Goal: Task Accomplishment & Management: Complete application form

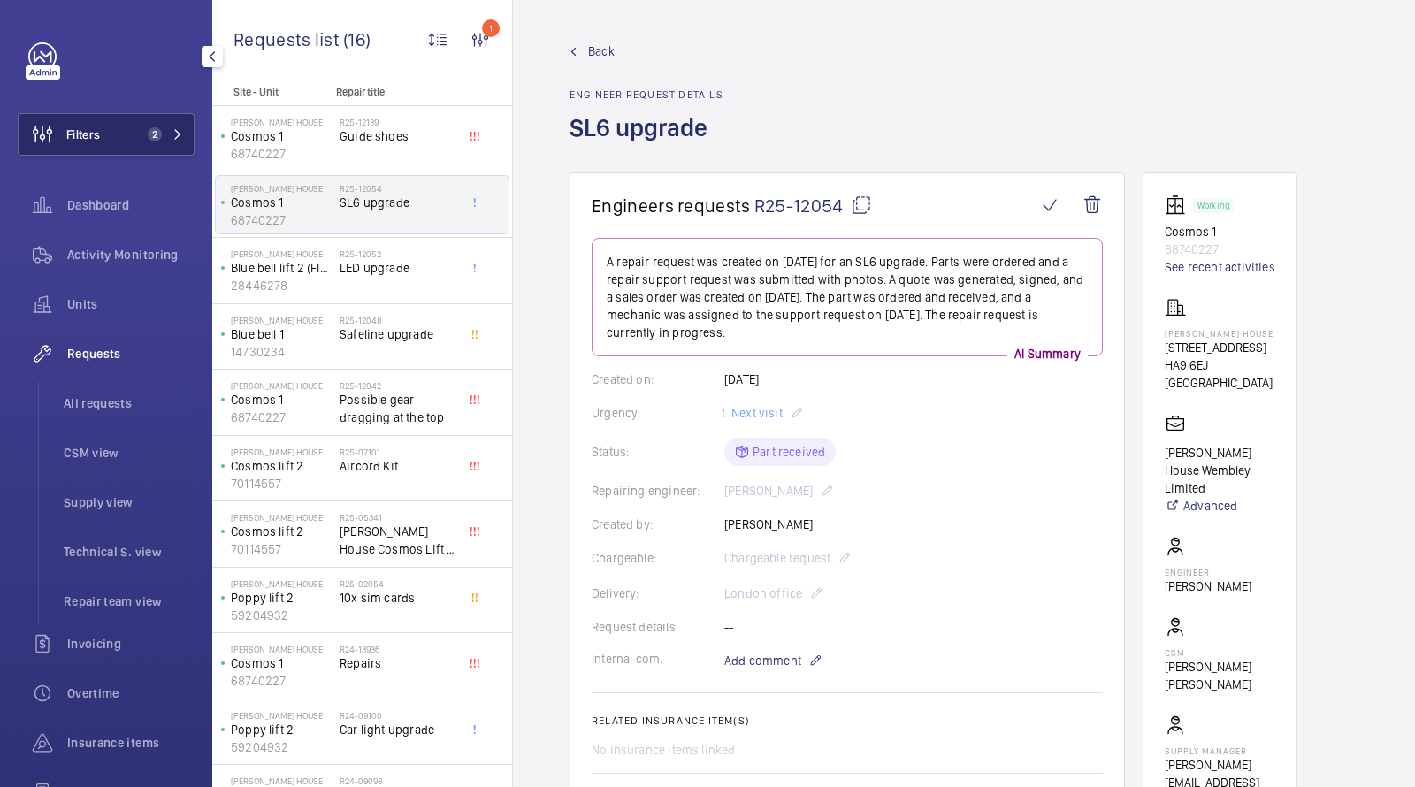
scroll to position [541, 0]
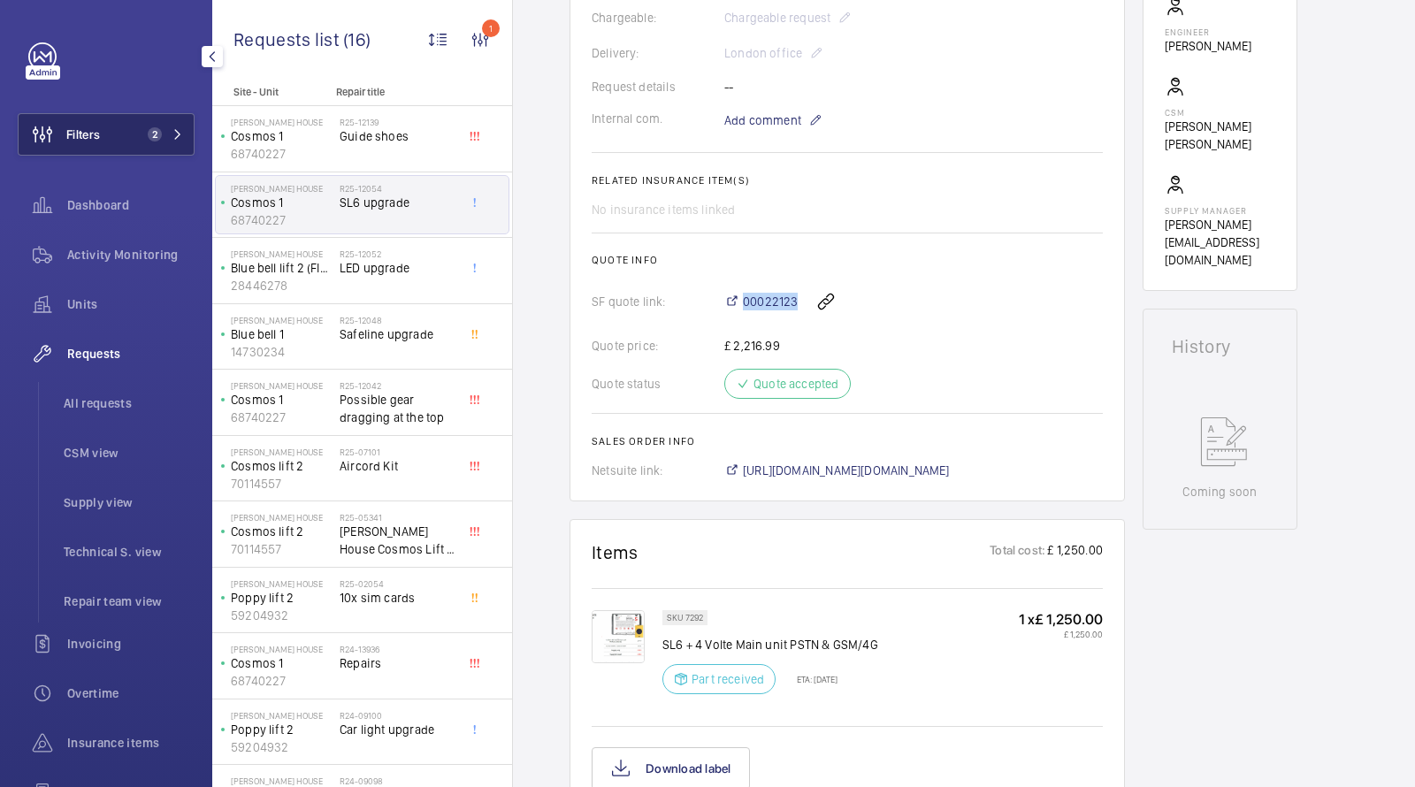
click at [140, 125] on button "Filters 2" at bounding box center [106, 134] width 177 height 42
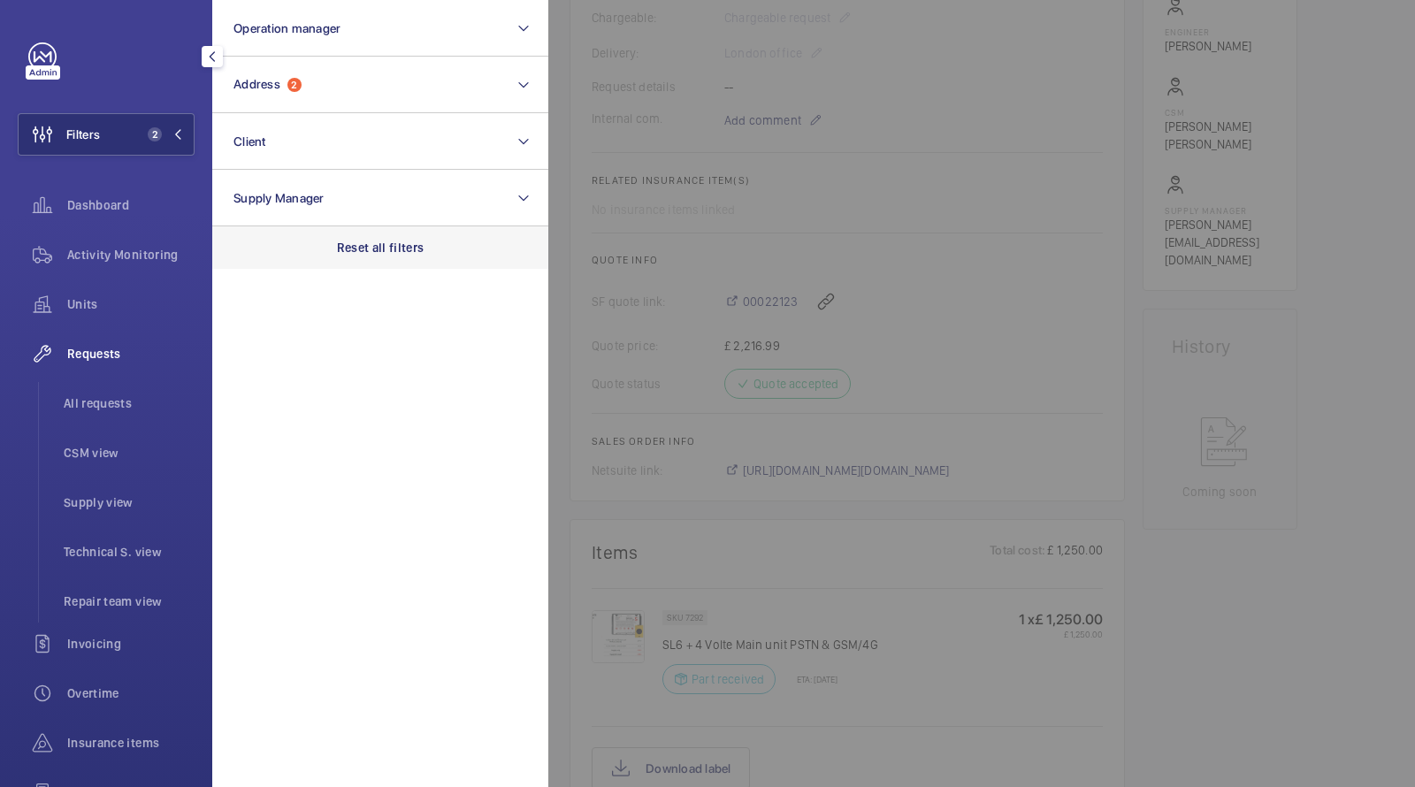
click at [385, 241] on p "Reset all filters" at bounding box center [381, 248] width 88 height 18
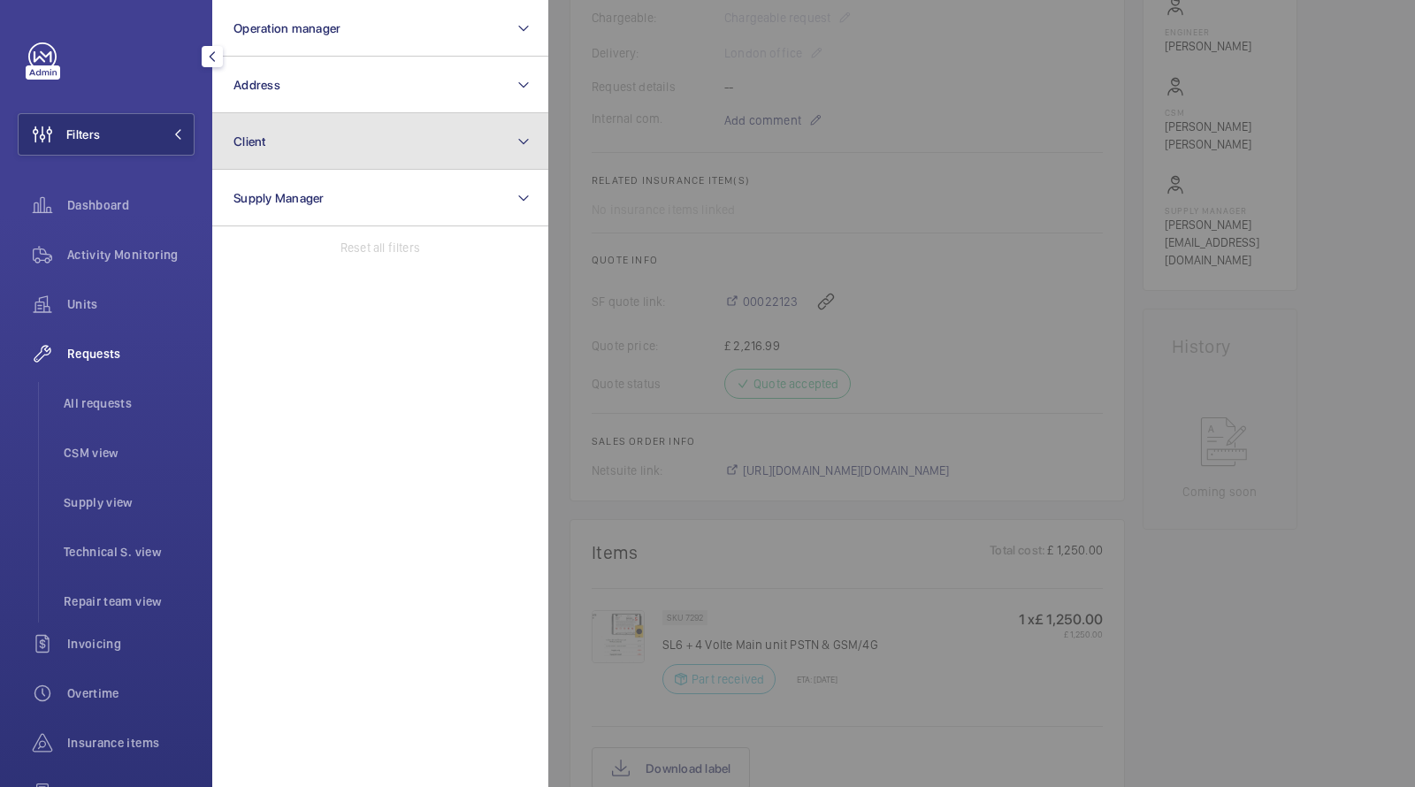
click at [327, 113] on button "Client" at bounding box center [380, 141] width 336 height 57
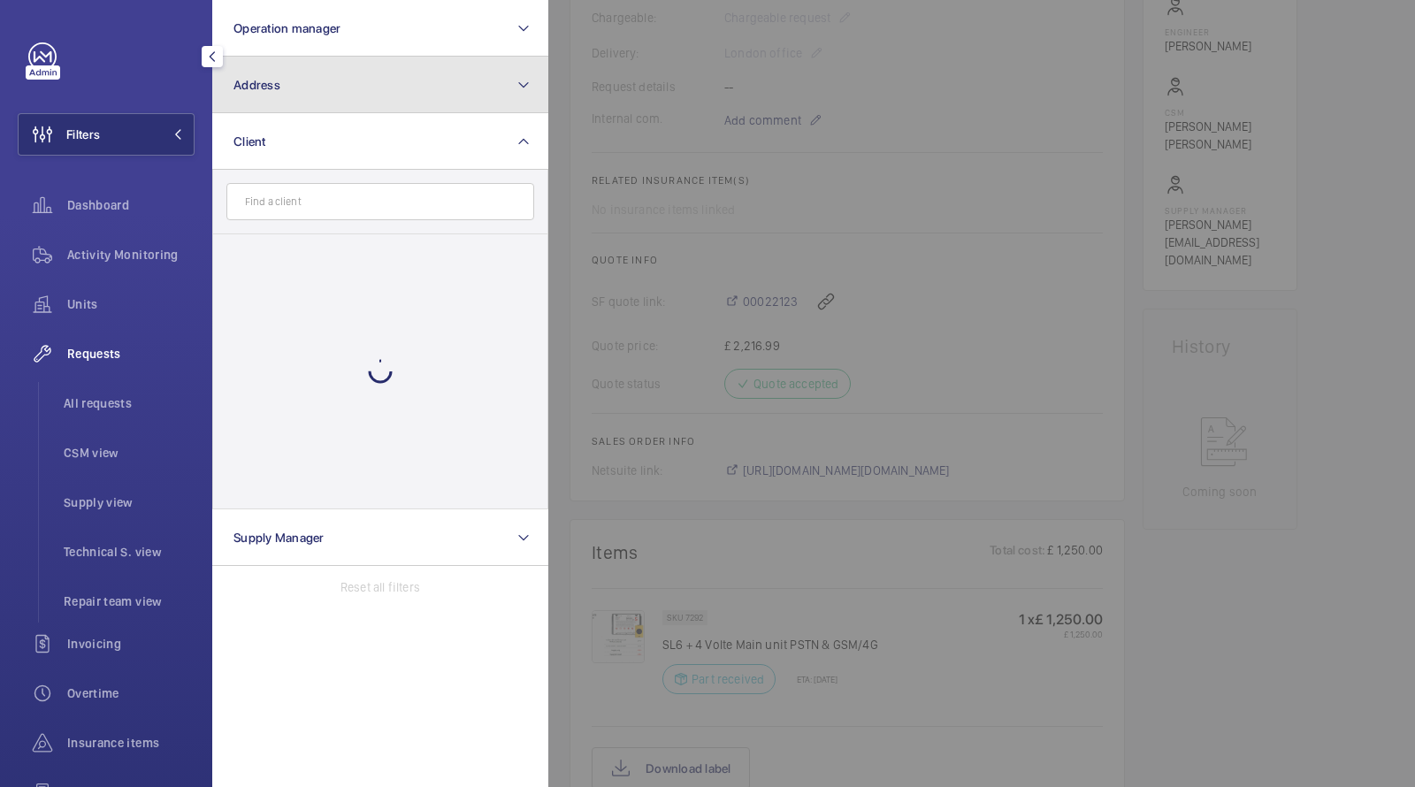
click at [312, 92] on button "Address" at bounding box center [380, 85] width 336 height 57
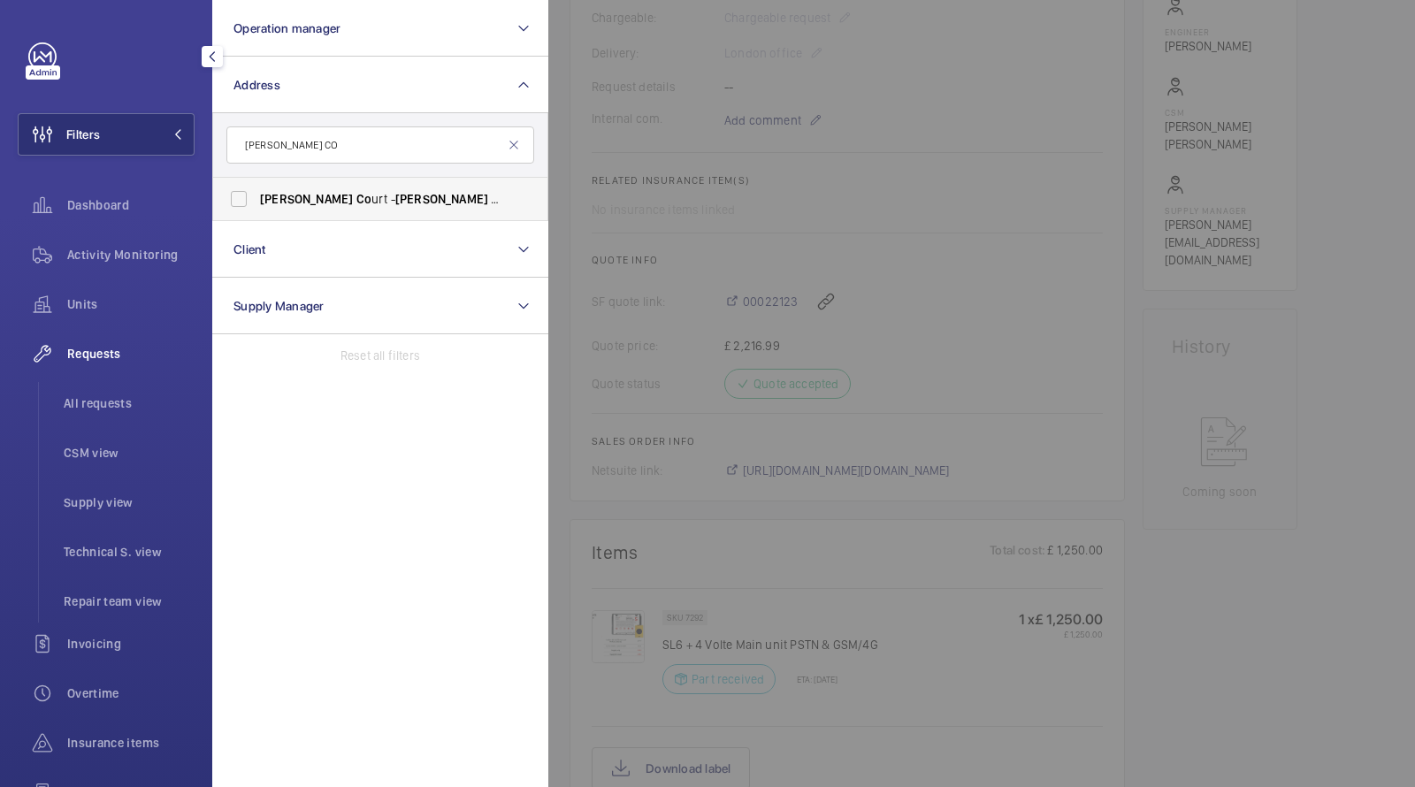
type input "SULLIVAN CO"
click at [334, 183] on label "Sullivan Co urt - Sullivan Co urt, LONDON SW5 9RL" at bounding box center [367, 199] width 308 height 42
click at [257, 183] on input "Sullivan Co urt - Sullivan Co urt, LONDON SW5 9RL" at bounding box center [238, 198] width 35 height 35
checkbox input "true"
click at [118, 425] on ul "All requests CSM view Supply view Technical S. view Repair team view" at bounding box center [116, 502] width 157 height 241
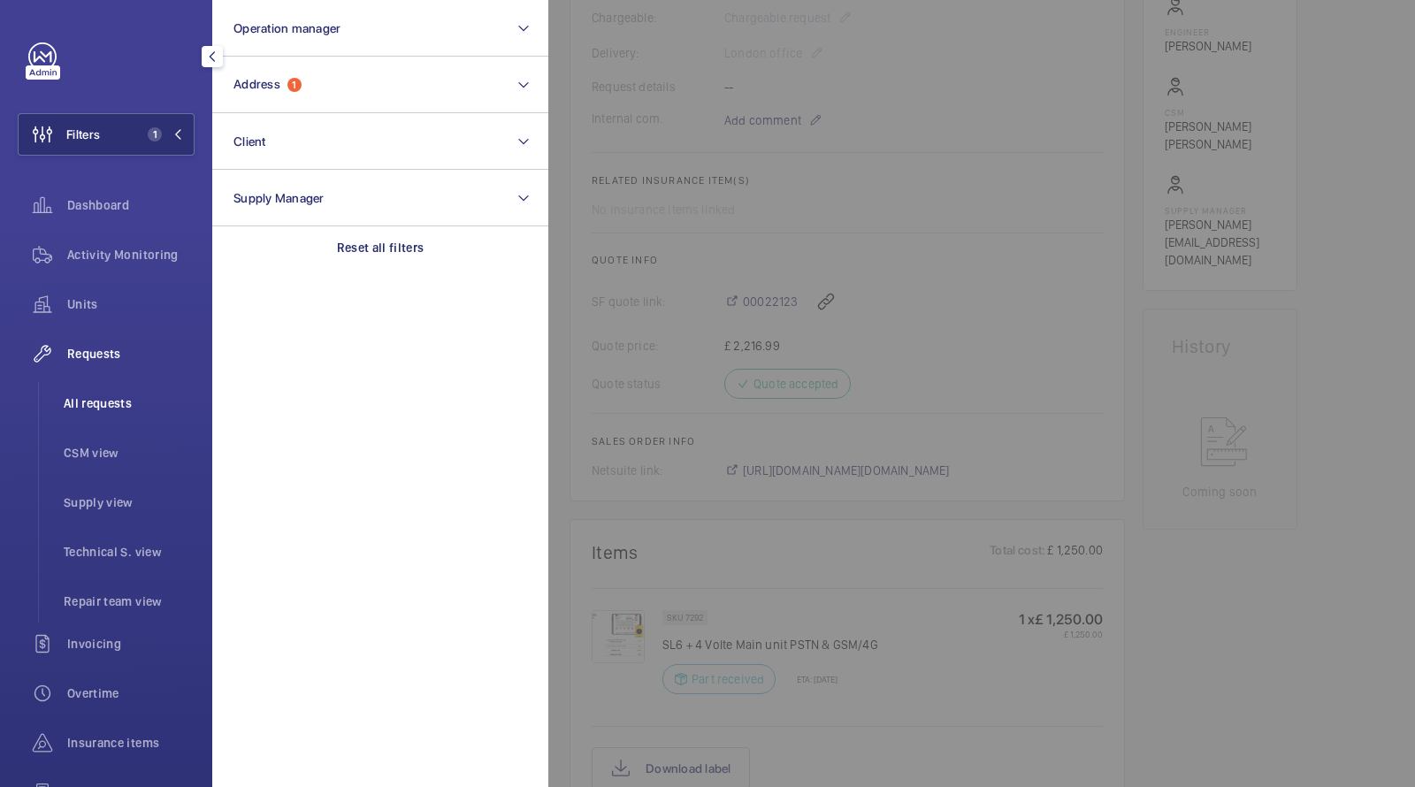
click at [118, 419] on li "All requests" at bounding box center [122, 403] width 145 height 42
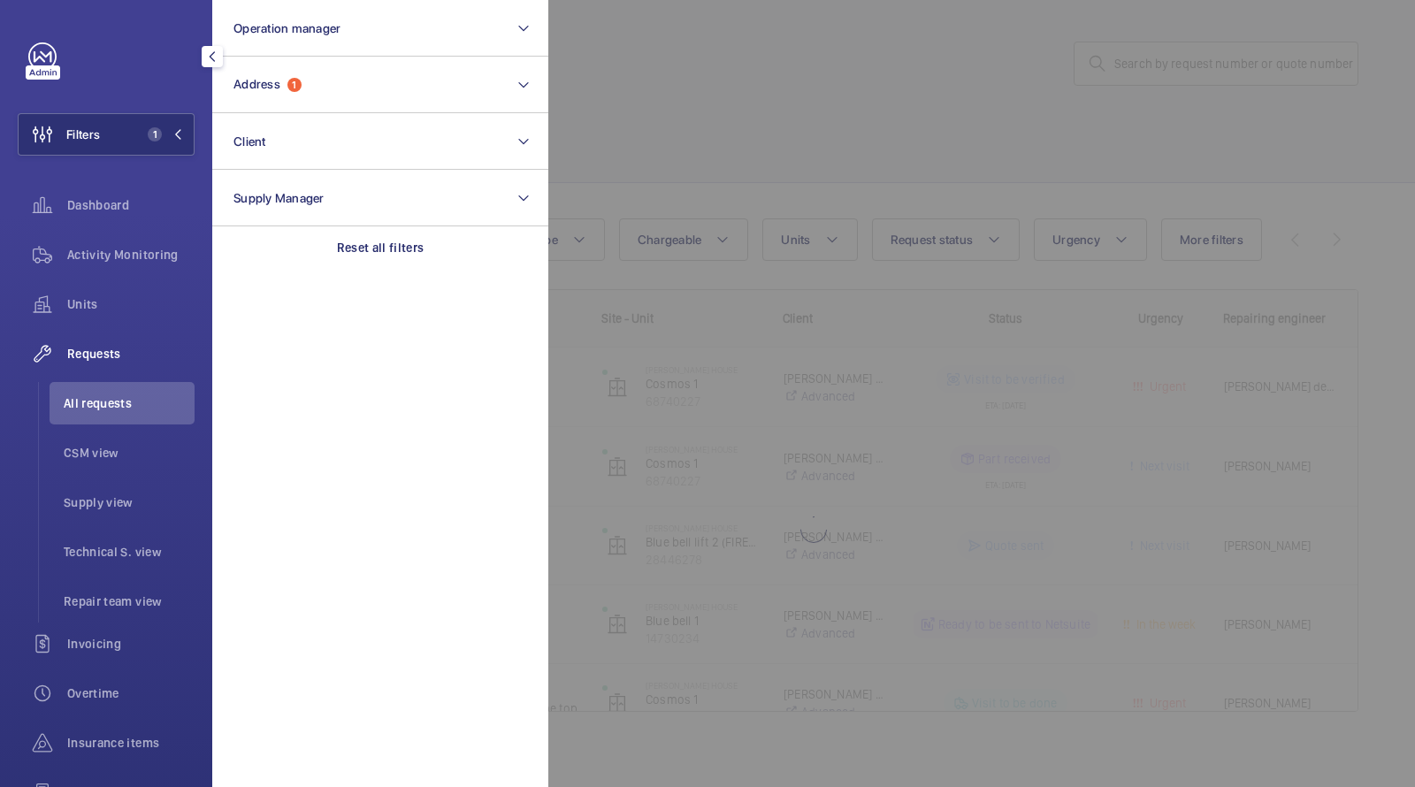
click at [745, 114] on div at bounding box center [1255, 393] width 1415 height 787
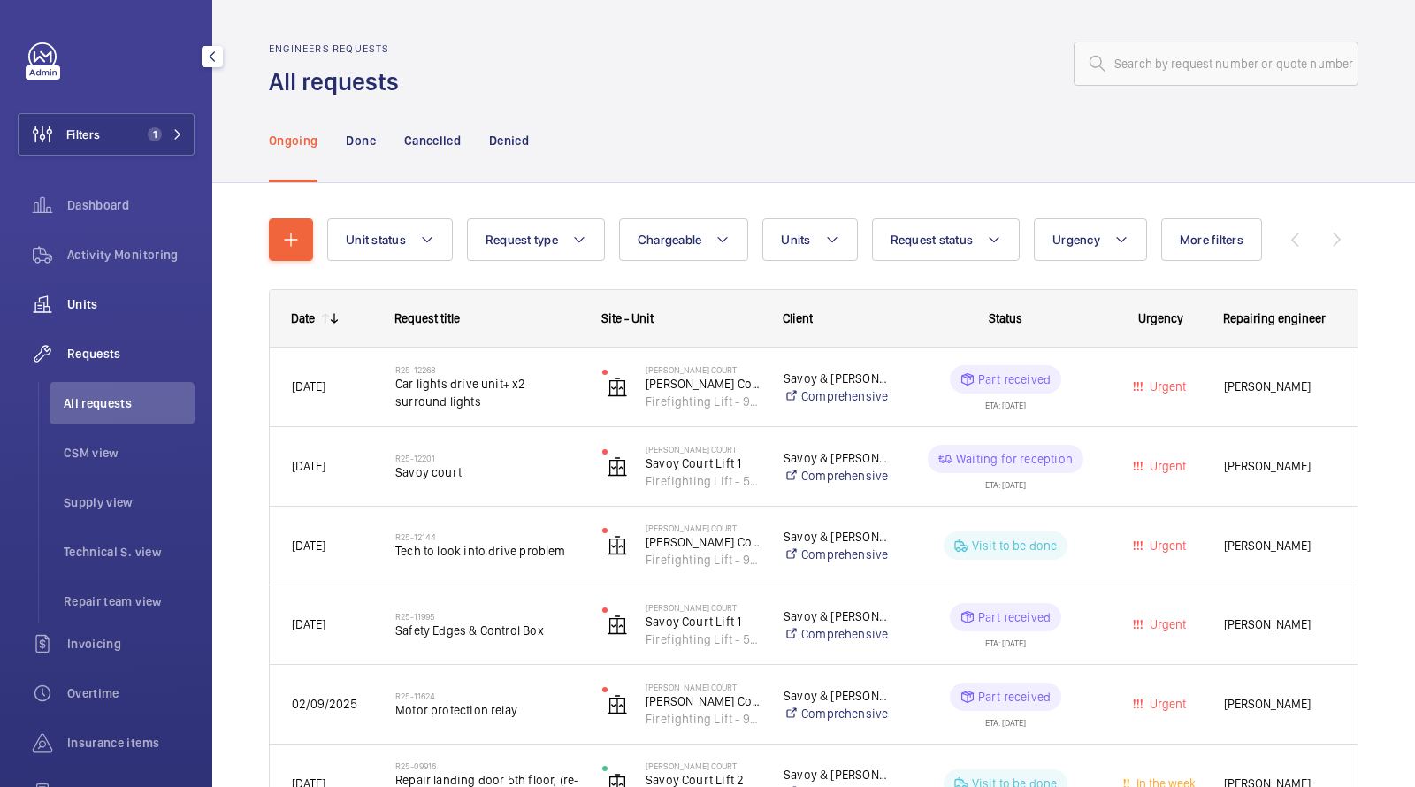
click at [125, 310] on span "Units" at bounding box center [130, 304] width 127 height 18
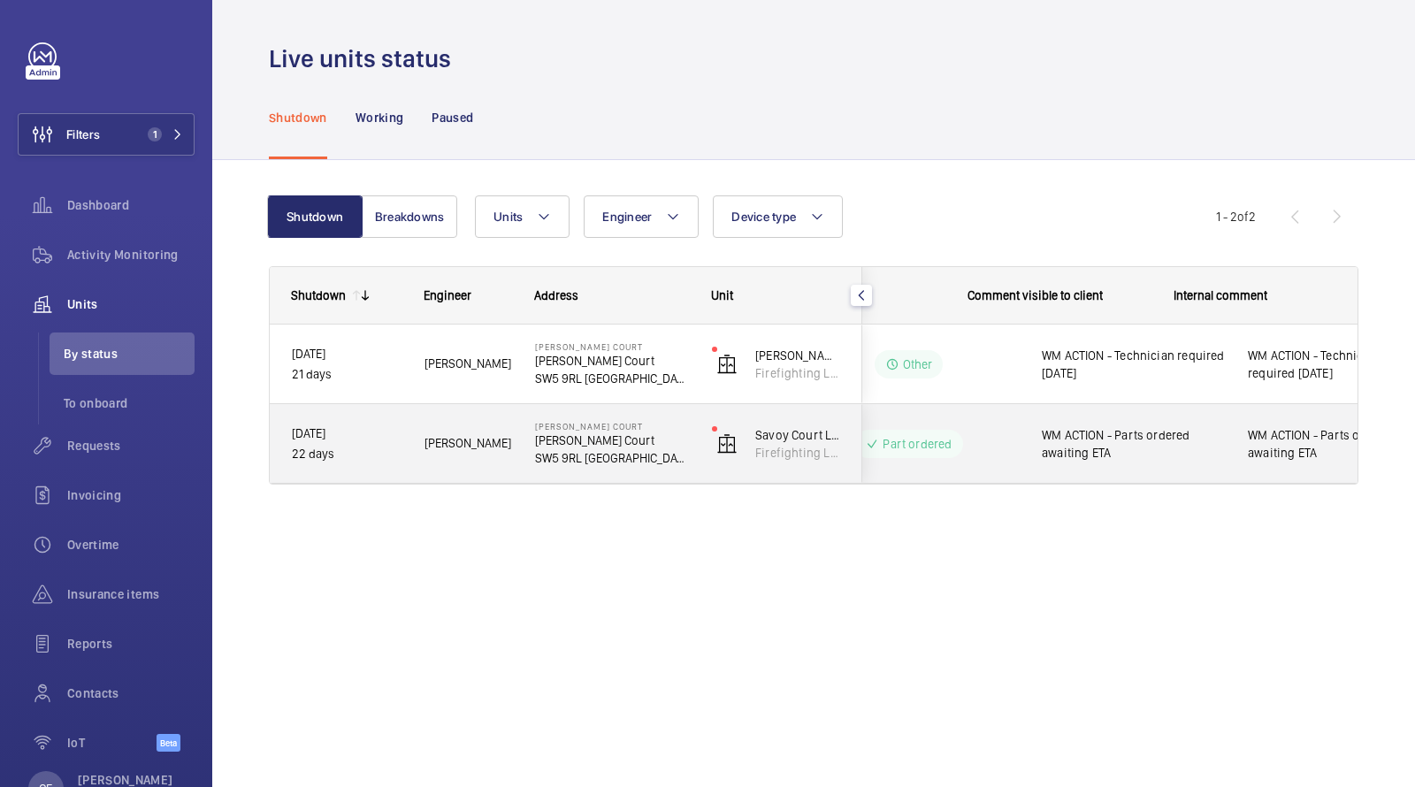
scroll to position [0, 318]
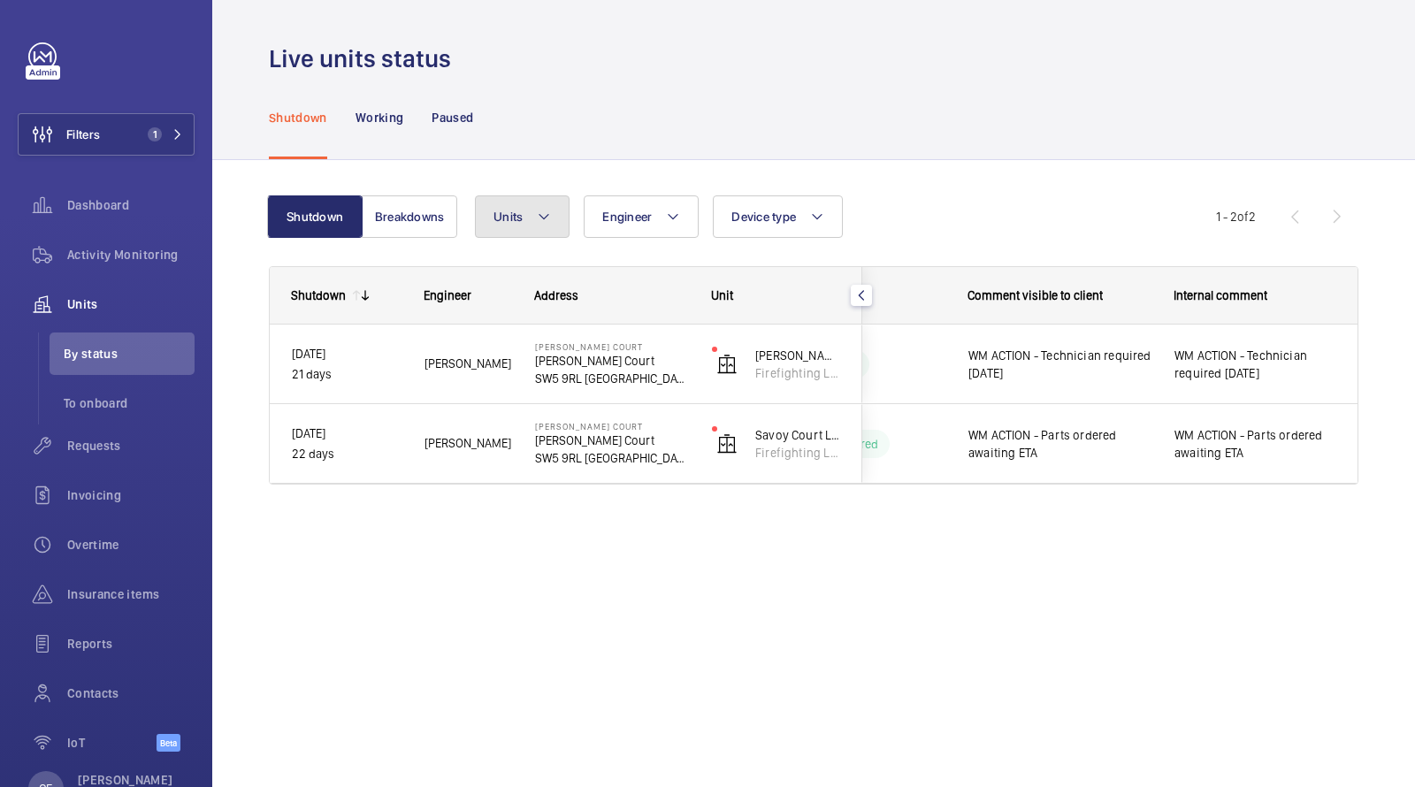
click at [502, 213] on span "Units" at bounding box center [508, 217] width 29 height 14
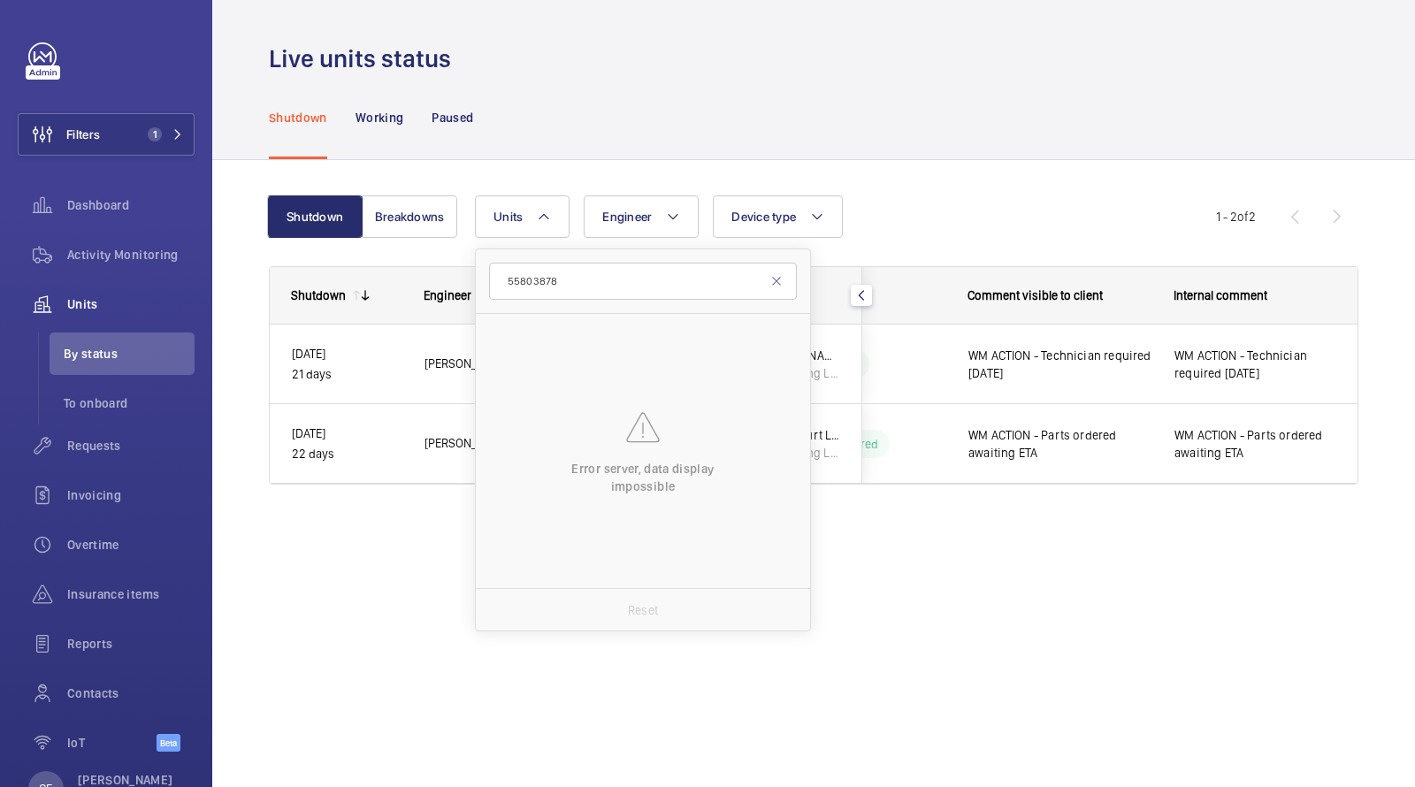
type input "55803878"
click at [657, 134] on div "Shutdown Working Paused" at bounding box center [814, 117] width 1090 height 84
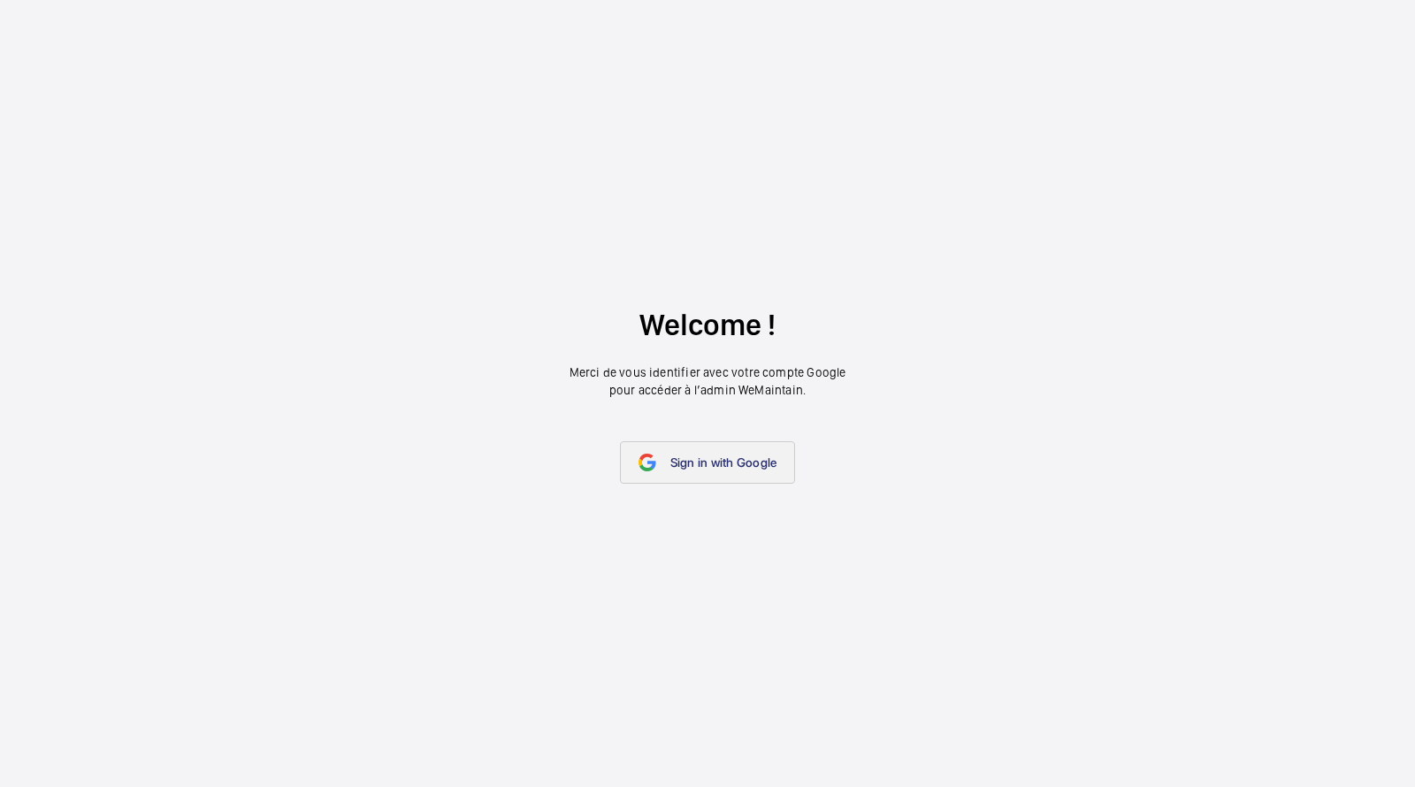
click at [738, 450] on link "Sign in with Google" at bounding box center [708, 462] width 176 height 42
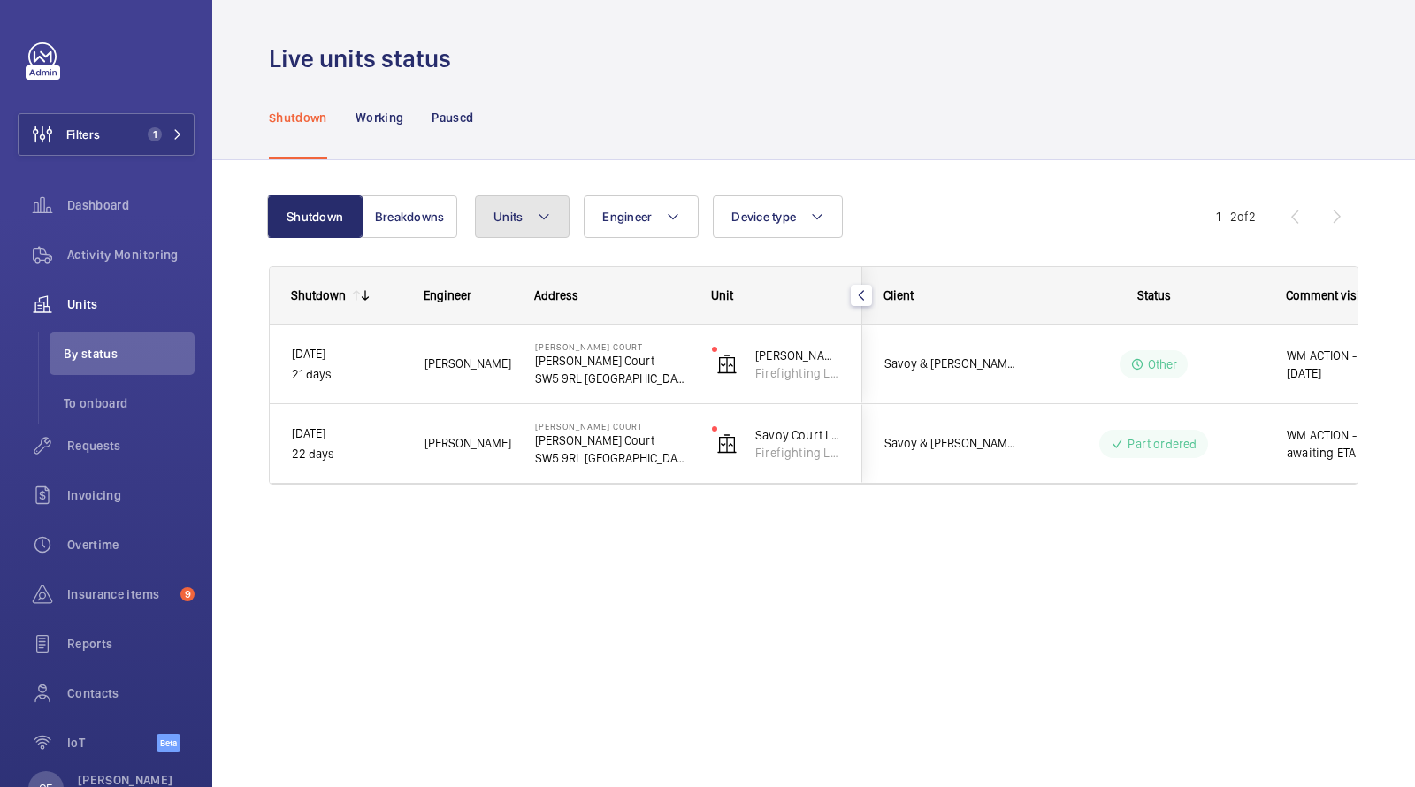
click at [527, 225] on button "Units" at bounding box center [522, 217] width 95 height 42
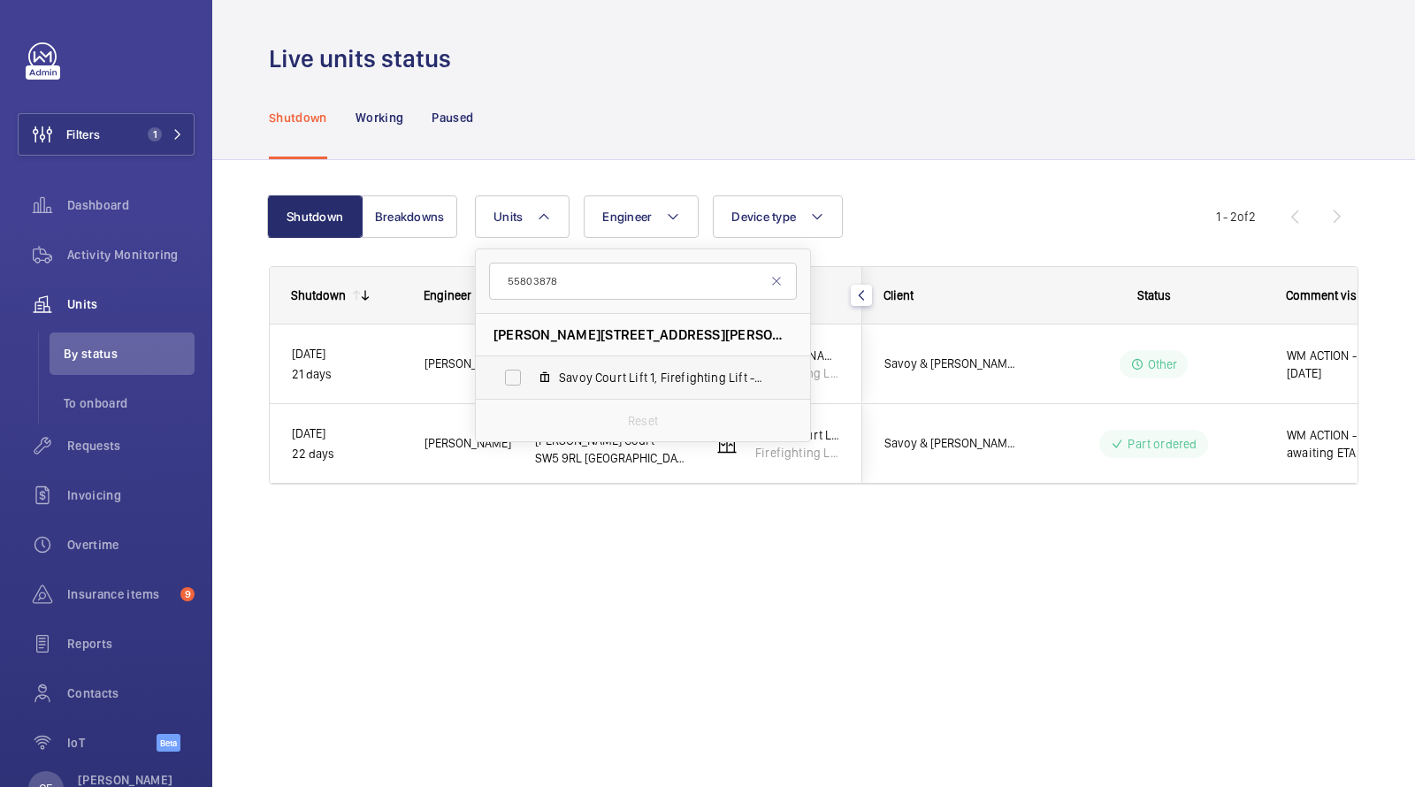
type input "55803878"
click at [623, 392] on label "Savoy Court Lift 1, Firefighting Lift - 55803878" at bounding box center [629, 378] width 306 height 42
click at [531, 392] on input "Savoy Court Lift 1, Firefighting Lift - 55803878" at bounding box center [512, 377] width 35 height 35
checkbox input "true"
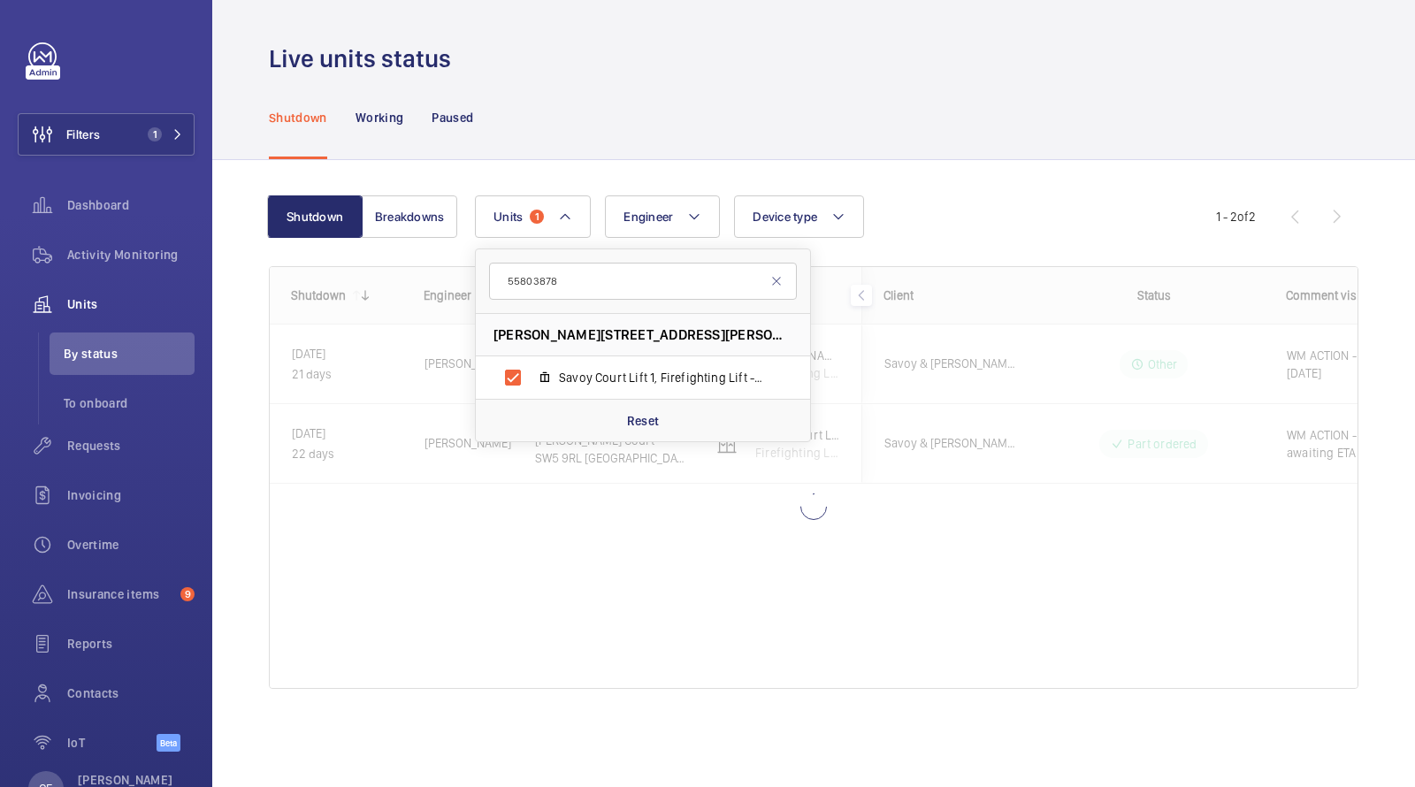
click at [770, 126] on div "Shutdown Working Paused" at bounding box center [814, 117] width 1090 height 84
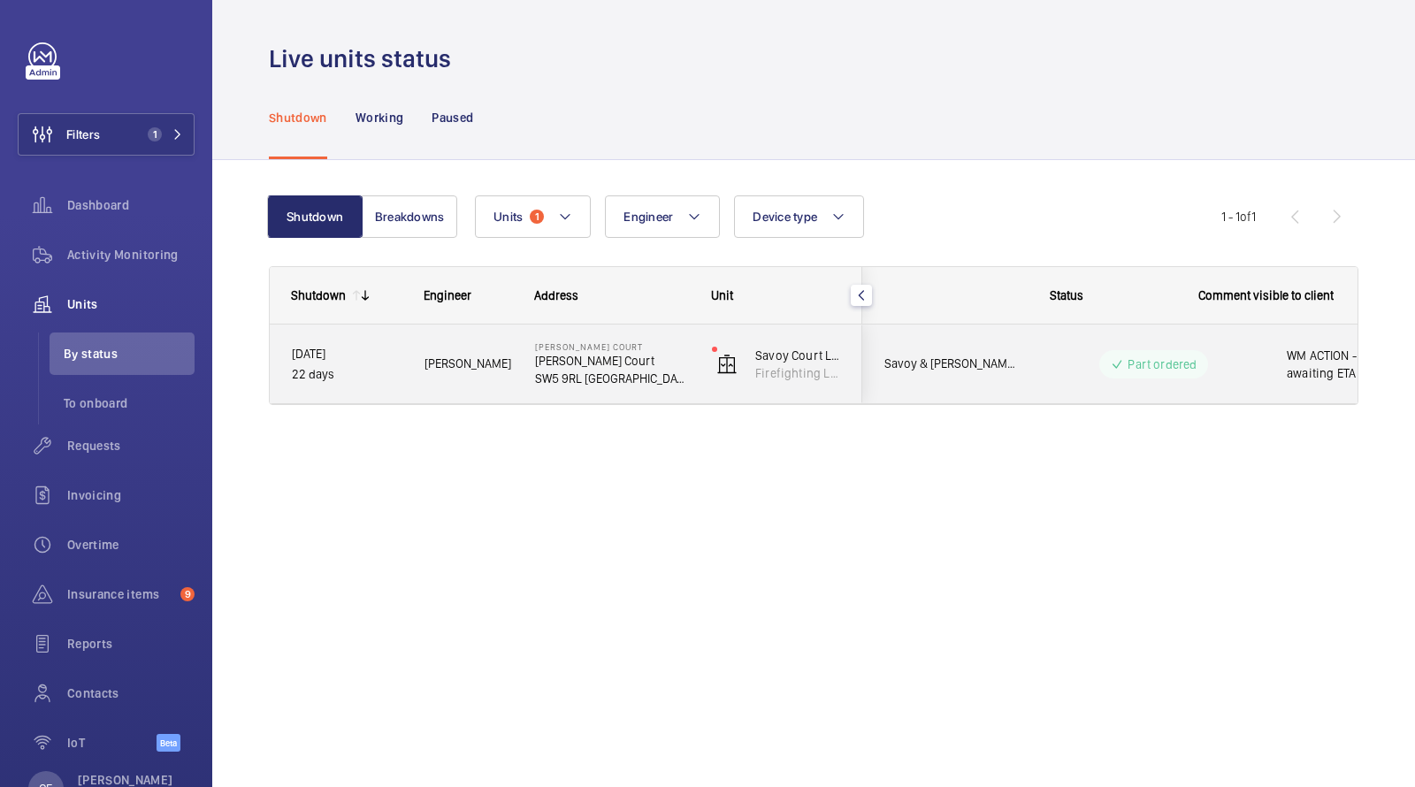
scroll to position [0, 318]
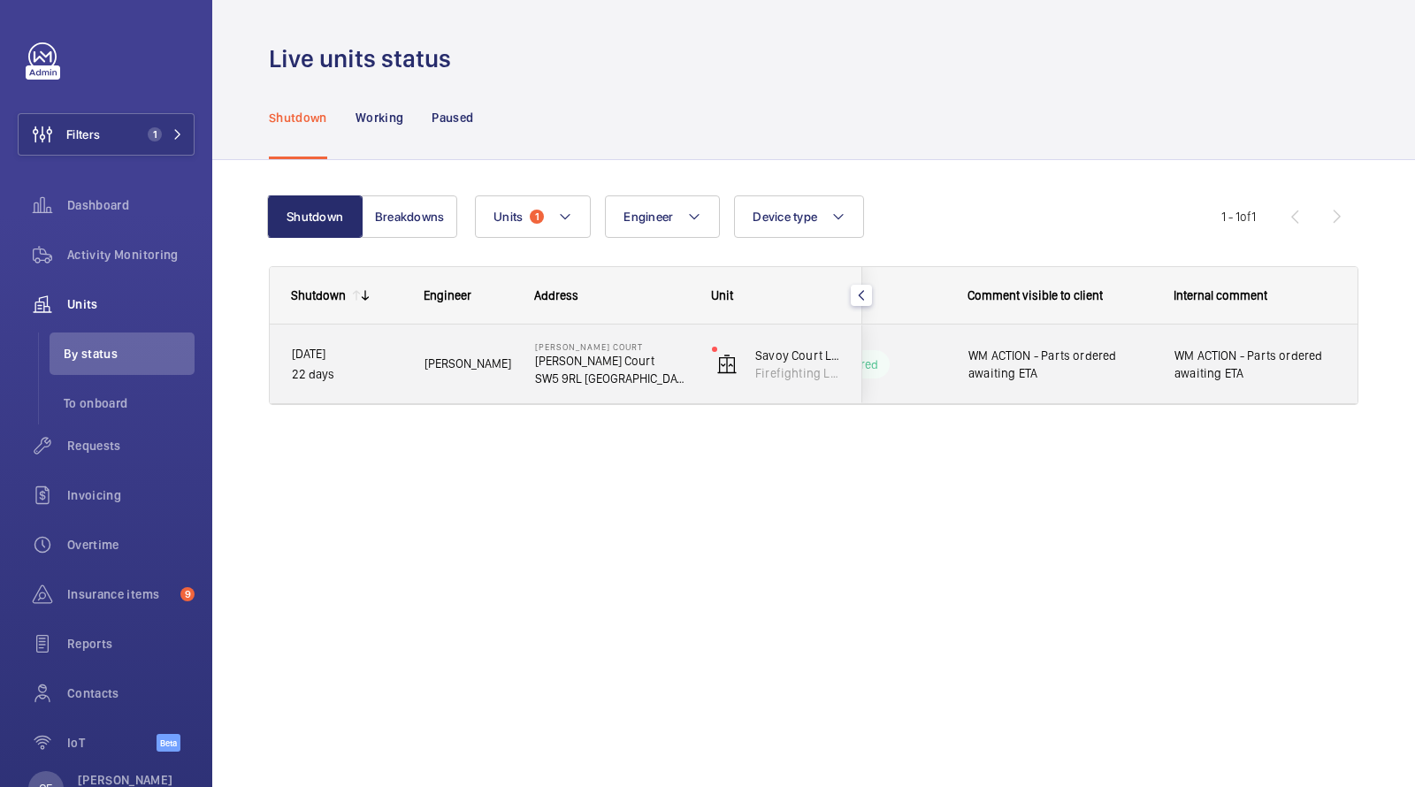
click at [1042, 350] on span "WM ACTION - Parts ordered awaiting ETA" at bounding box center [1060, 364] width 183 height 35
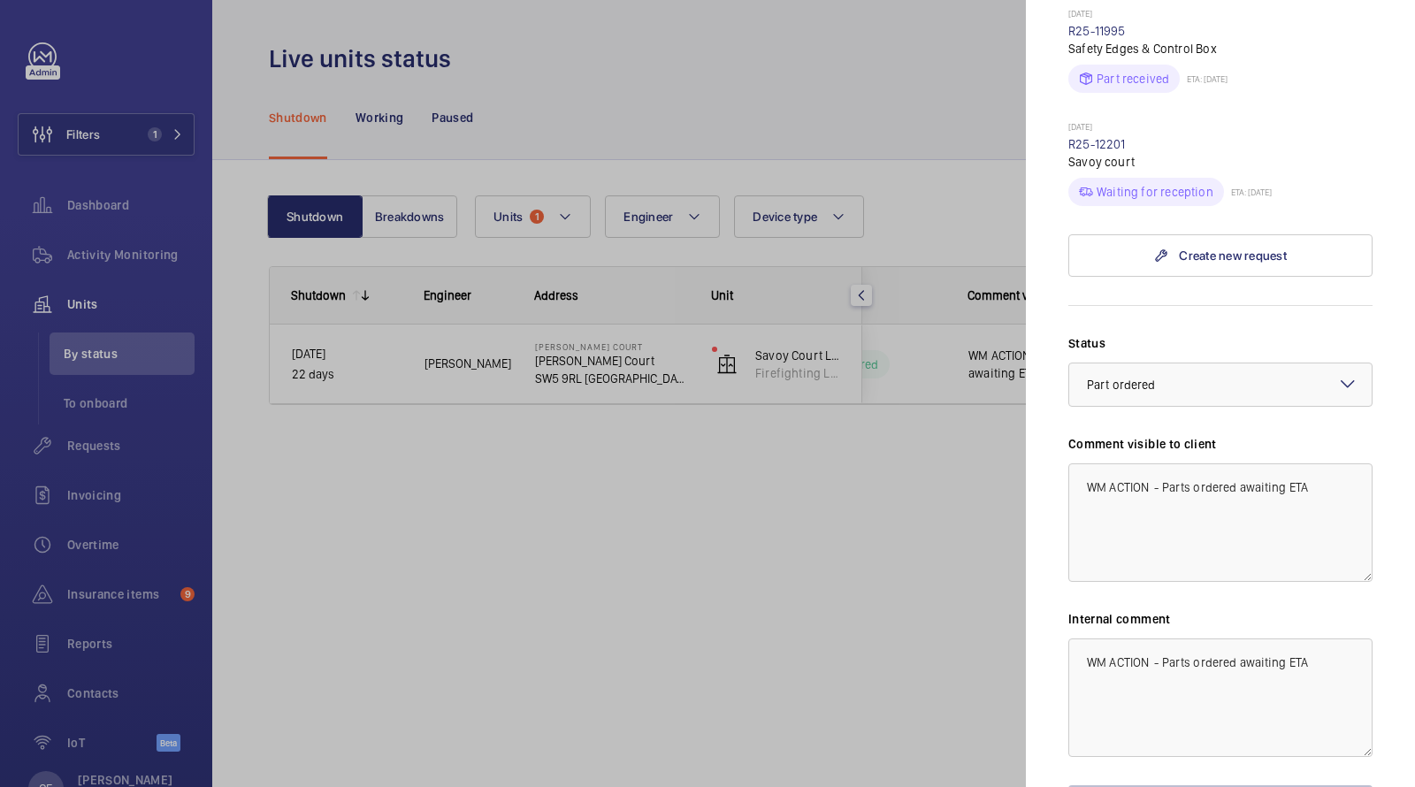
scroll to position [535, 0]
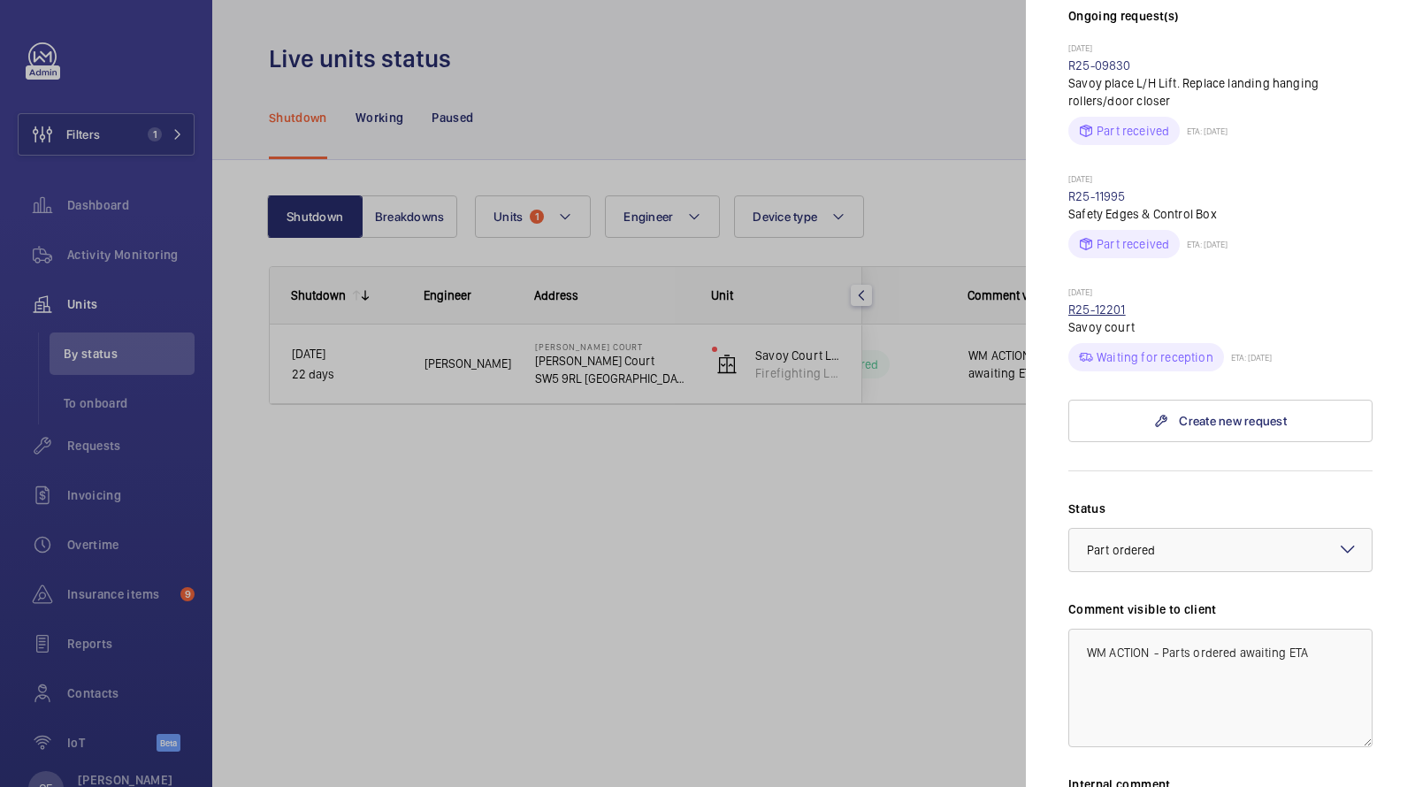
click at [1088, 303] on link "R25-12201" at bounding box center [1098, 310] width 58 height 14
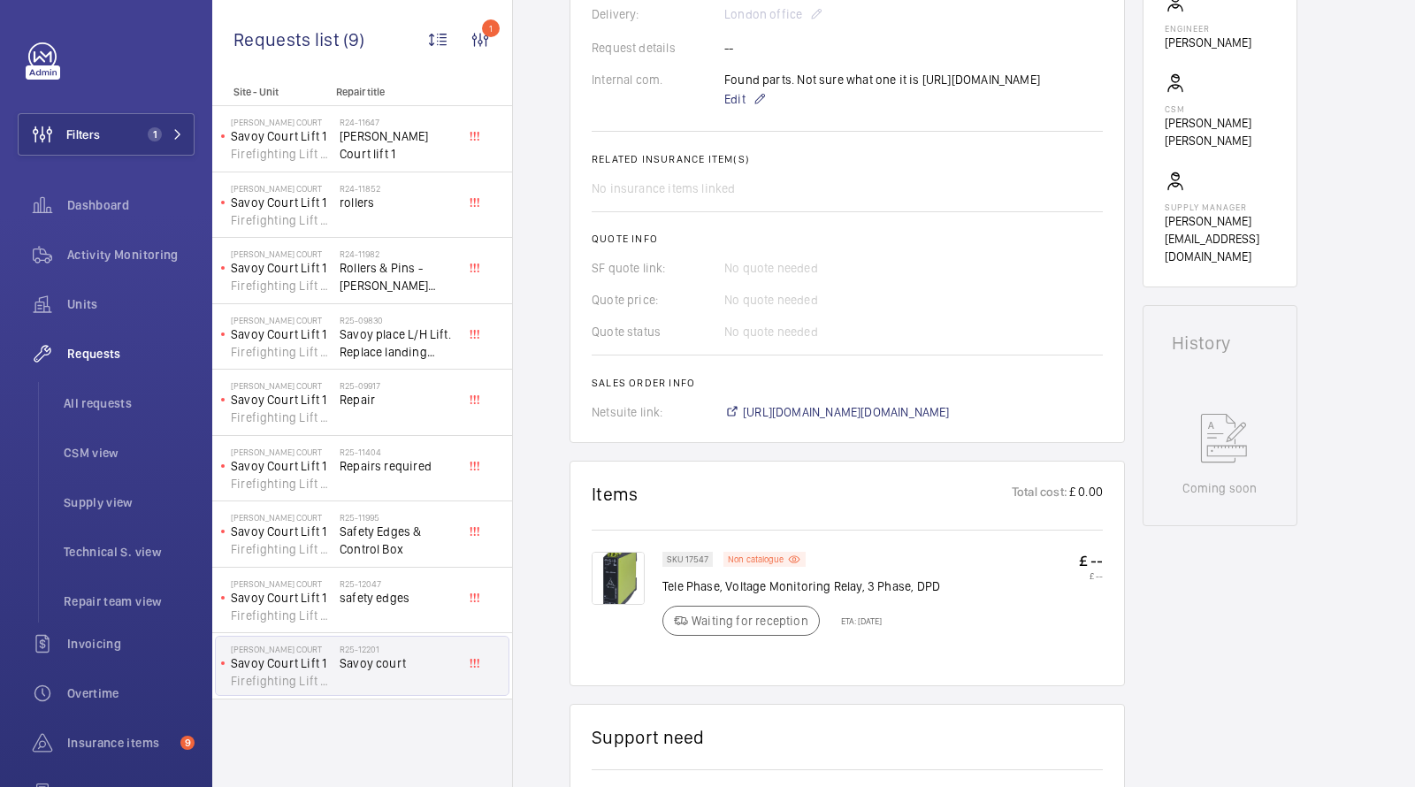
scroll to position [600, 0]
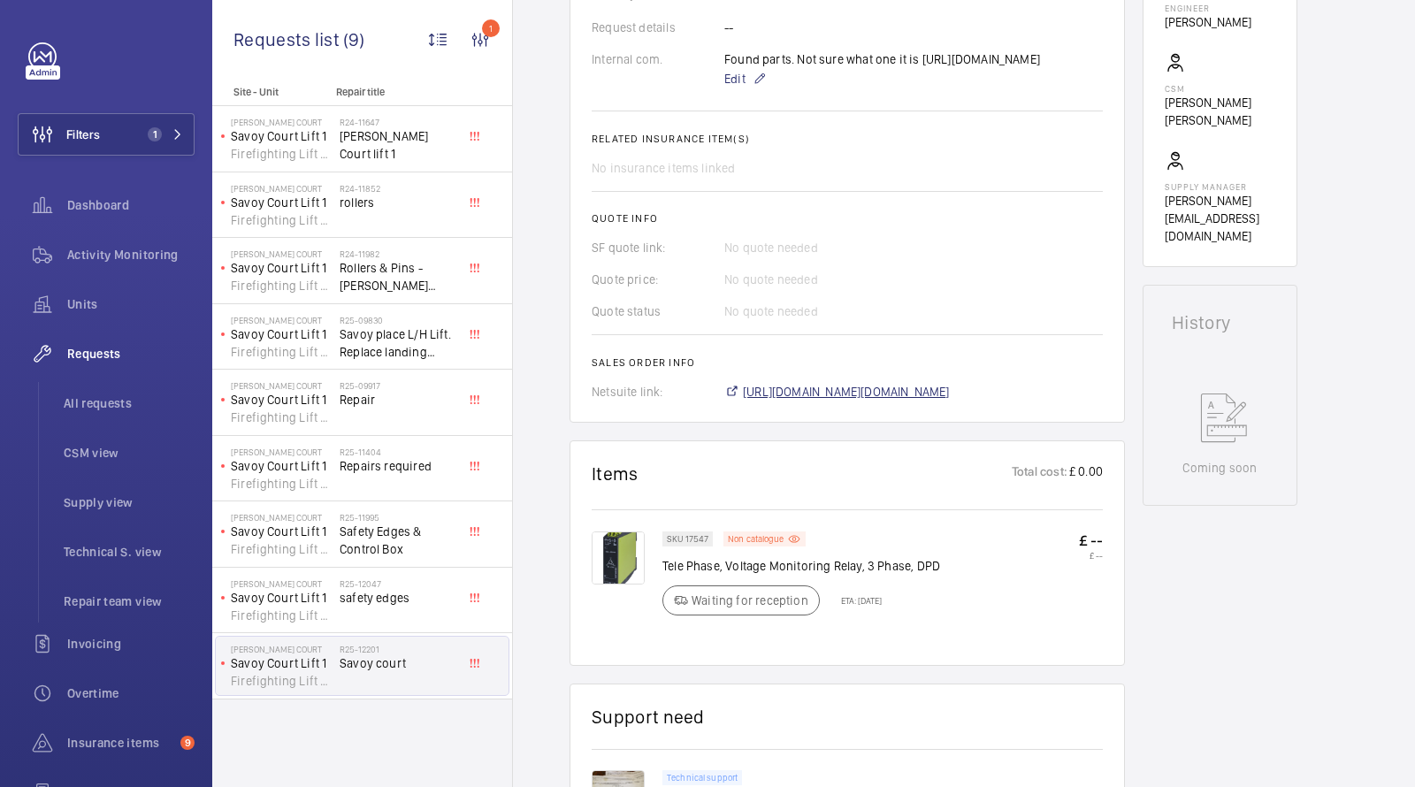
click at [808, 401] on span "https://6461500.app.netsuite.com/app/accounting/transactions/salesord.nl?id=301…" at bounding box center [846, 392] width 207 height 18
click at [165, 136] on span "1" at bounding box center [162, 134] width 42 height 14
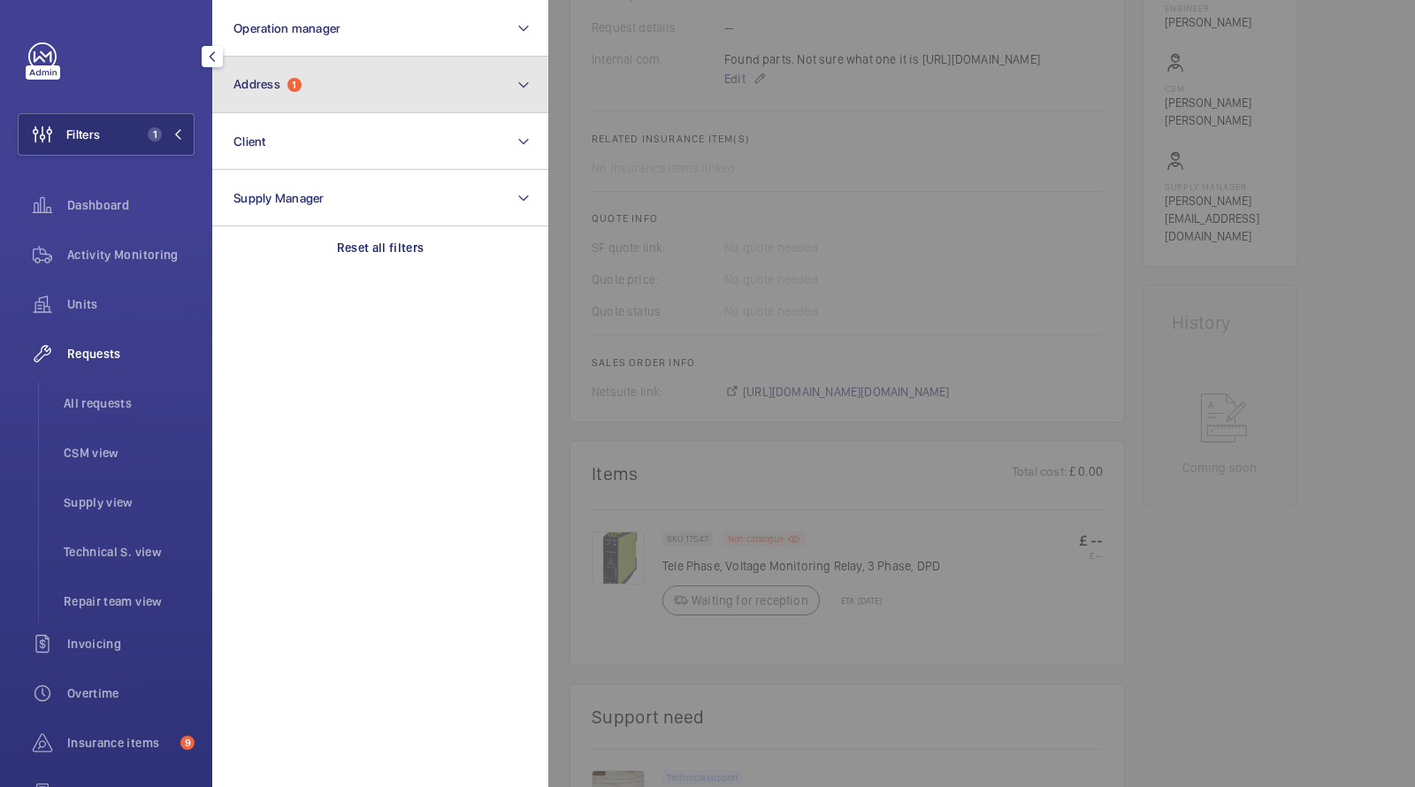
click at [247, 102] on button "Address 1" at bounding box center [380, 85] width 336 height 57
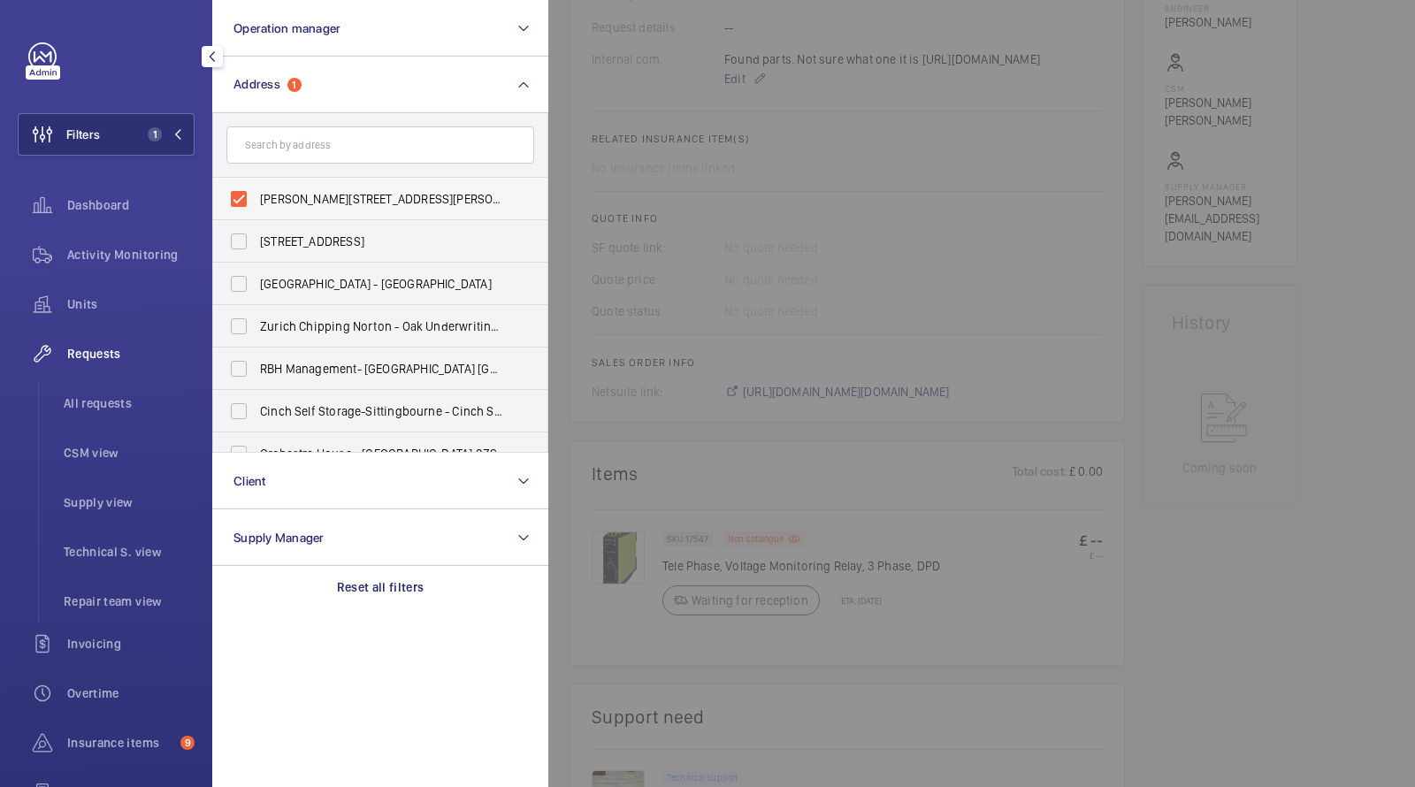
click at [288, 187] on label "Sullivan Court - Sullivan Court, LONDON SW5 9RL" at bounding box center [367, 199] width 308 height 42
click at [257, 187] on input "Sullivan Court - Sullivan Court, LONDON SW5 9RL" at bounding box center [238, 198] width 35 height 35
checkbox input "false"
click at [288, 146] on input "text" at bounding box center [380, 145] width 308 height 37
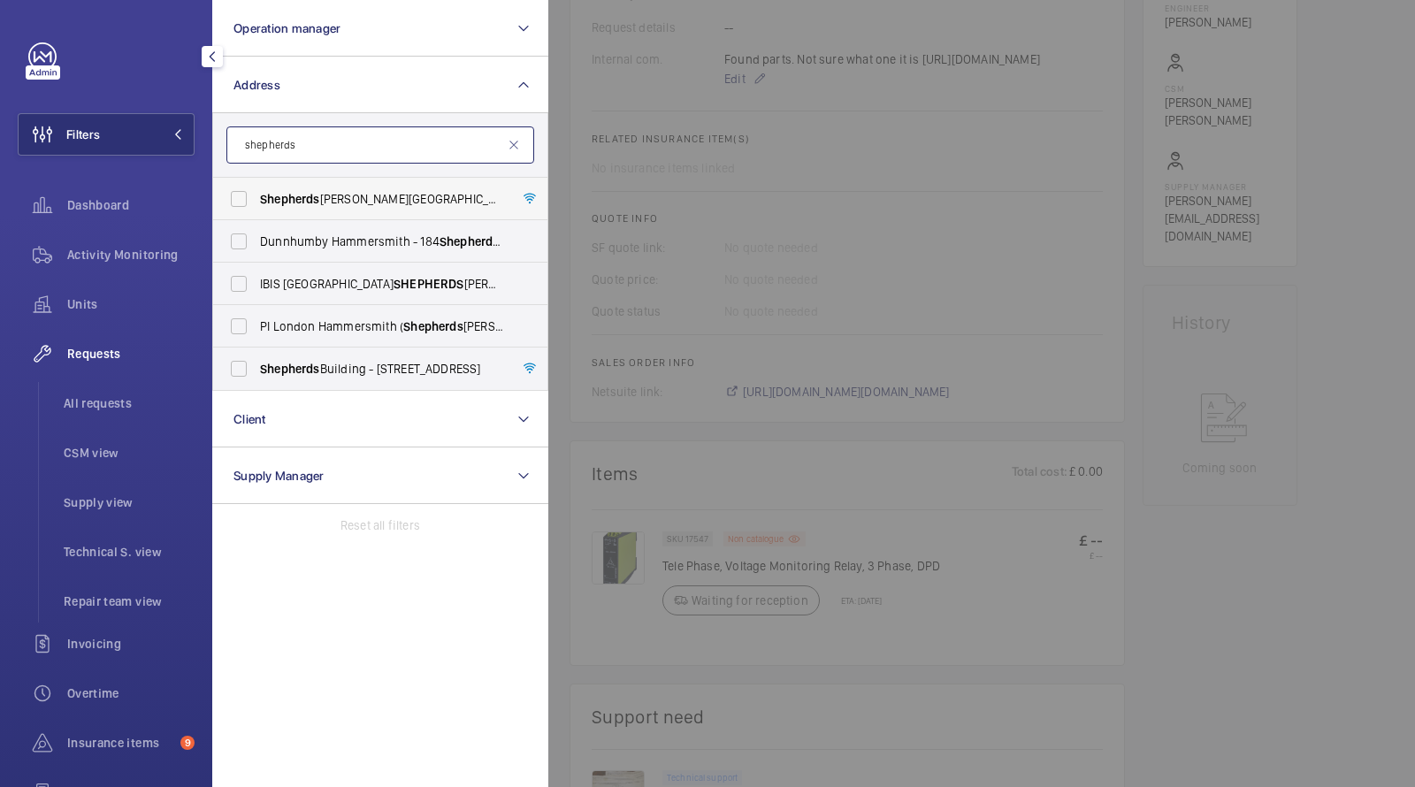
type input "shepherds"
click at [339, 187] on label "Shepherds Bush Dorsett Hotel - Dorsett Shepherds Bush,, LONDON W12 8QE" at bounding box center [367, 199] width 308 height 42
click at [257, 187] on input "Shepherds Bush Dorsett Hotel - Dorsett Shepherds Bush,, LONDON W12 8QE" at bounding box center [238, 198] width 35 height 35
checkbox input "true"
click at [96, 299] on span "Units" at bounding box center [130, 304] width 127 height 18
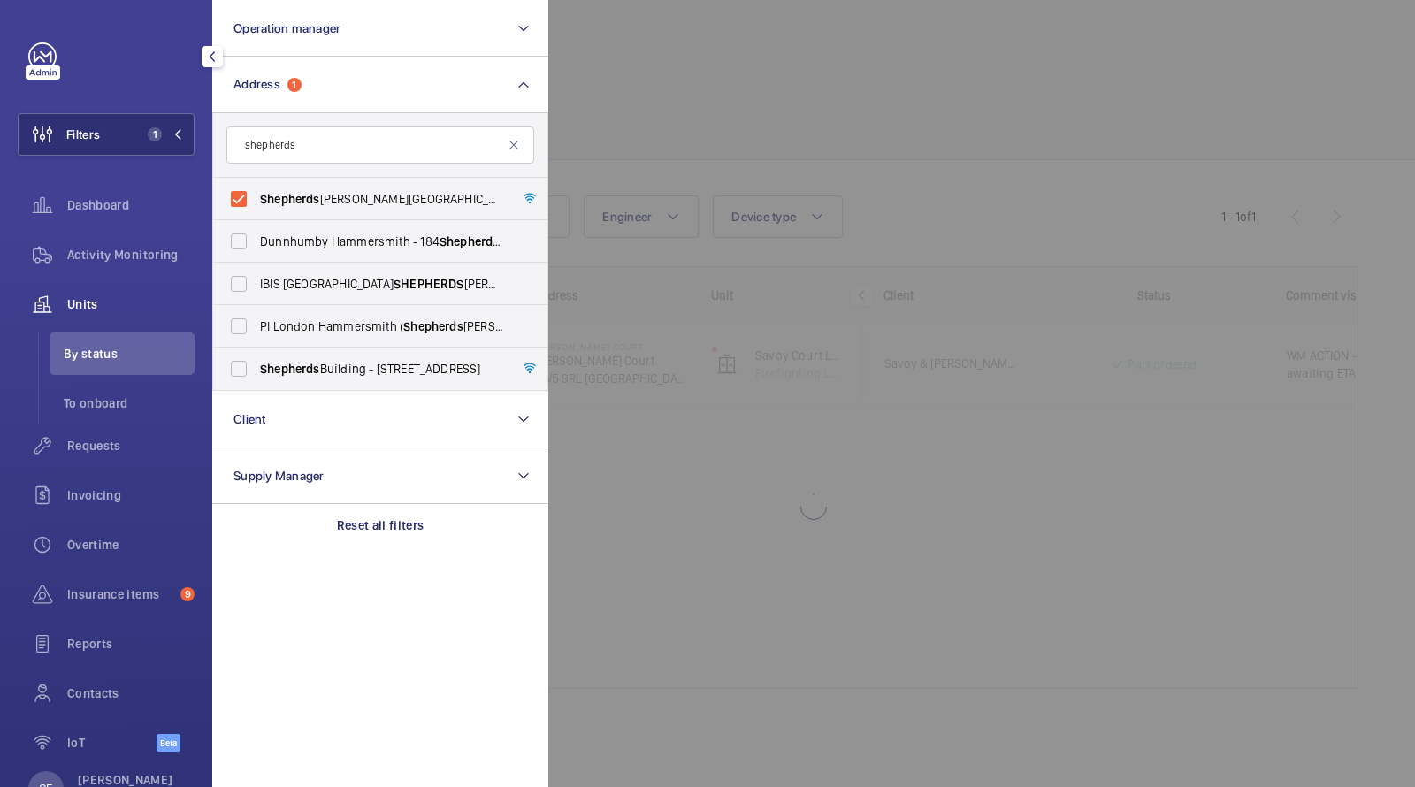
click at [689, 117] on div at bounding box center [1255, 393] width 1415 height 787
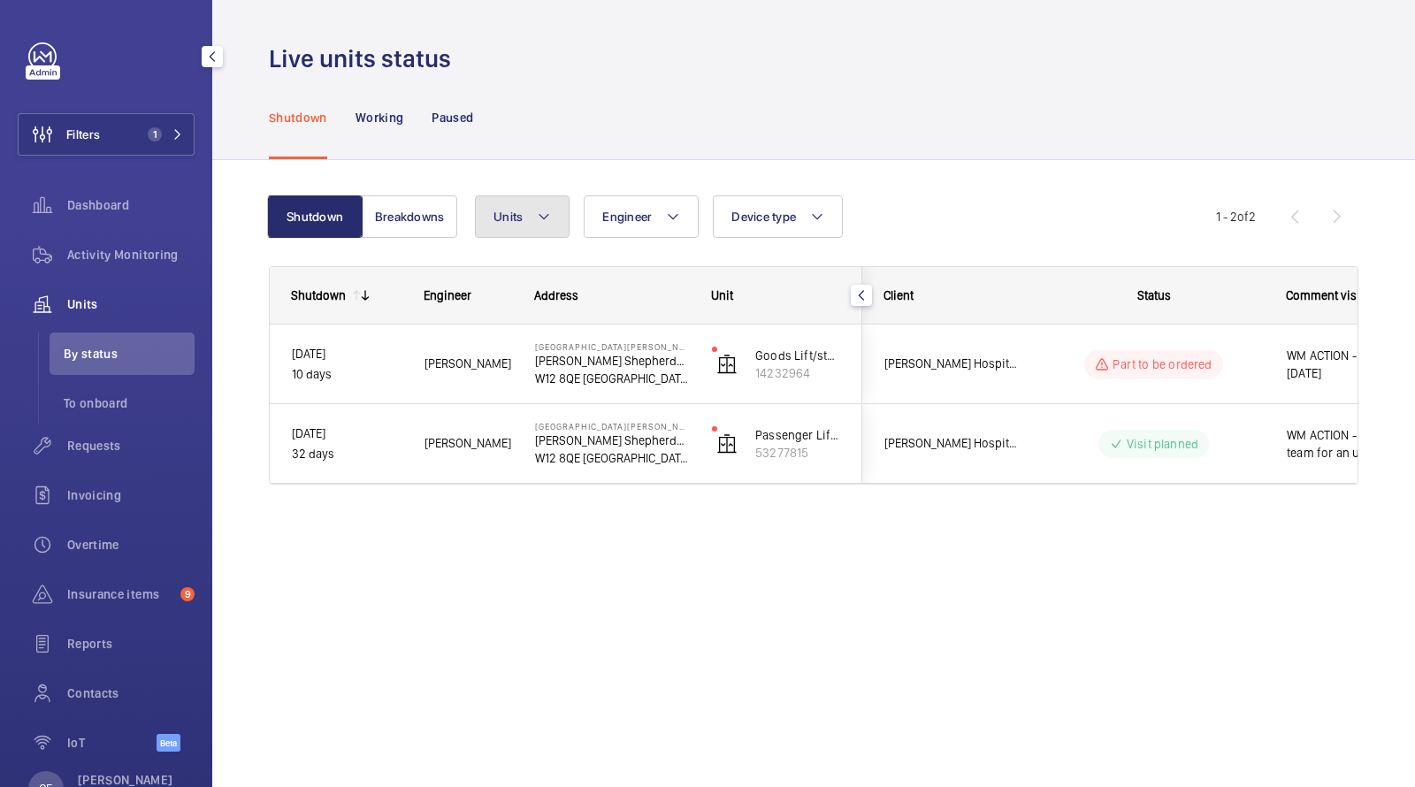
click at [543, 204] on button "Units" at bounding box center [522, 217] width 95 height 42
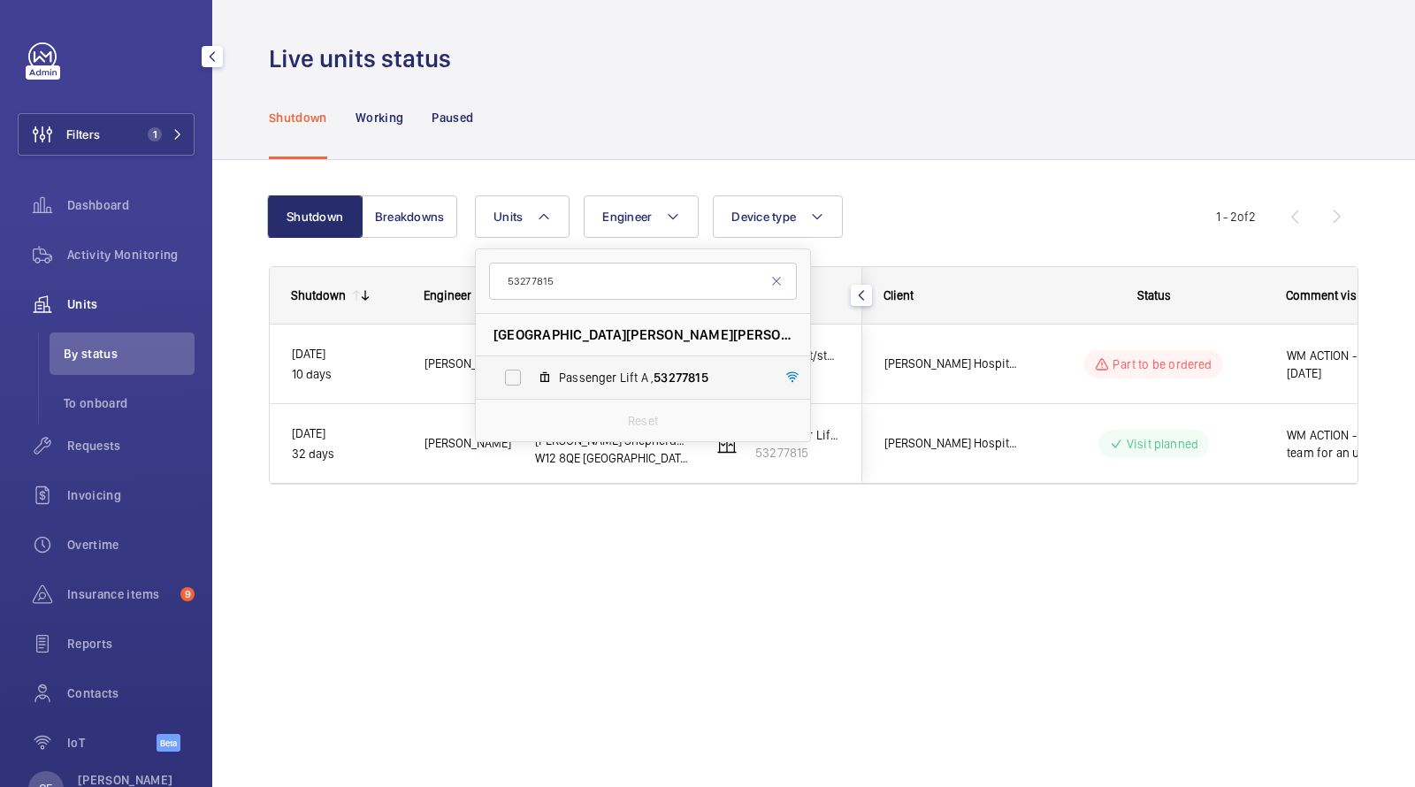
type input "53277815"
click at [590, 380] on span "Passenger Lift A , 53277815" at bounding box center [661, 378] width 205 height 18
click at [531, 380] on input "Passenger Lift A , 53277815" at bounding box center [512, 377] width 35 height 35
checkbox input "true"
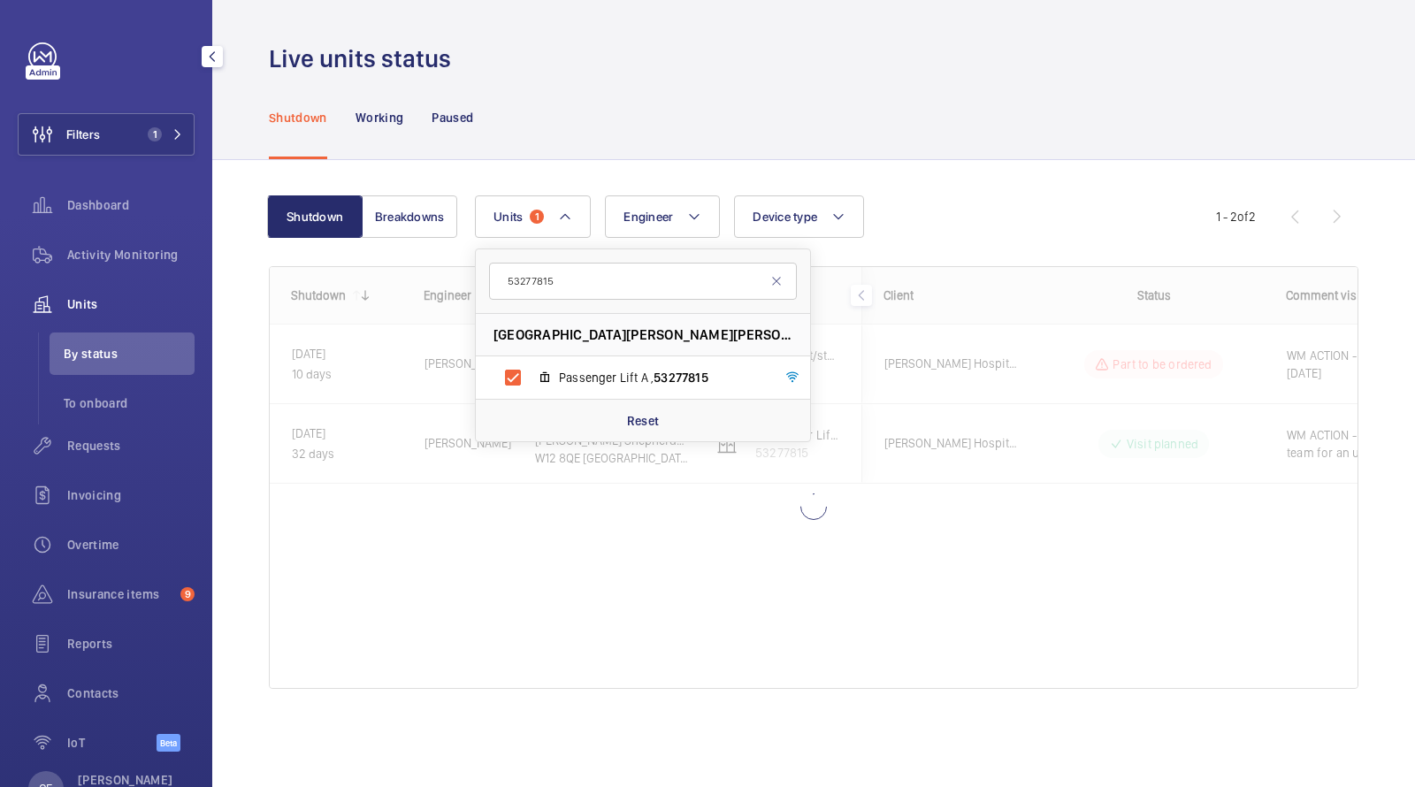
click at [699, 45] on div "Live units status" at bounding box center [814, 58] width 1090 height 33
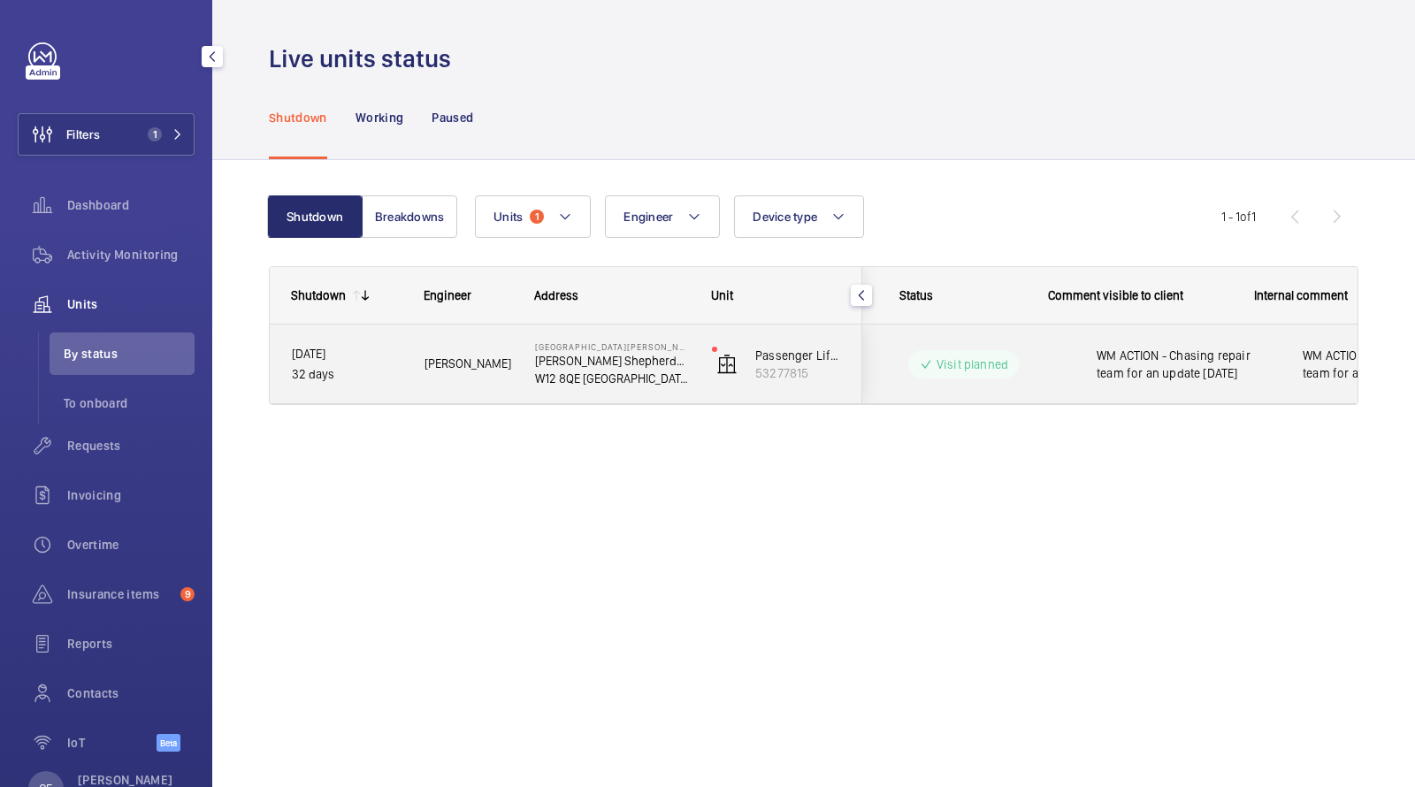
scroll to position [0, 318]
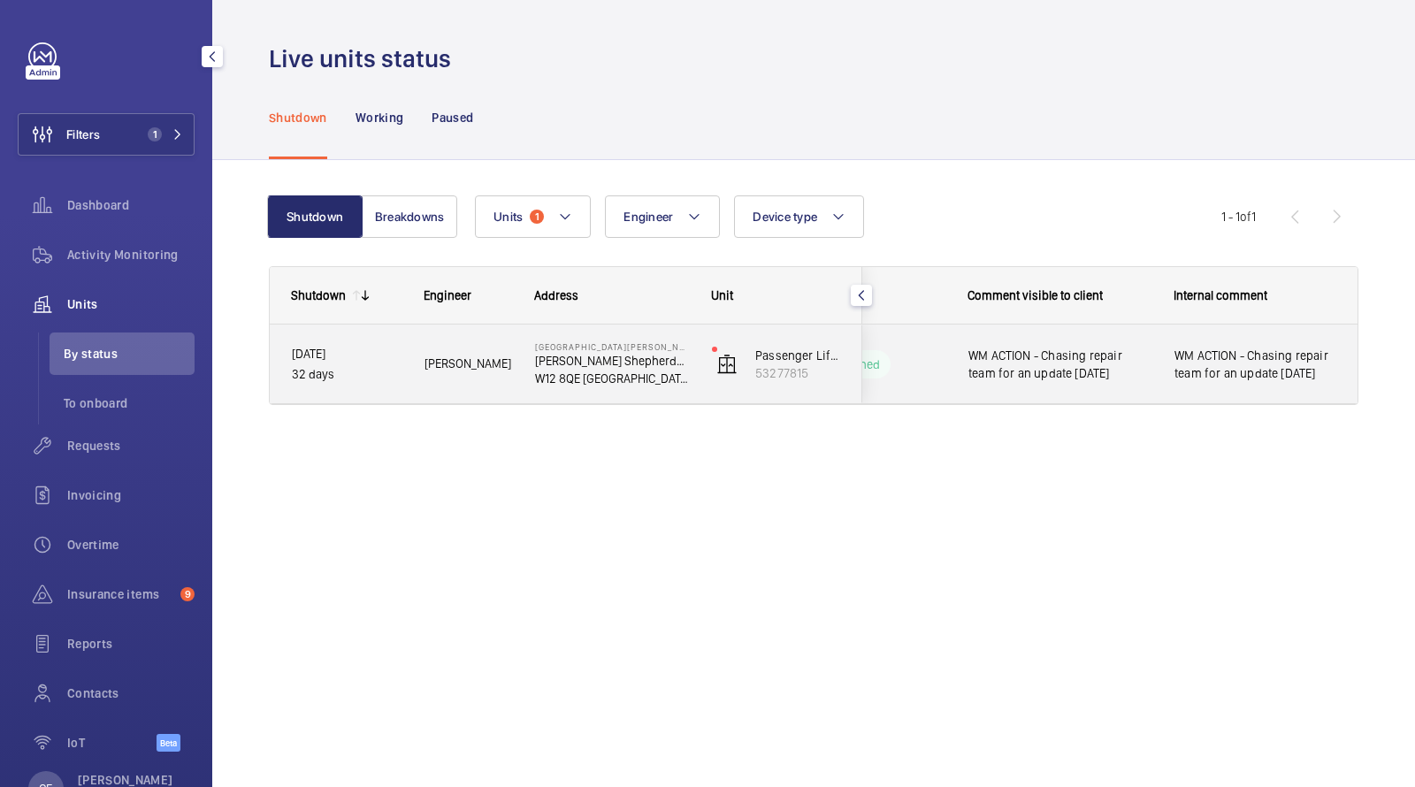
click at [1111, 376] on span "WM ACTION - Chasing repair team for an update 15.09.25" at bounding box center [1060, 364] width 183 height 35
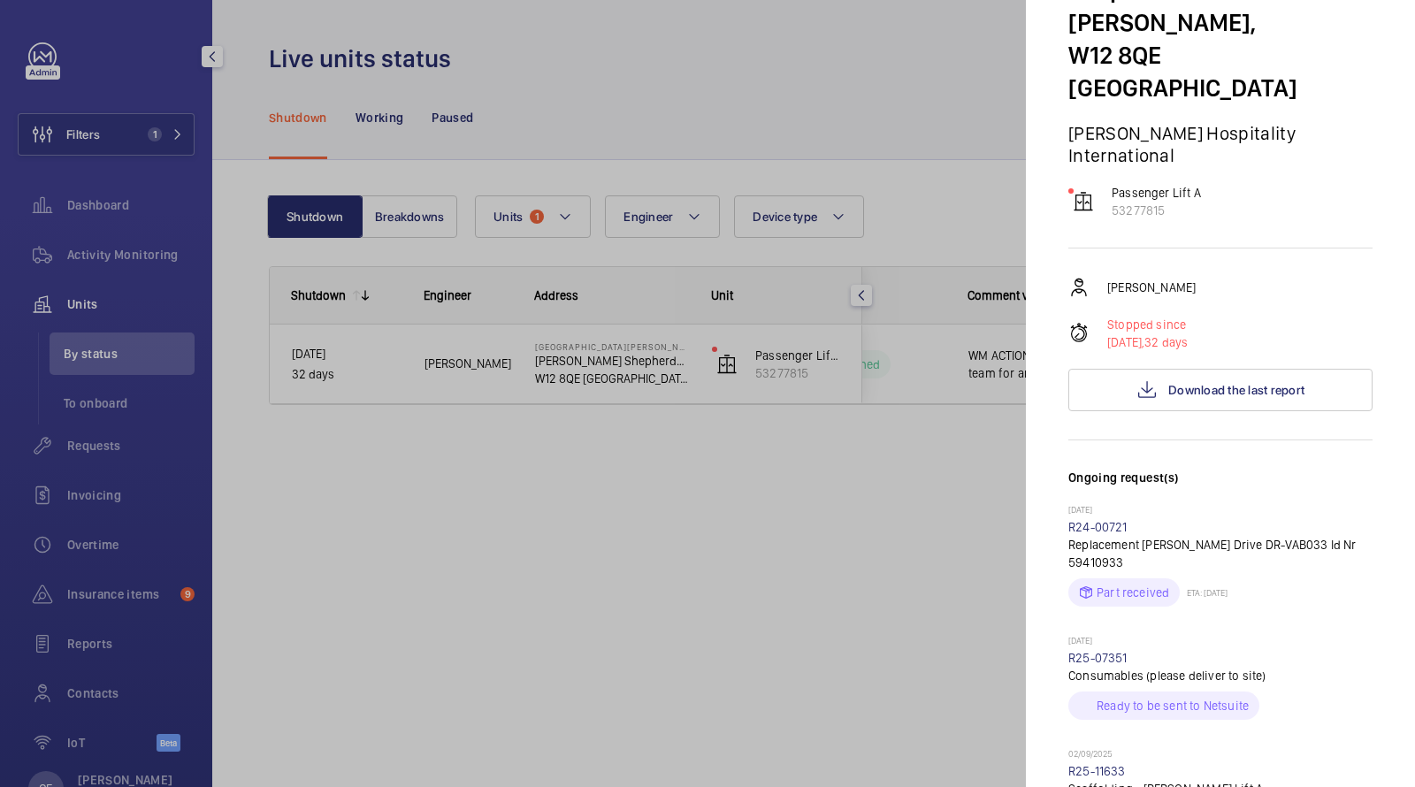
scroll to position [140, 0]
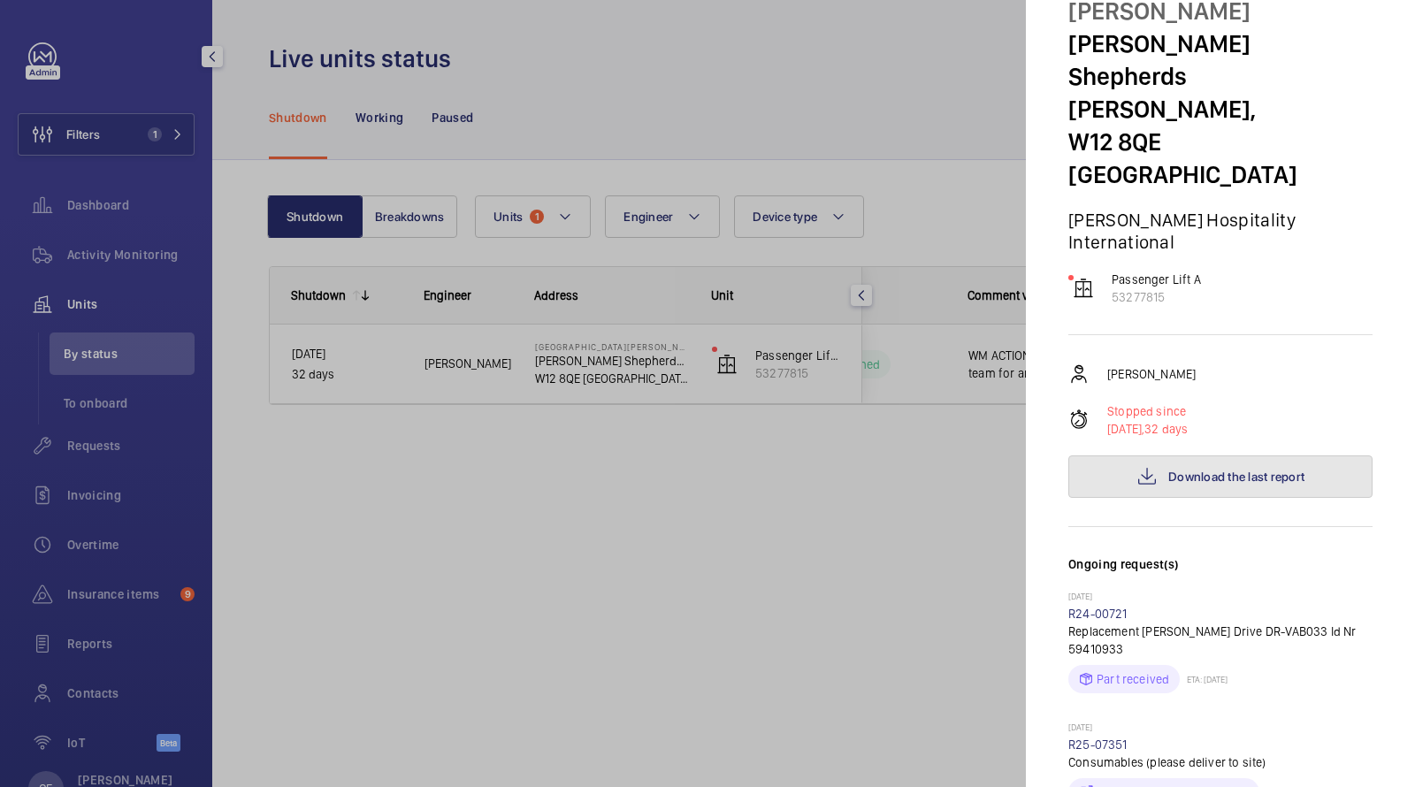
click at [1179, 470] on span "Download the last report" at bounding box center [1237, 477] width 136 height 14
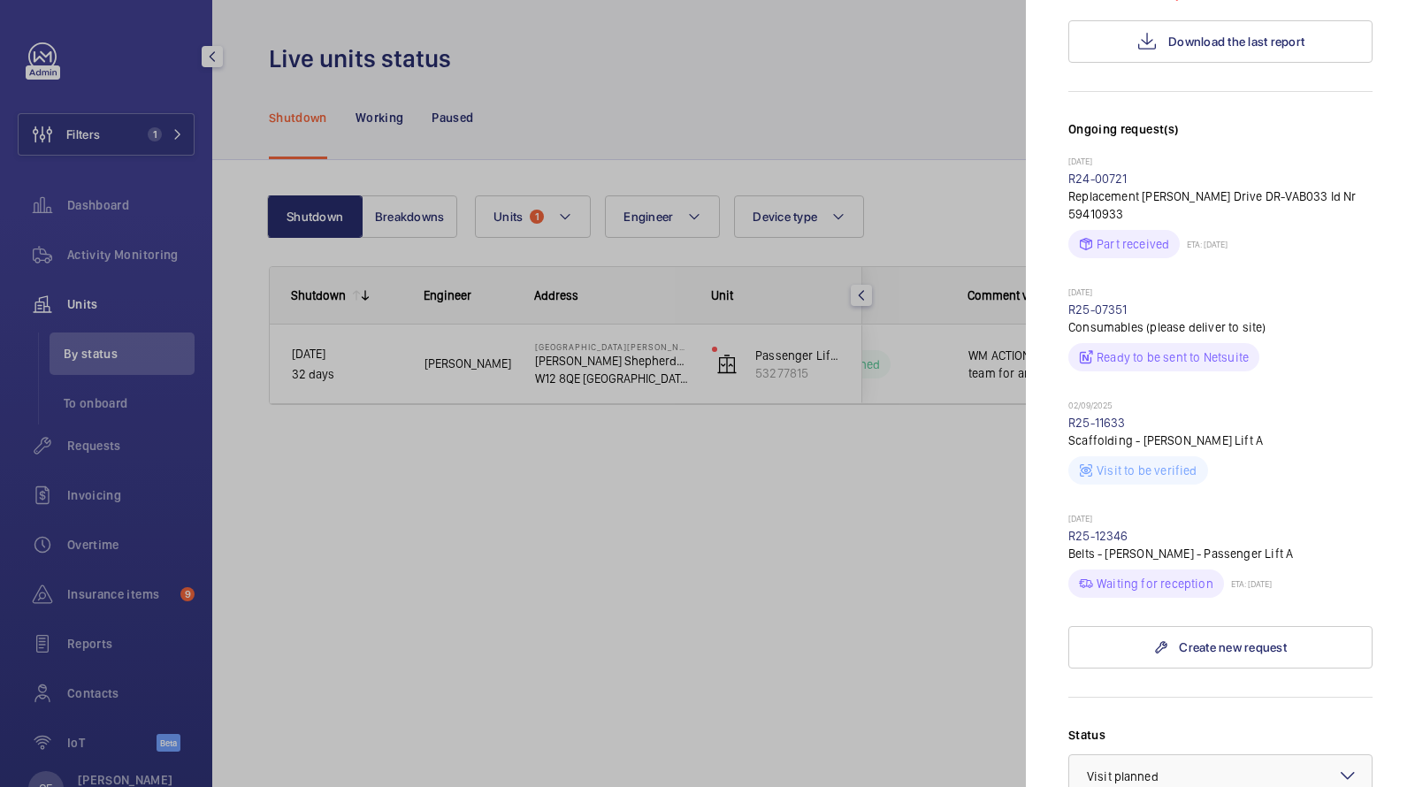
scroll to position [590, 0]
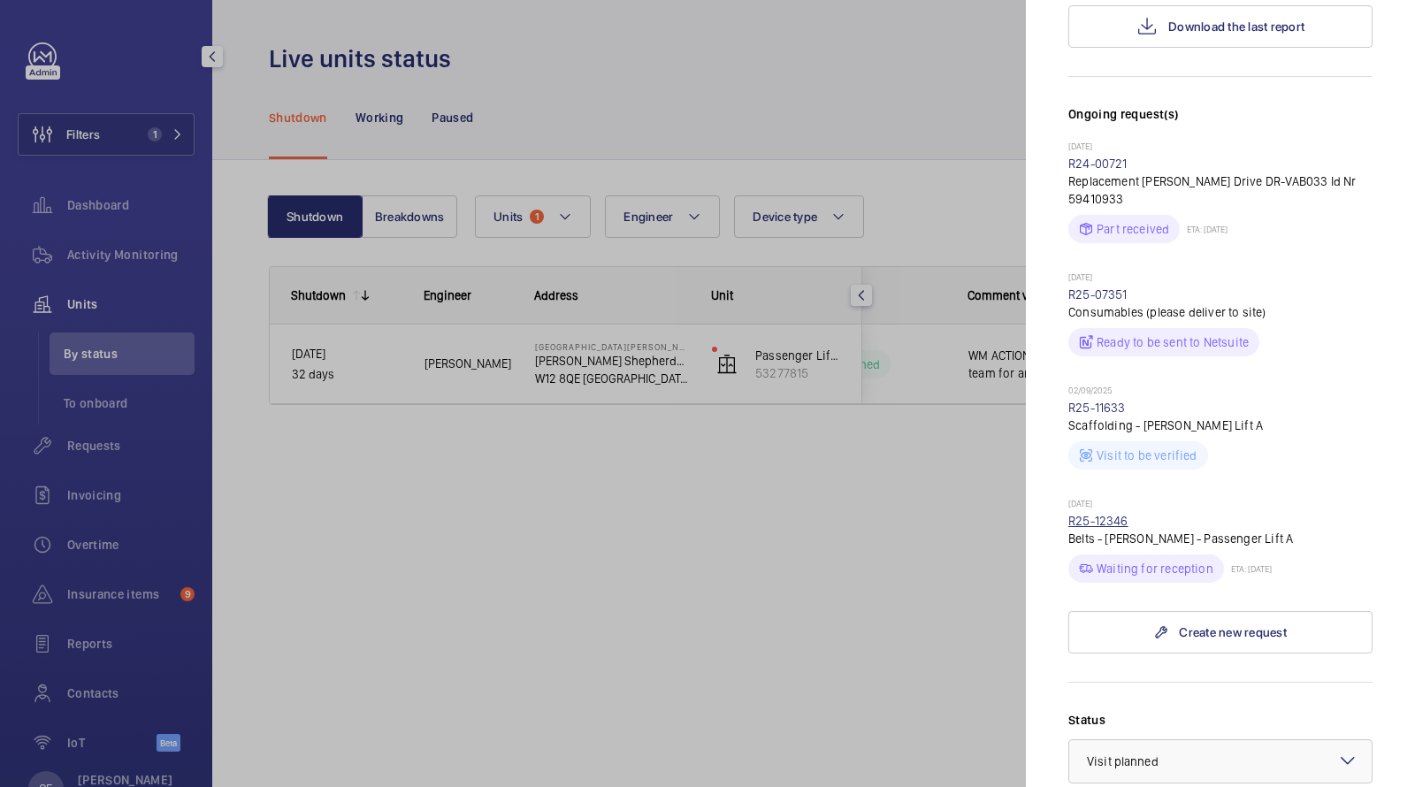
click at [1106, 514] on link "R25-12346" at bounding box center [1099, 521] width 60 height 14
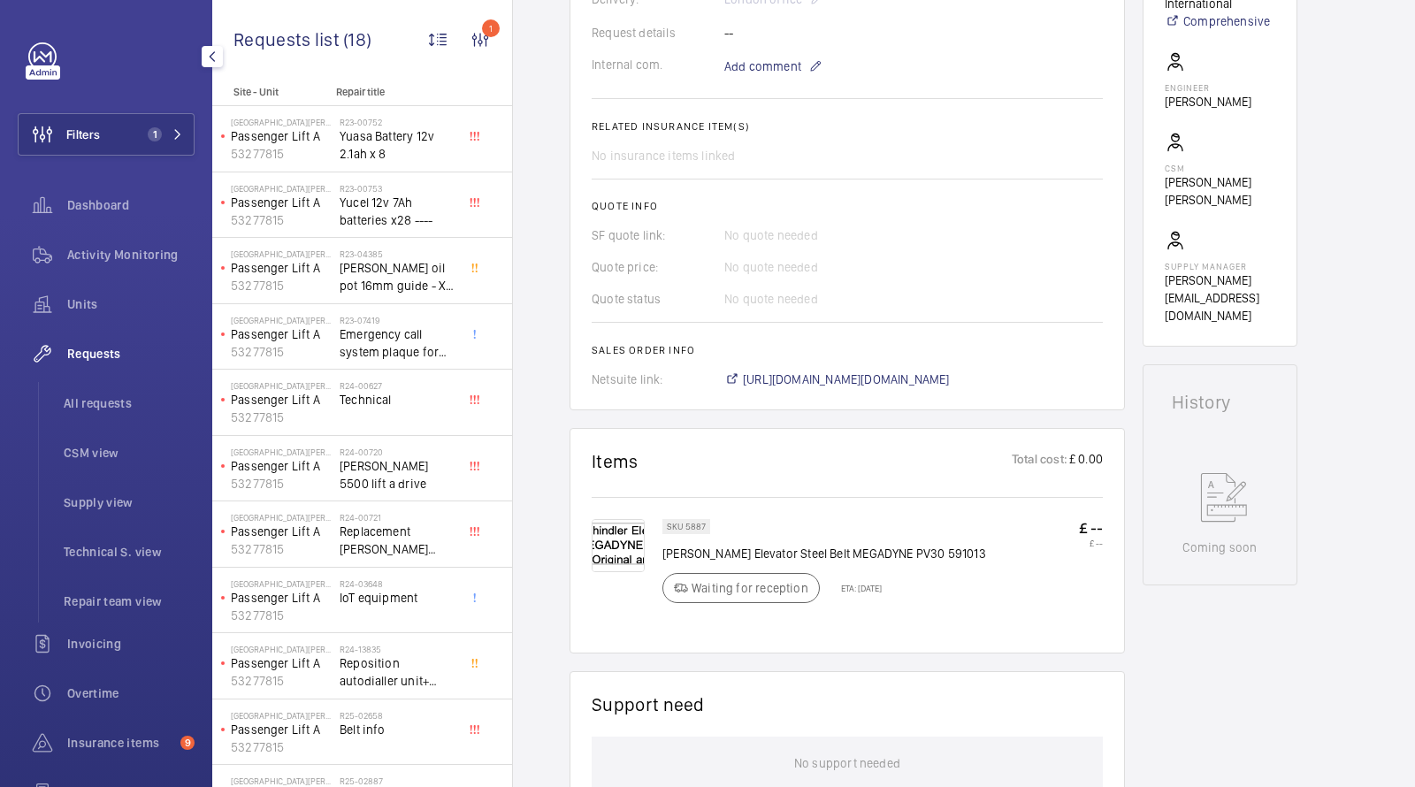
scroll to position [562, 0]
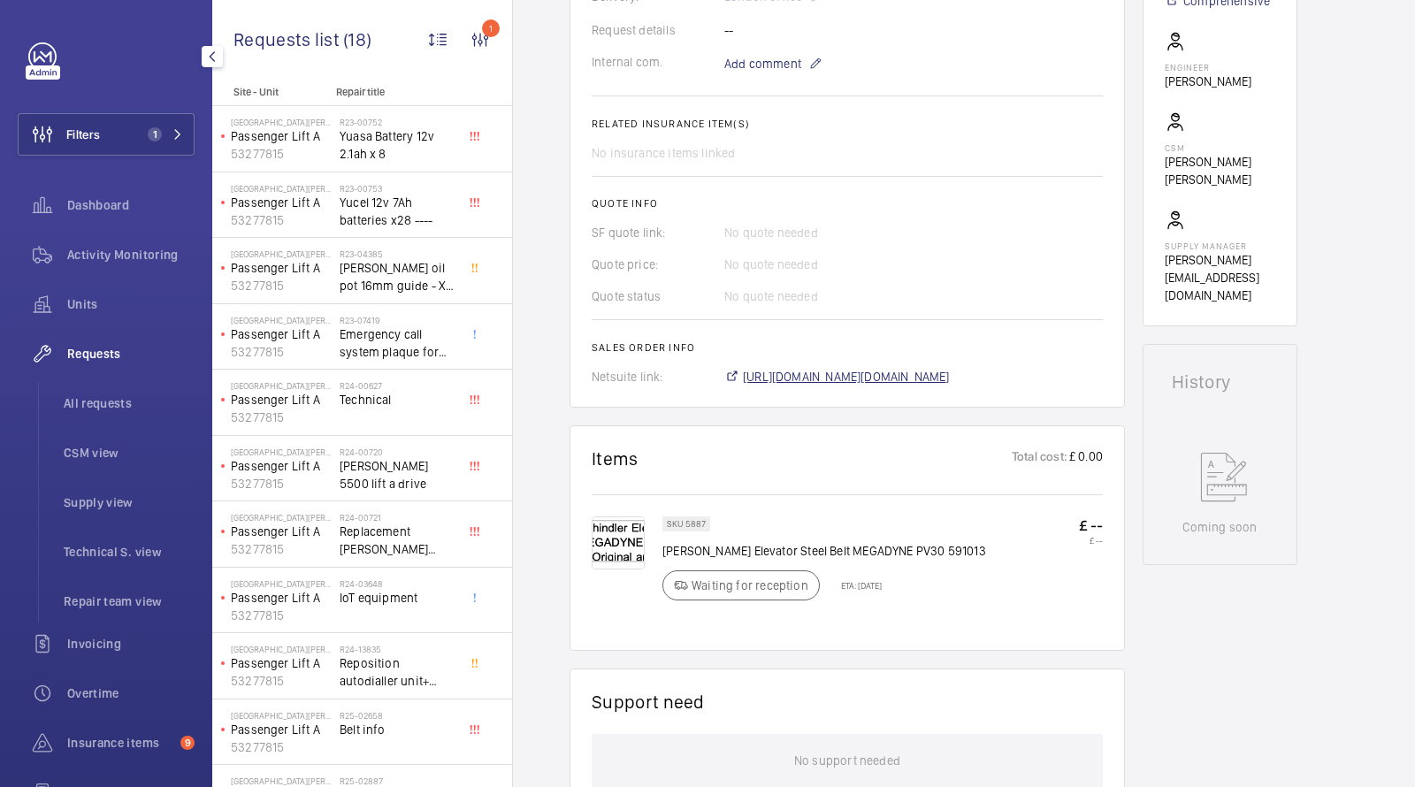
click at [801, 382] on span "https://6461500.app.netsuite.com/app/accounting/transactions/salesord.nl?id=301…" at bounding box center [846, 377] width 207 height 18
click at [90, 403] on span "All requests" at bounding box center [129, 404] width 131 height 18
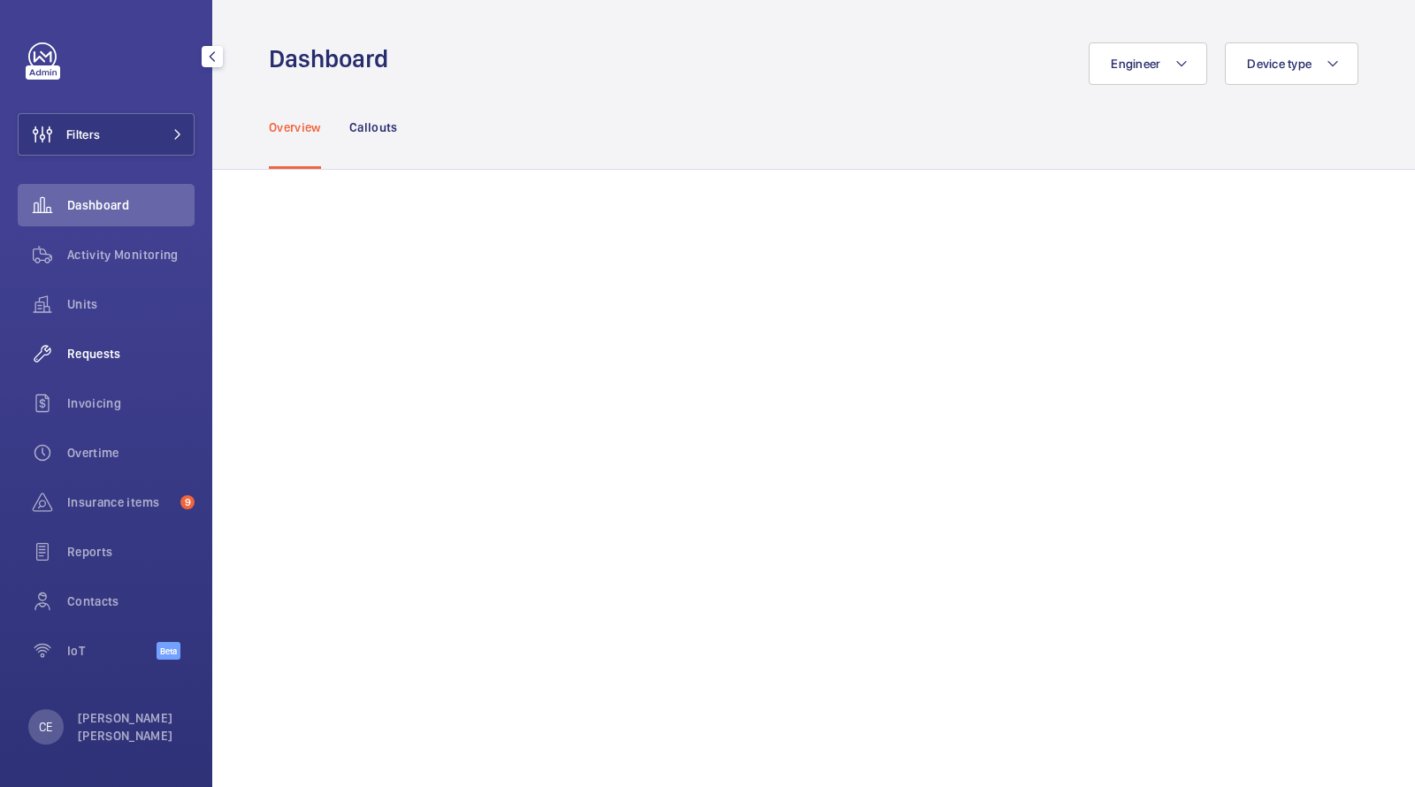
click at [97, 356] on span "Requests" at bounding box center [130, 354] width 127 height 18
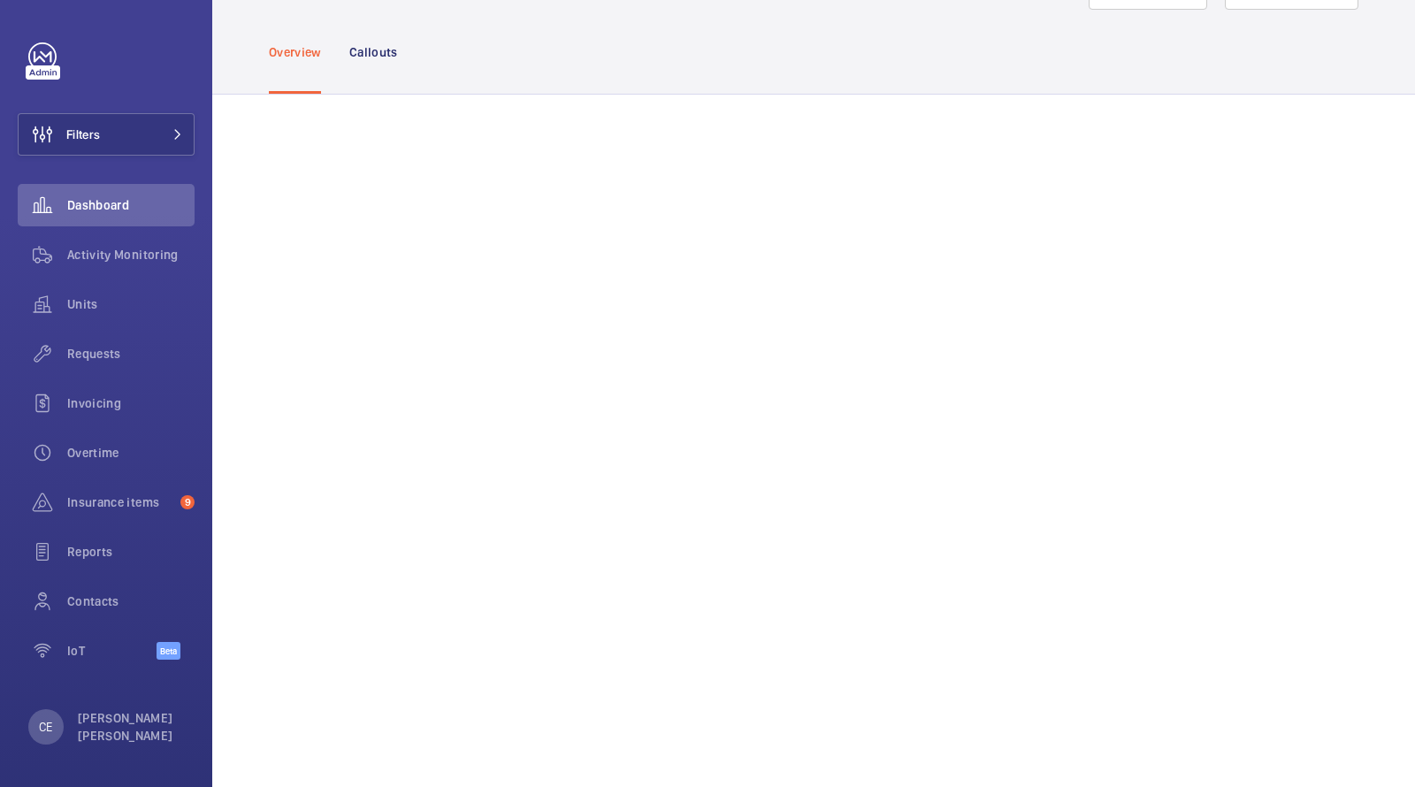
scroll to position [76, 0]
click at [104, 143] on button "Filters" at bounding box center [106, 134] width 177 height 42
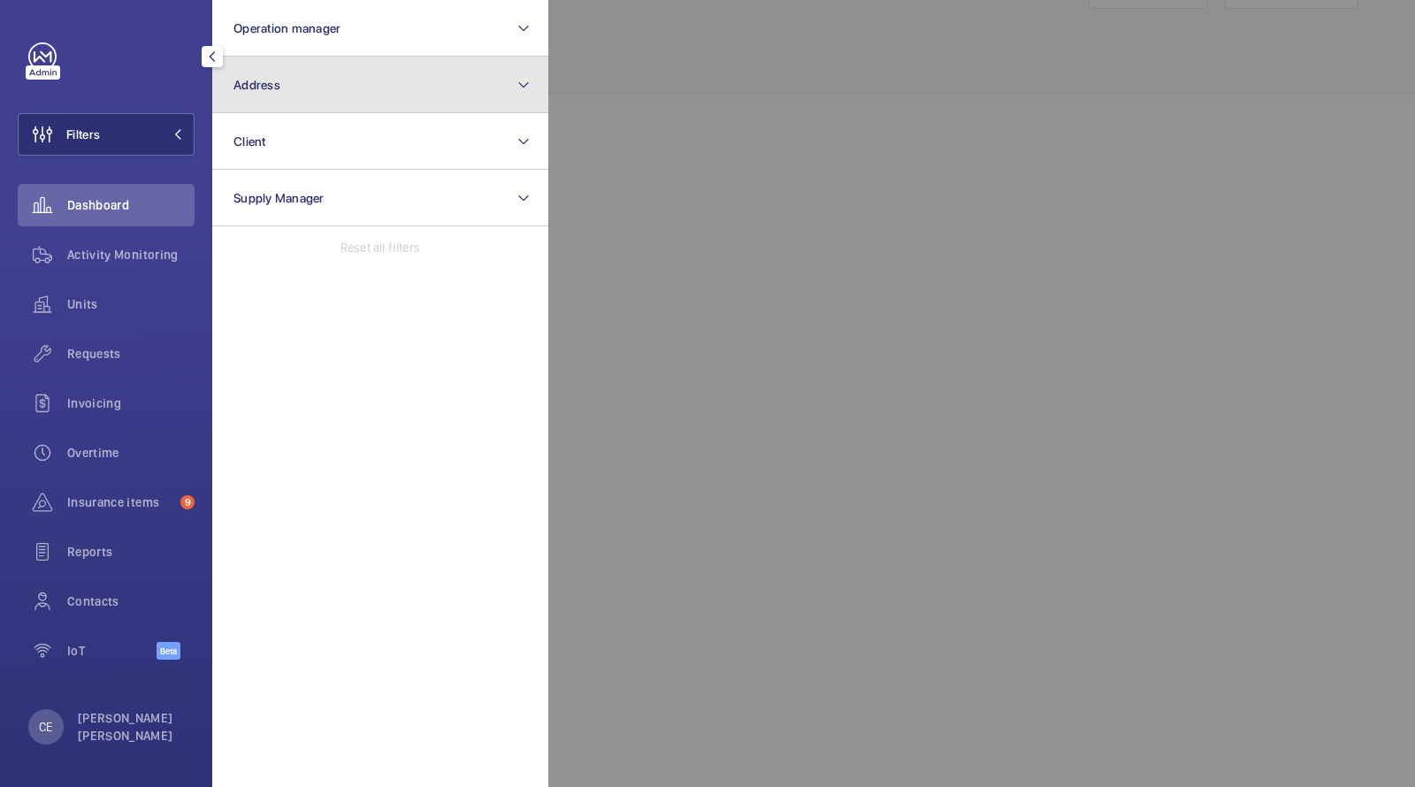
click at [302, 92] on button "Address" at bounding box center [380, 85] width 336 height 57
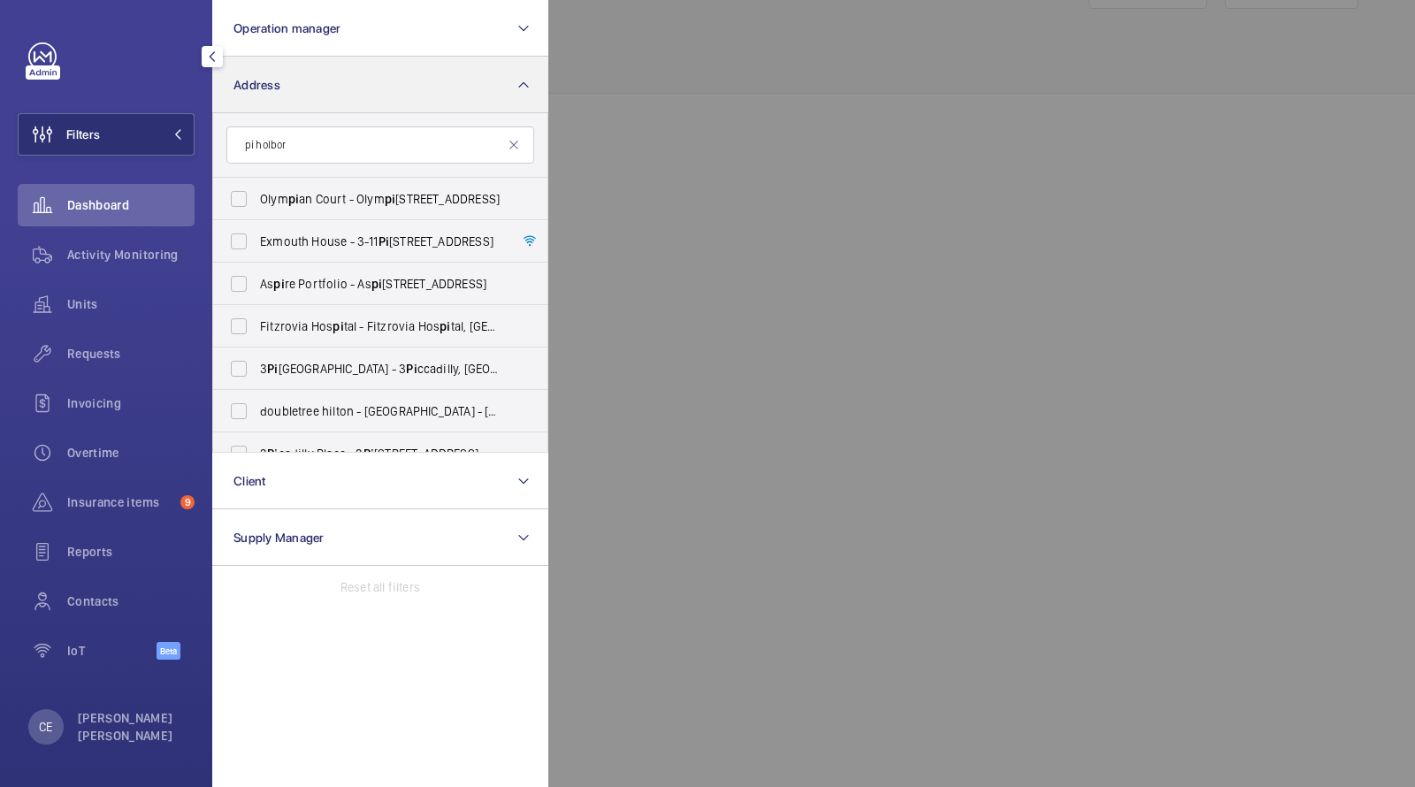
type input "pi holborn"
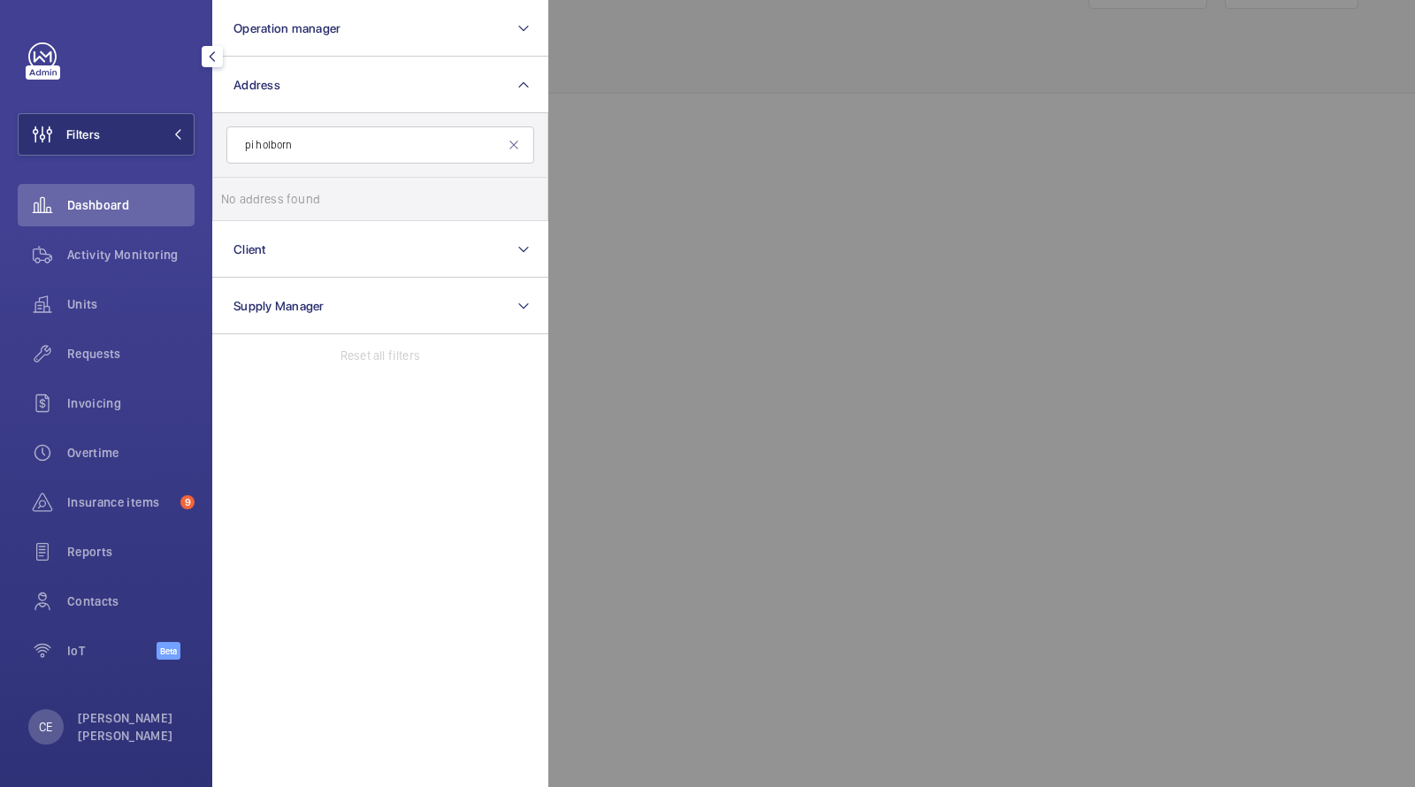
drag, startPoint x: 317, startPoint y: 147, endPoint x: 101, endPoint y: 105, distance: 219.8
click at [128, 120] on wm-front-sidebar-menu-filter "Filters Operation manager Address pi holborn No address found Reset Client Supp…" at bounding box center [106, 134] width 177 height 42
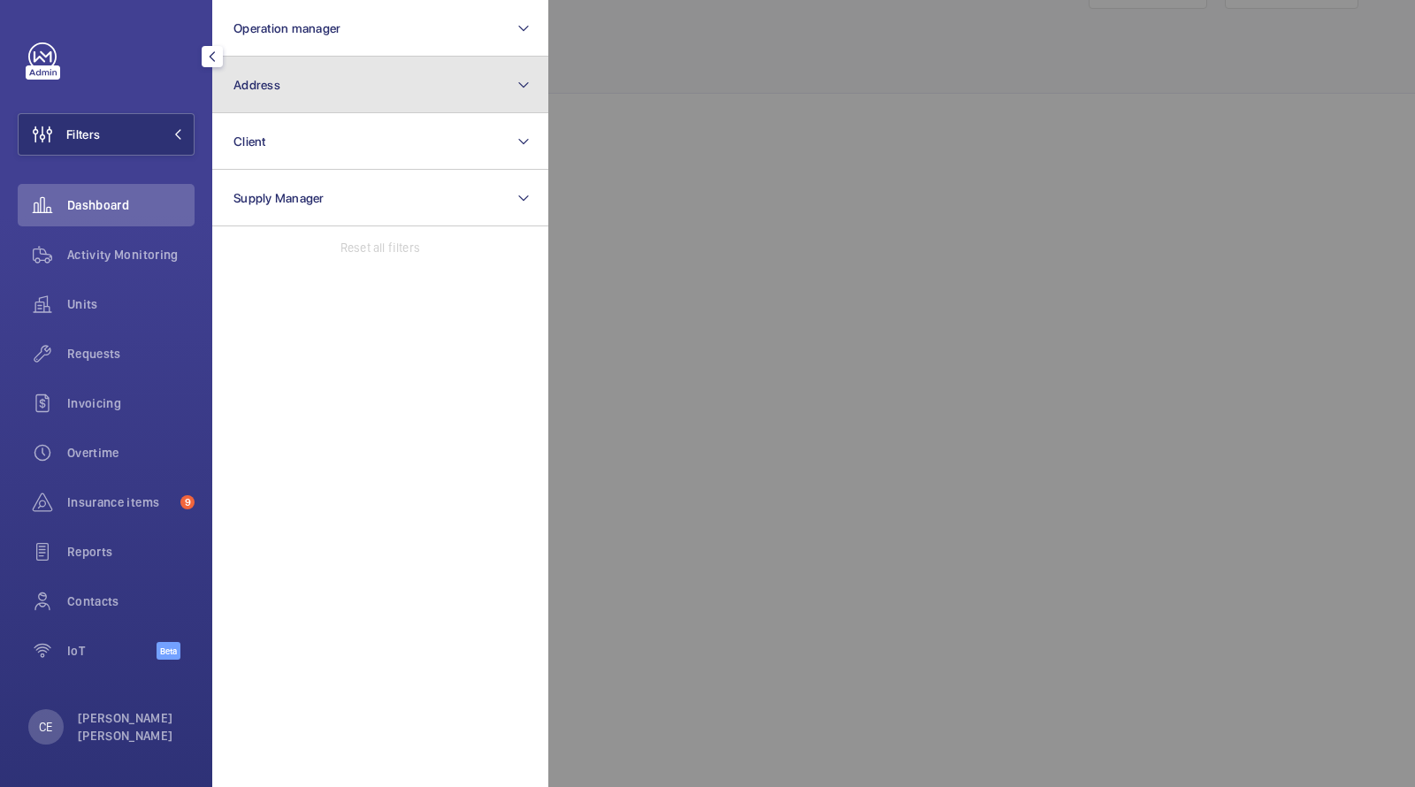
click at [299, 95] on button "Address" at bounding box center [380, 85] width 336 height 57
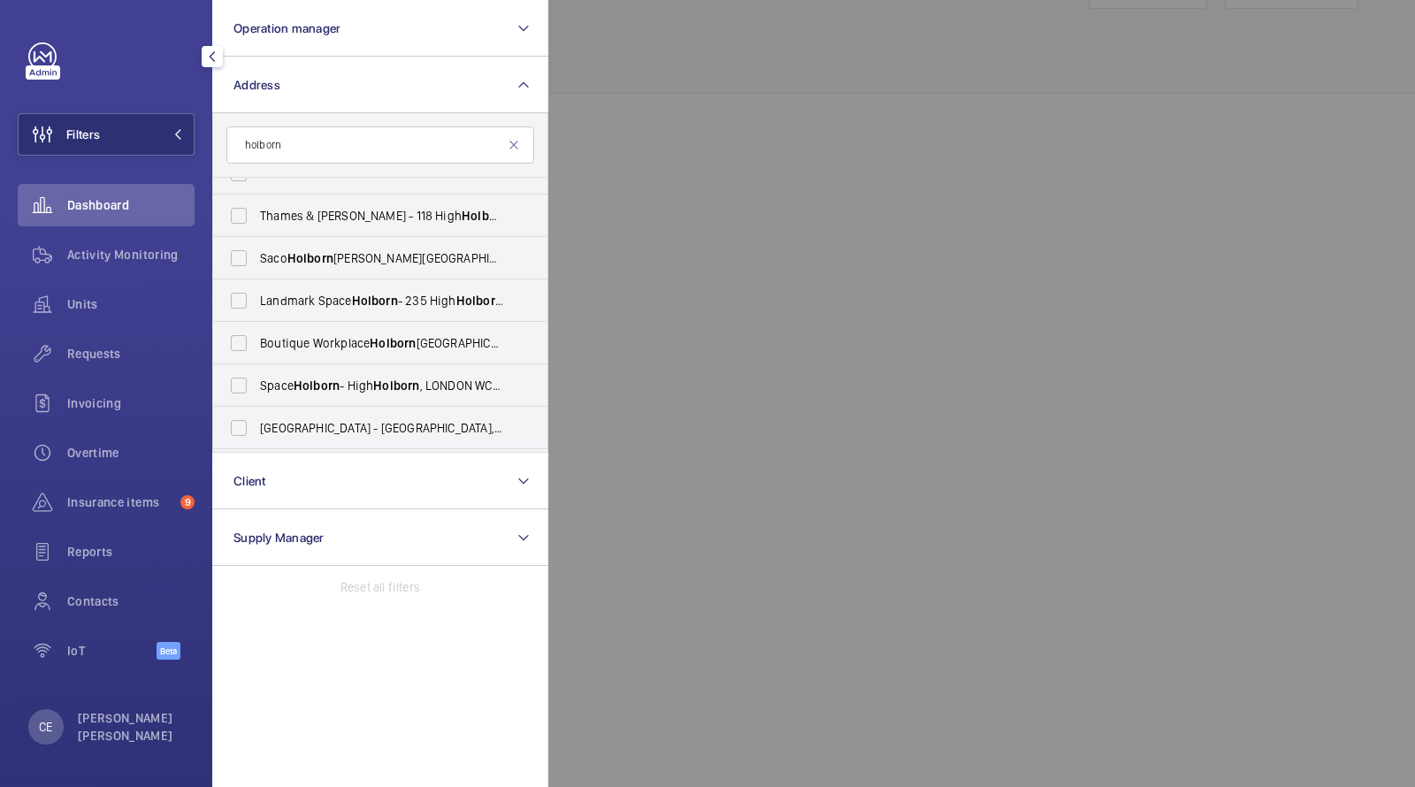
scroll to position [575, 0]
type input "holborn"
click at [384, 430] on span "Holborn" at bounding box center [407, 431] width 46 height 14
click at [257, 430] on input "PI London Holborn - Red Lion Street, HOLBORN WC1R 4PS" at bounding box center [238, 430] width 35 height 35
checkbox input "true"
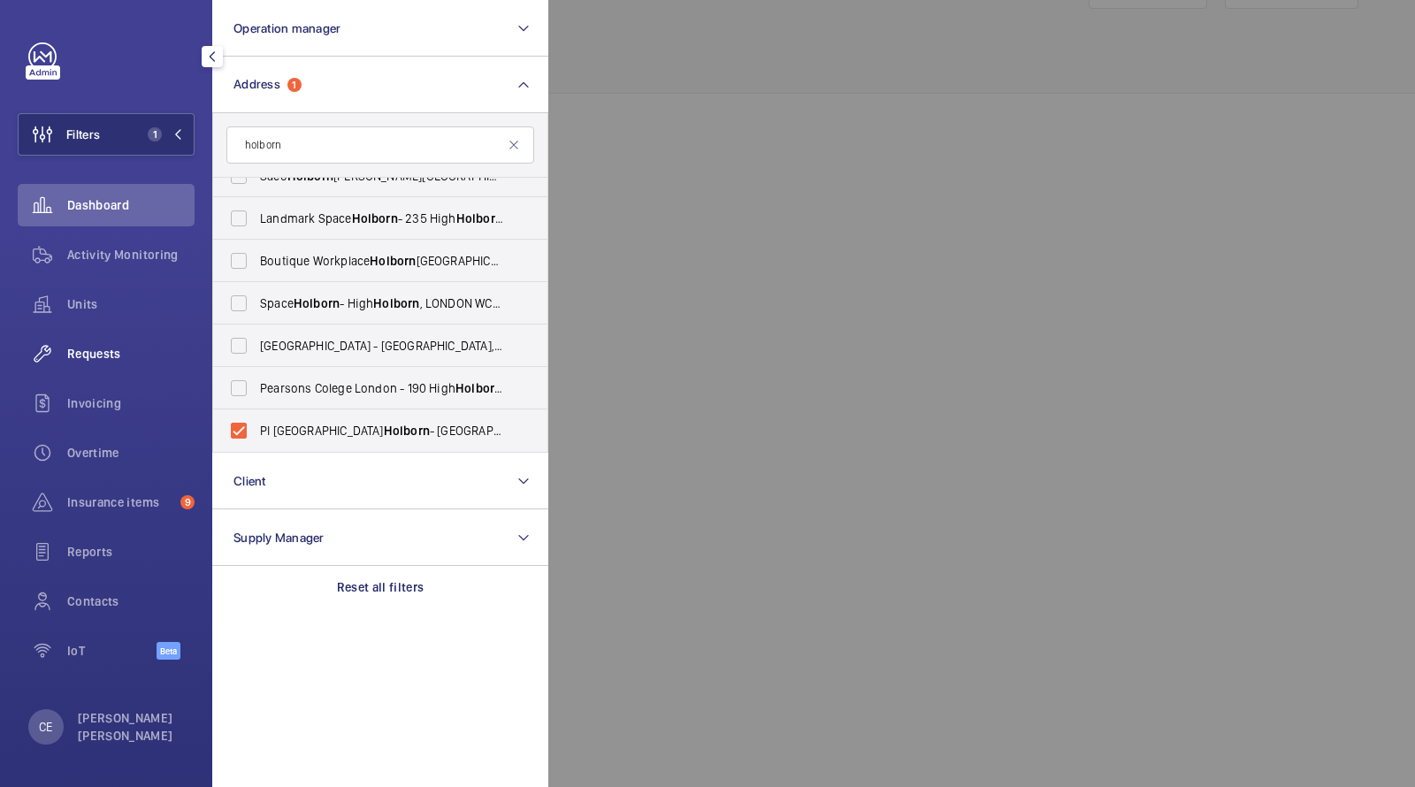
click at [105, 344] on div "Requests" at bounding box center [106, 354] width 177 height 42
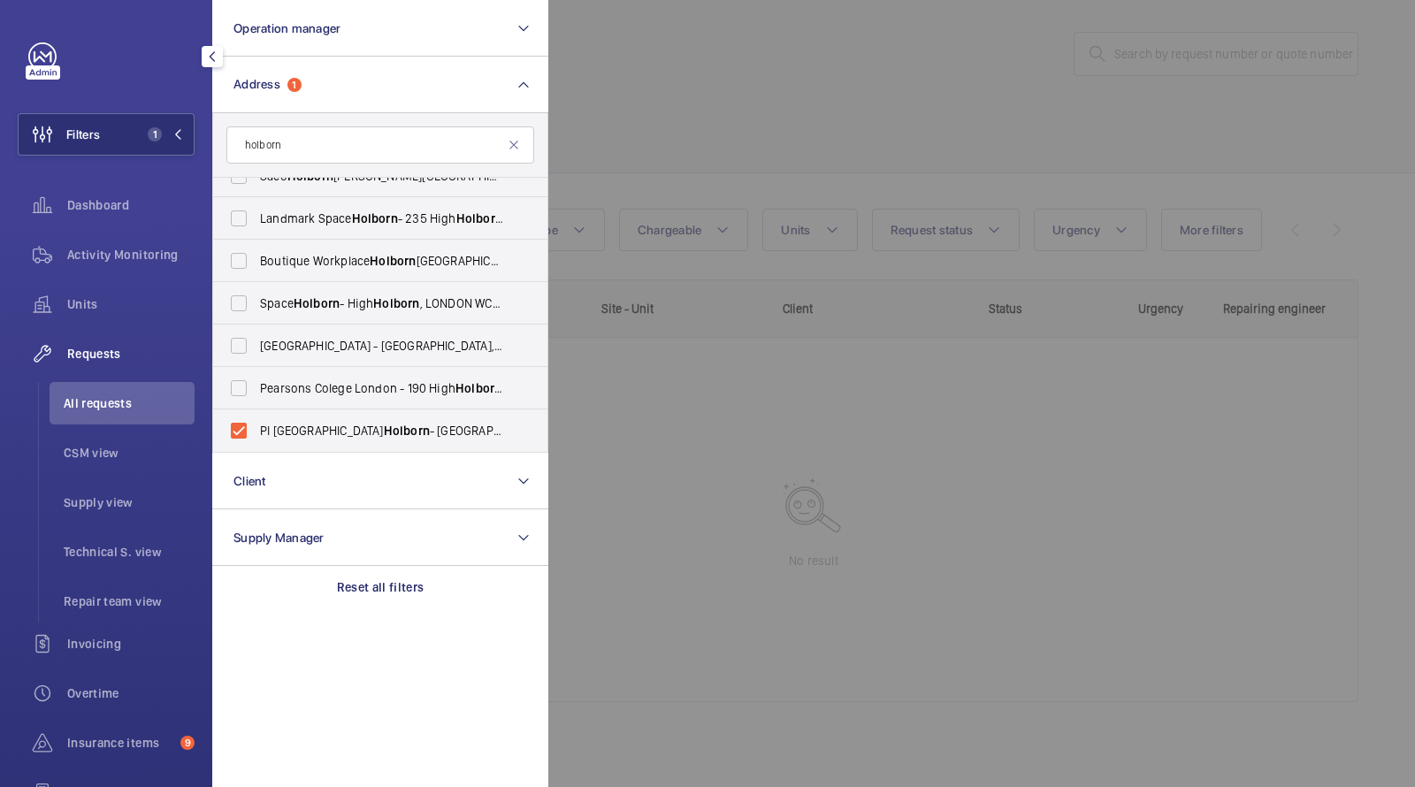
click at [625, 162] on div at bounding box center [1255, 393] width 1415 height 787
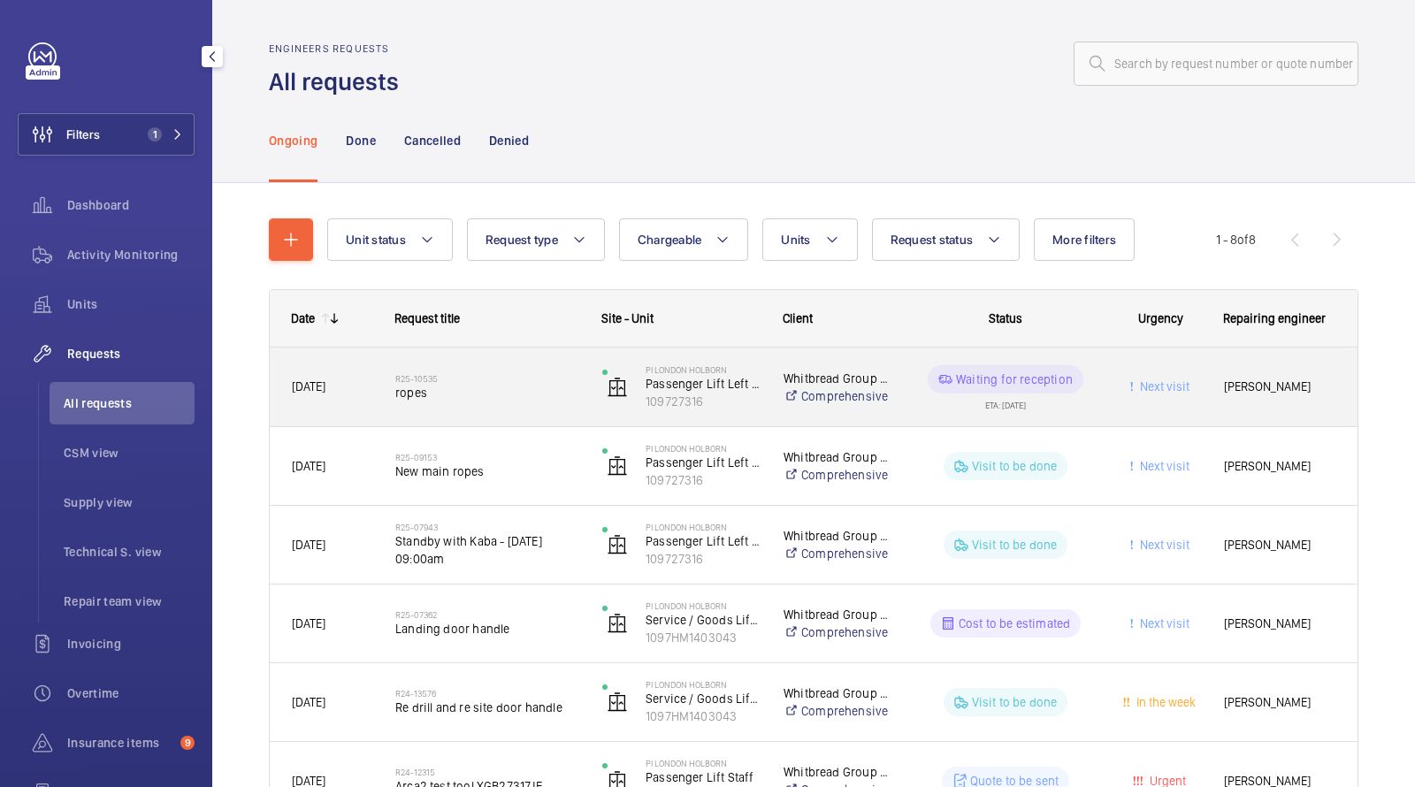
click at [464, 394] on span "ropes" at bounding box center [487, 393] width 184 height 18
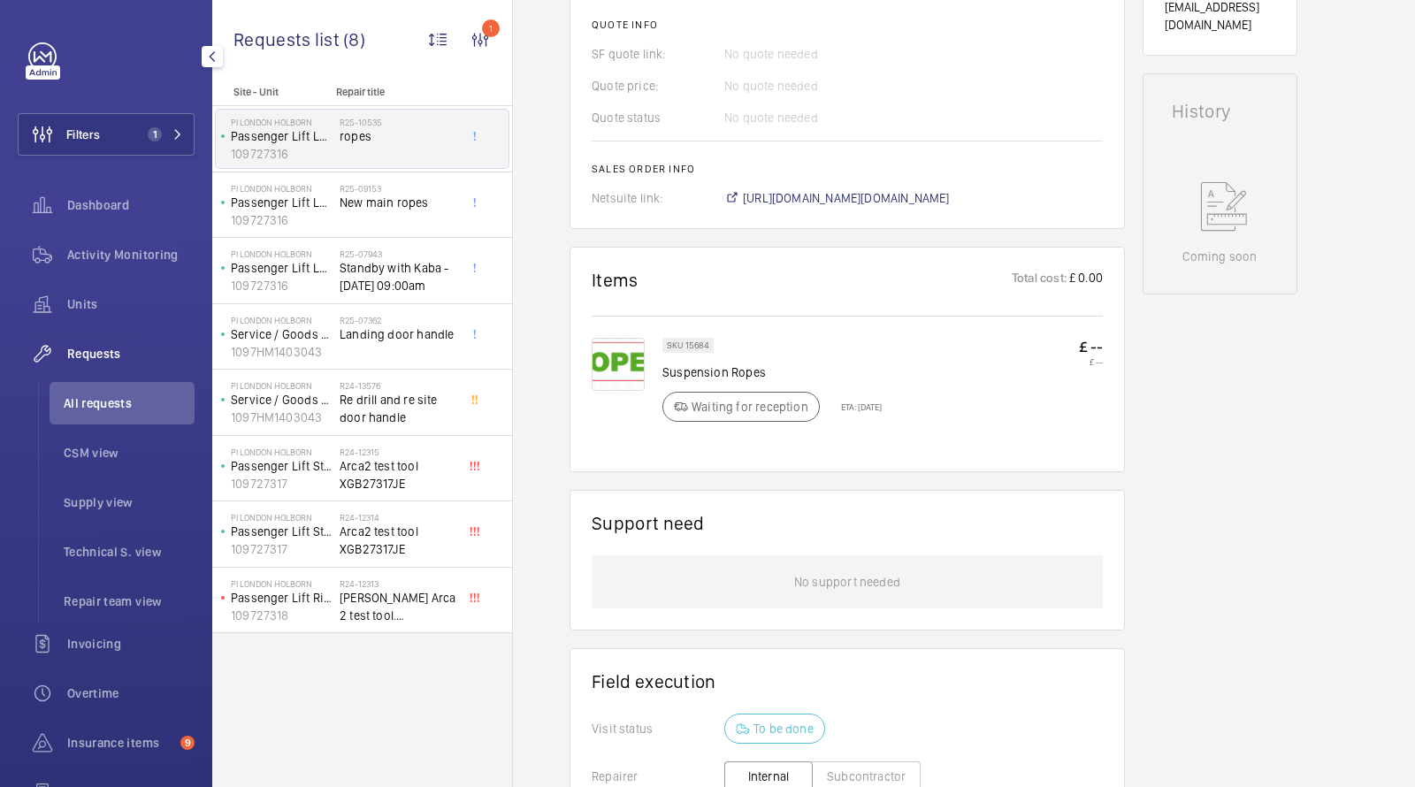
scroll to position [740, 0]
click at [136, 261] on span "Activity Monitoring" at bounding box center [130, 255] width 127 height 18
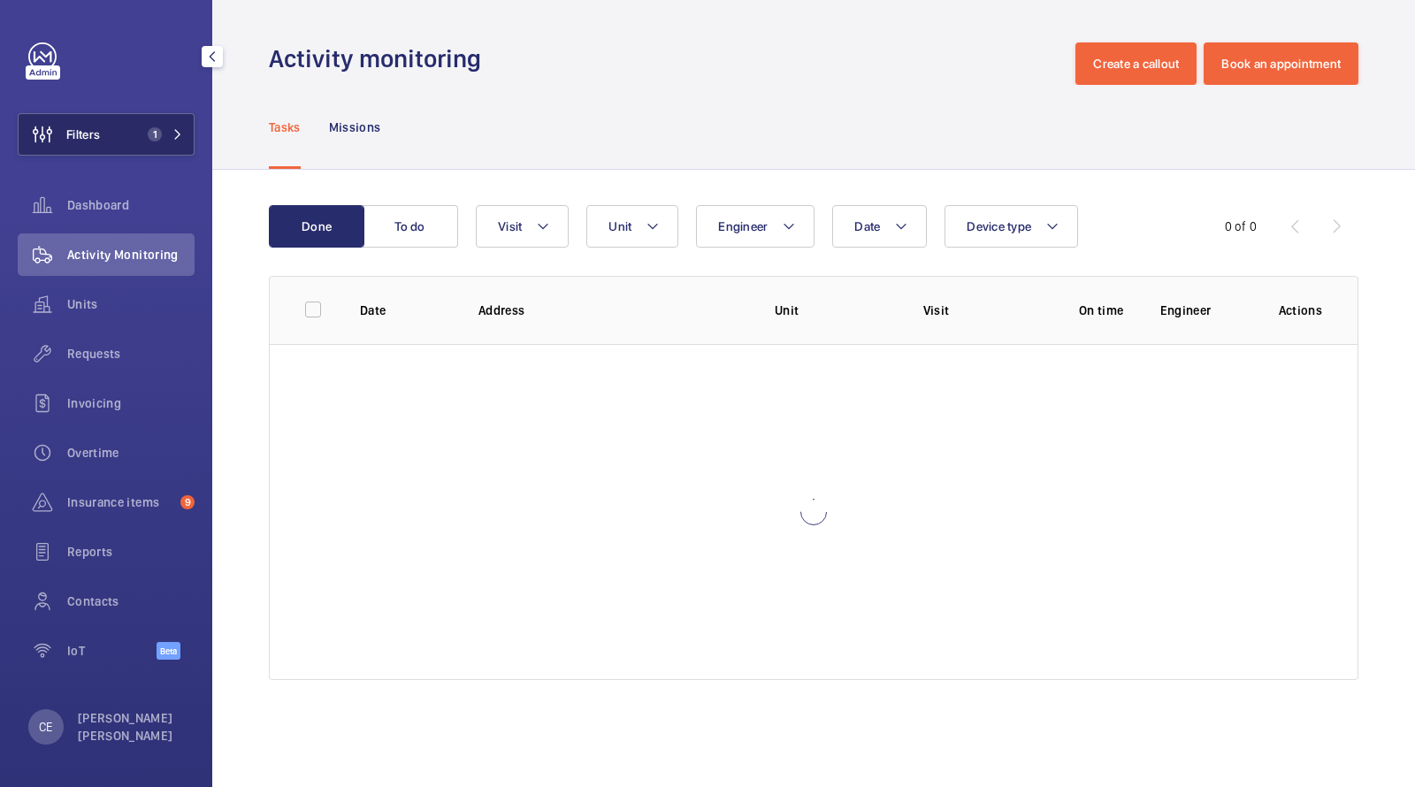
click at [165, 155] on button "Filters 1" at bounding box center [106, 134] width 177 height 42
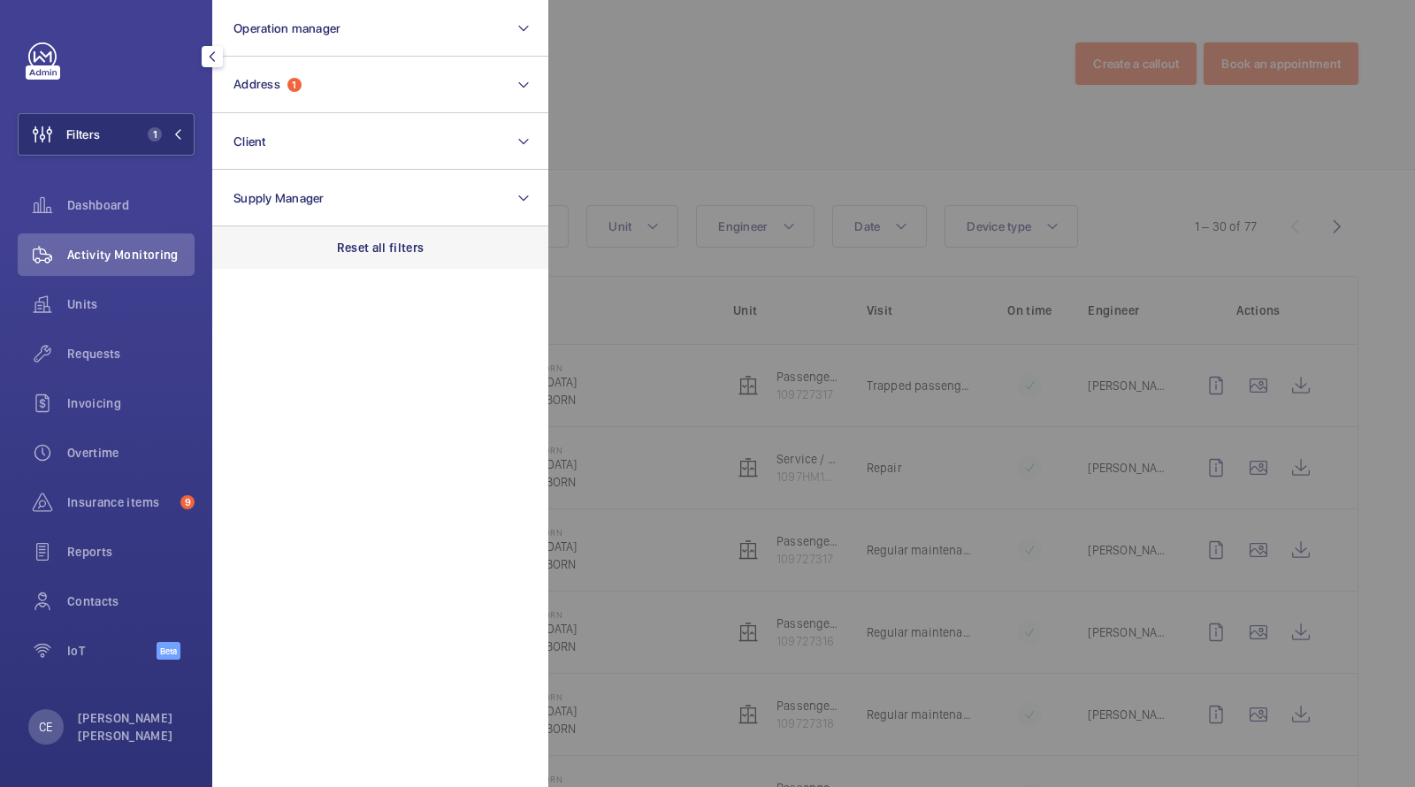
click at [395, 237] on div "Reset all filters" at bounding box center [380, 247] width 336 height 42
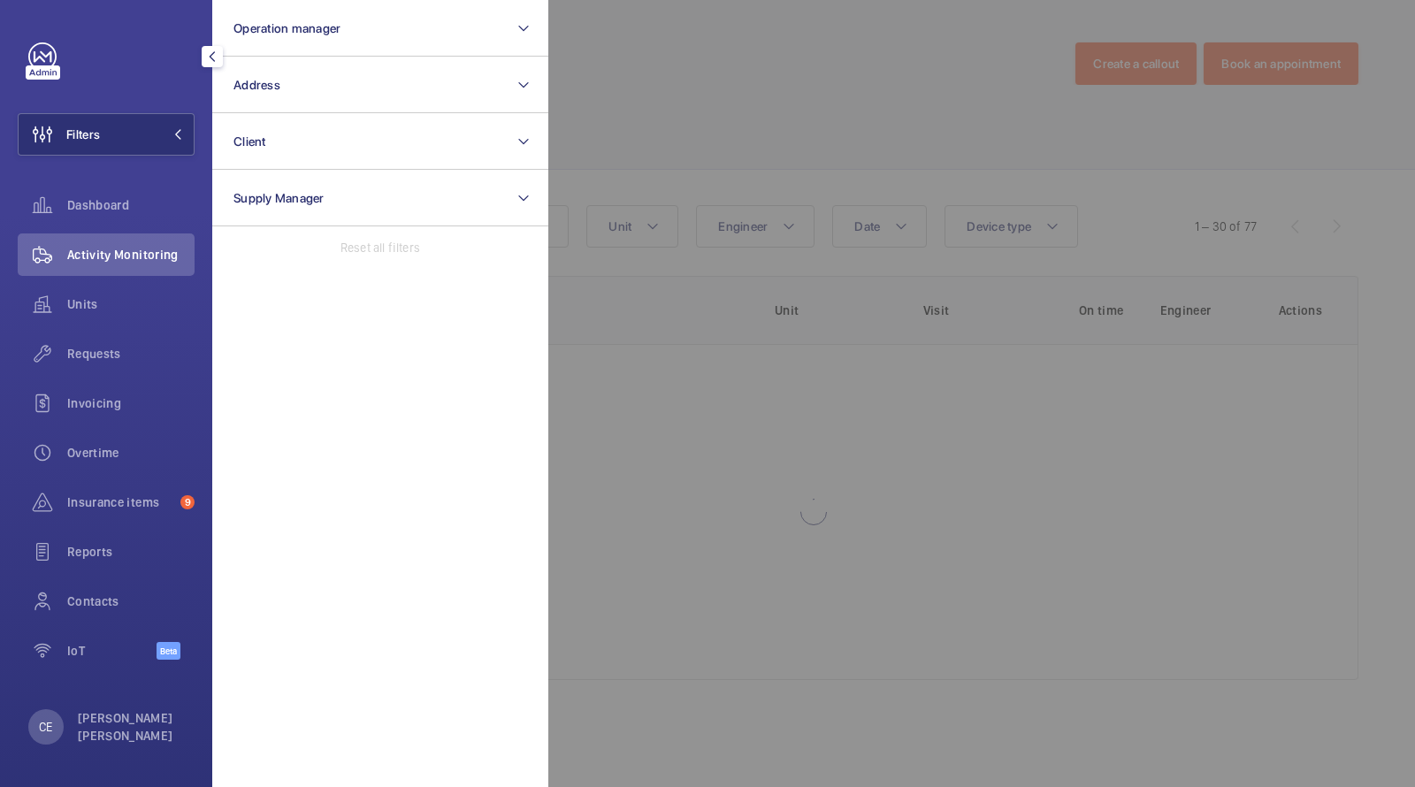
click at [779, 104] on div at bounding box center [1255, 393] width 1415 height 787
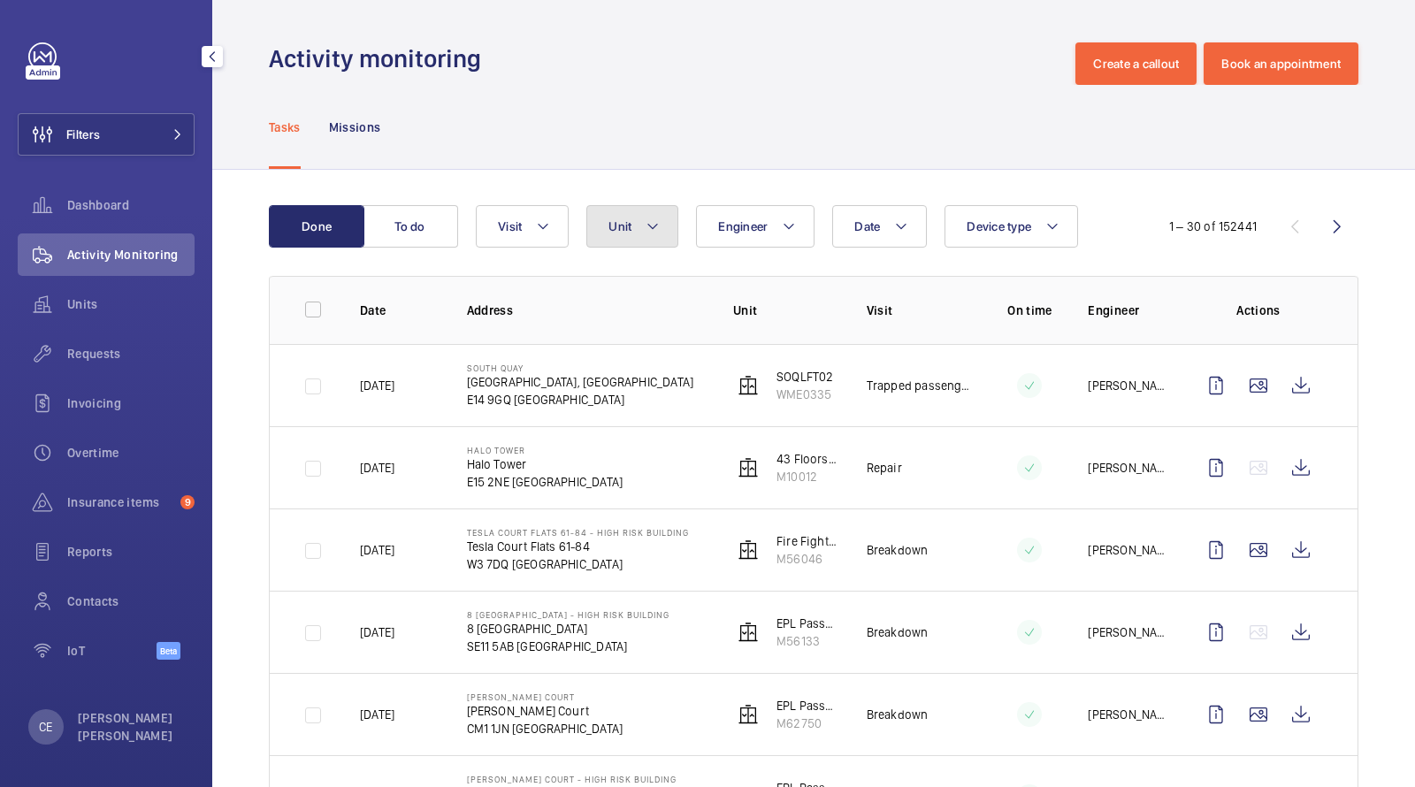
click at [637, 207] on button "Unit" at bounding box center [633, 226] width 92 height 42
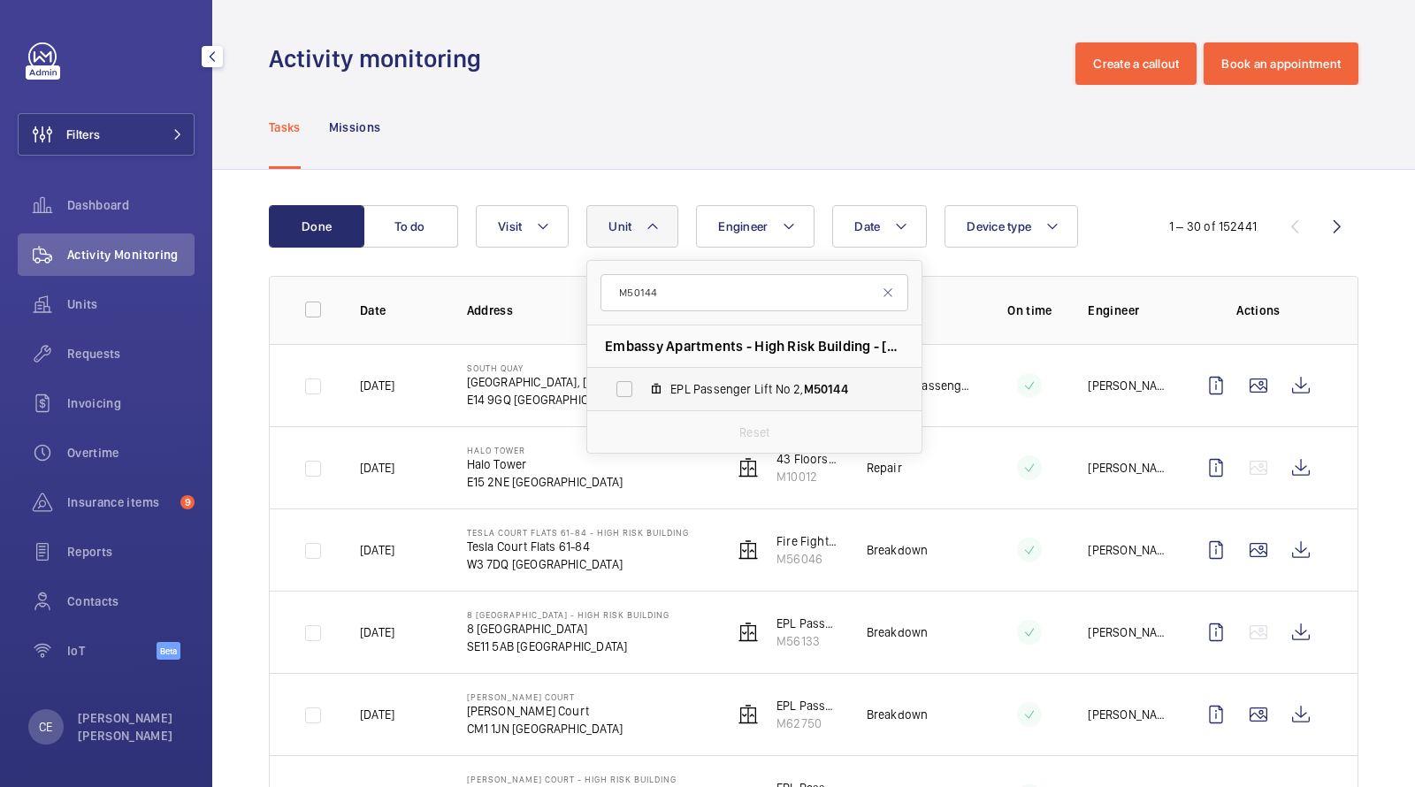
type input "M50144"
click at [706, 383] on span "EPL Passenger Lift No 2, M50144" at bounding box center [773, 389] width 205 height 18
click at [642, 383] on input "EPL Passenger Lift No 2, M50144" at bounding box center [624, 389] width 35 height 35
checkbox input "true"
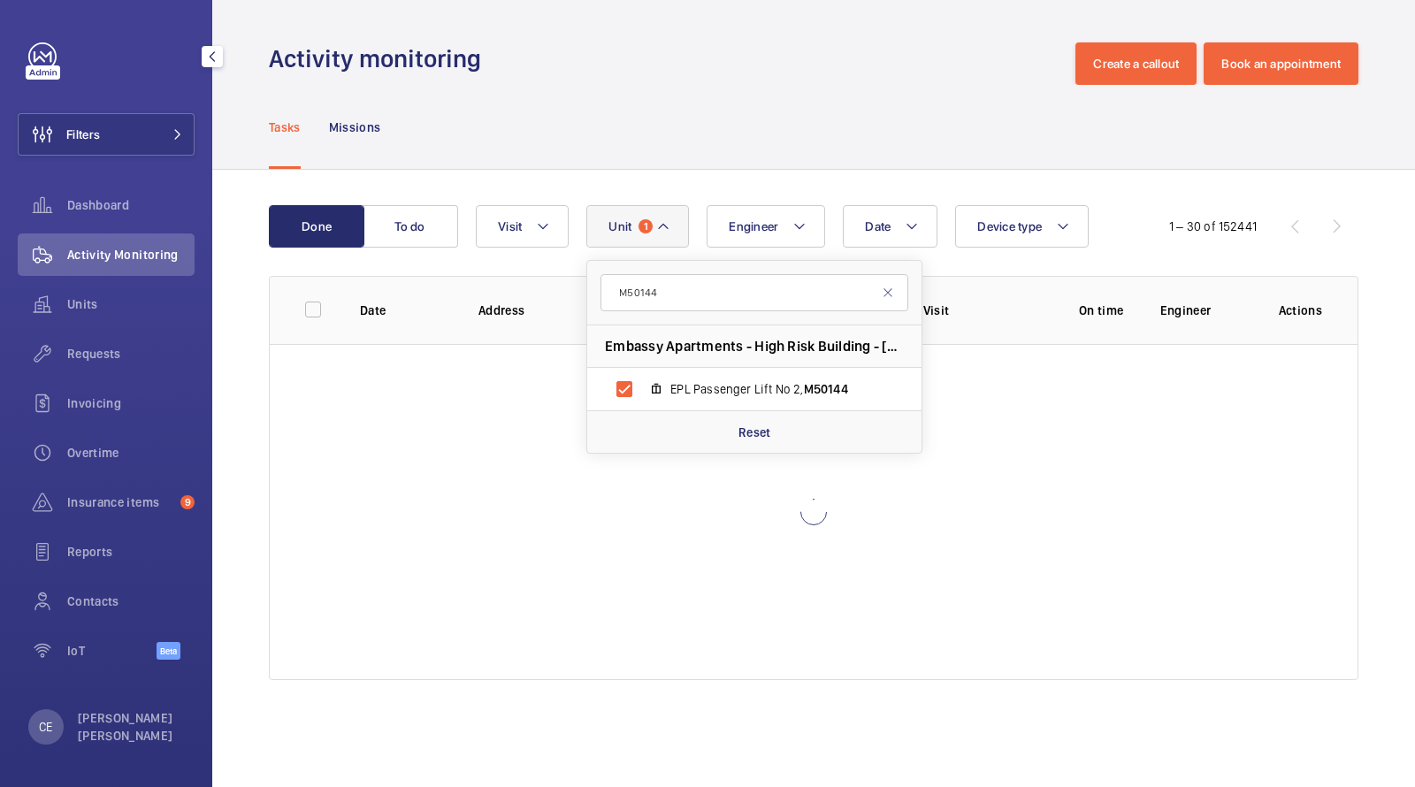
click at [720, 133] on div "Tasks Missions" at bounding box center [814, 127] width 1090 height 84
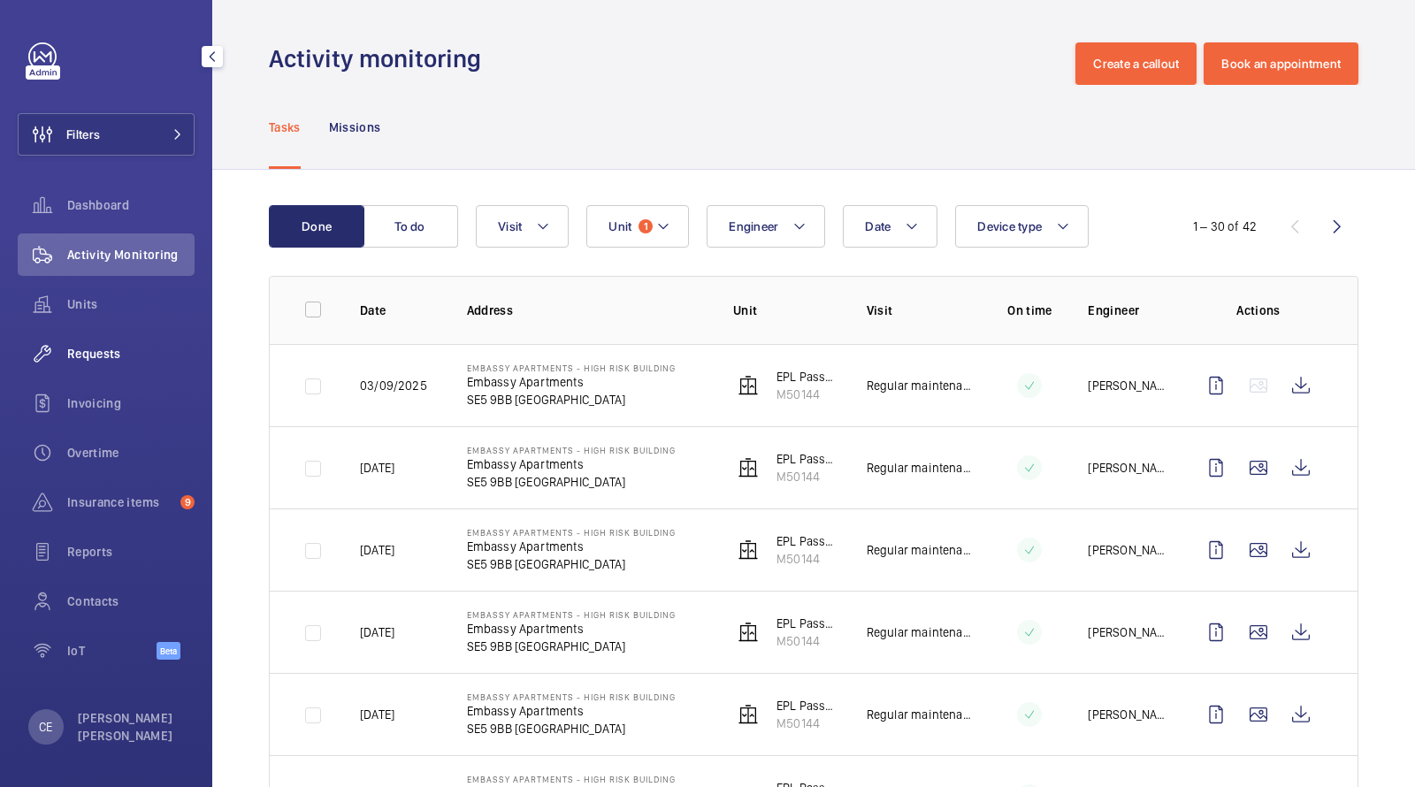
click at [110, 363] on div "Requests" at bounding box center [106, 354] width 177 height 42
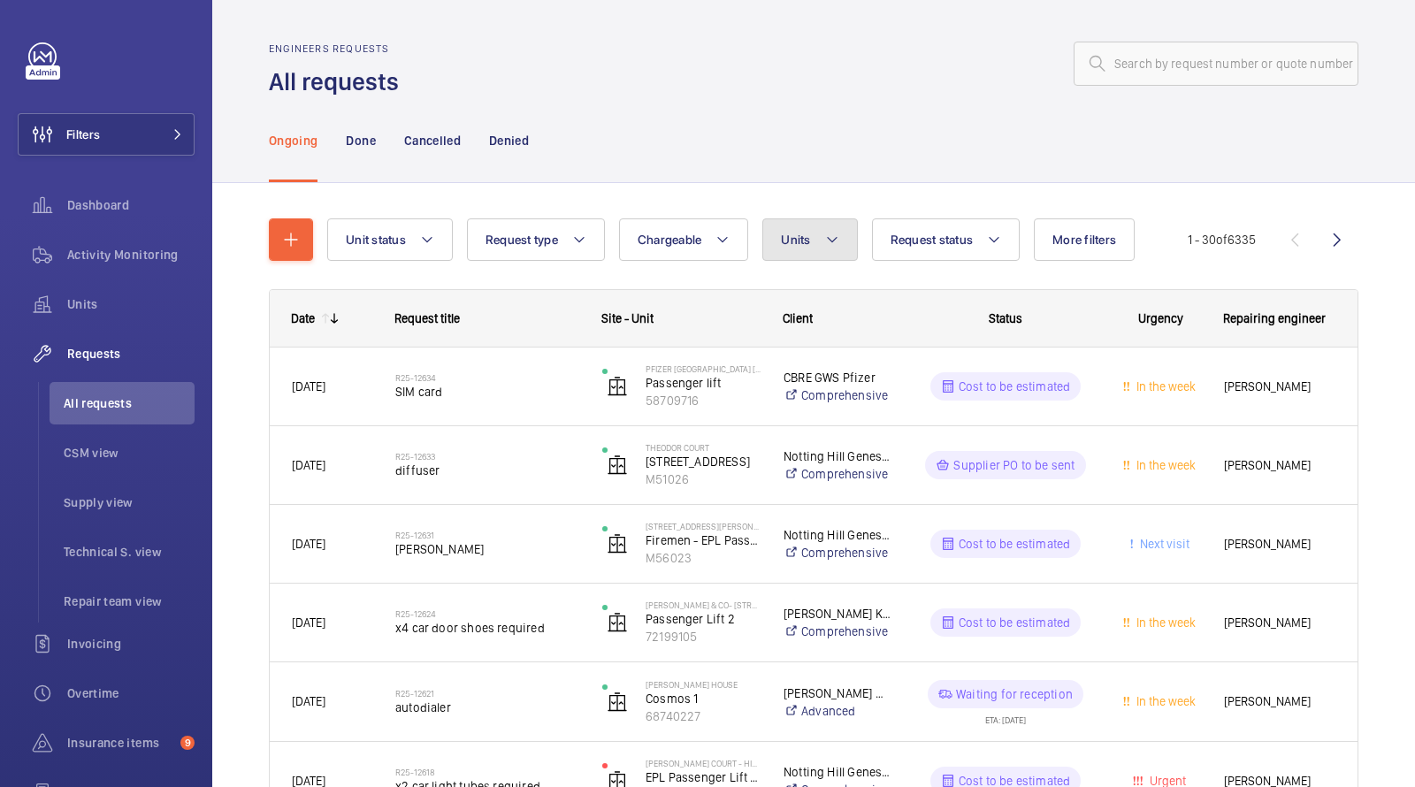
click at [786, 243] on span "Units" at bounding box center [795, 240] width 29 height 14
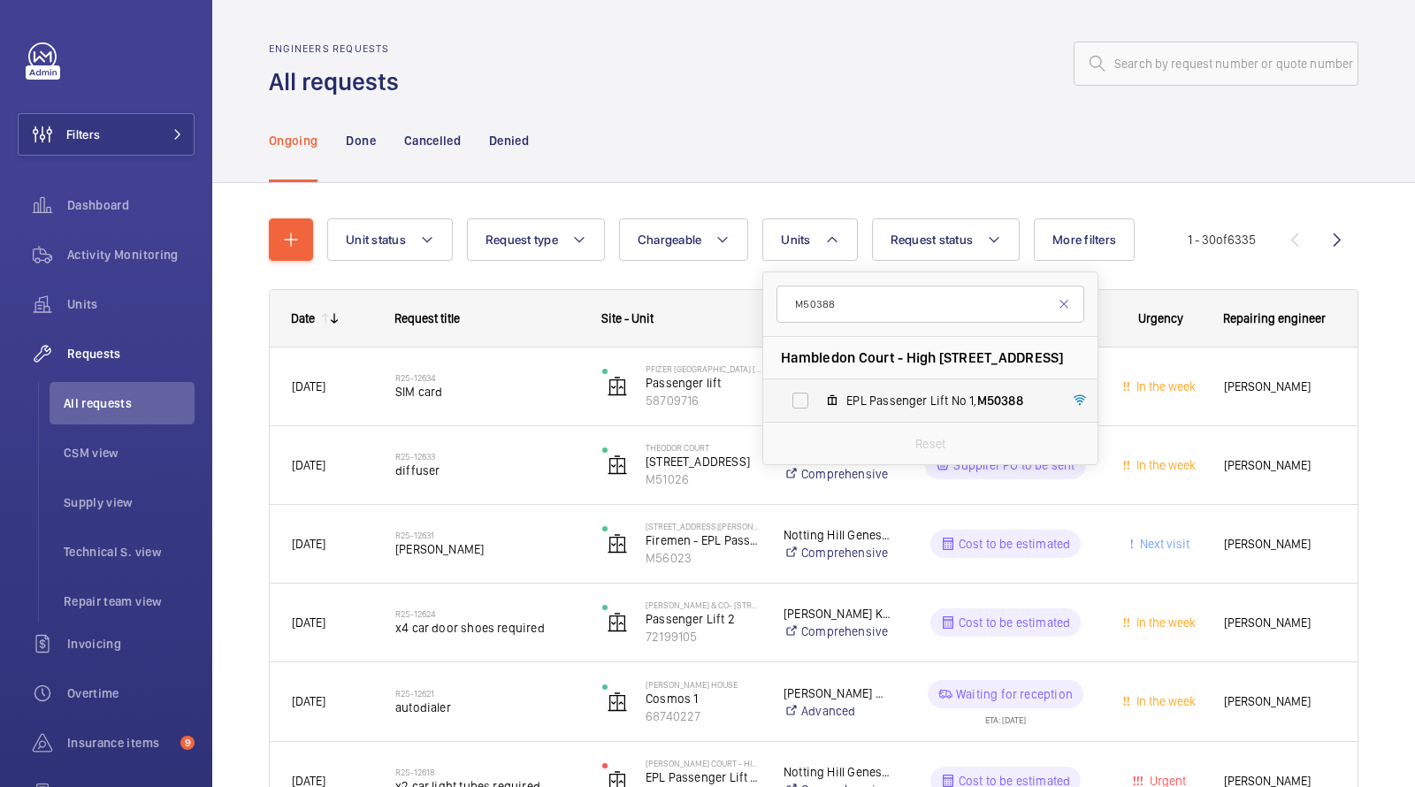
type input "M50388"
click at [881, 402] on span "EPL Passenger Lift No 1, M50388" at bounding box center [949, 401] width 205 height 18
click at [818, 402] on input "EPL Passenger Lift No 1, M50388" at bounding box center [800, 400] width 35 height 35
checkbox input "true"
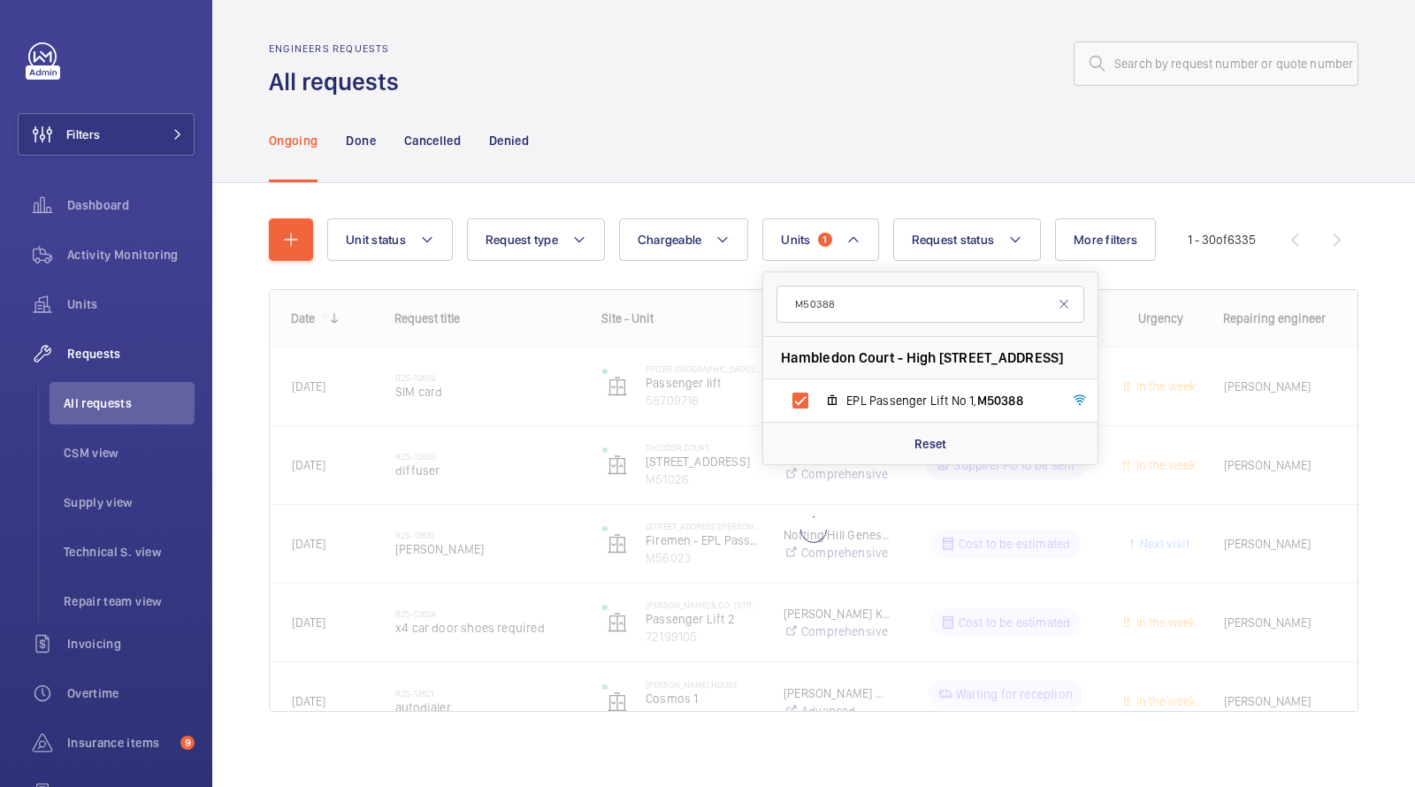
click at [855, 91] on div "Engineers requests All requests" at bounding box center [814, 70] width 1090 height 56
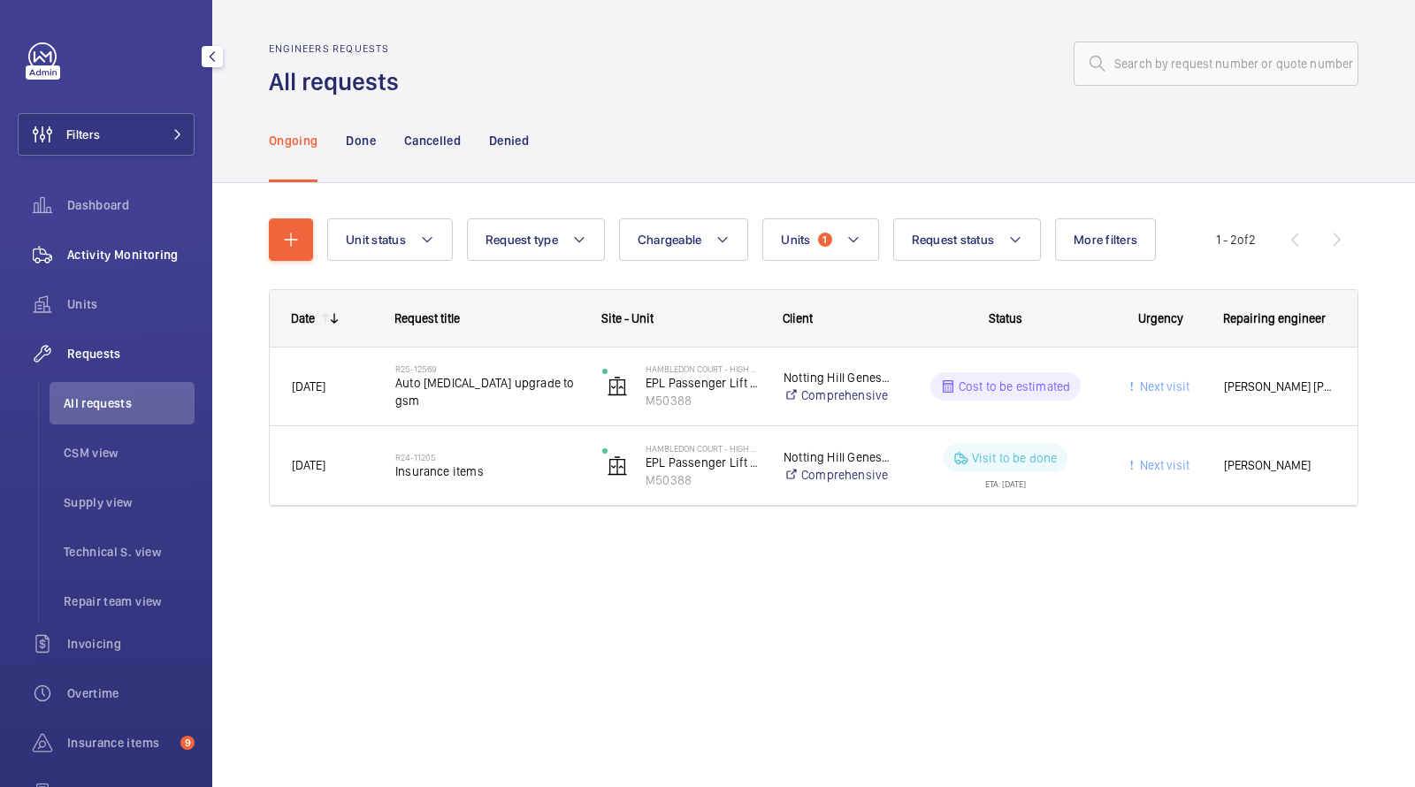
click at [146, 265] on div "Activity Monitoring" at bounding box center [106, 255] width 177 height 42
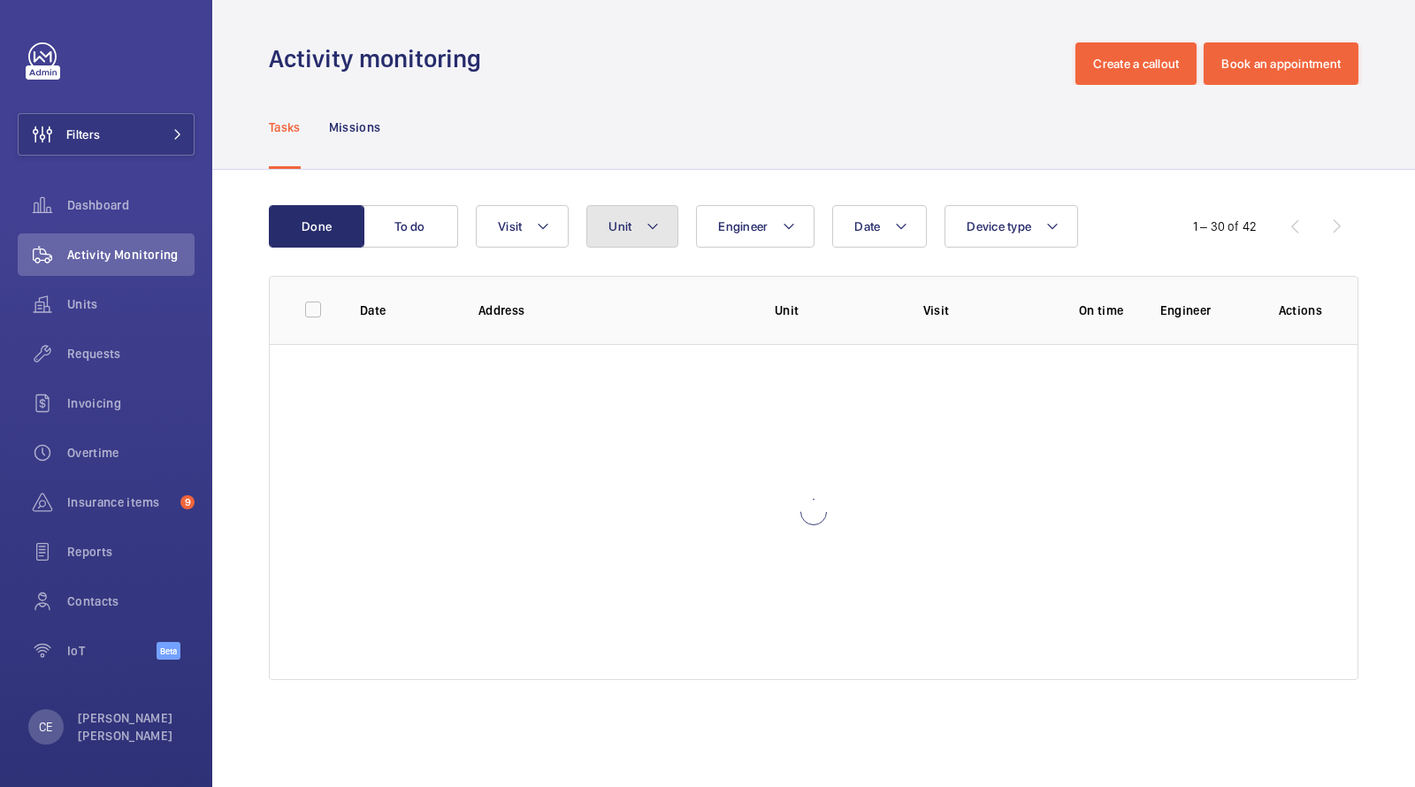
click at [621, 227] on span "Unit" at bounding box center [620, 226] width 23 height 14
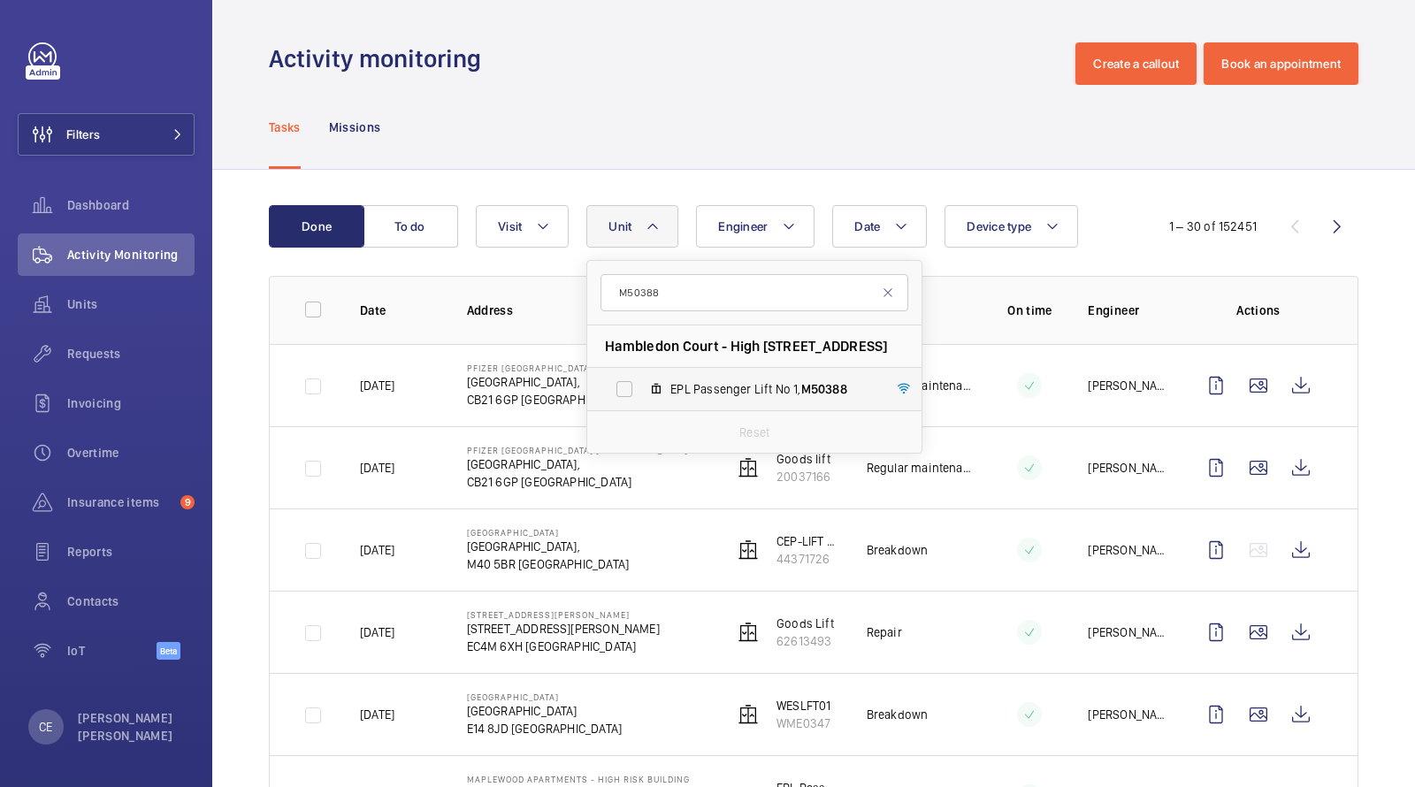
type input "M50388"
click at [724, 383] on span "EPL Passenger Lift No 1, M50388" at bounding box center [773, 389] width 205 height 18
click at [642, 383] on input "EPL Passenger Lift No 1, M50388" at bounding box center [624, 389] width 35 height 35
checkbox input "true"
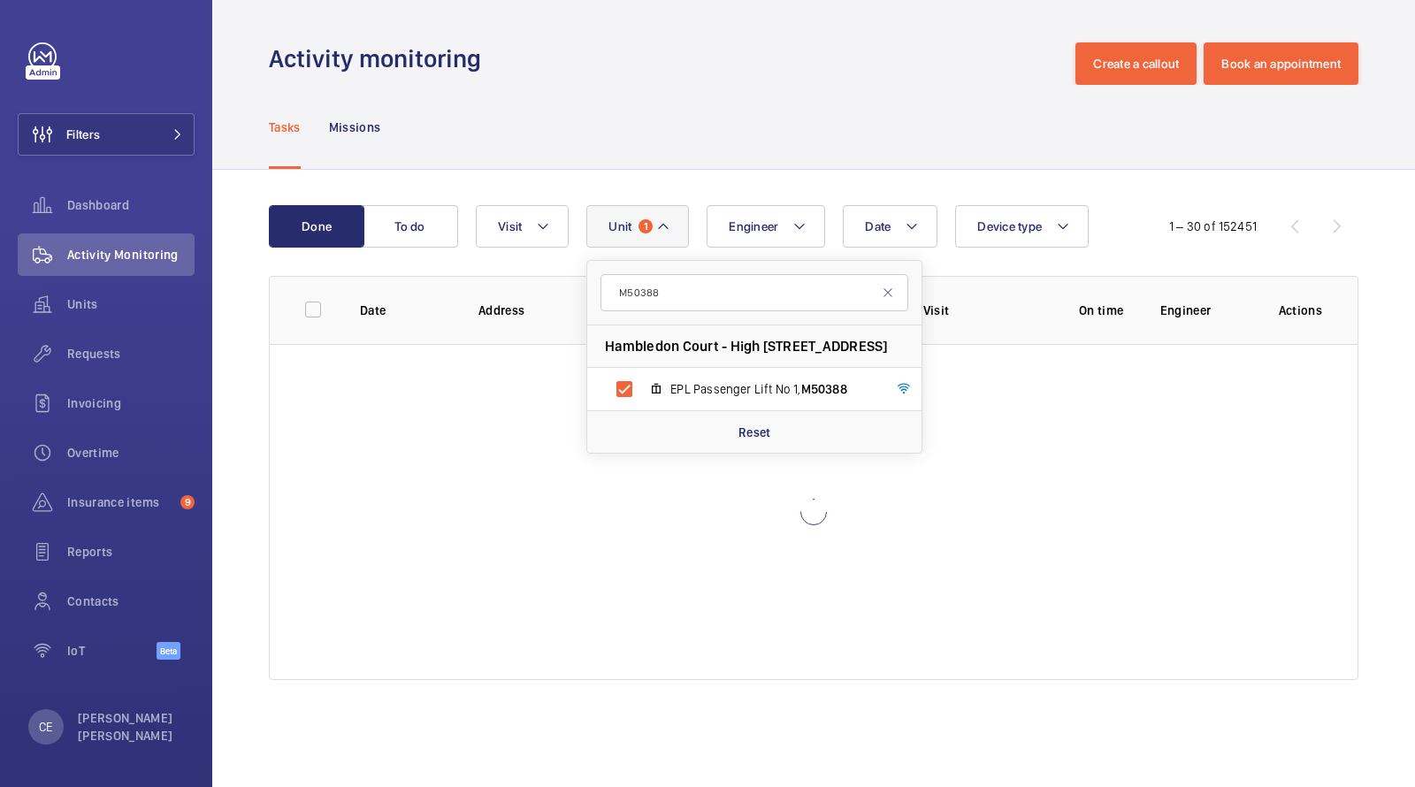
click at [742, 152] on div "Tasks Missions" at bounding box center [814, 127] width 1090 height 84
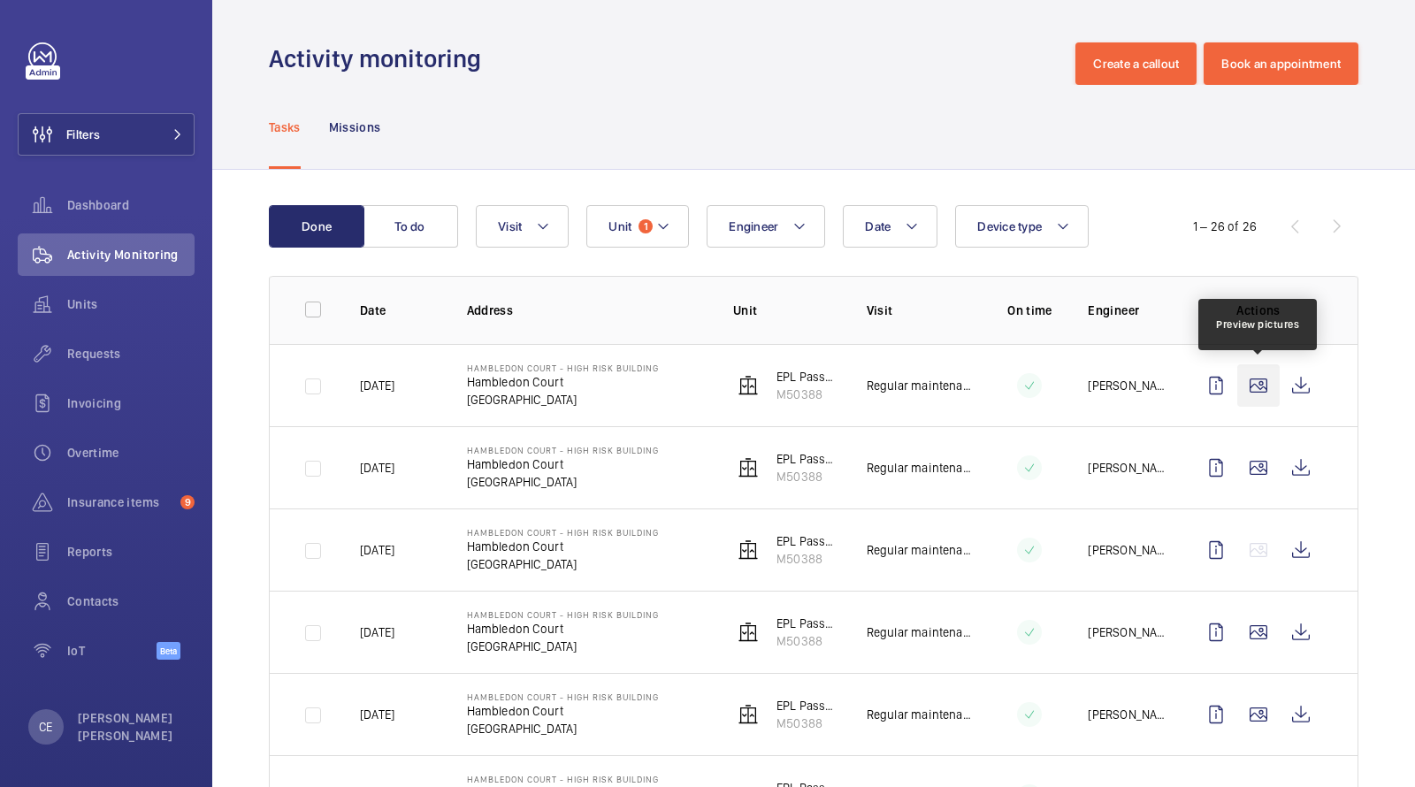
click at [1258, 376] on wm-front-icon-button at bounding box center [1259, 385] width 42 height 42
click at [1304, 395] on wm-front-icon-button at bounding box center [1301, 385] width 42 height 42
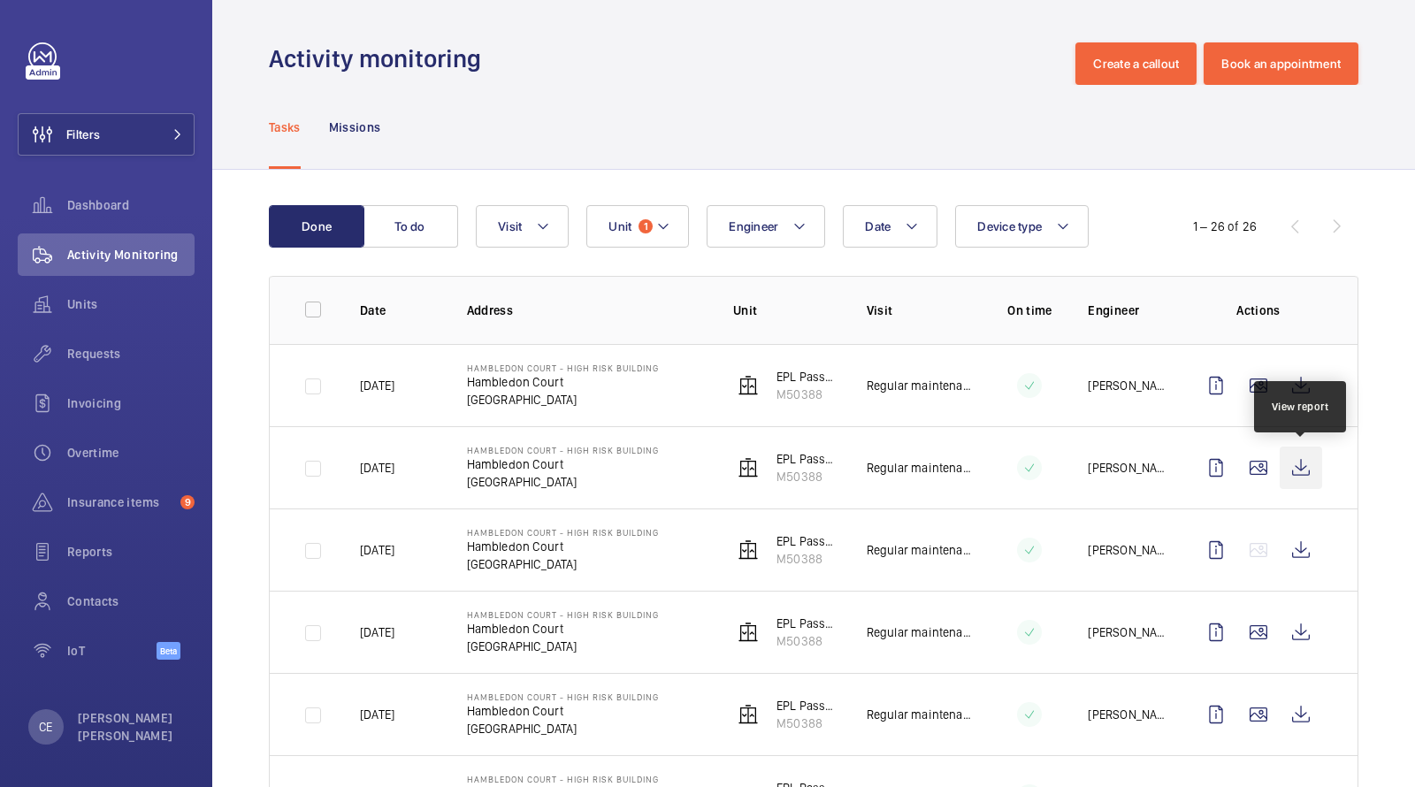
click at [1303, 459] on wm-front-icon-button at bounding box center [1301, 468] width 42 height 42
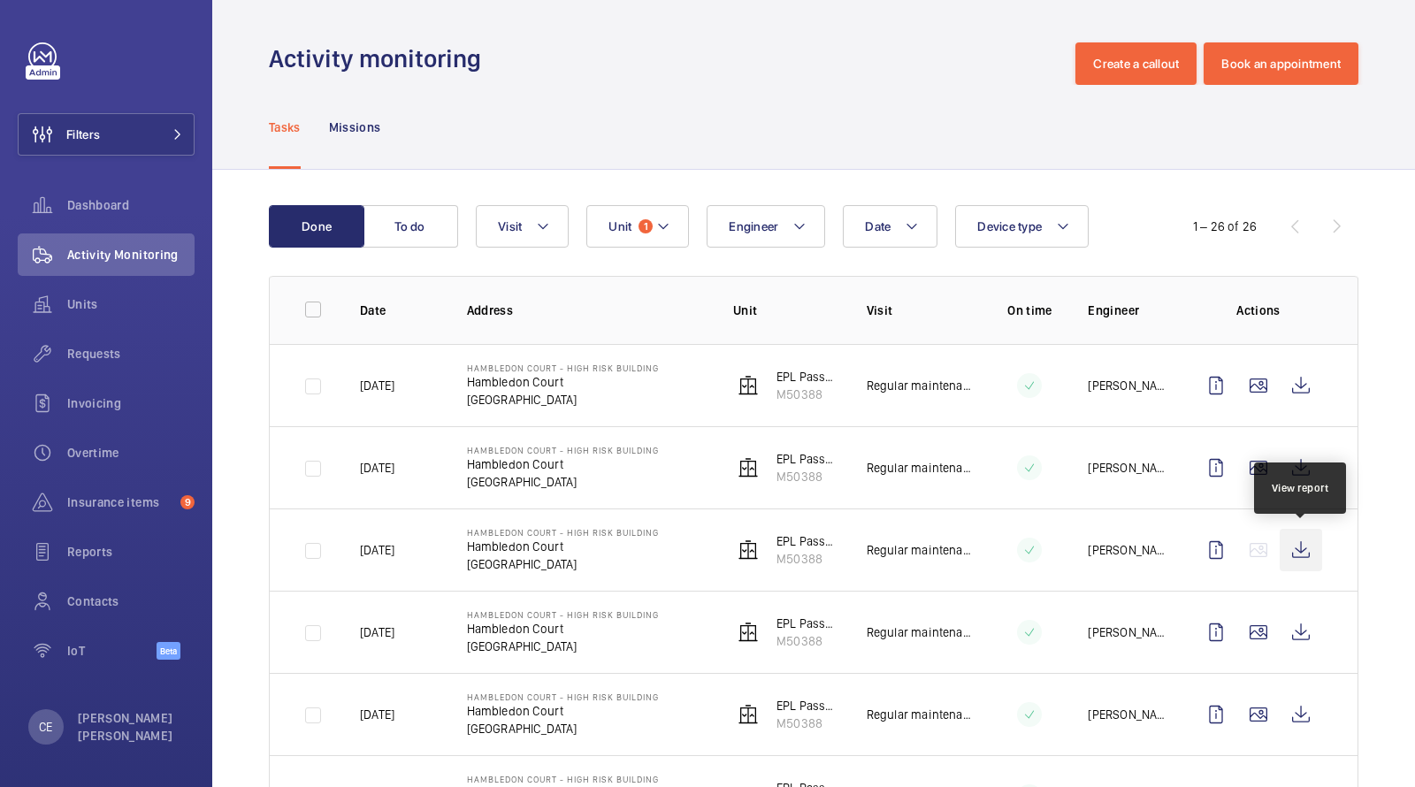
click at [1304, 555] on wm-front-icon-button at bounding box center [1301, 550] width 42 height 42
click at [622, 217] on button "Unit 1" at bounding box center [638, 226] width 103 height 42
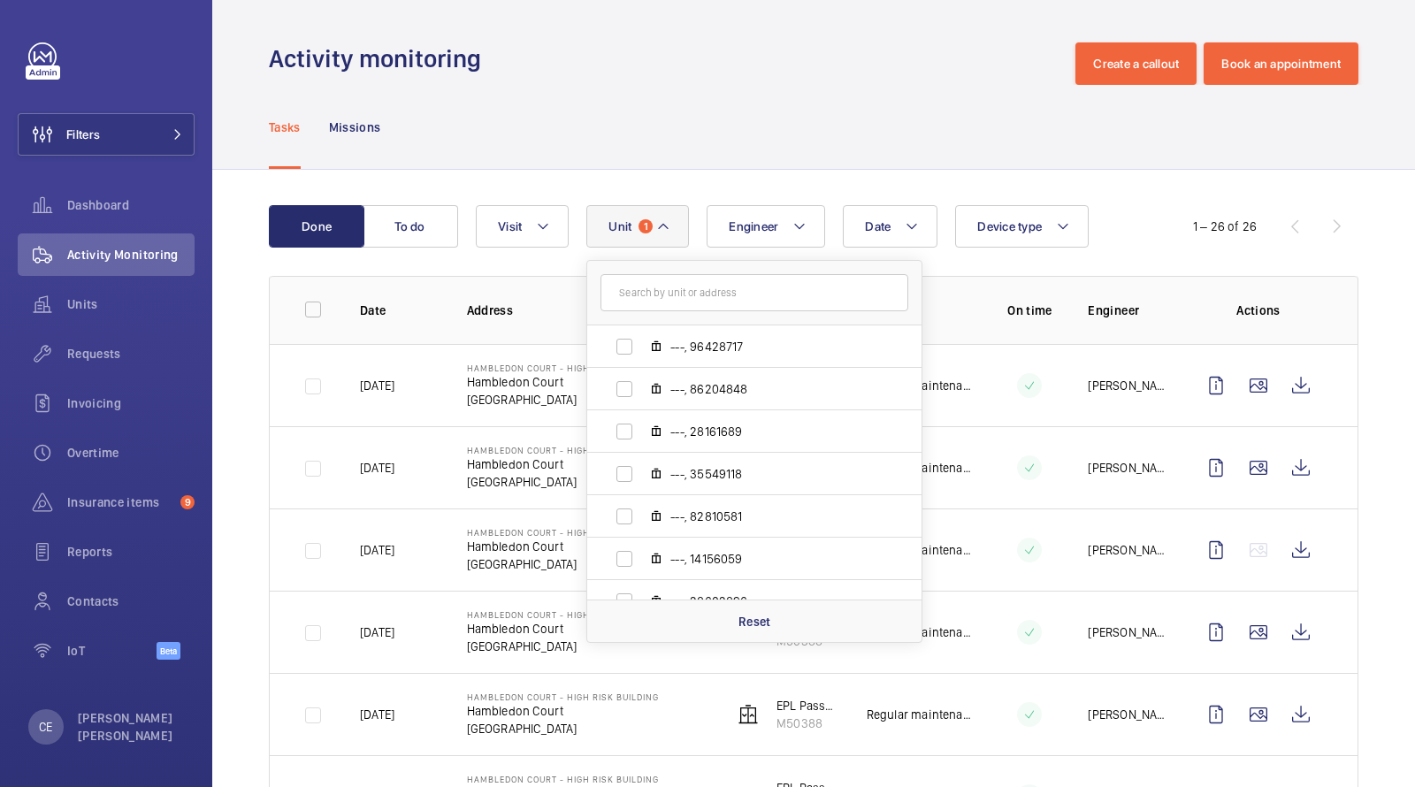
scroll to position [1097, 0]
click at [666, 73] on div "Activity monitoring Create a callout Book an appointment" at bounding box center [814, 63] width 1090 height 42
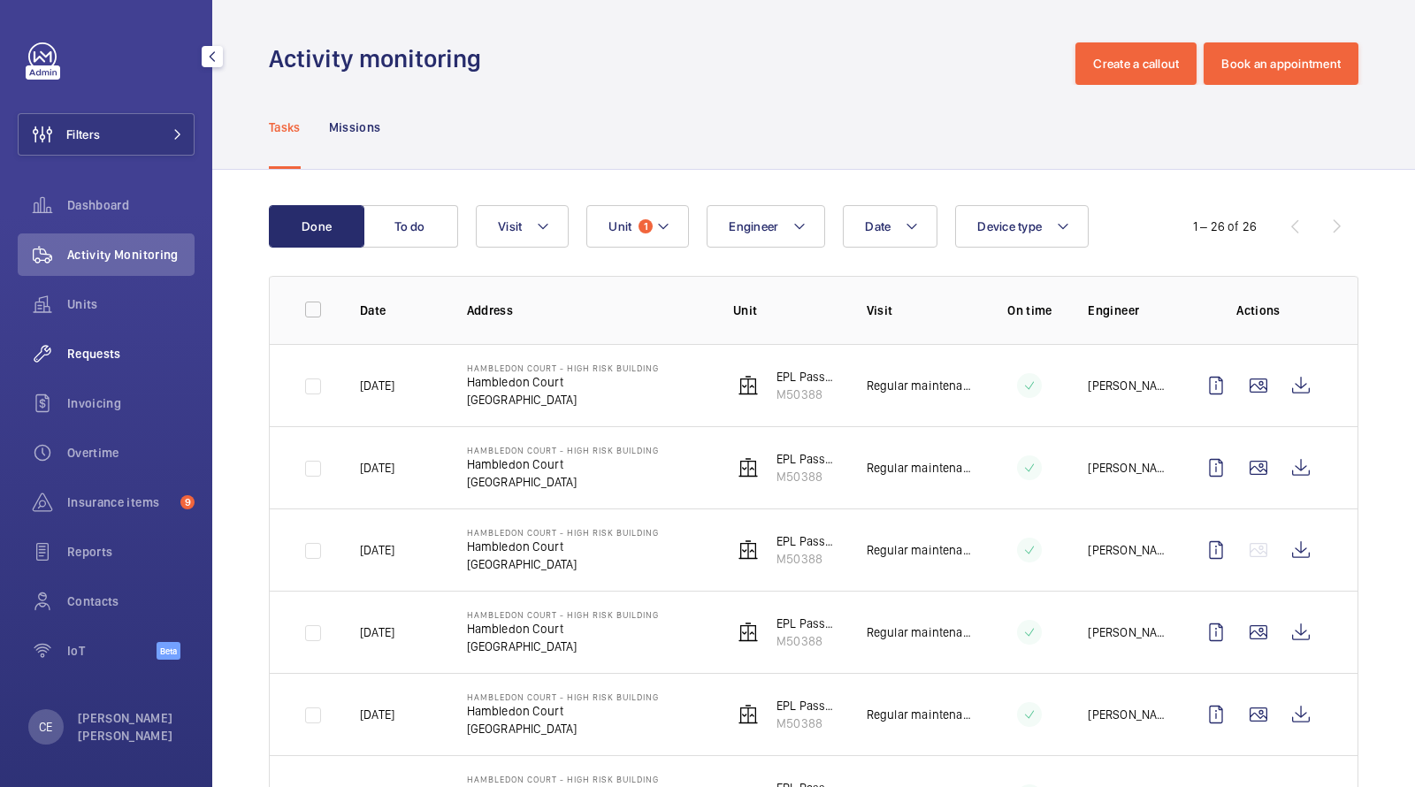
click at [113, 360] on span "Requests" at bounding box center [130, 354] width 127 height 18
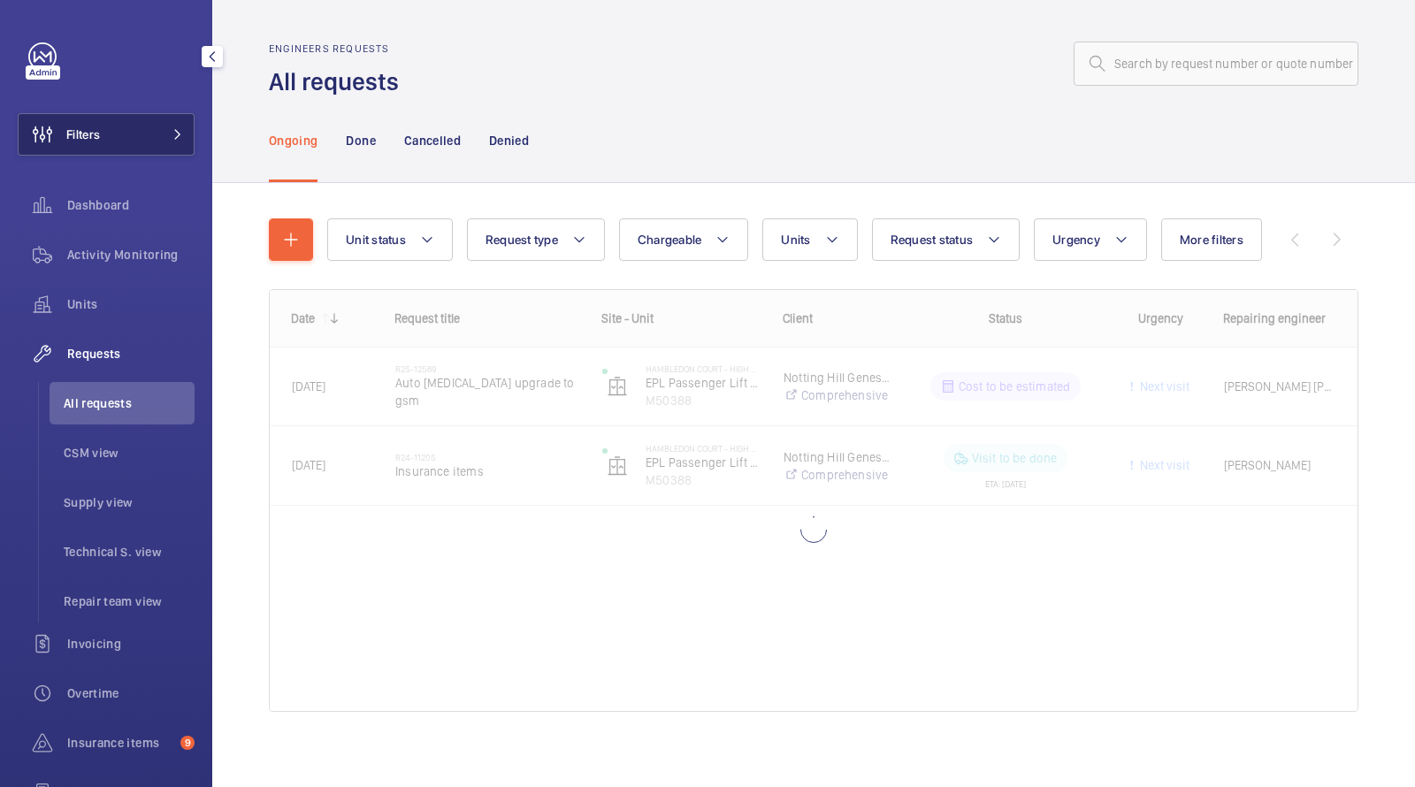
click at [149, 134] on button "Filters" at bounding box center [106, 134] width 177 height 42
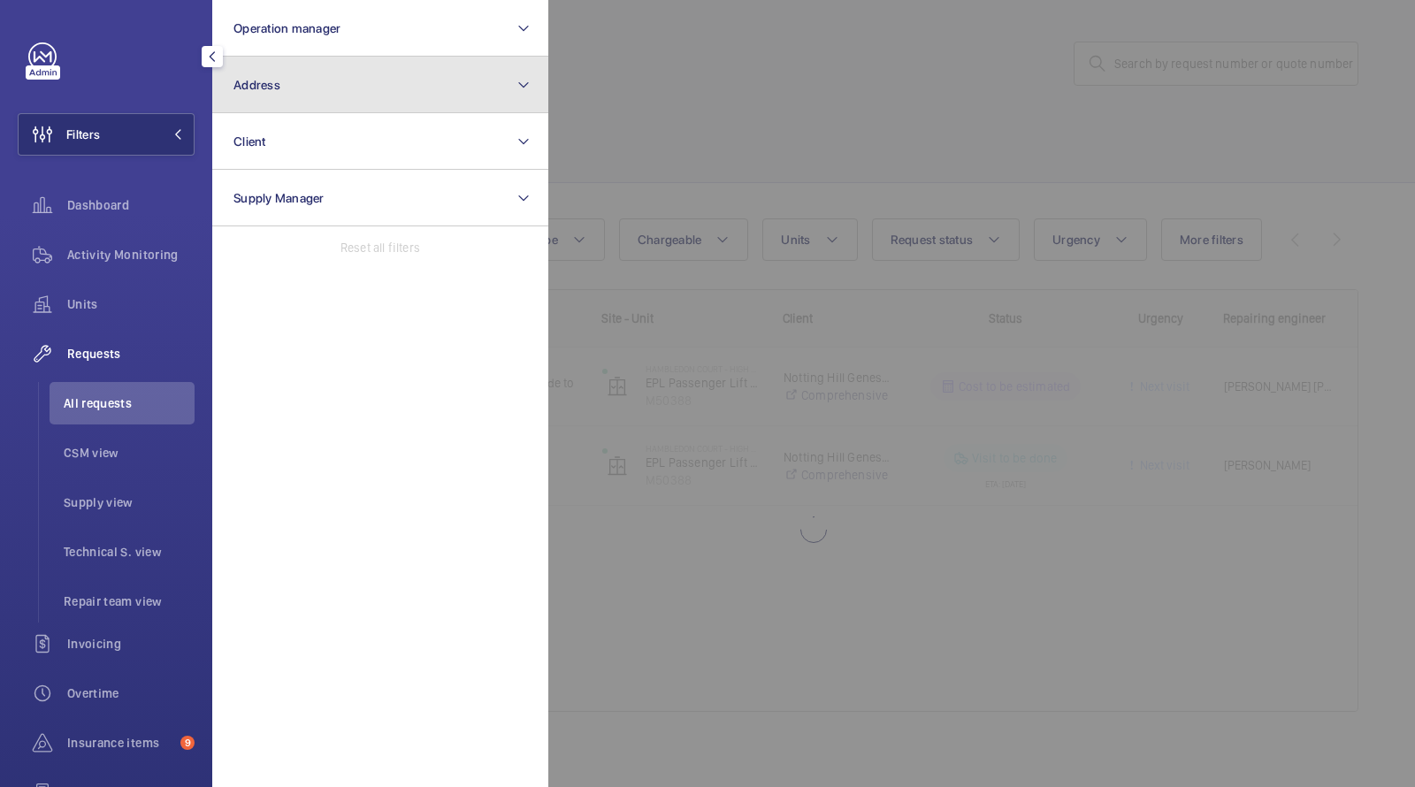
click at [297, 74] on button "Address" at bounding box center [380, 85] width 336 height 57
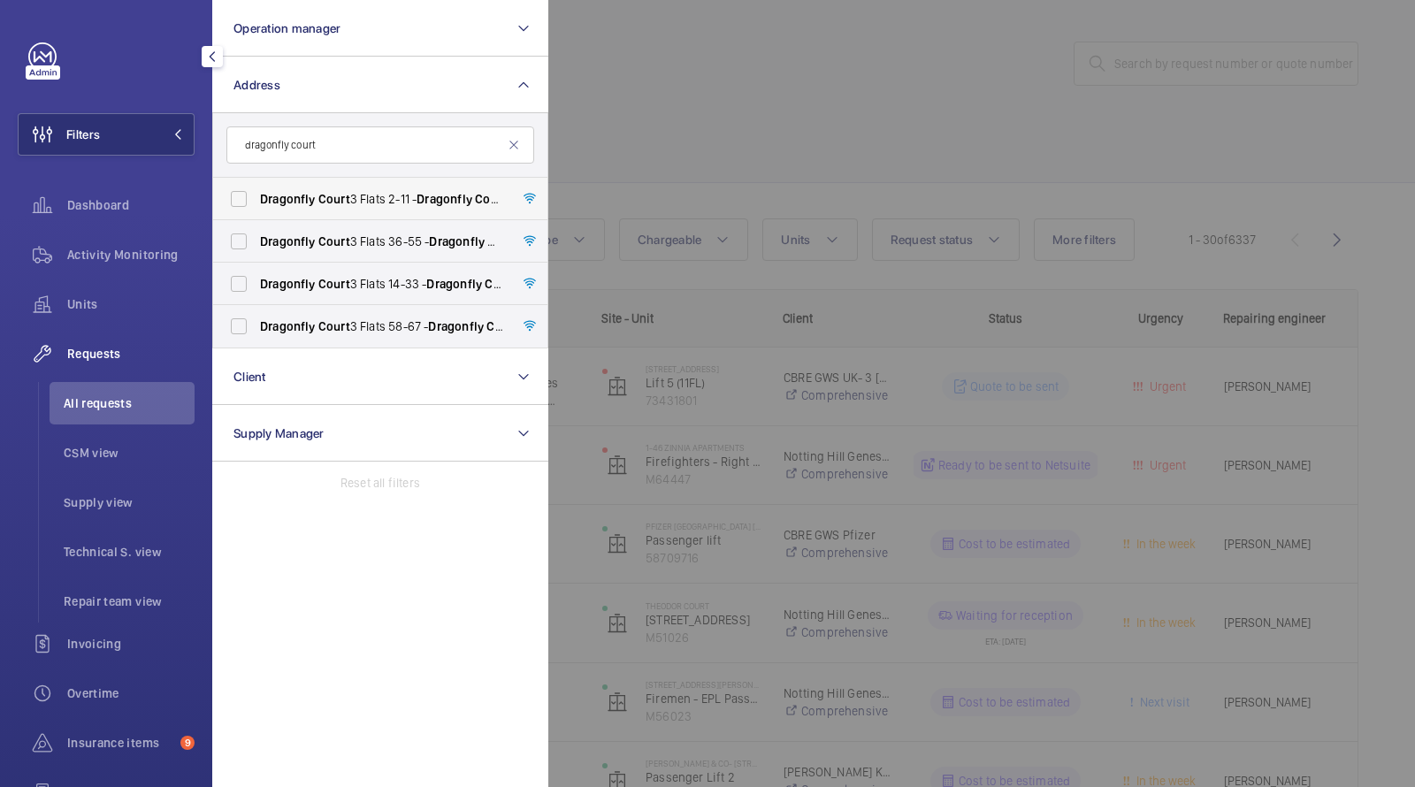
type input "dragonfly court"
click at [350, 200] on span "Dragonfly Court 3 Flats 2-11 - Dragonfly Court 3 Flats 2-11, LONDON NW9 5UW" at bounding box center [381, 199] width 243 height 18
click at [257, 200] on input "Dragonfly Court 3 Flats 2-11 - Dragonfly Court 3 Flats 2-11, LONDON NW9 5UW" at bounding box center [238, 198] width 35 height 35
checkbox input "true"
click at [348, 242] on span "Court" at bounding box center [334, 241] width 32 height 14
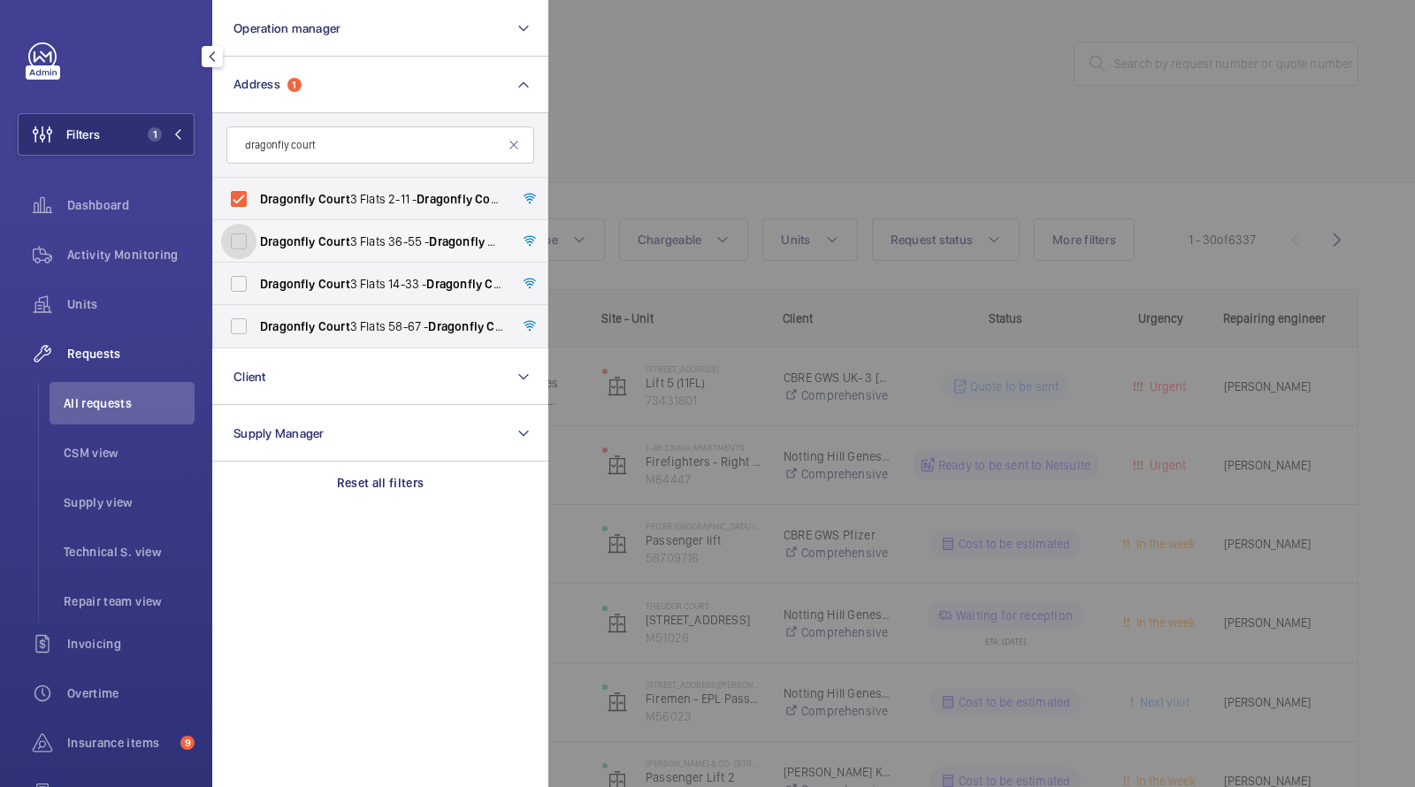
click at [257, 242] on input "Dragonfly Court 3 Flats 36-55 - Dragonfly Court 3 Flats 36-55, LONDON NW9 5UW" at bounding box center [238, 241] width 35 height 35
checkbox input "true"
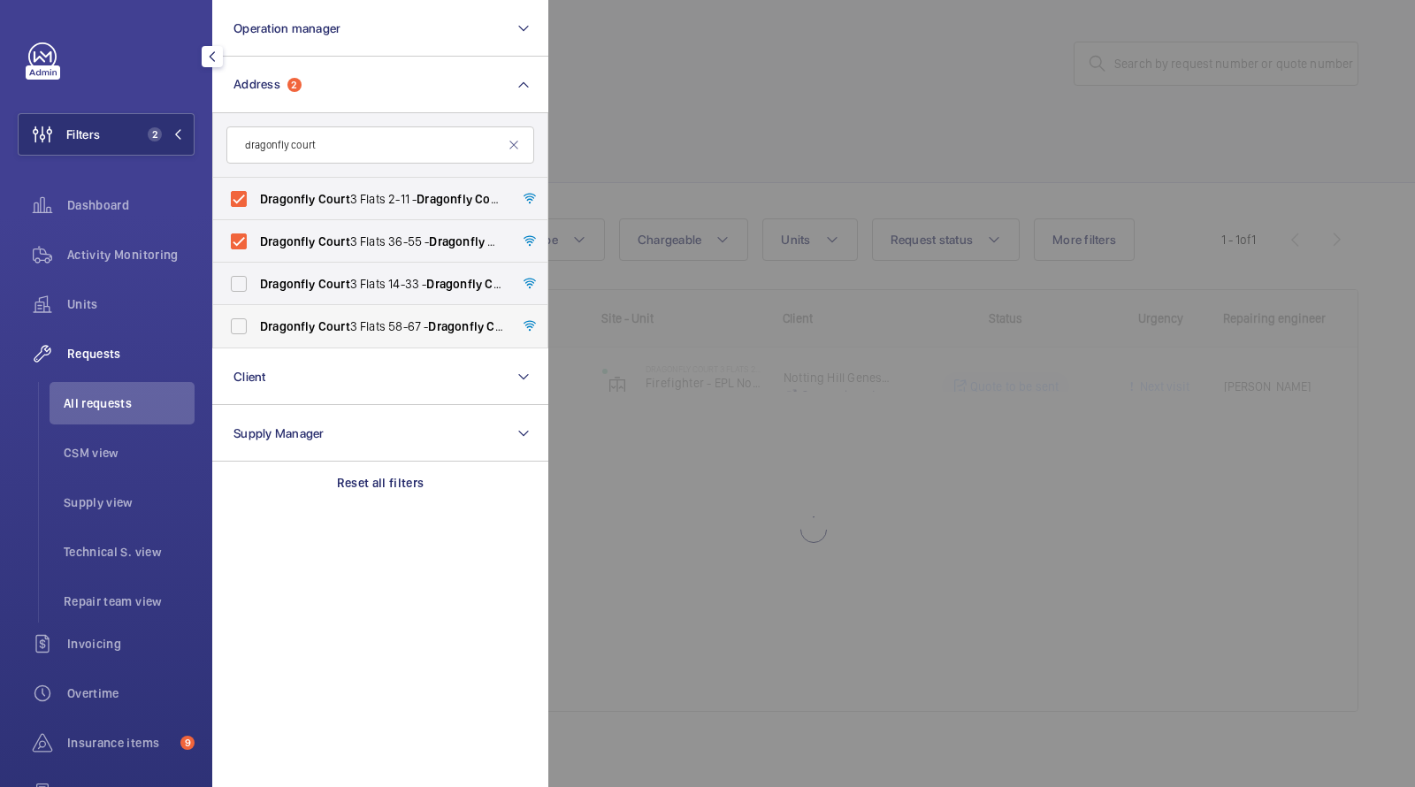
click at [324, 308] on label "Dragonfly Court 3 Flats 58-67 - Dragonfly Court 3 Flats 58-67, LONDON NW9 5UW" at bounding box center [367, 326] width 308 height 42
click at [257, 309] on input "Dragonfly Court 3 Flats 58-67 - Dragonfly Court 3 Flats 58-67, LONDON NW9 5UW" at bounding box center [238, 326] width 35 height 35
checkbox input "true"
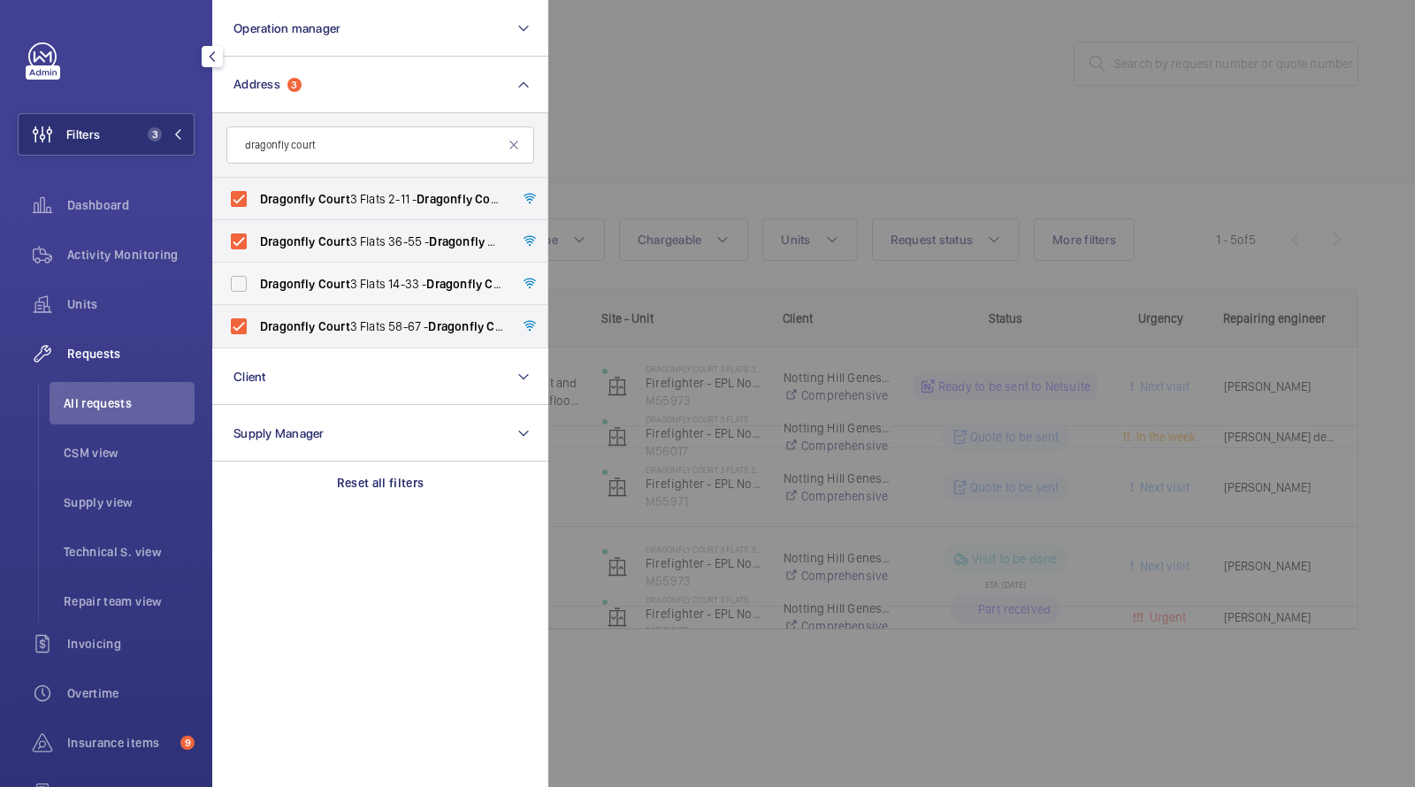
click at [301, 282] on span "Dragonfly" at bounding box center [288, 284] width 56 height 14
click at [257, 282] on input "Dragonfly Court 3 Flats 14-33 - Dragonfly Court 3 Flats 14-33, LONDON NW9 5UW" at bounding box center [238, 283] width 35 height 35
checkbox input "true"
click at [661, 58] on div at bounding box center [1255, 393] width 1415 height 787
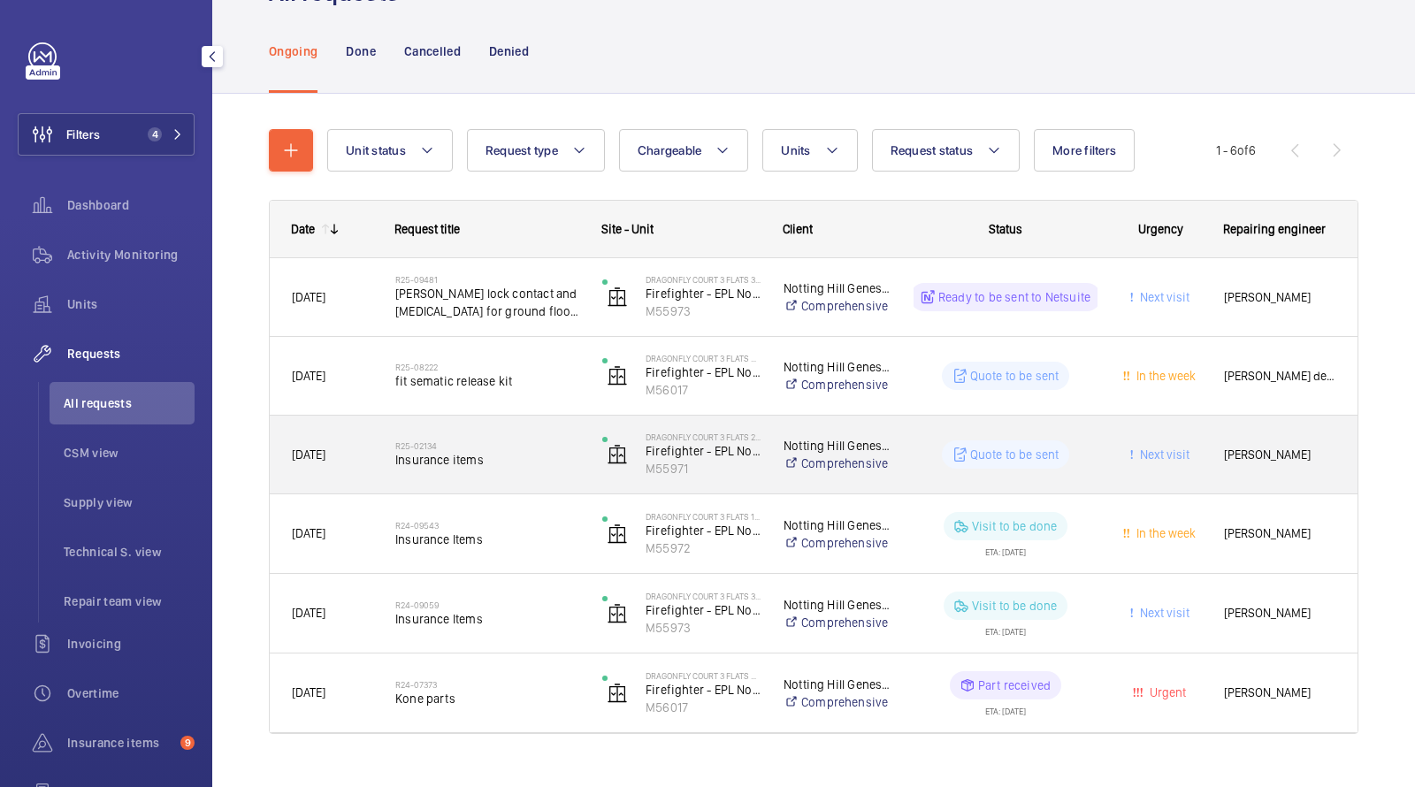
scroll to position [120, 0]
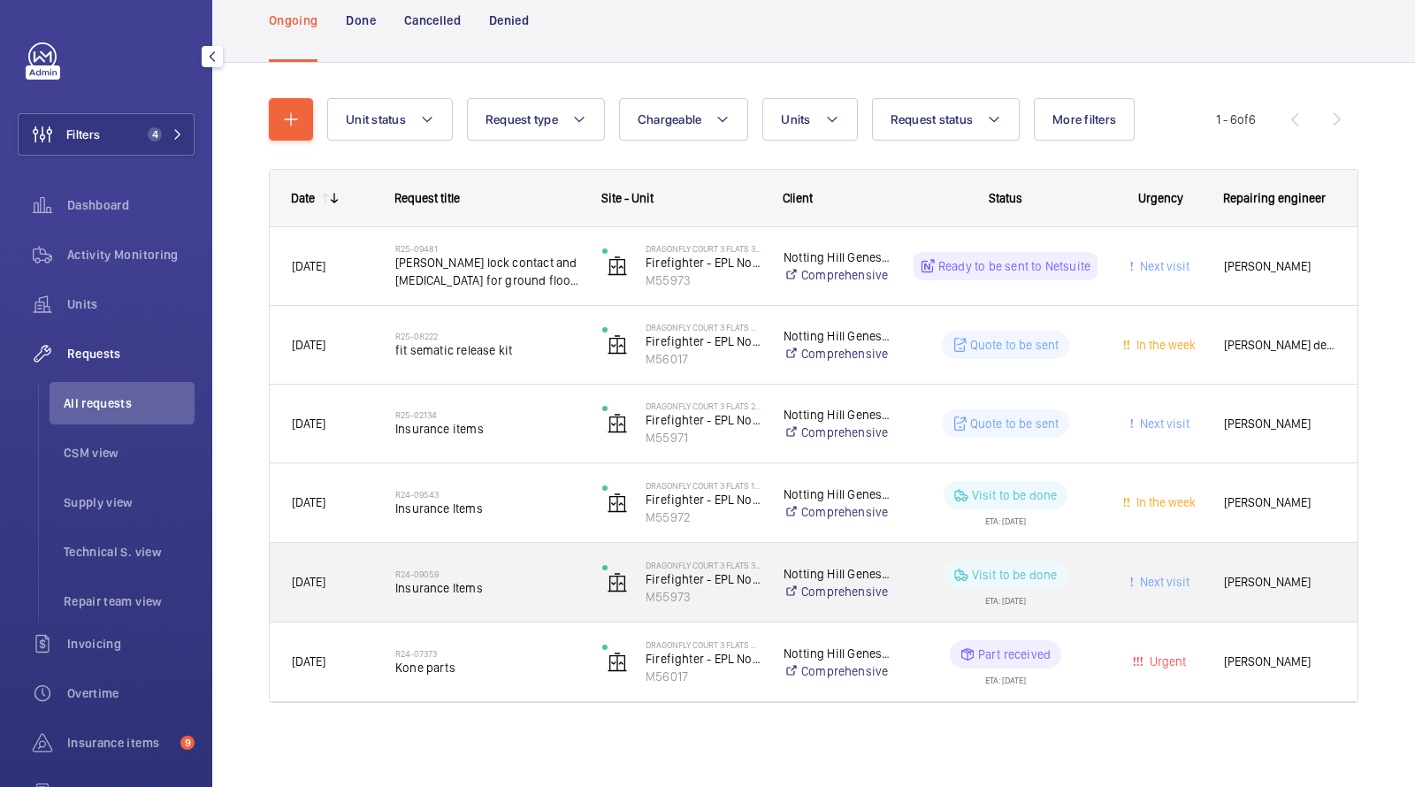
click at [500, 594] on span "Insurance Items" at bounding box center [487, 588] width 184 height 18
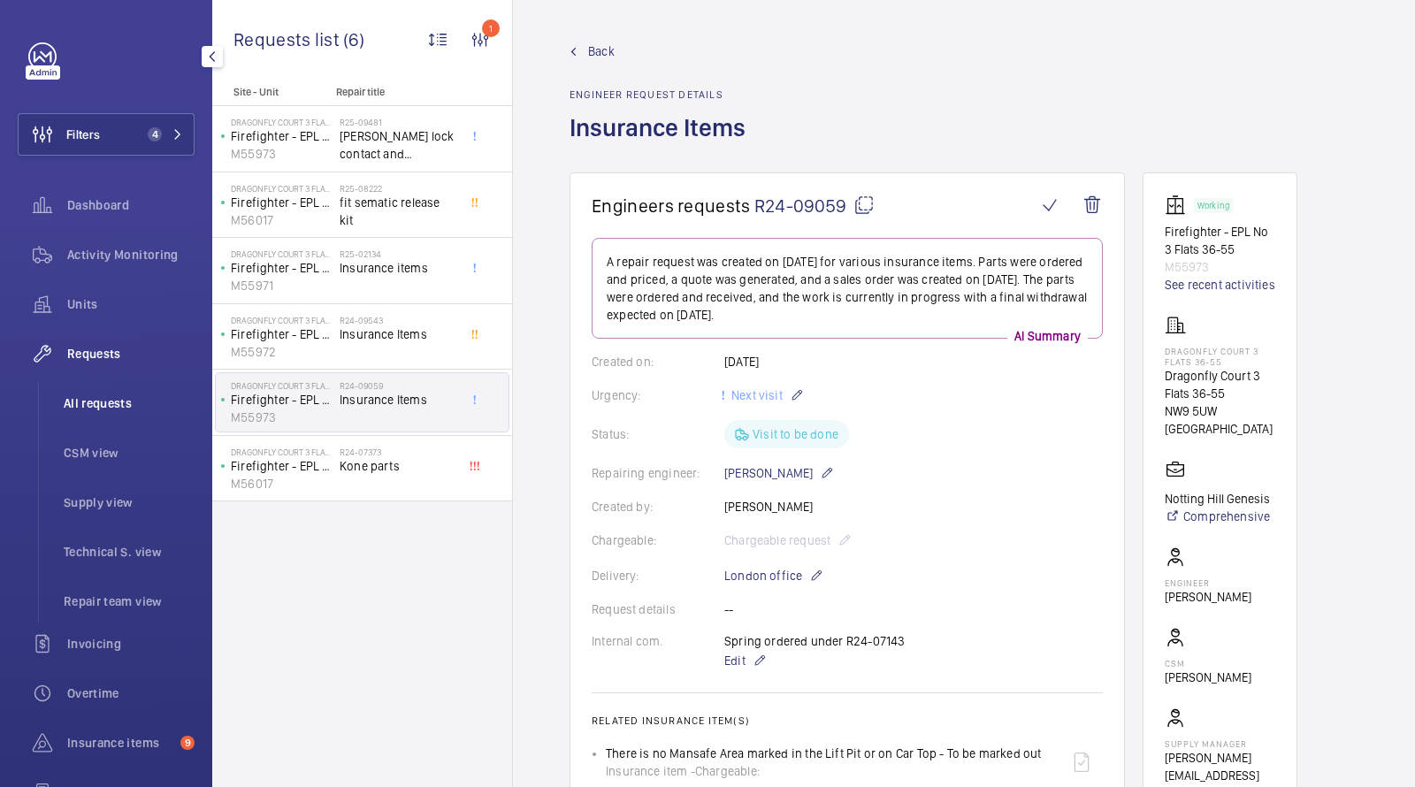
click at [116, 407] on span "All requests" at bounding box center [129, 404] width 131 height 18
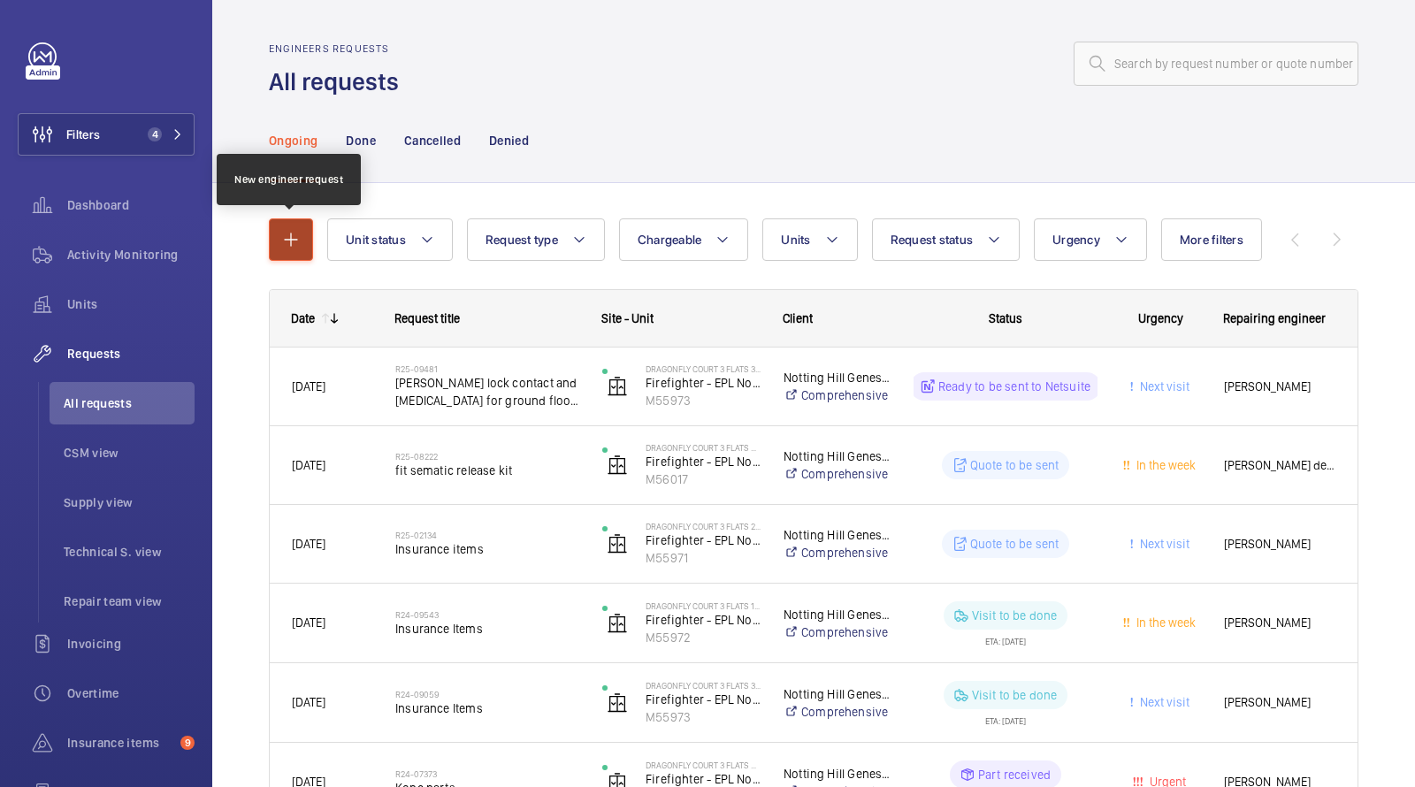
click at [302, 248] on button "button" at bounding box center [291, 240] width 44 height 42
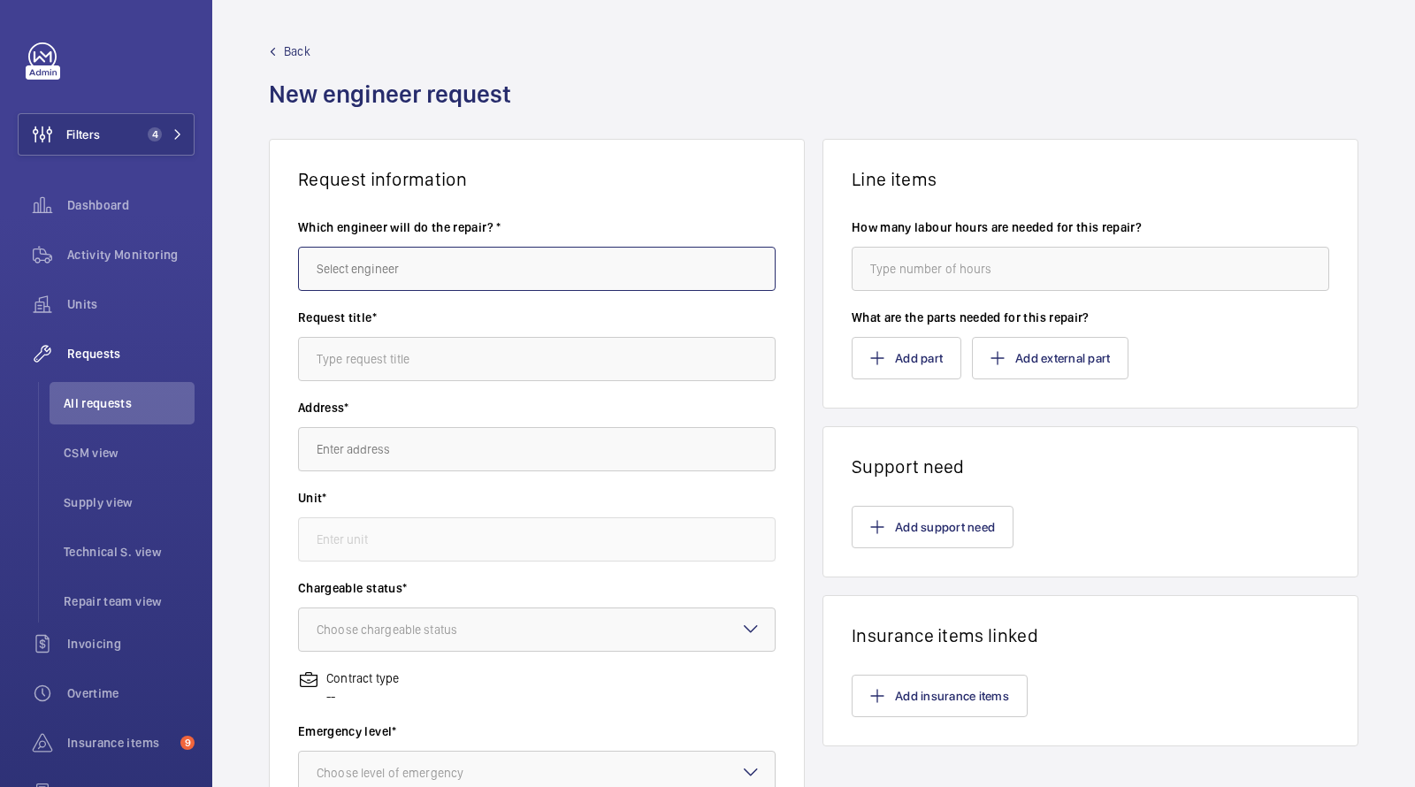
click at [407, 260] on input "text" at bounding box center [537, 269] width 478 height 44
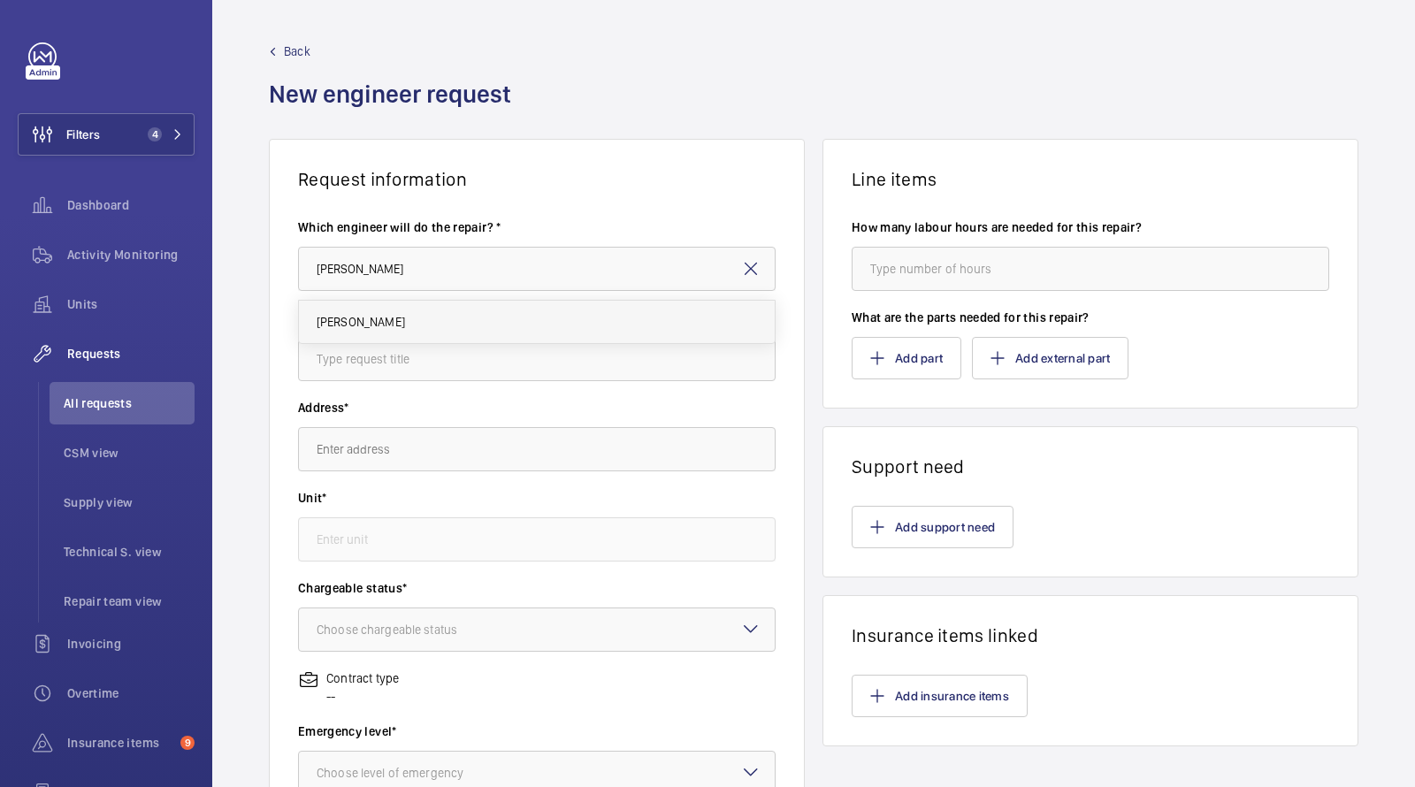
click at [372, 316] on span "[PERSON_NAME]" at bounding box center [361, 322] width 88 height 18
type input "[PERSON_NAME]"
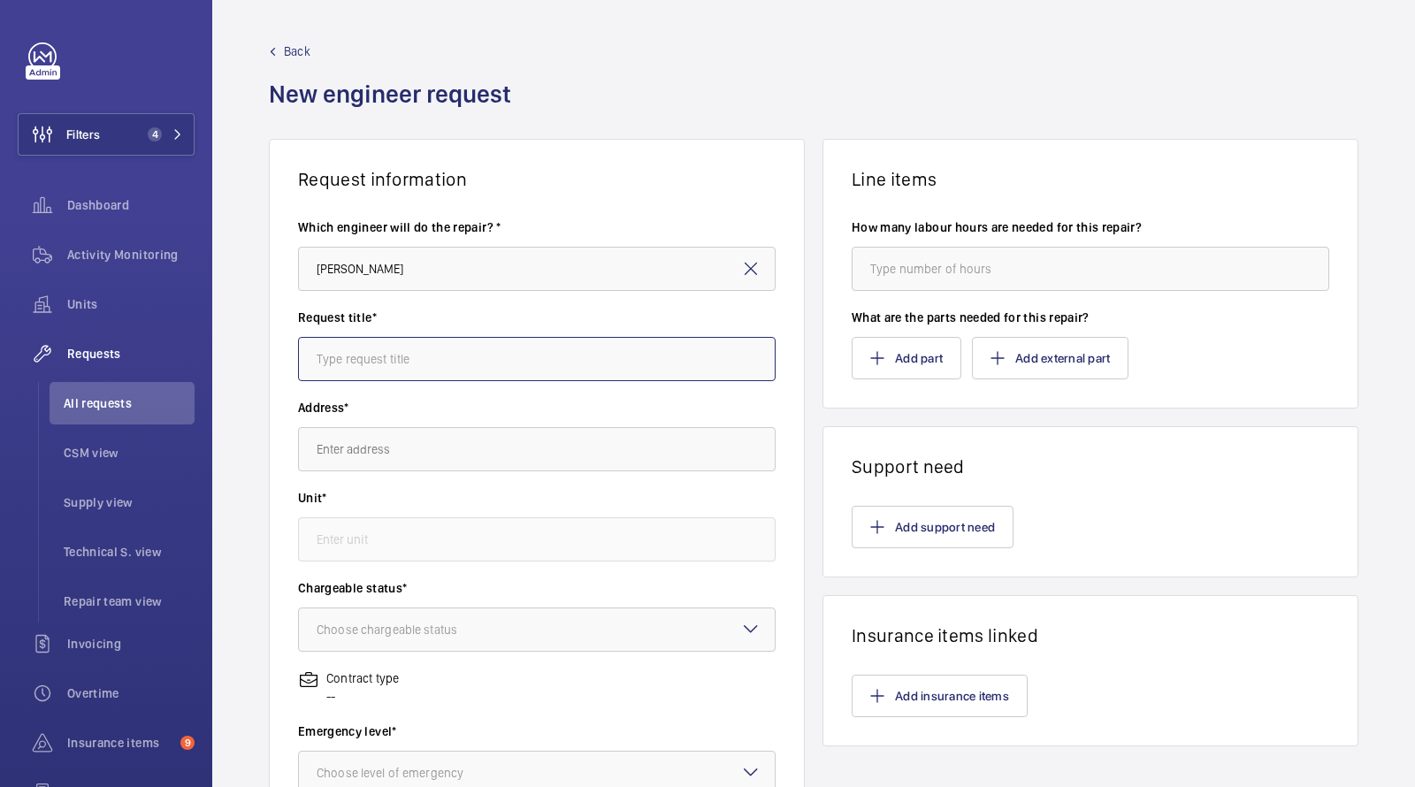
click at [378, 375] on input "text" at bounding box center [537, 359] width 478 height 44
type input "k"
type input "drip tray and stop switch"
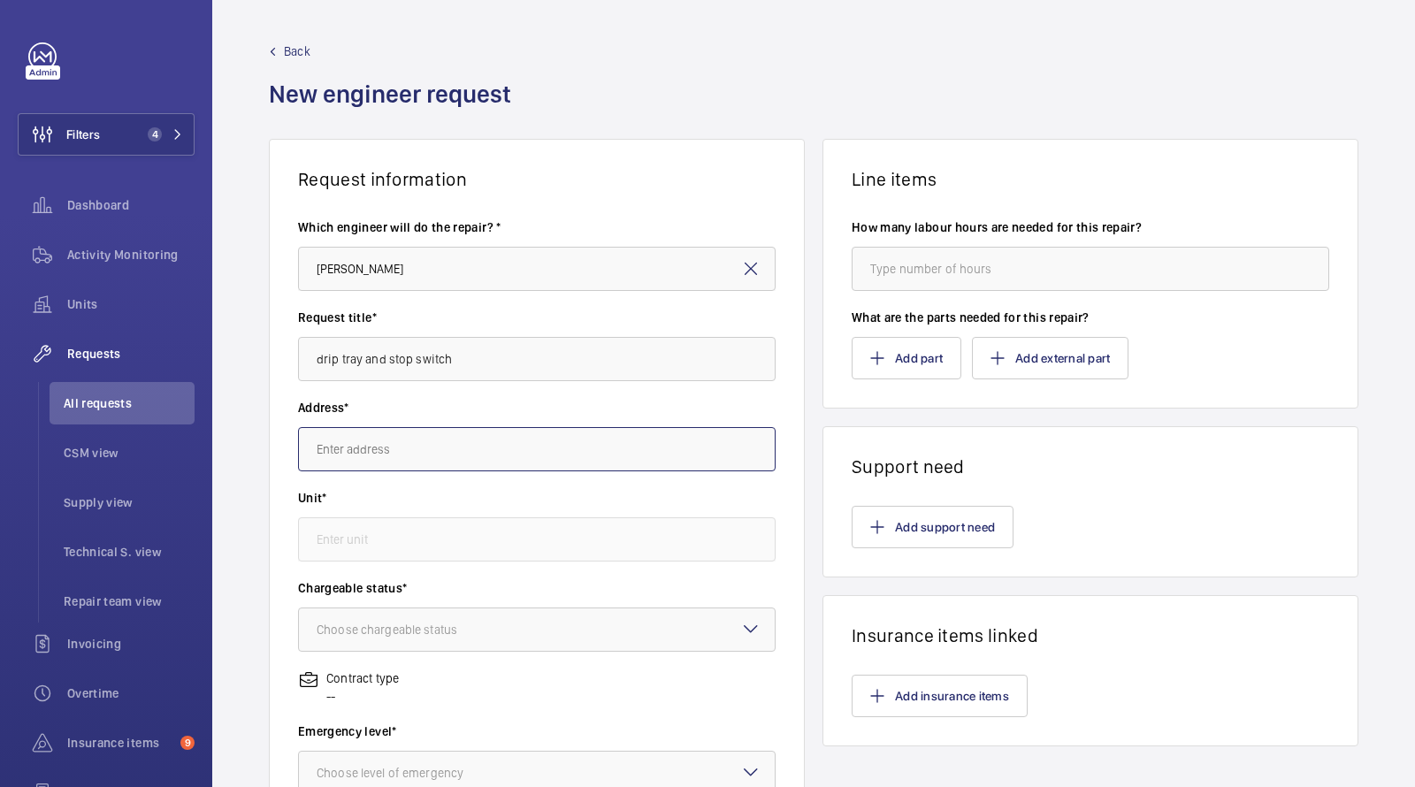
click at [363, 453] on input "text" at bounding box center [537, 449] width 478 height 44
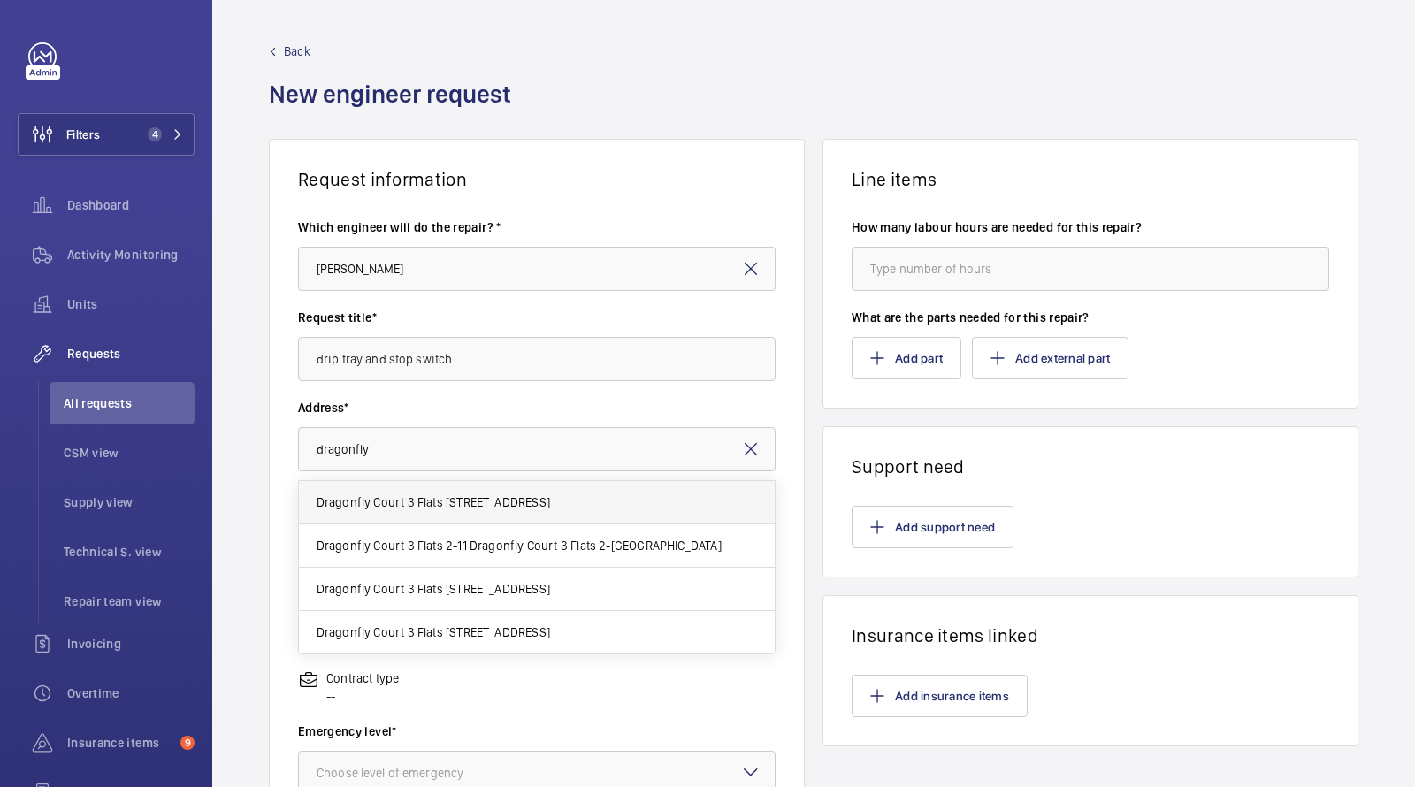
click at [397, 495] on span "Dragonfly Court 3 Flats 36-55 Dragonfly Court 3 Flats 36-55, NW9 5UW LONDON" at bounding box center [434, 503] width 234 height 18
type input "Dragonfly Court 3 Flats 36-55 Dragonfly Court 3 Flats 36-55, NW9 5UW LONDON"
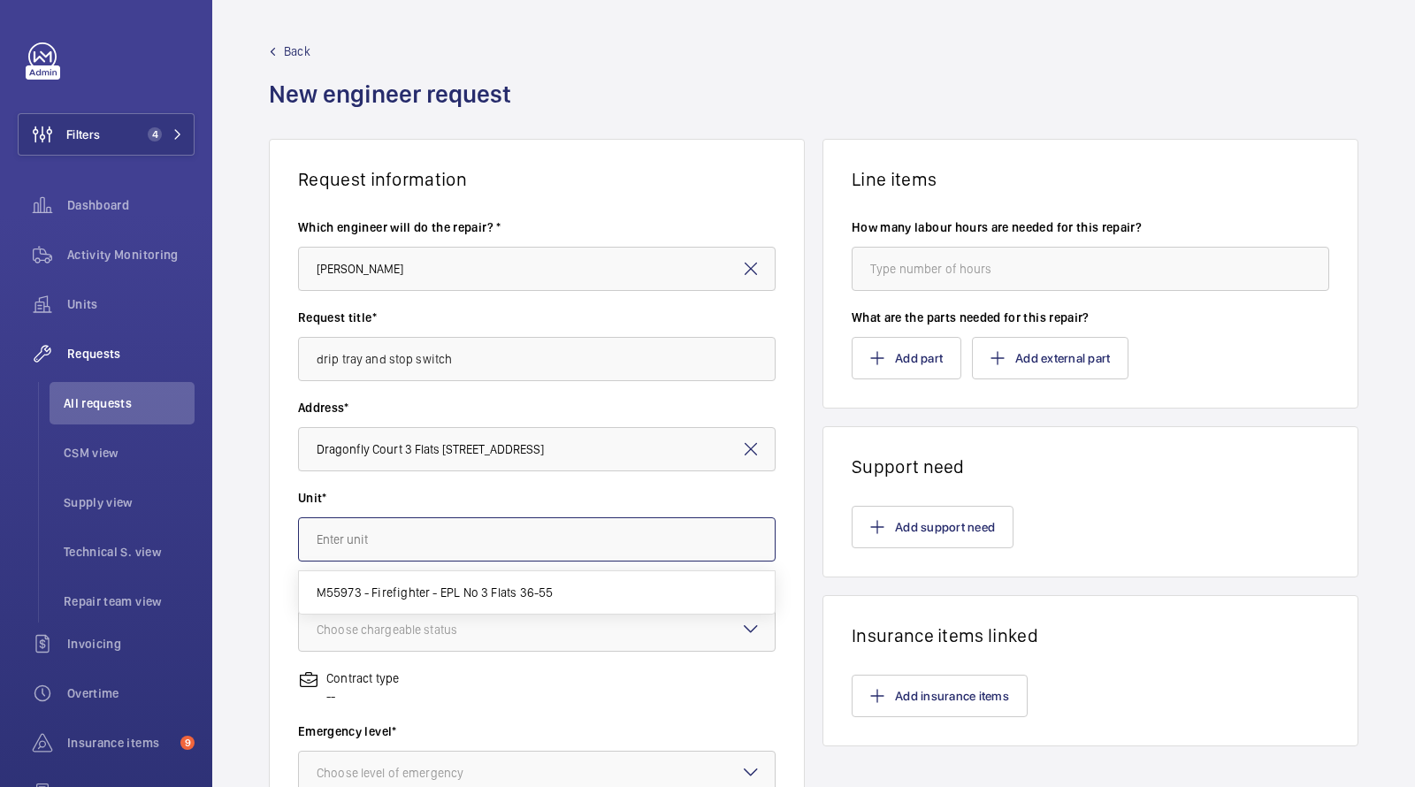
click at [379, 534] on input "text" at bounding box center [537, 540] width 478 height 44
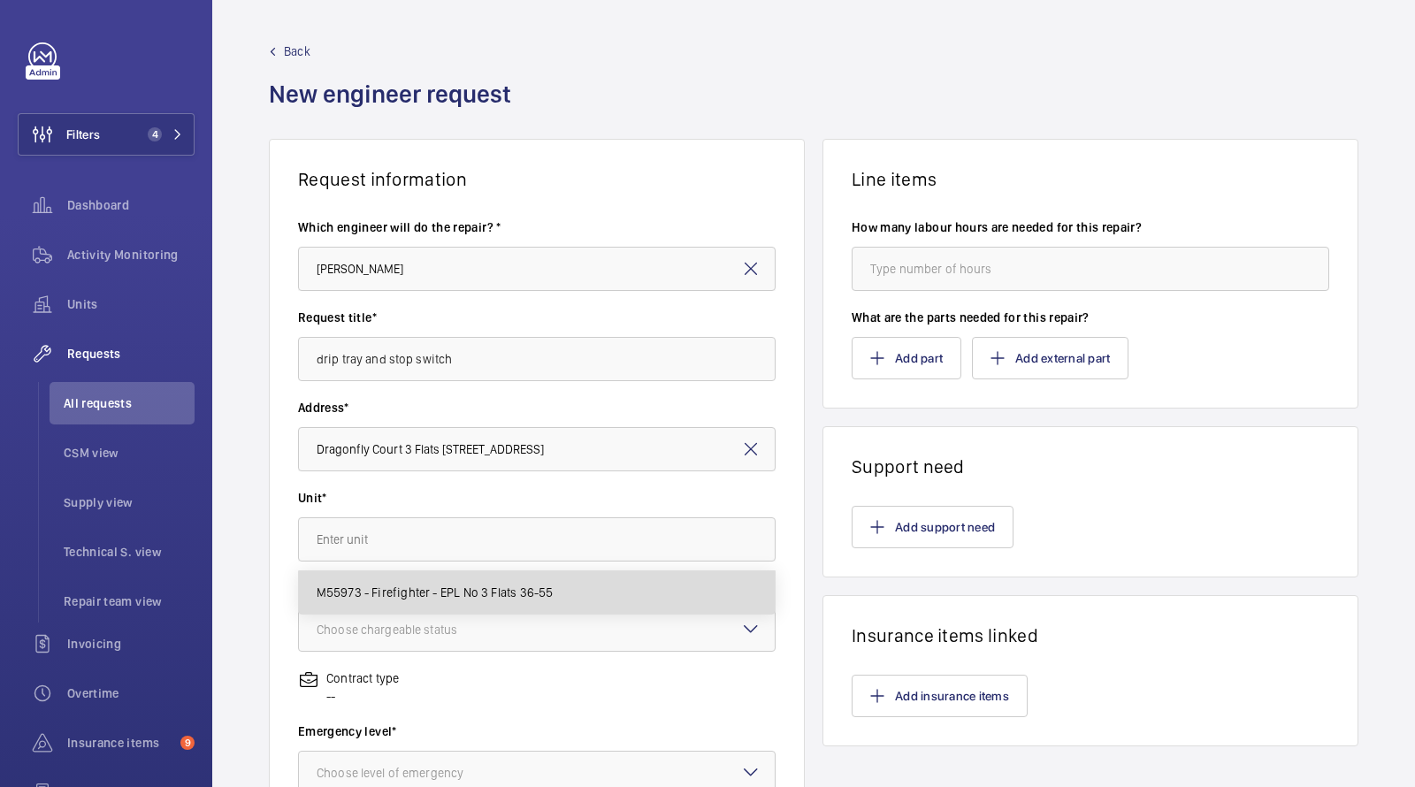
click at [384, 595] on span "M55973 - Firefighter - EPL No 3 Flats 36-55" at bounding box center [435, 593] width 237 height 18
type input "M55973 - Firefighter - EPL No 3 Flats 36-55"
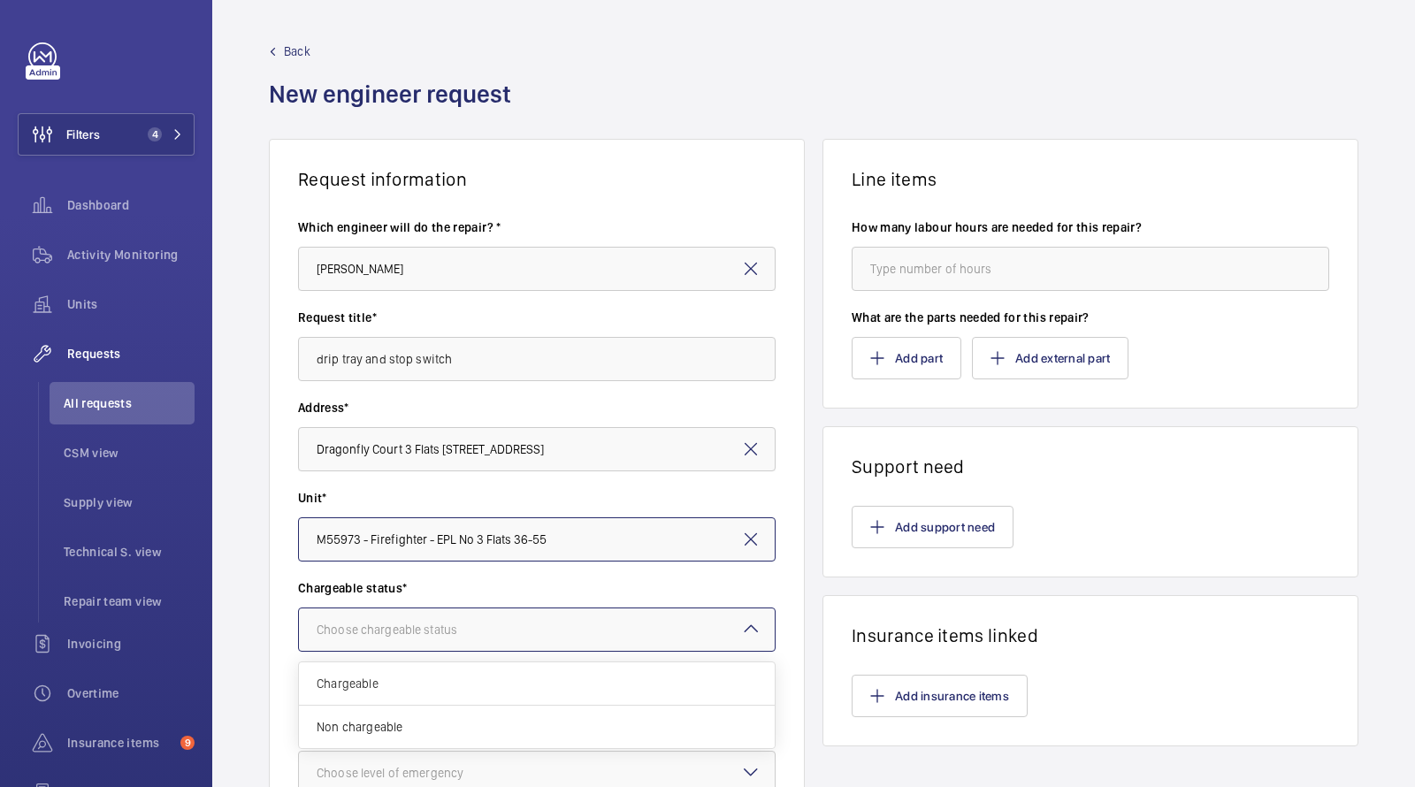
click at [380, 623] on div "Choose chargeable status" at bounding box center [409, 630] width 185 height 18
click at [377, 677] on span "Chargeable" at bounding box center [537, 684] width 441 height 18
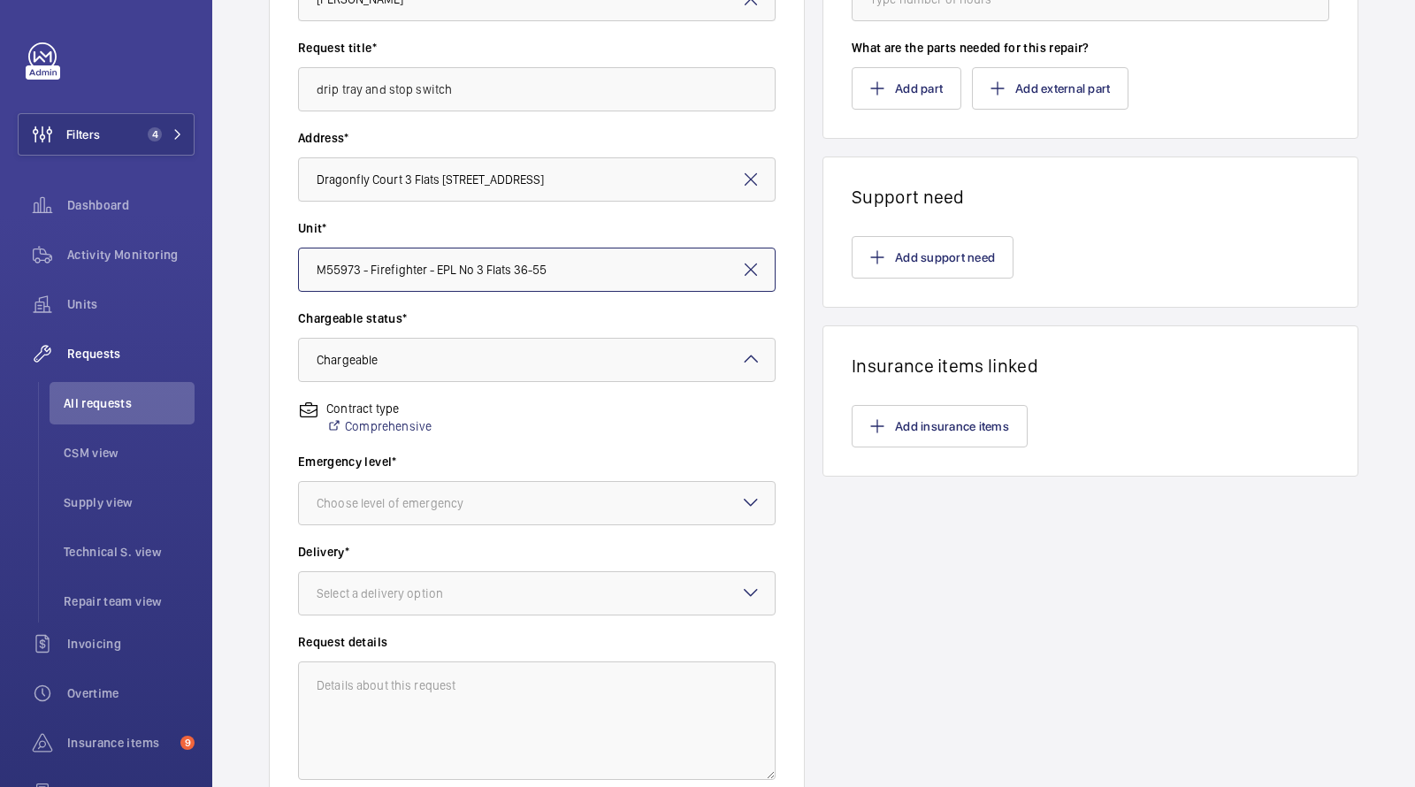
scroll to position [296, 0]
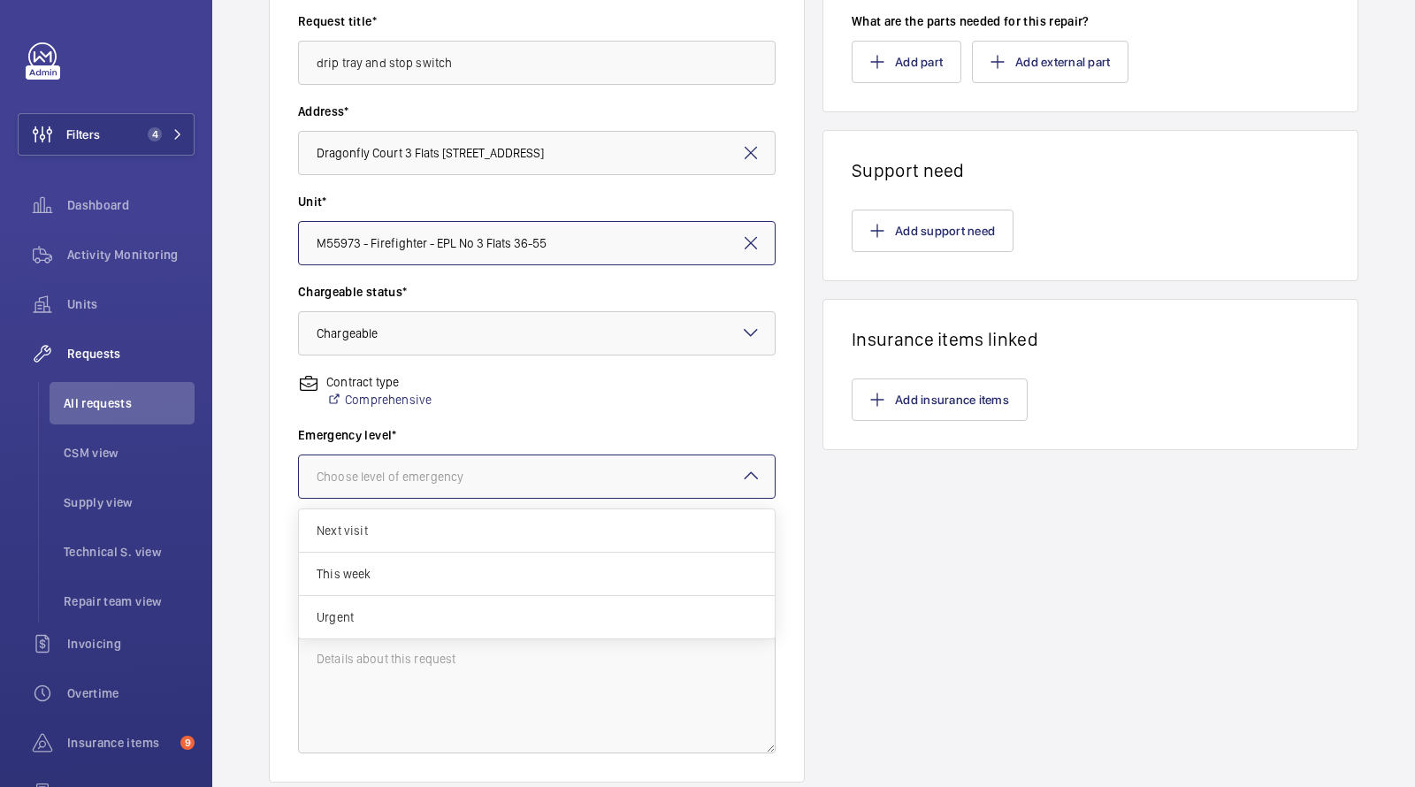
click at [382, 492] on div at bounding box center [537, 477] width 476 height 42
click at [365, 534] on span "Next visit" at bounding box center [537, 531] width 441 height 18
click at [364, 558] on div "Select a delivery option" at bounding box center [402, 567] width 171 height 18
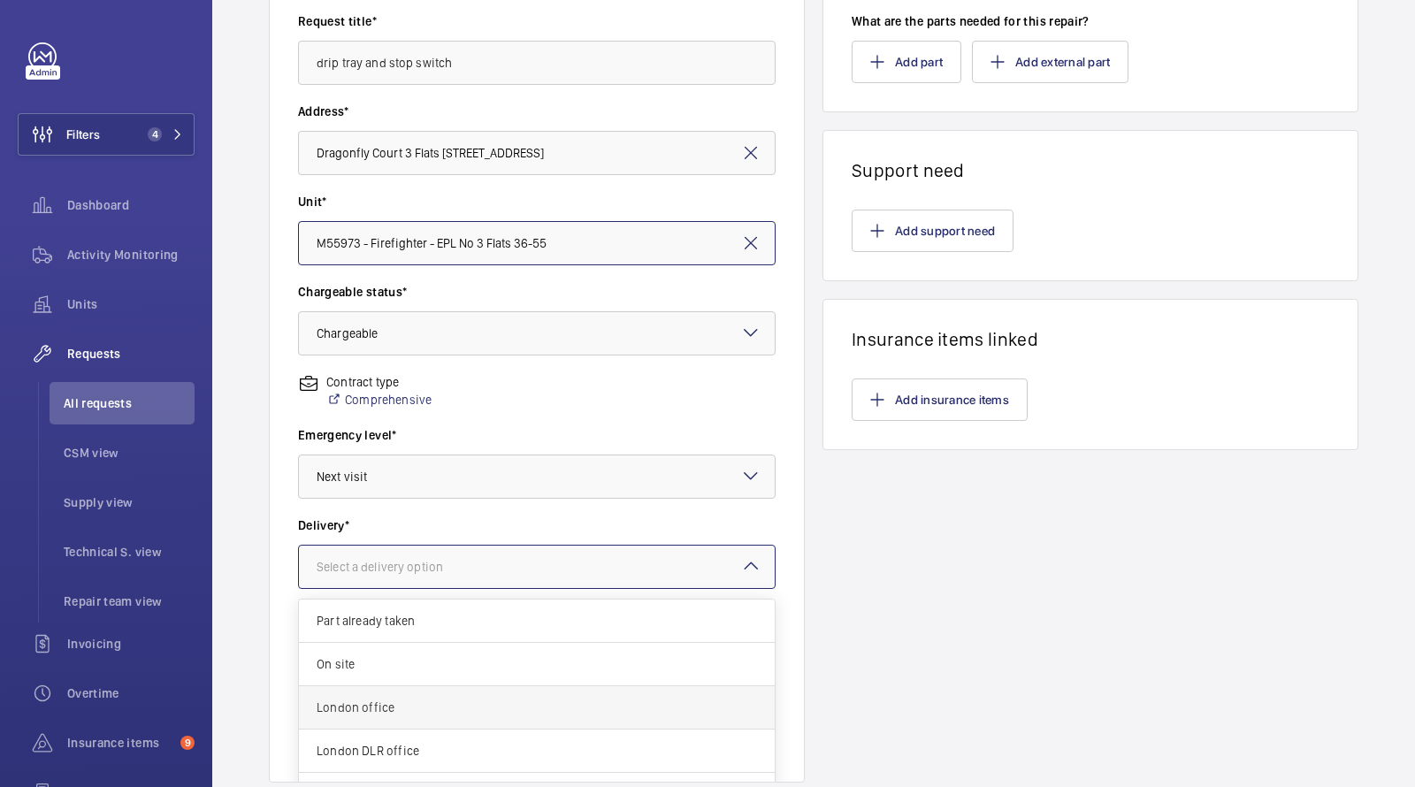
click at [362, 711] on span "London office" at bounding box center [537, 708] width 441 height 18
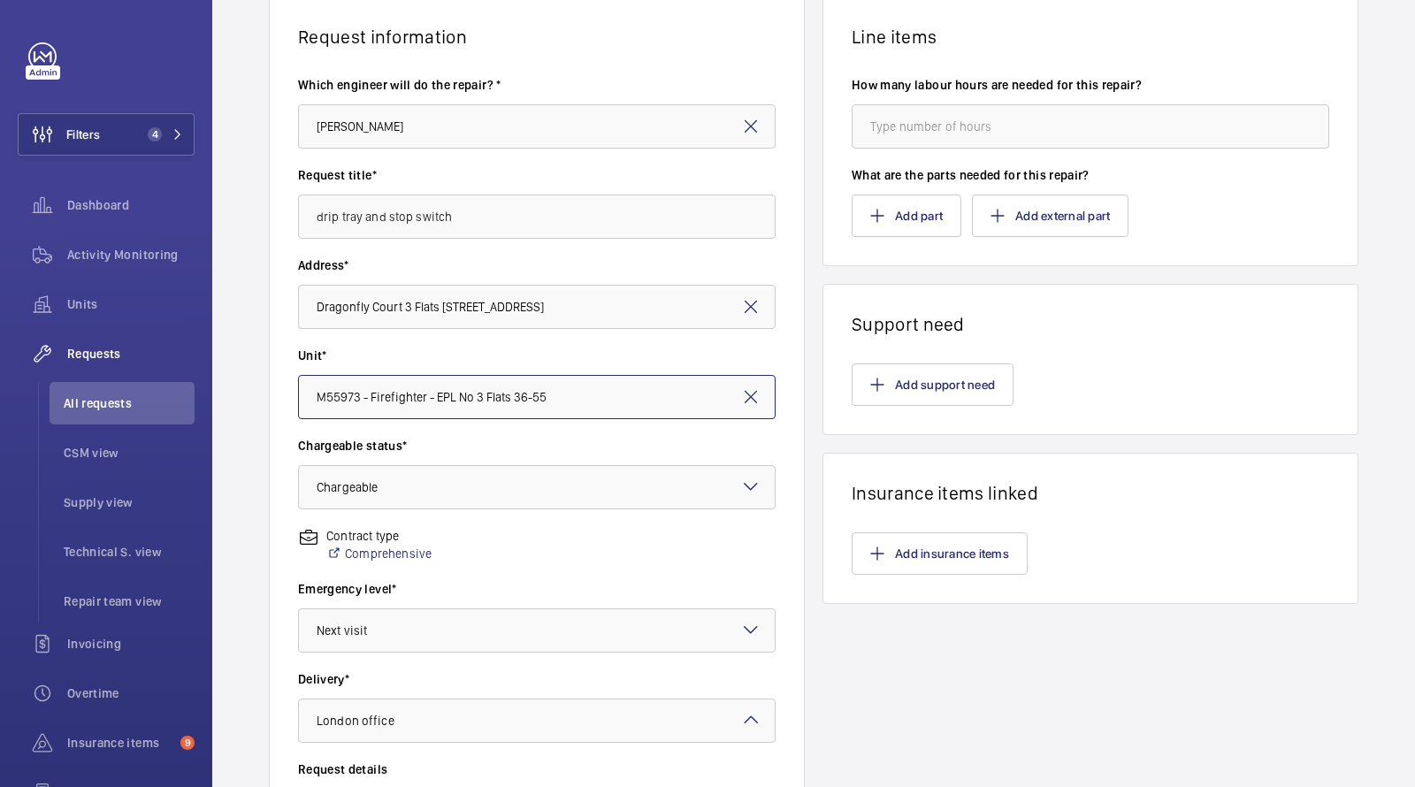
scroll to position [0, 0]
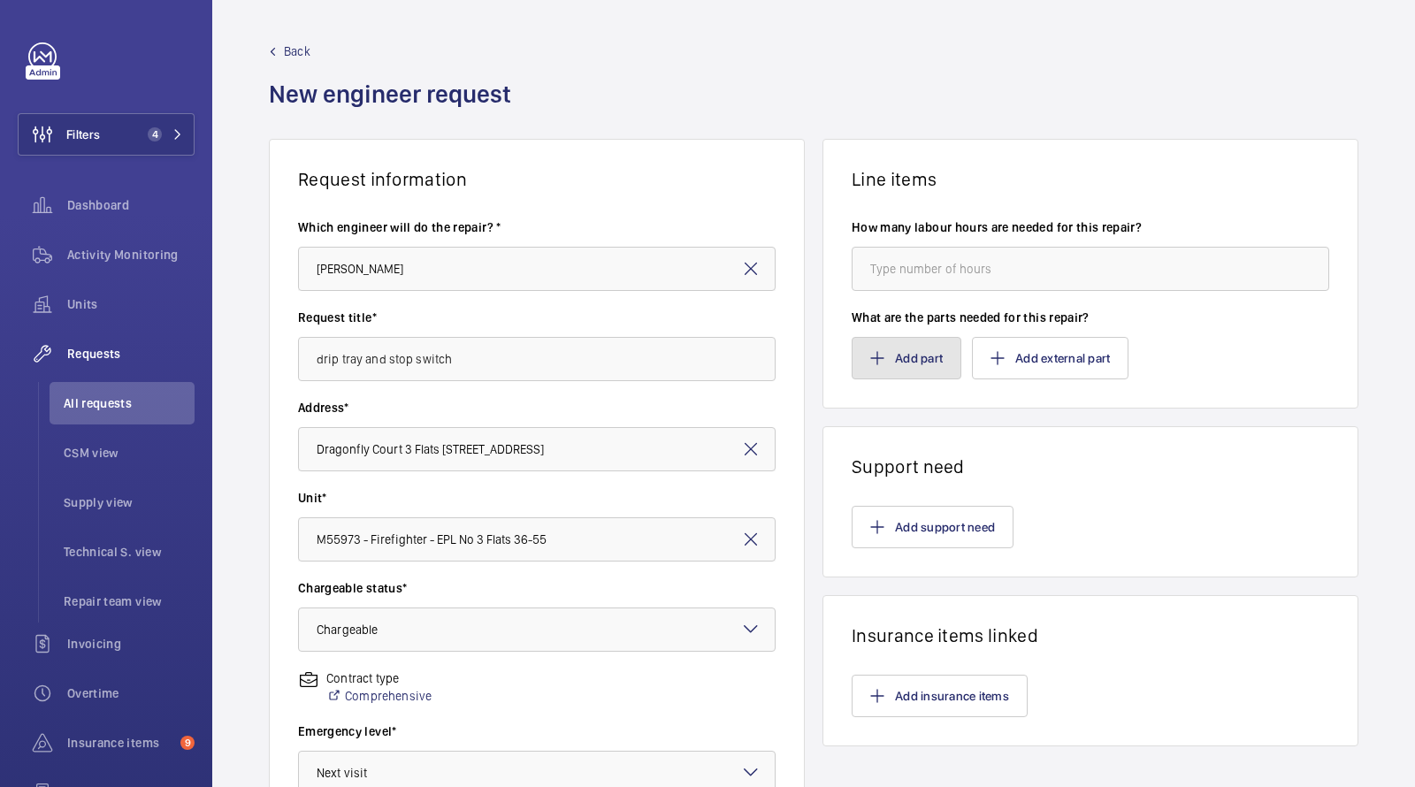
click at [910, 368] on button "Add part" at bounding box center [907, 358] width 110 height 42
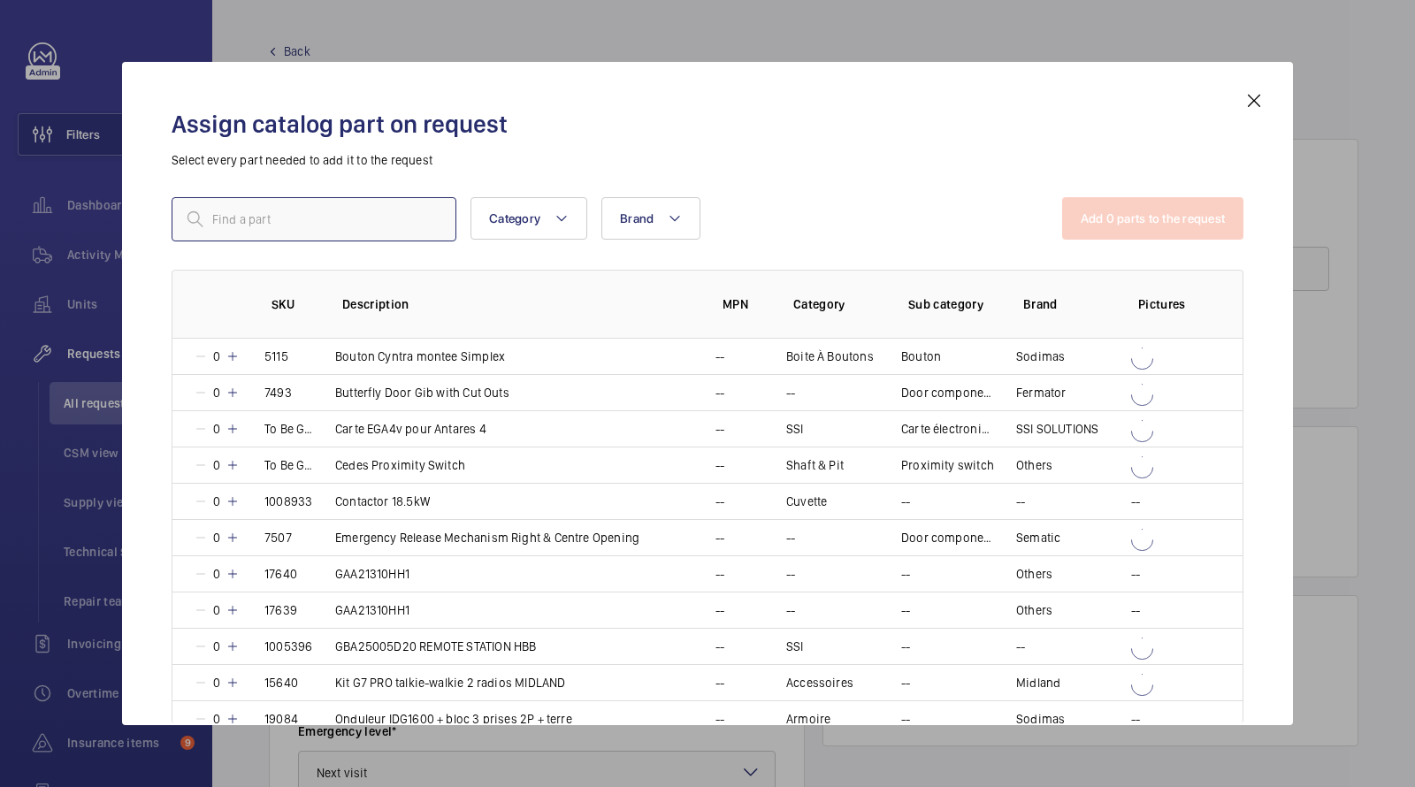
click at [391, 225] on input "text" at bounding box center [314, 219] width 285 height 44
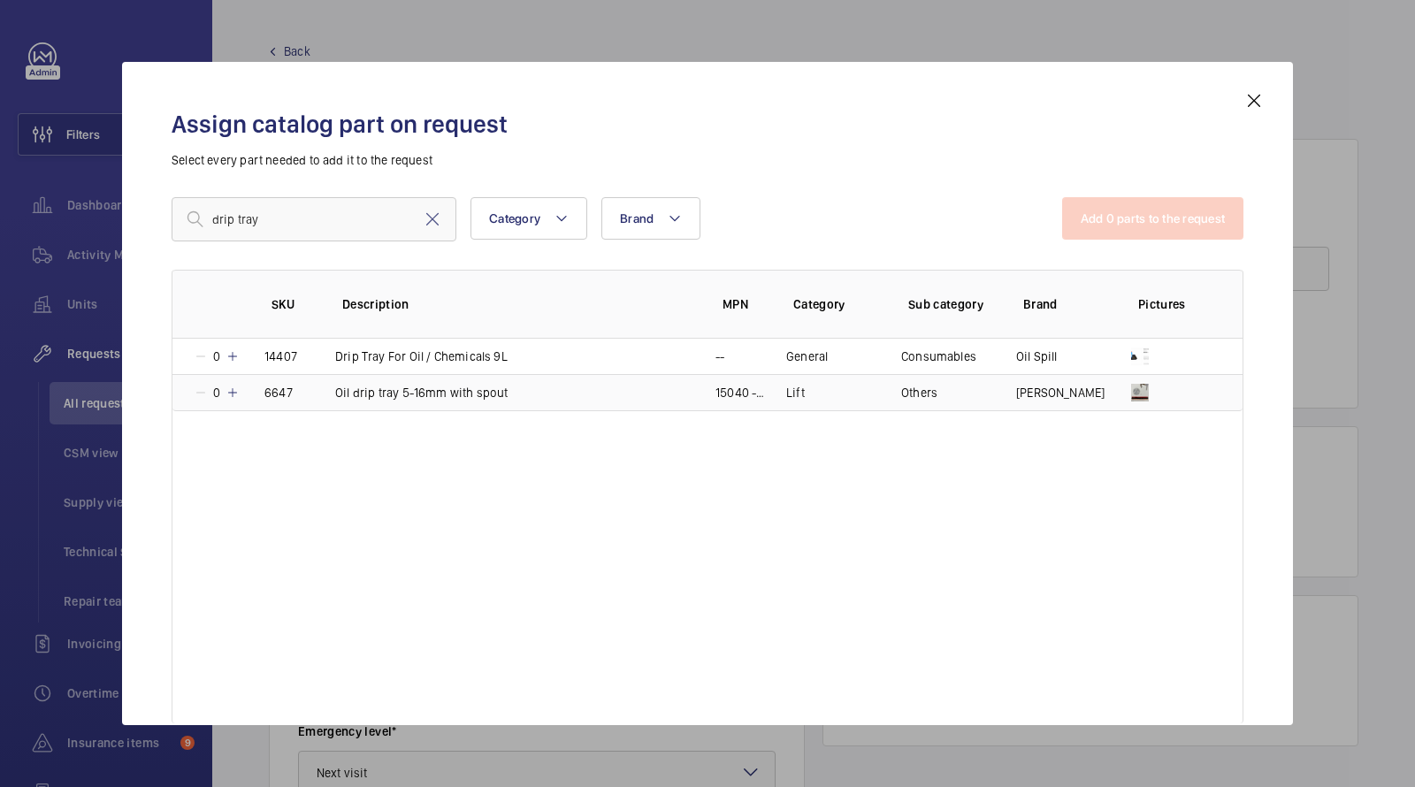
click at [418, 394] on p "Oil drip tray 5-16mm with spout" at bounding box center [421, 393] width 173 height 18
drag, startPoint x: 321, startPoint y: 226, endPoint x: 175, endPoint y: 194, distance: 149.6
click at [186, 203] on input "drip tray" at bounding box center [314, 219] width 285 height 44
type input "p"
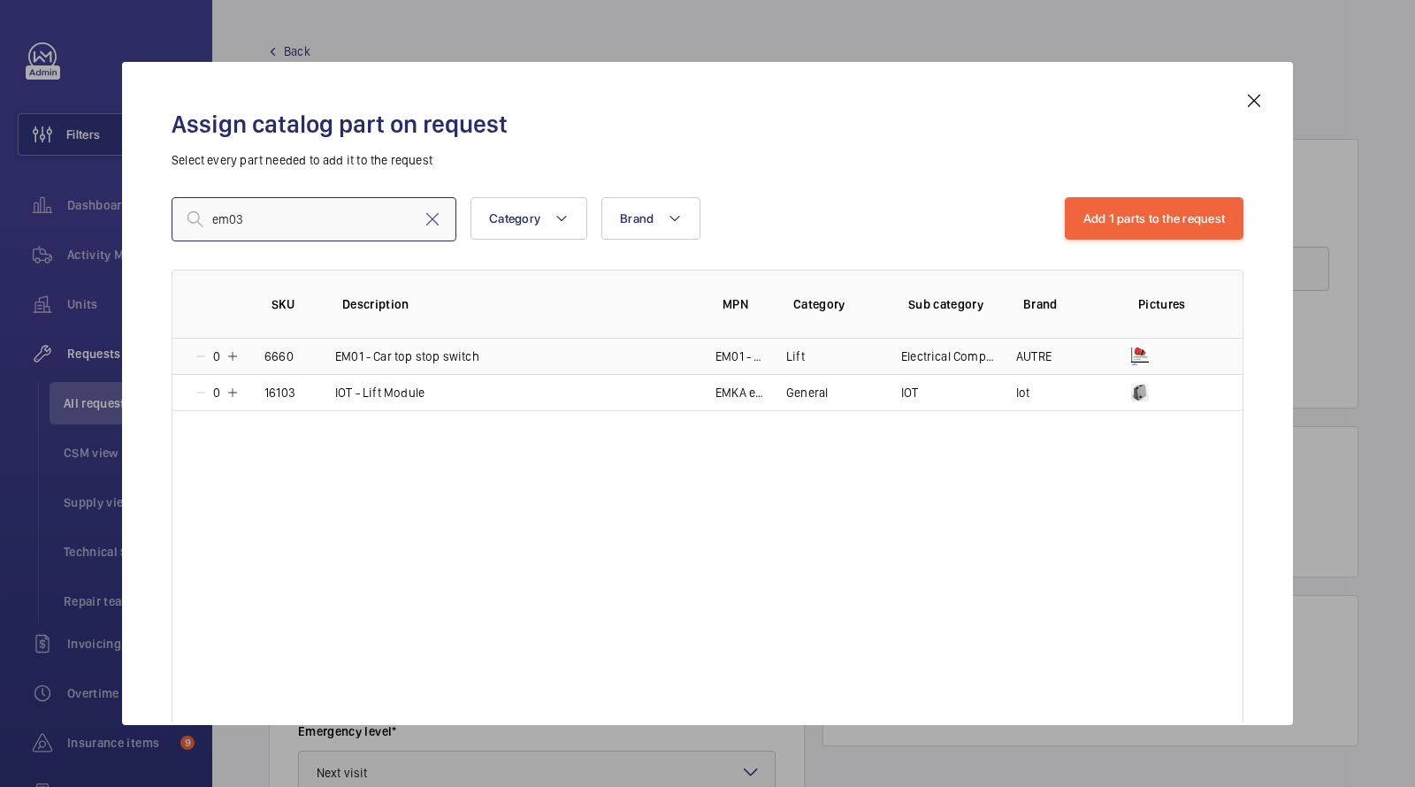
type input "em03"
click at [415, 358] on p "EM01 - Car top stop switch" at bounding box center [407, 357] width 144 height 18
click at [1123, 224] on button "Add 2 parts to the request" at bounding box center [1153, 218] width 181 height 42
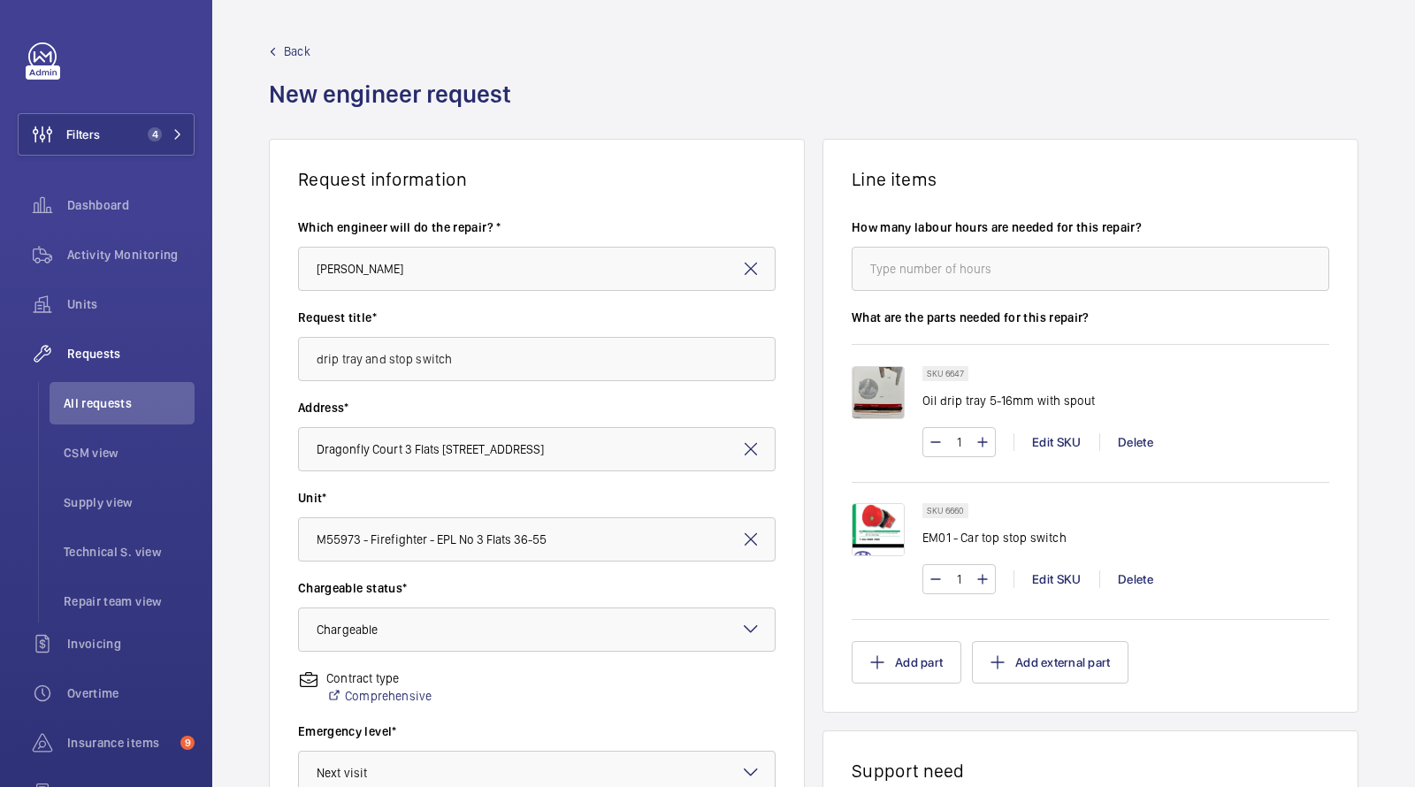
scroll to position [418, 0]
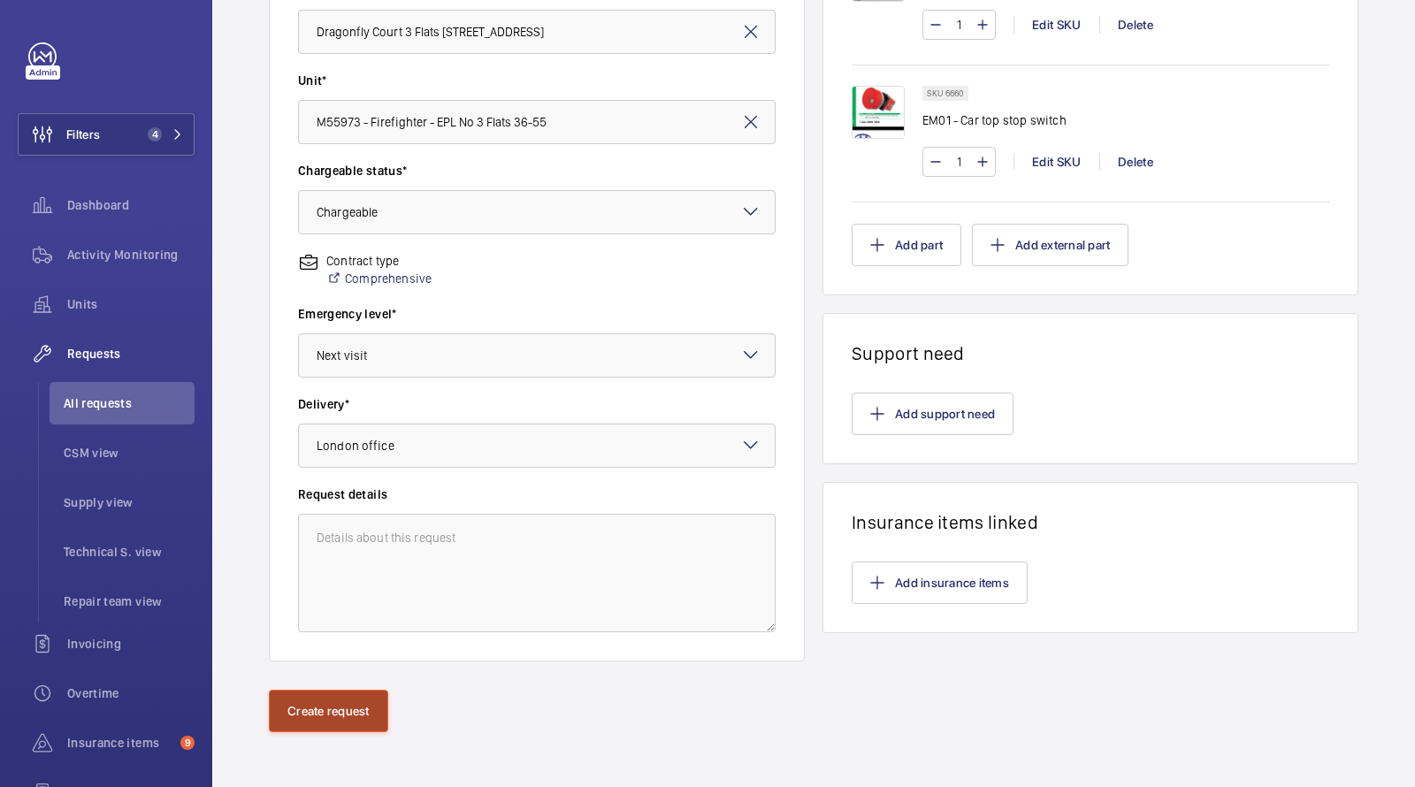
click at [318, 707] on button "Create request" at bounding box center [328, 711] width 119 height 42
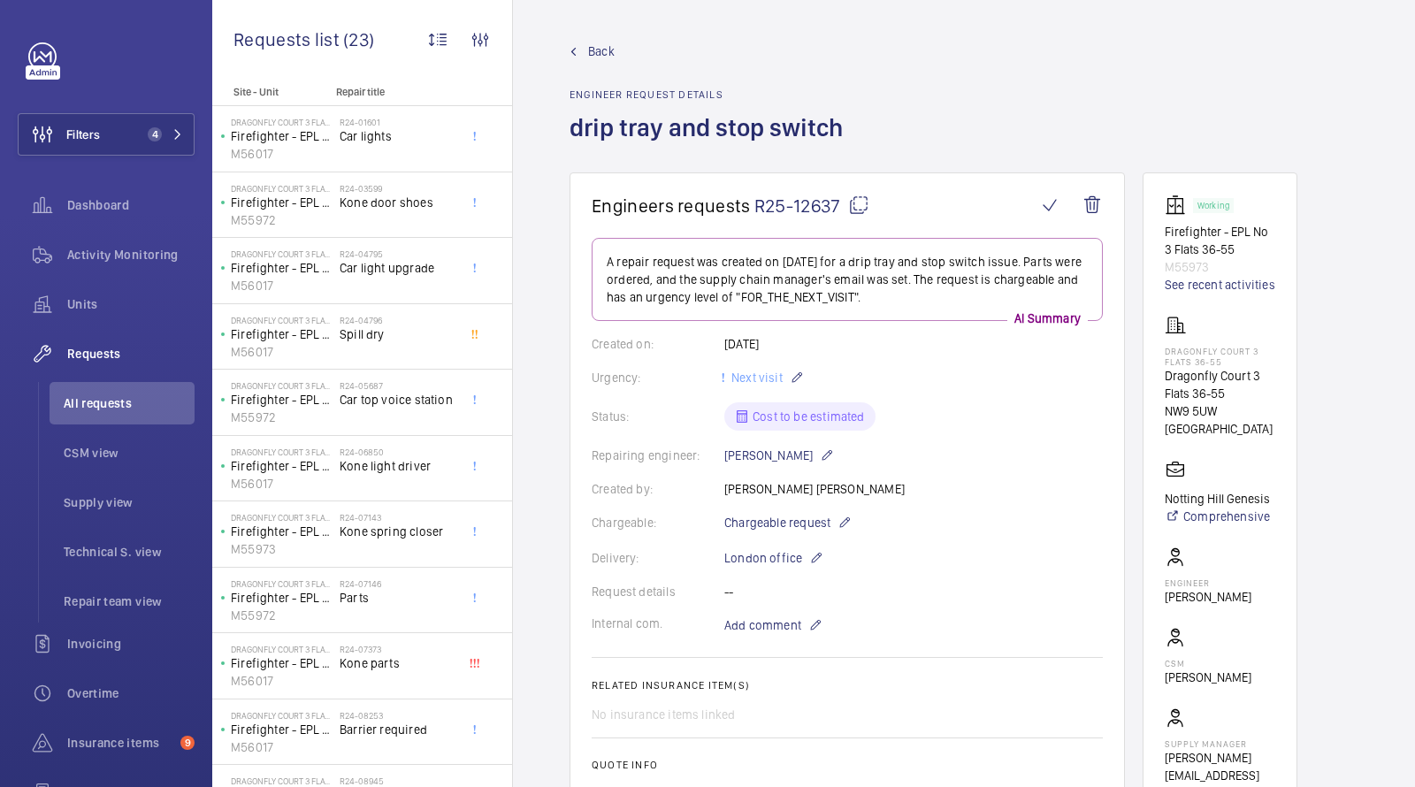
scroll to position [488, 0]
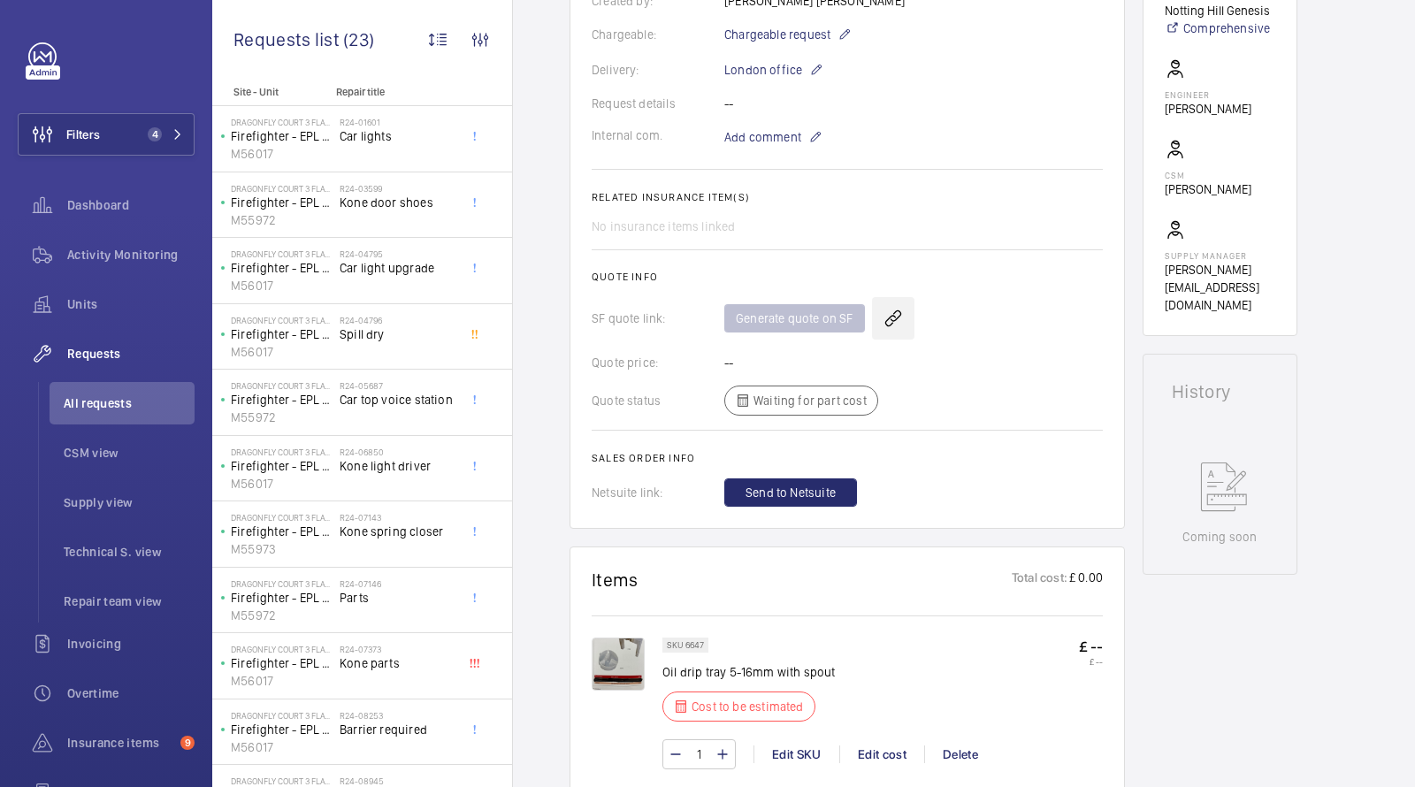
click at [886, 311] on wm-front-icon-button at bounding box center [893, 318] width 42 height 42
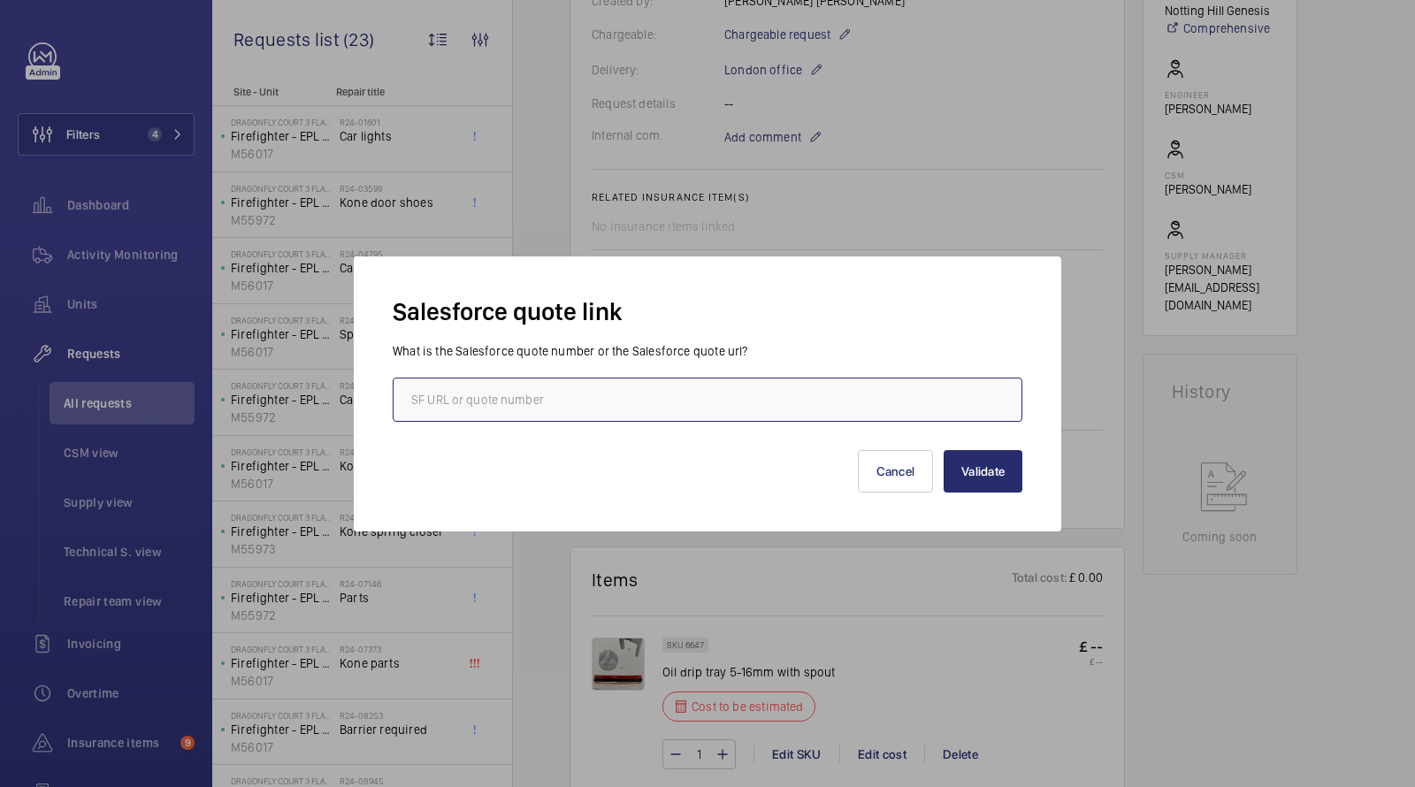
click at [675, 405] on input "text" at bounding box center [708, 400] width 630 height 44
paste input "00013813"
type input "00013813"
click at [1013, 457] on button "Validate" at bounding box center [983, 471] width 79 height 42
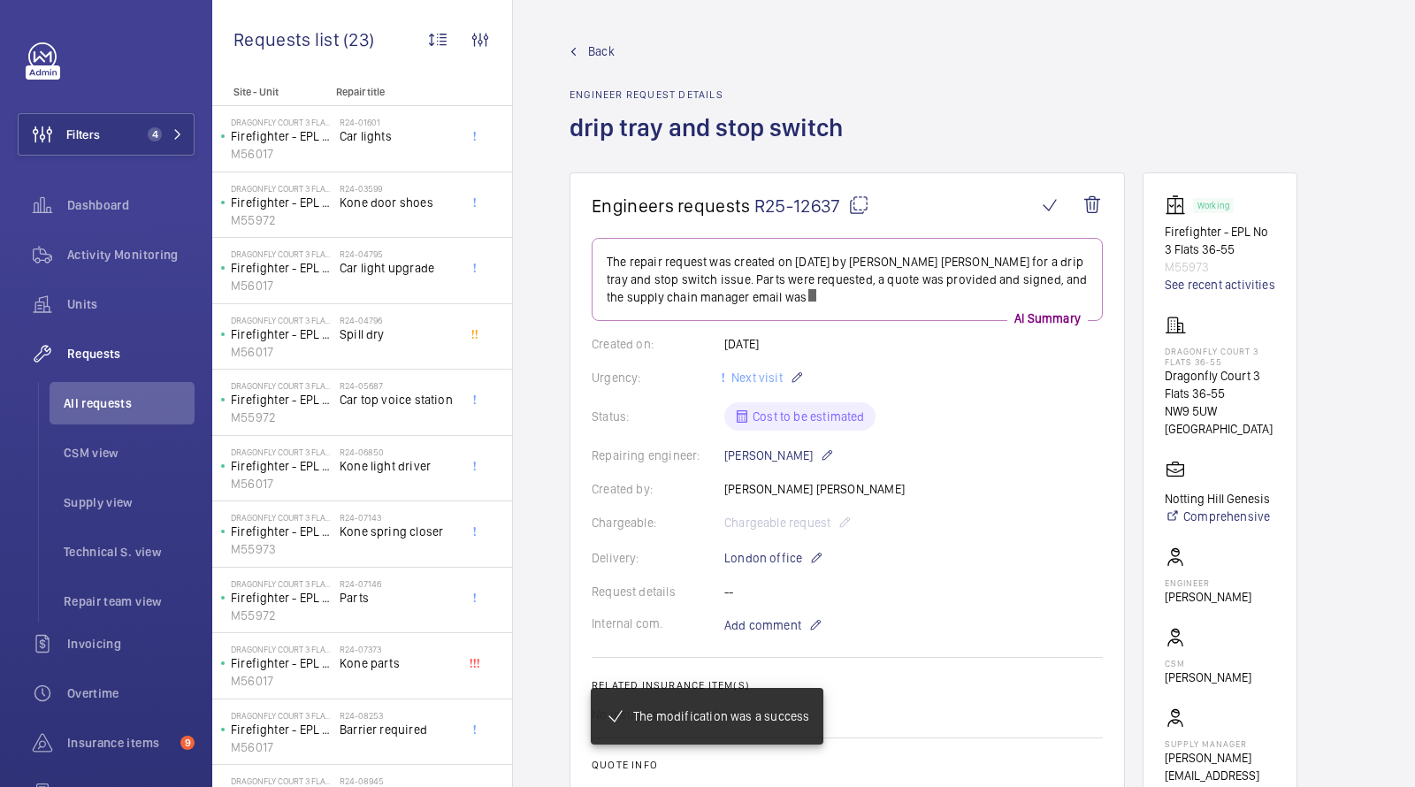
scroll to position [775, 0]
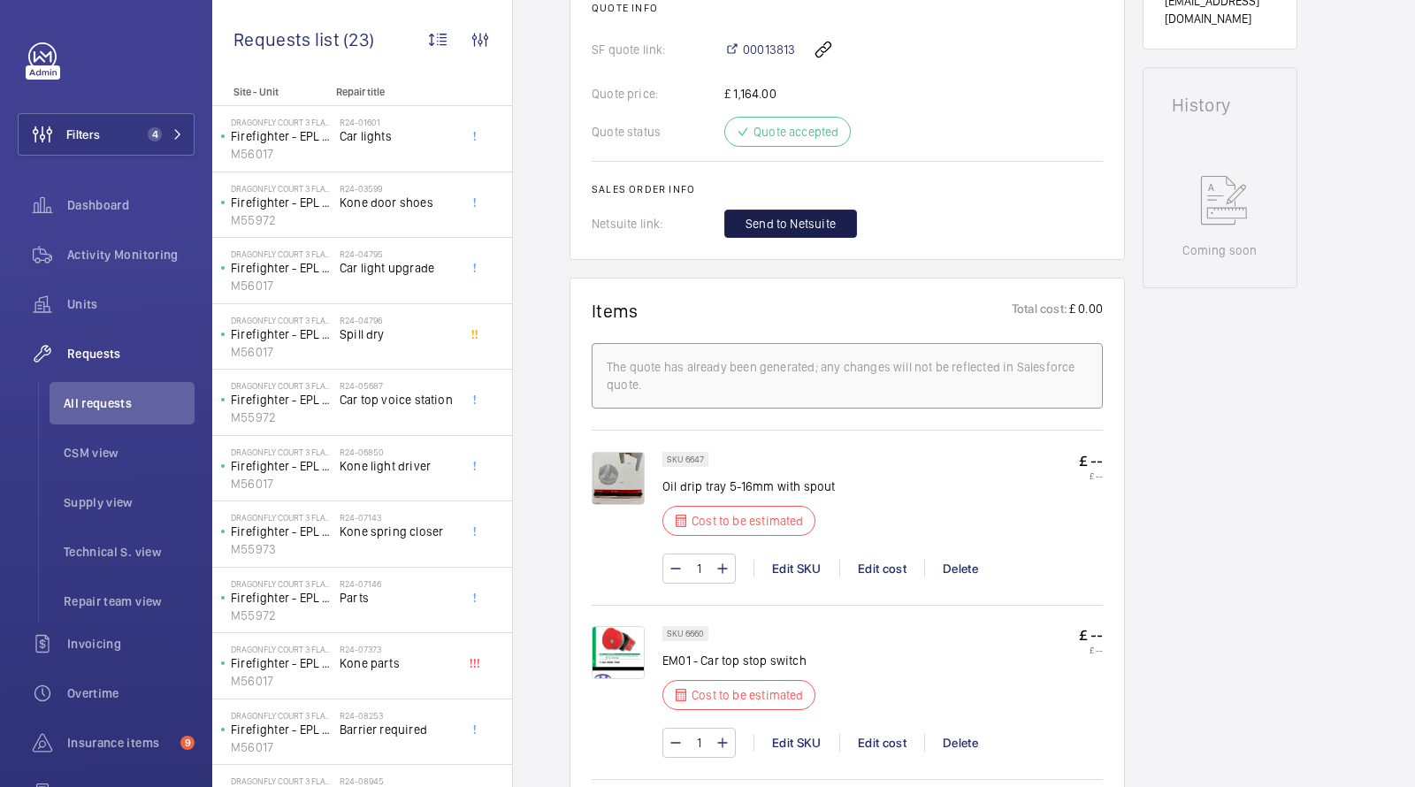
click at [827, 225] on span "Send to Netsuite" at bounding box center [791, 224] width 90 height 18
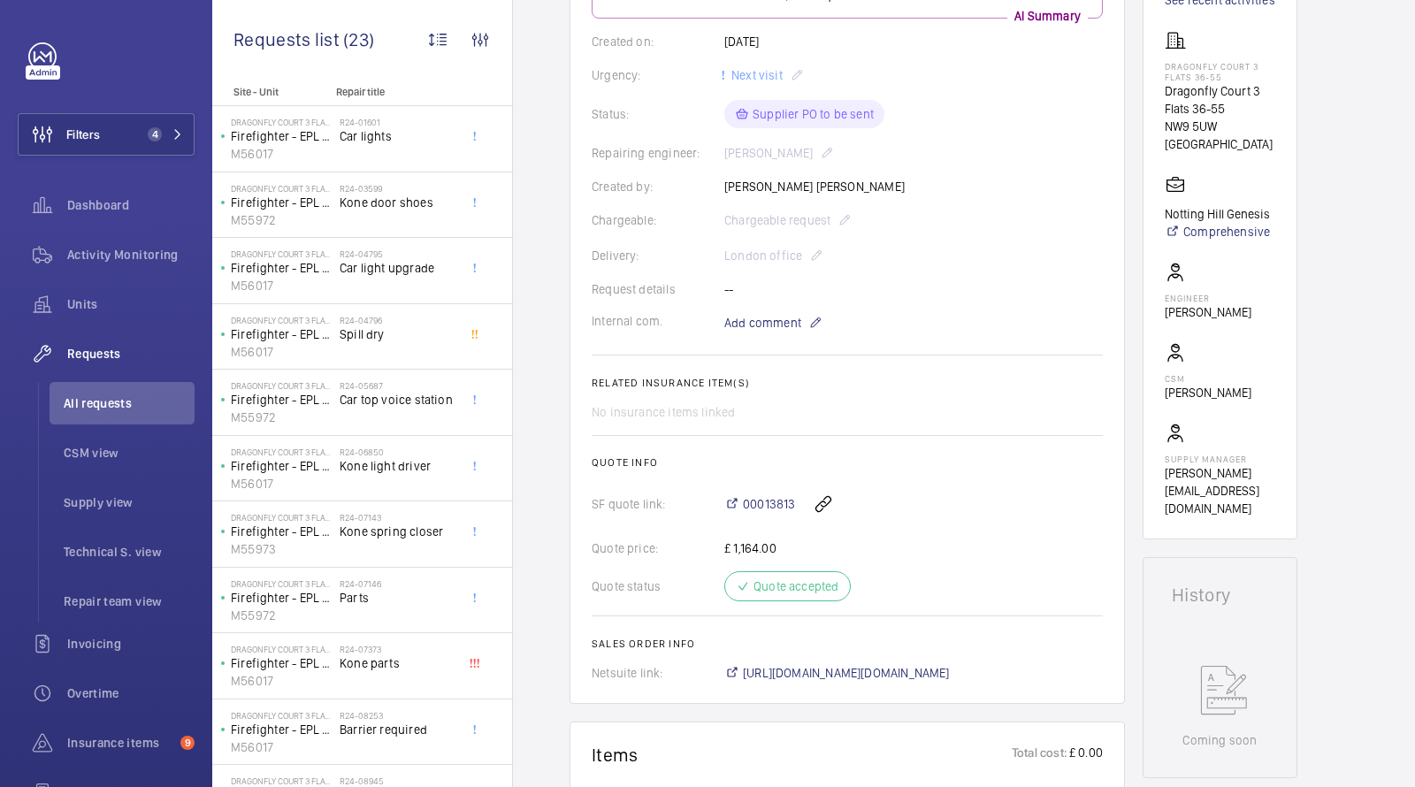
scroll to position [655, 0]
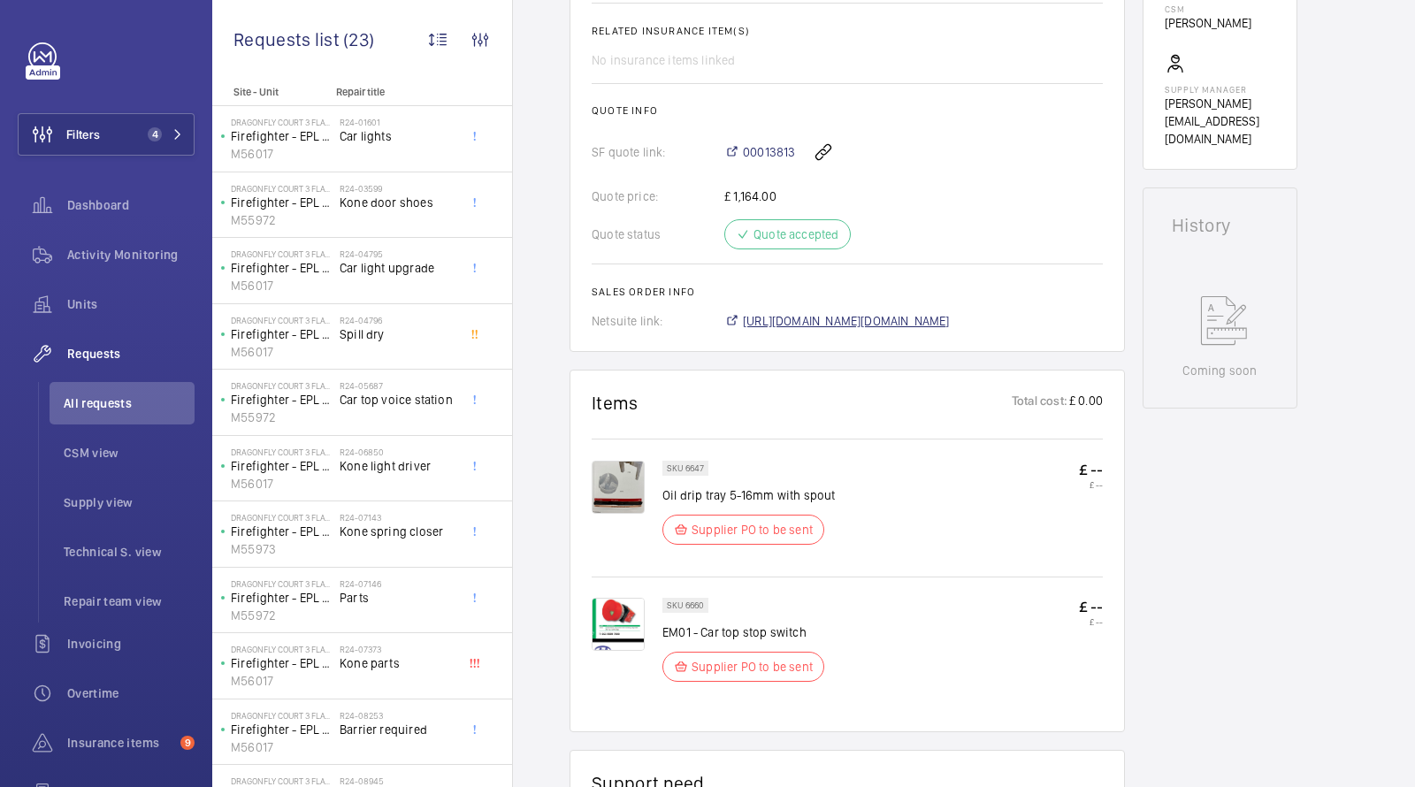
click at [865, 321] on span "[URL][DOMAIN_NAME][DOMAIN_NAME]" at bounding box center [846, 321] width 207 height 18
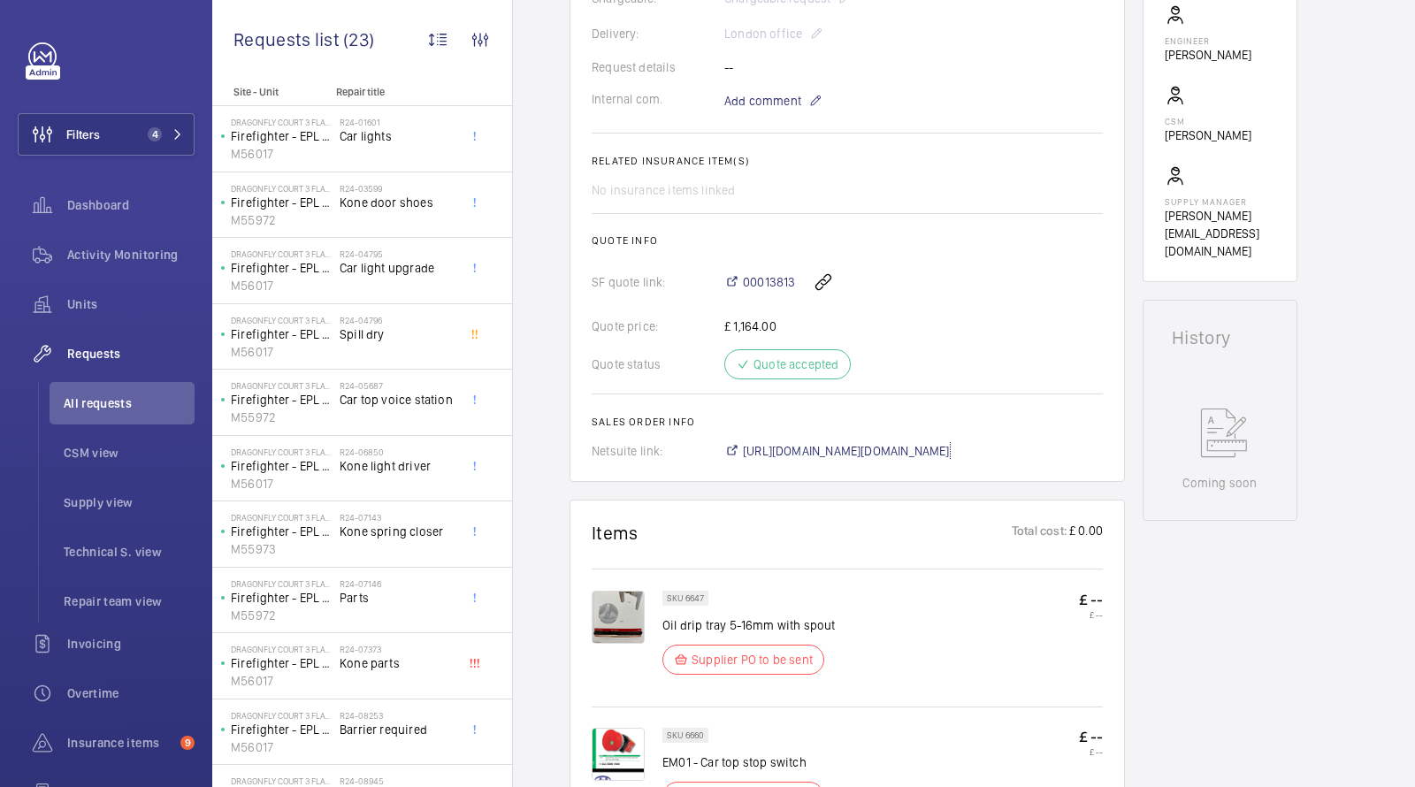
scroll to position [0, 0]
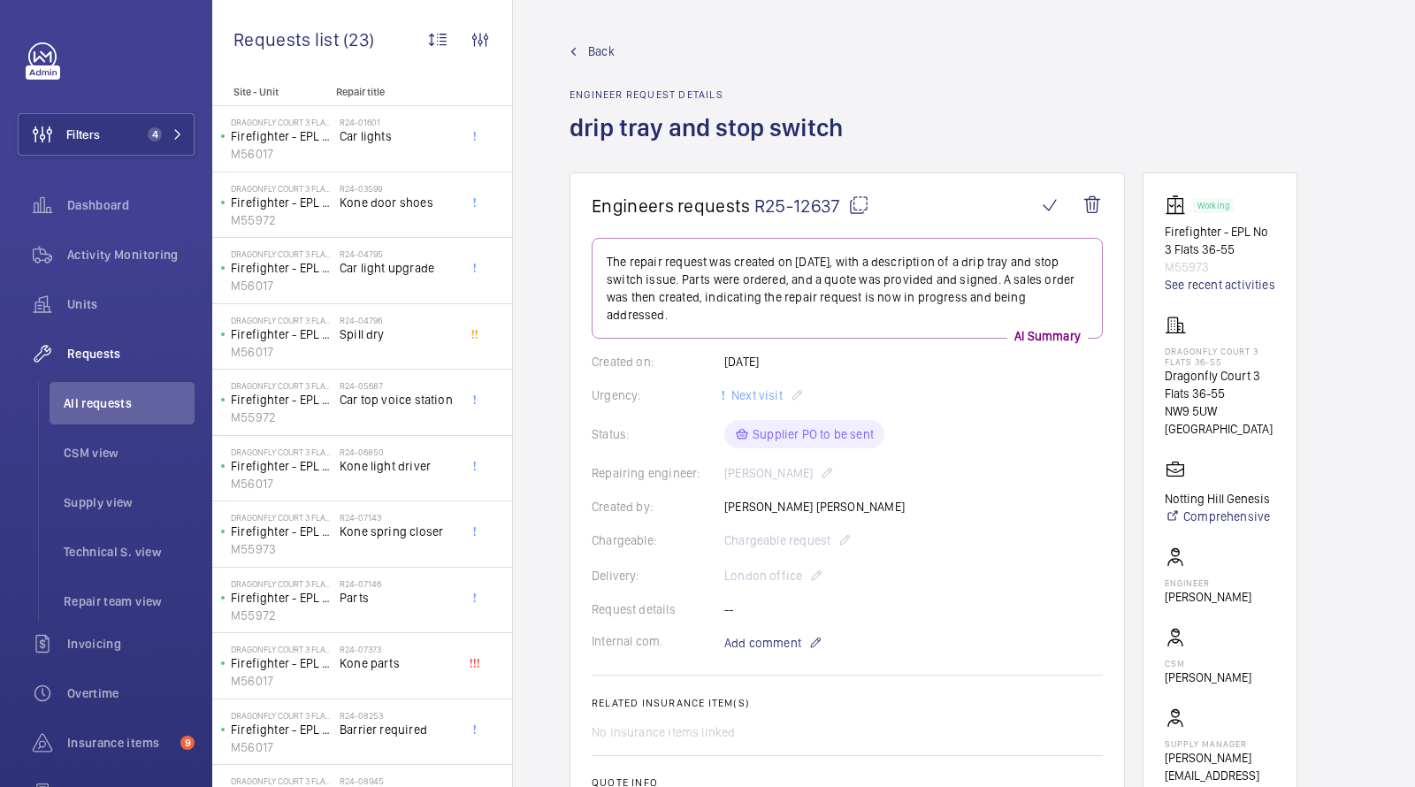
click at [1186, 263] on p "M55973" at bounding box center [1220, 267] width 111 height 18
copy p "M55973"
click at [91, 395] on span "All requests" at bounding box center [129, 404] width 131 height 18
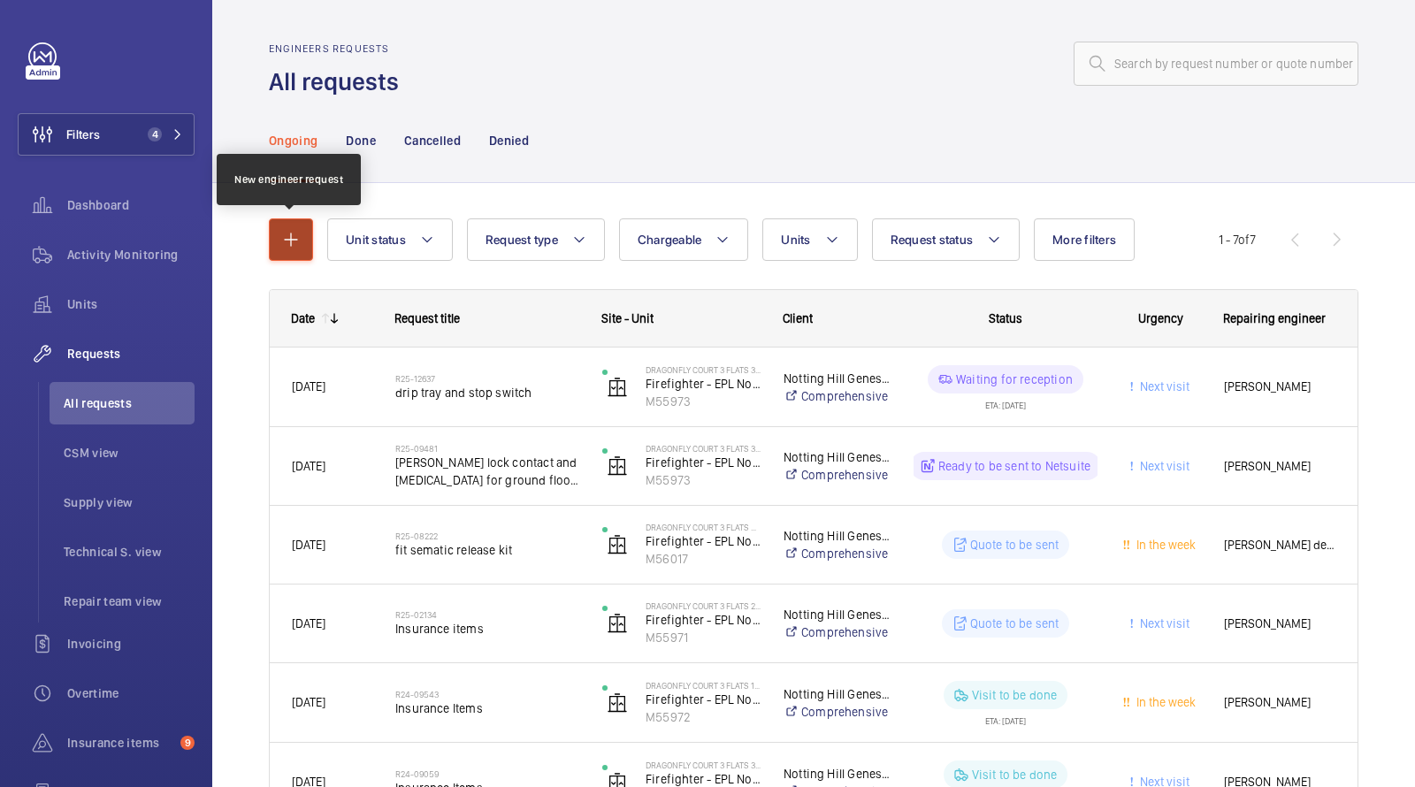
click at [303, 235] on button "button" at bounding box center [291, 240] width 44 height 42
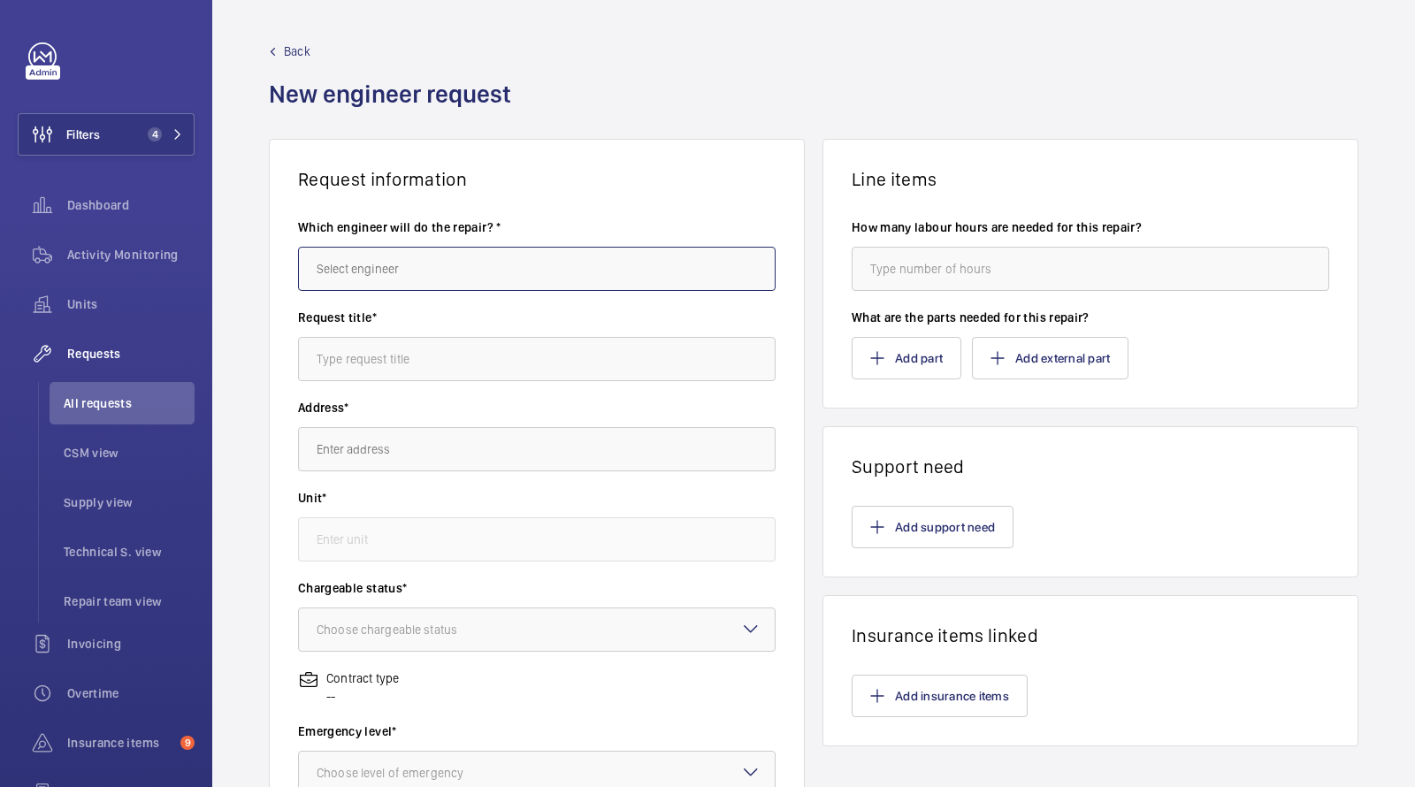
click at [449, 262] on input "text" at bounding box center [537, 269] width 478 height 44
type input "d"
click at [406, 318] on mat-option "[PERSON_NAME]" at bounding box center [537, 322] width 477 height 42
type input "[PERSON_NAME]"
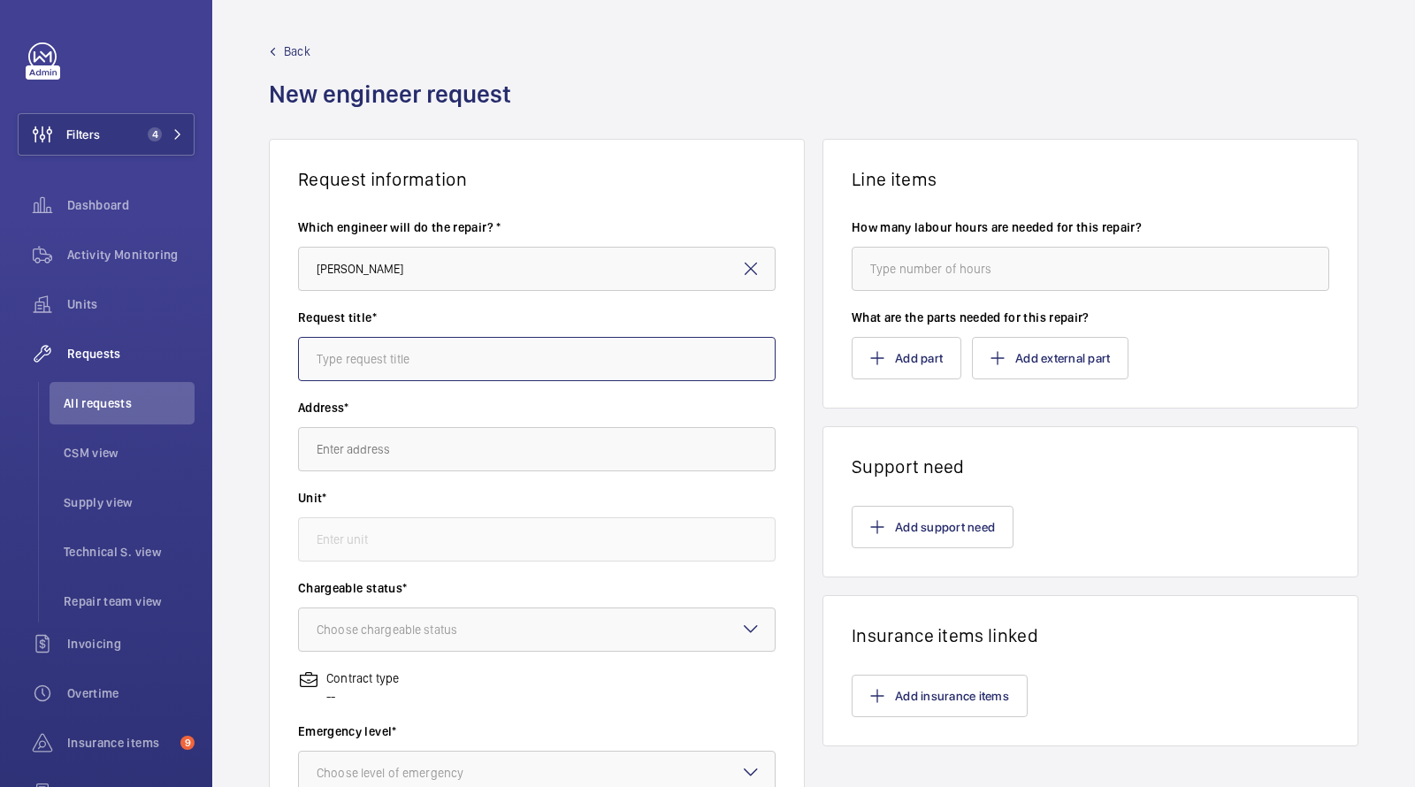
click at [385, 351] on input "text" at bounding box center [537, 359] width 478 height 44
type input "s"
type input "crouching sign"
click at [390, 465] on input "text" at bounding box center [537, 449] width 478 height 44
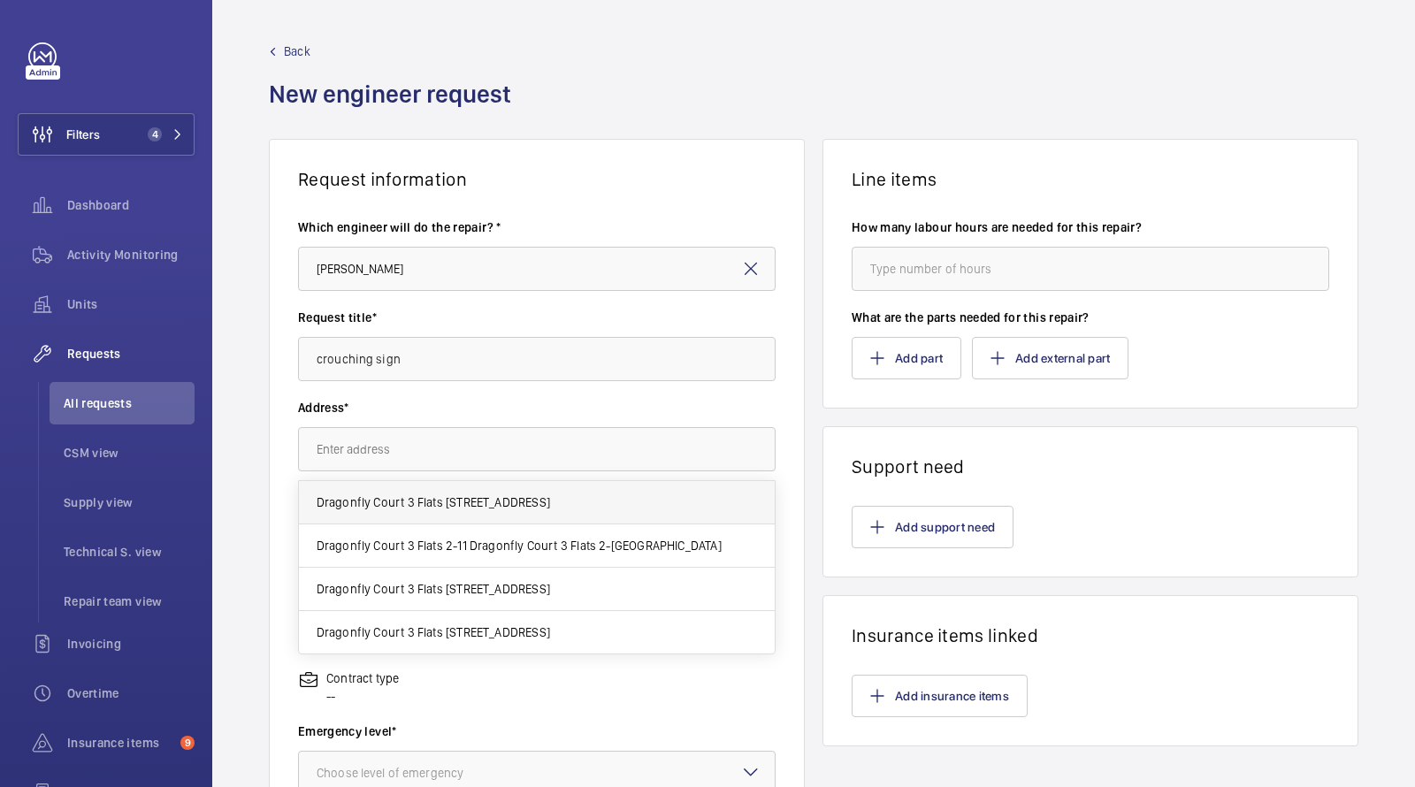
drag, startPoint x: 417, startPoint y: 527, endPoint x: 413, endPoint y: 503, distance: 24.1
click at [413, 507] on div "Dragonfly Court 3 Flats 36-55 Dragonfly Court 3 Flats 36-55, NW9 5UW LONDON Dra…" at bounding box center [537, 567] width 477 height 173
click at [411, 498] on span "Dragonfly Court 3 Flats 36-55 Dragonfly Court 3 Flats 36-55, NW9 5UW LONDON" at bounding box center [434, 503] width 234 height 18
type input "Dragonfly Court 3 Flats 36-55 Dragonfly Court 3 Flats 36-55, NW9 5UW LONDON"
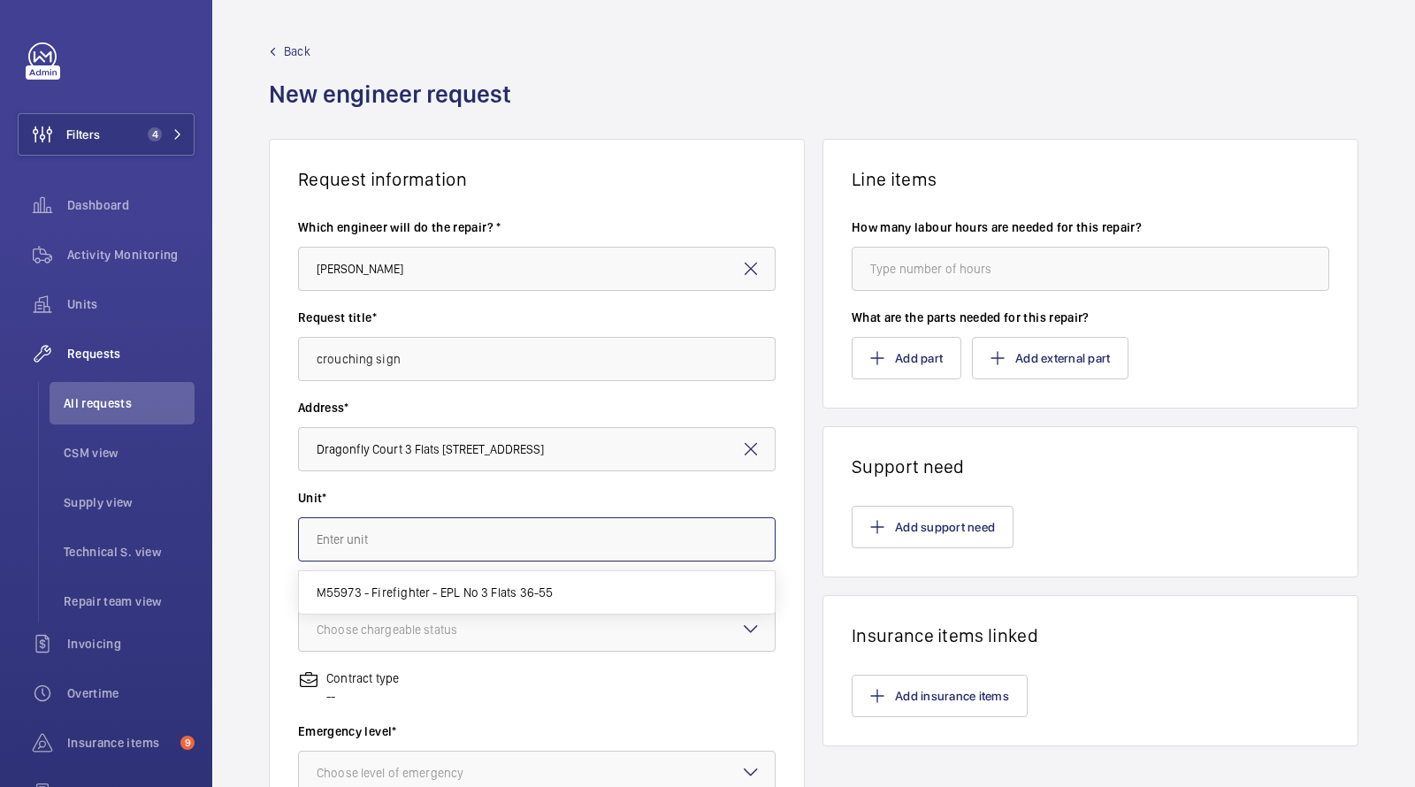
click at [388, 527] on input "text" at bounding box center [537, 540] width 478 height 44
click at [392, 596] on span "M55973 - Firefighter - EPL No 3 Flats 36-55" at bounding box center [435, 593] width 237 height 18
type input "M55973 - Firefighter - EPL No 3 Flats 36-55"
click at [386, 638] on div at bounding box center [537, 630] width 476 height 42
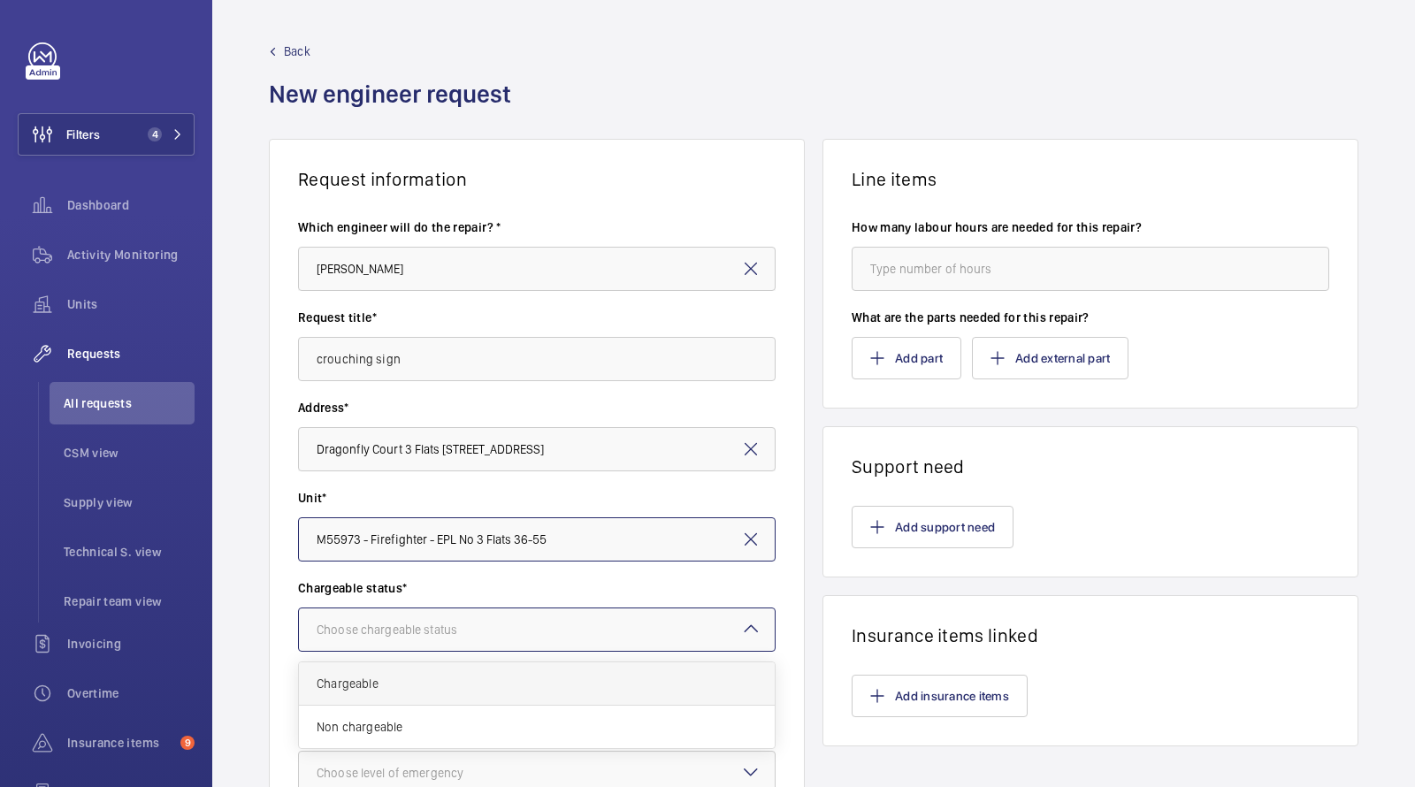
click at [380, 687] on span "Chargeable" at bounding box center [537, 684] width 441 height 18
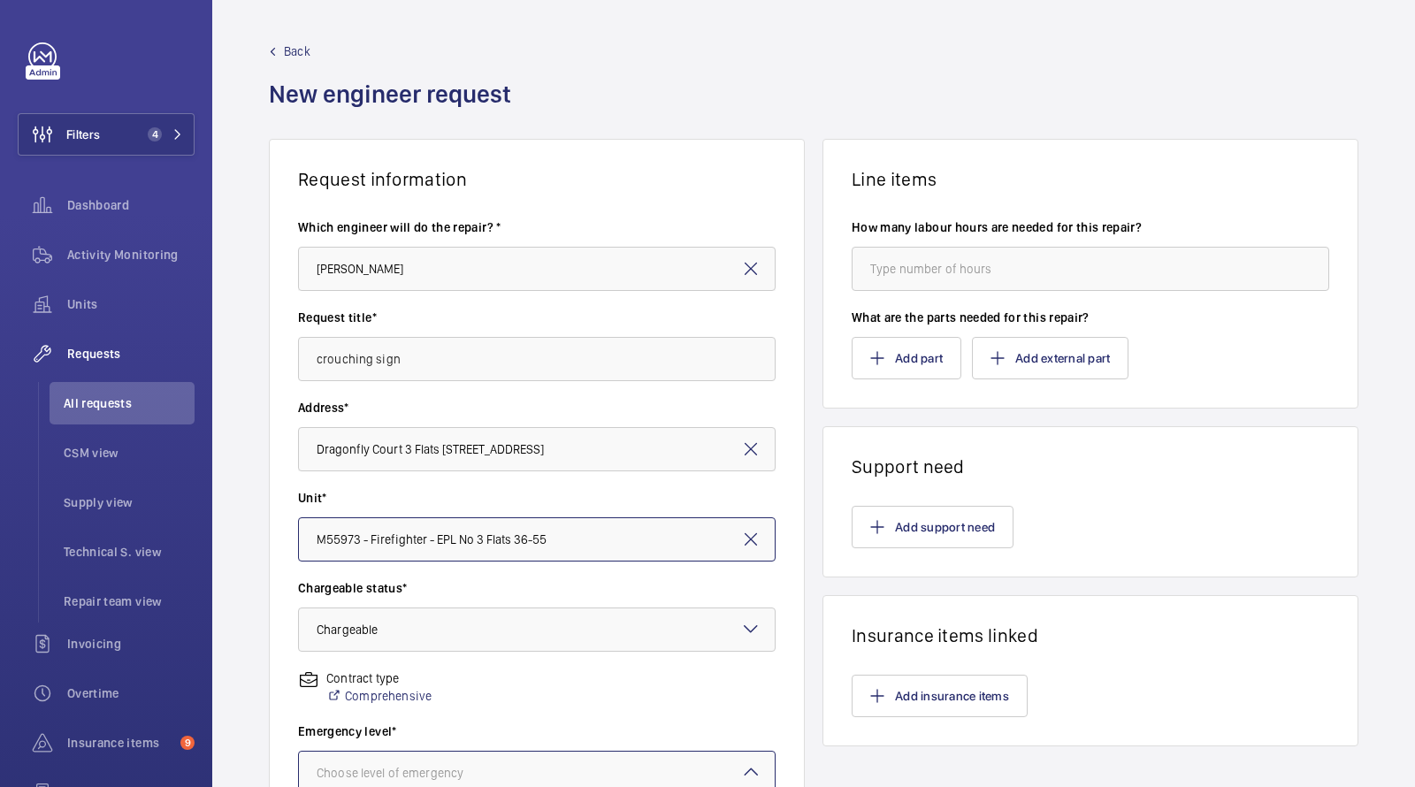
click at [382, 761] on div at bounding box center [537, 773] width 476 height 42
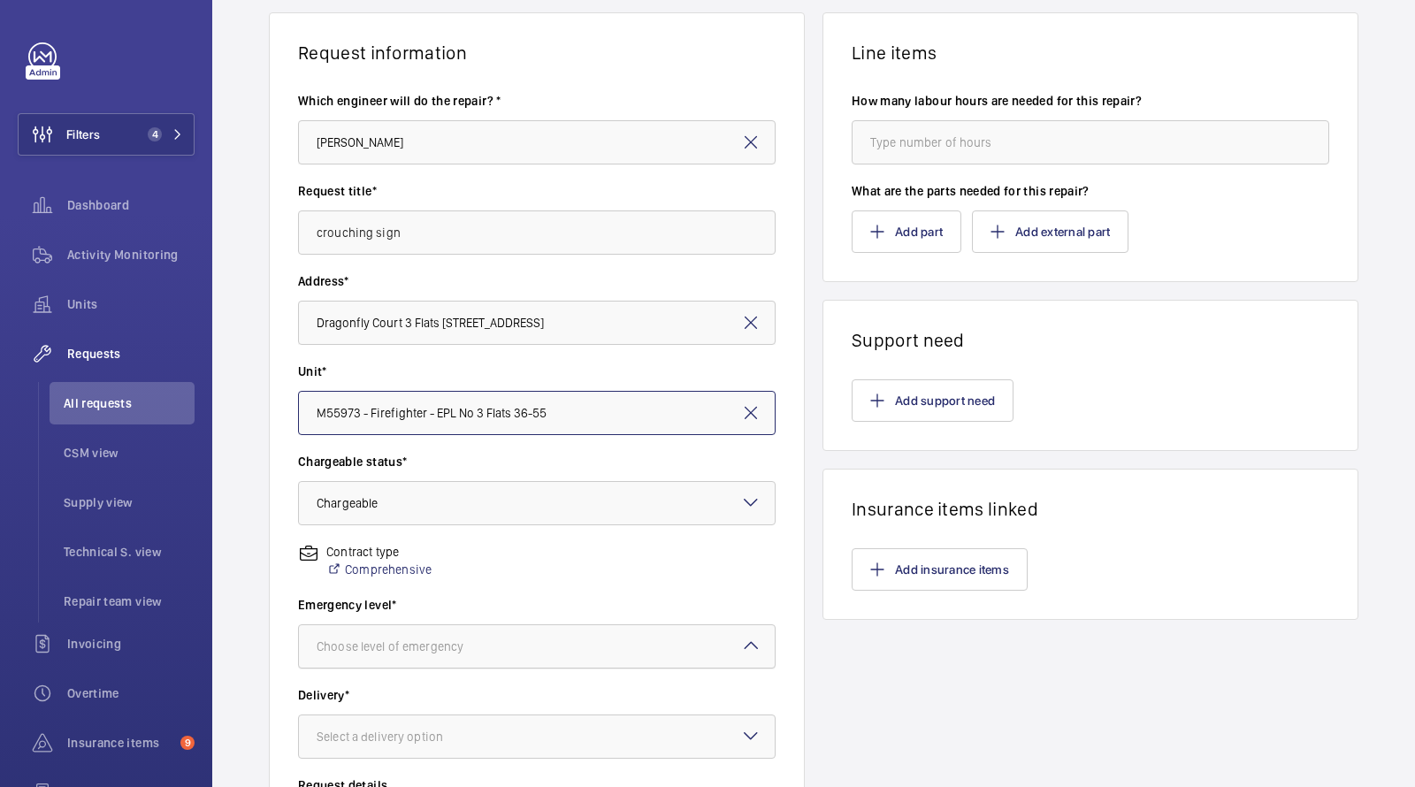
click at [396, 659] on div at bounding box center [537, 646] width 476 height 42
click at [395, 655] on div "Choose level of emergency" at bounding box center [537, 647] width 476 height 18
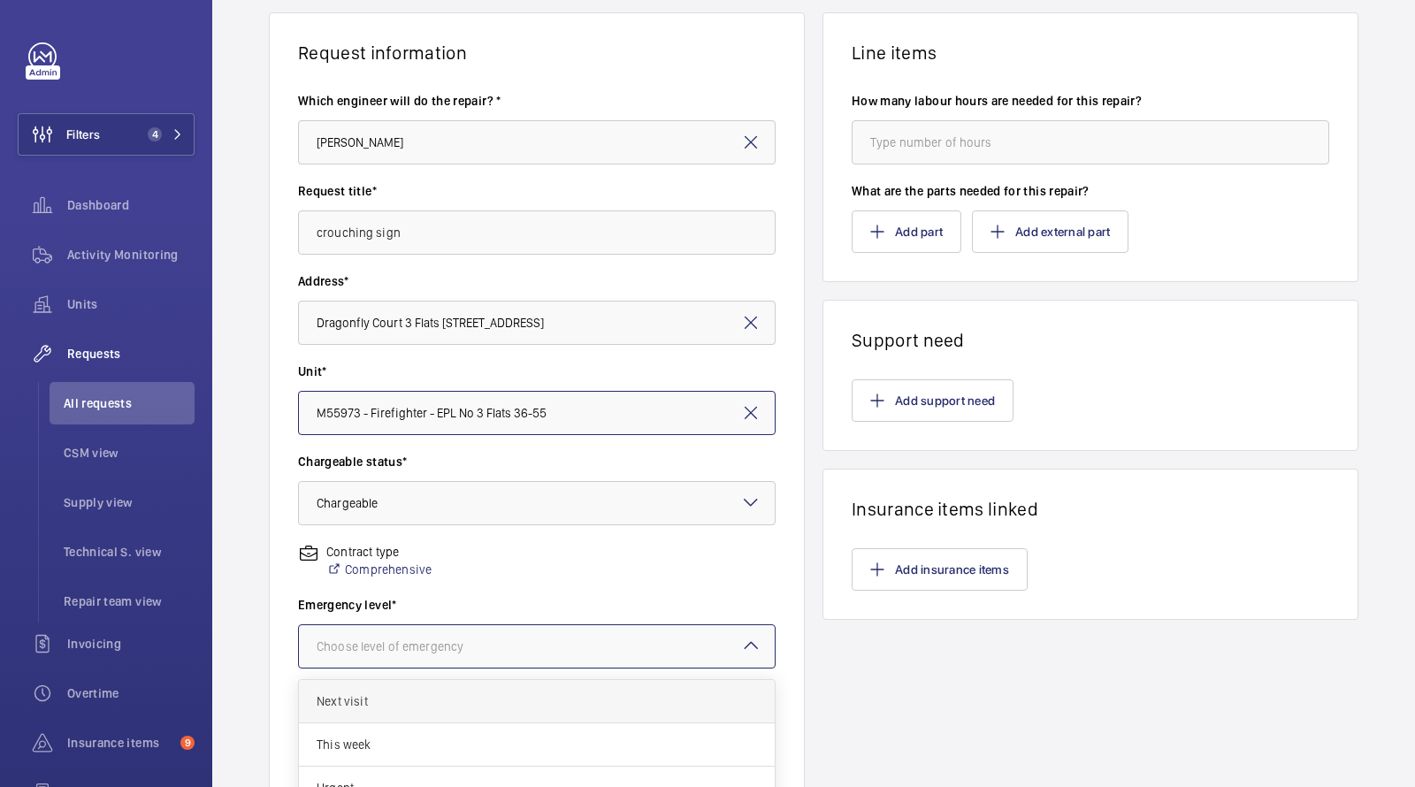
click at [408, 705] on span "Next visit" at bounding box center [537, 702] width 441 height 18
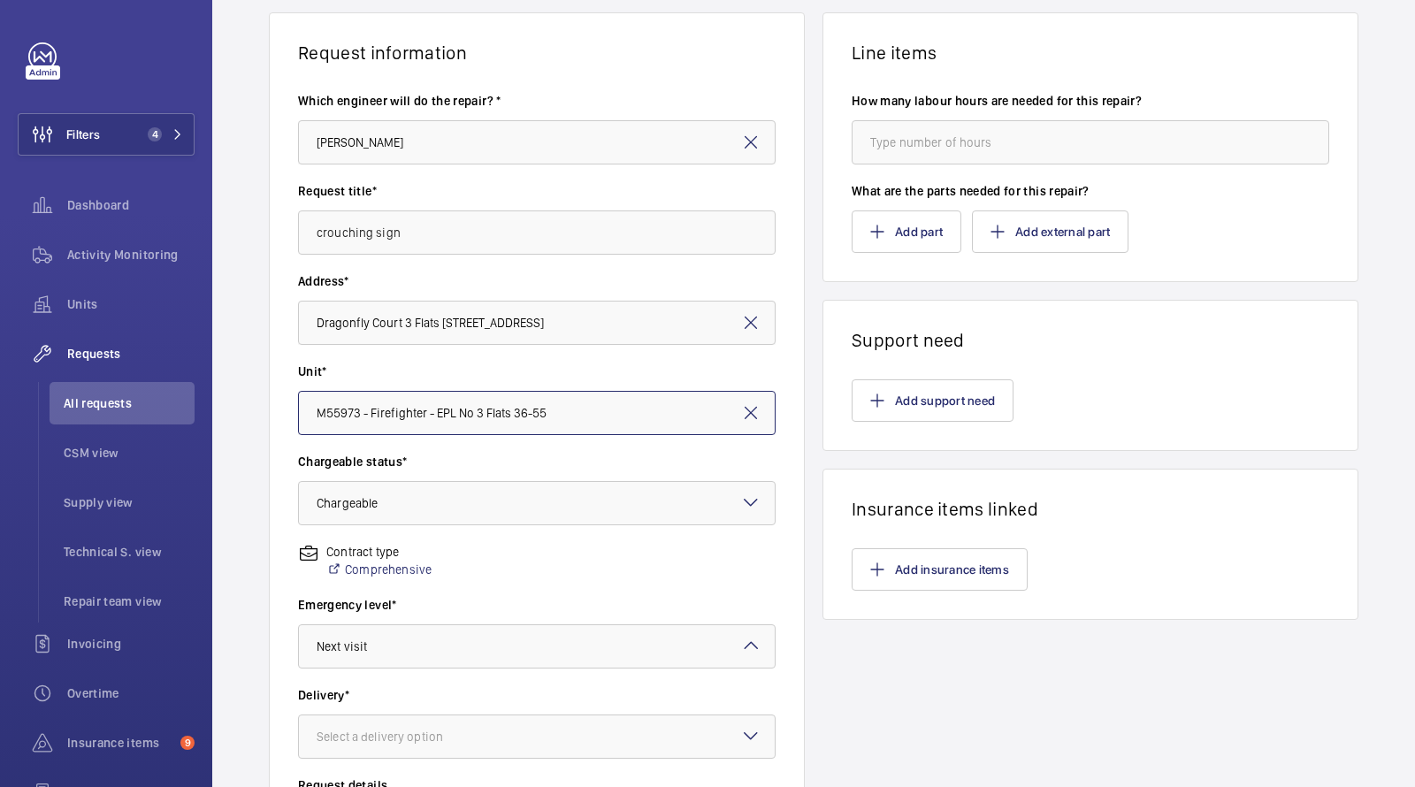
scroll to position [312, 0]
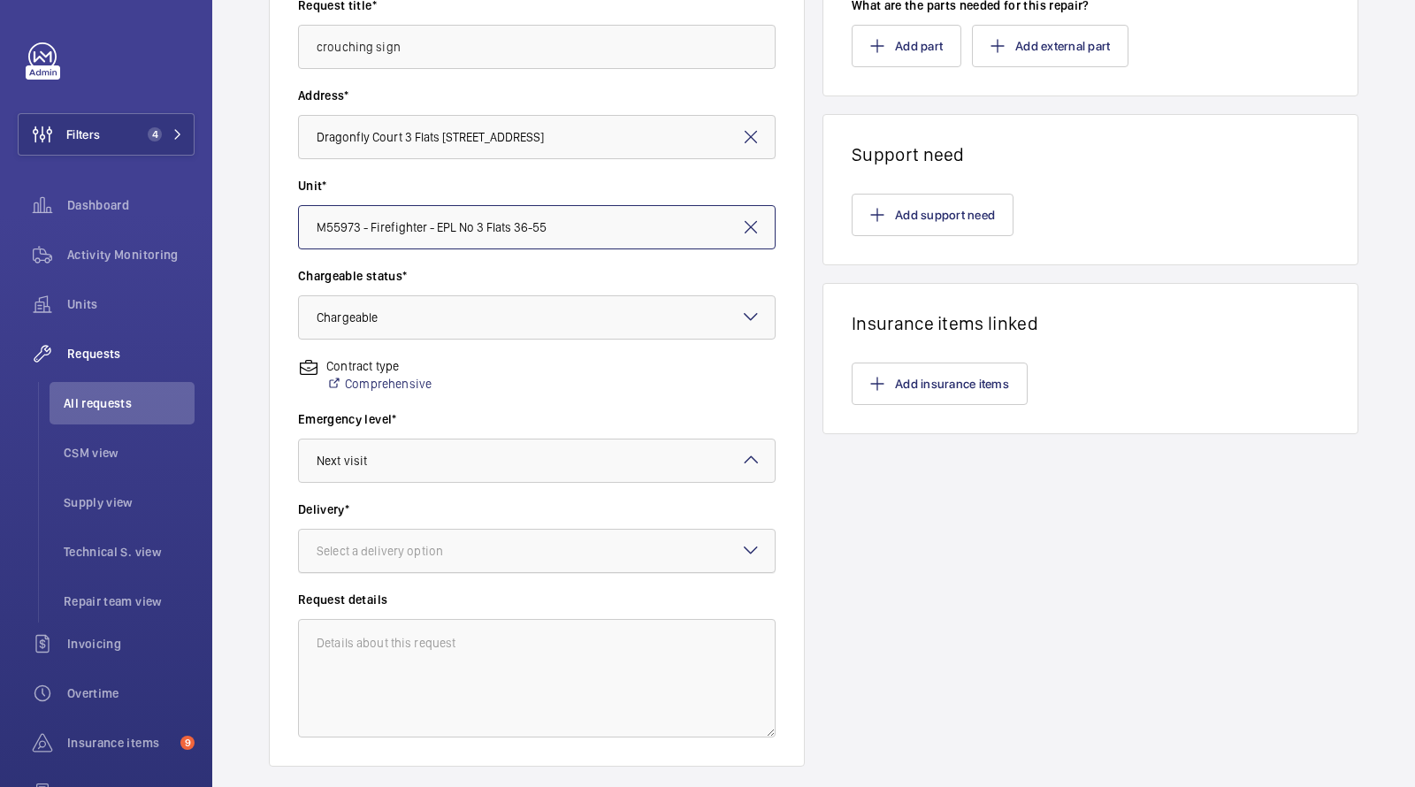
click at [401, 553] on div "Select a delivery option" at bounding box center [402, 551] width 171 height 18
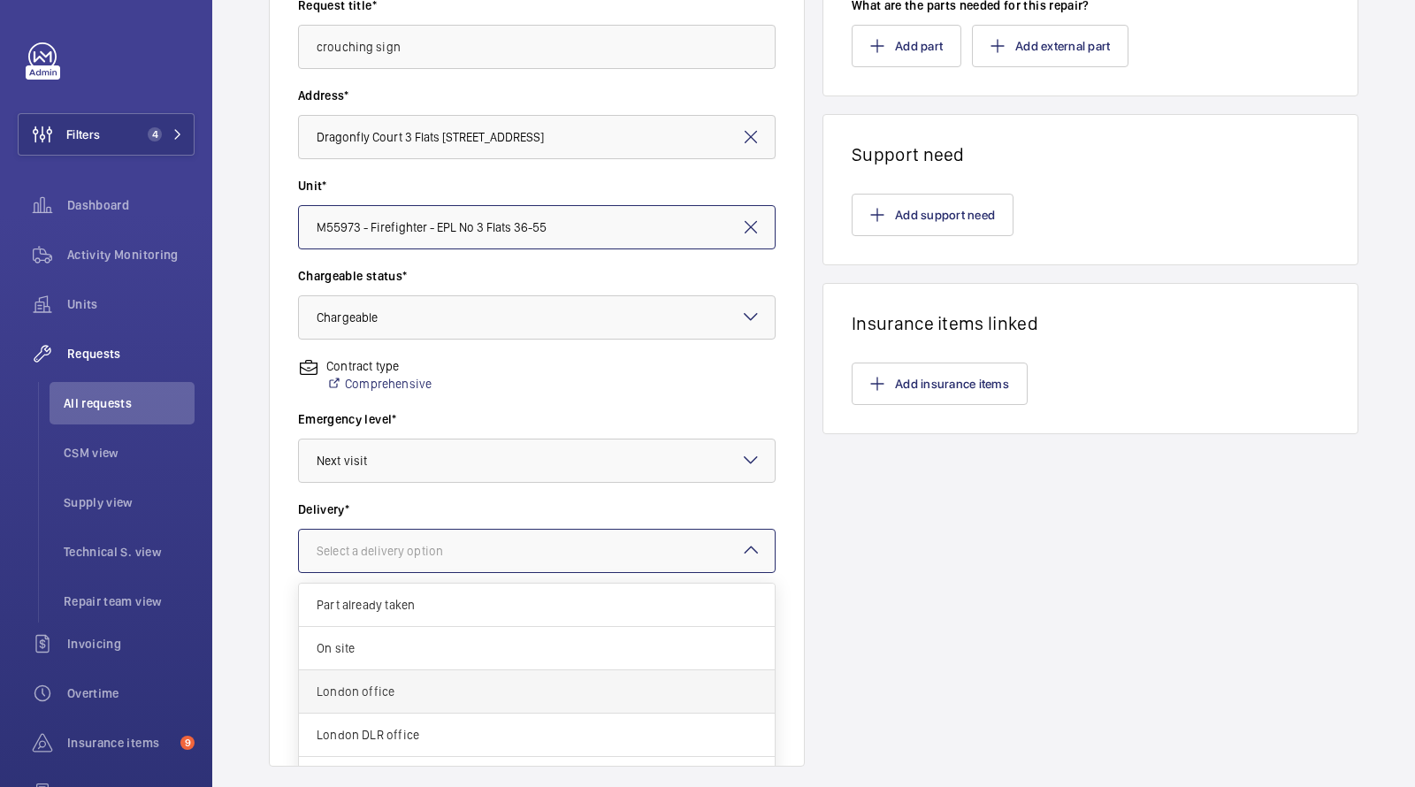
click at [372, 688] on span "London office" at bounding box center [537, 692] width 441 height 18
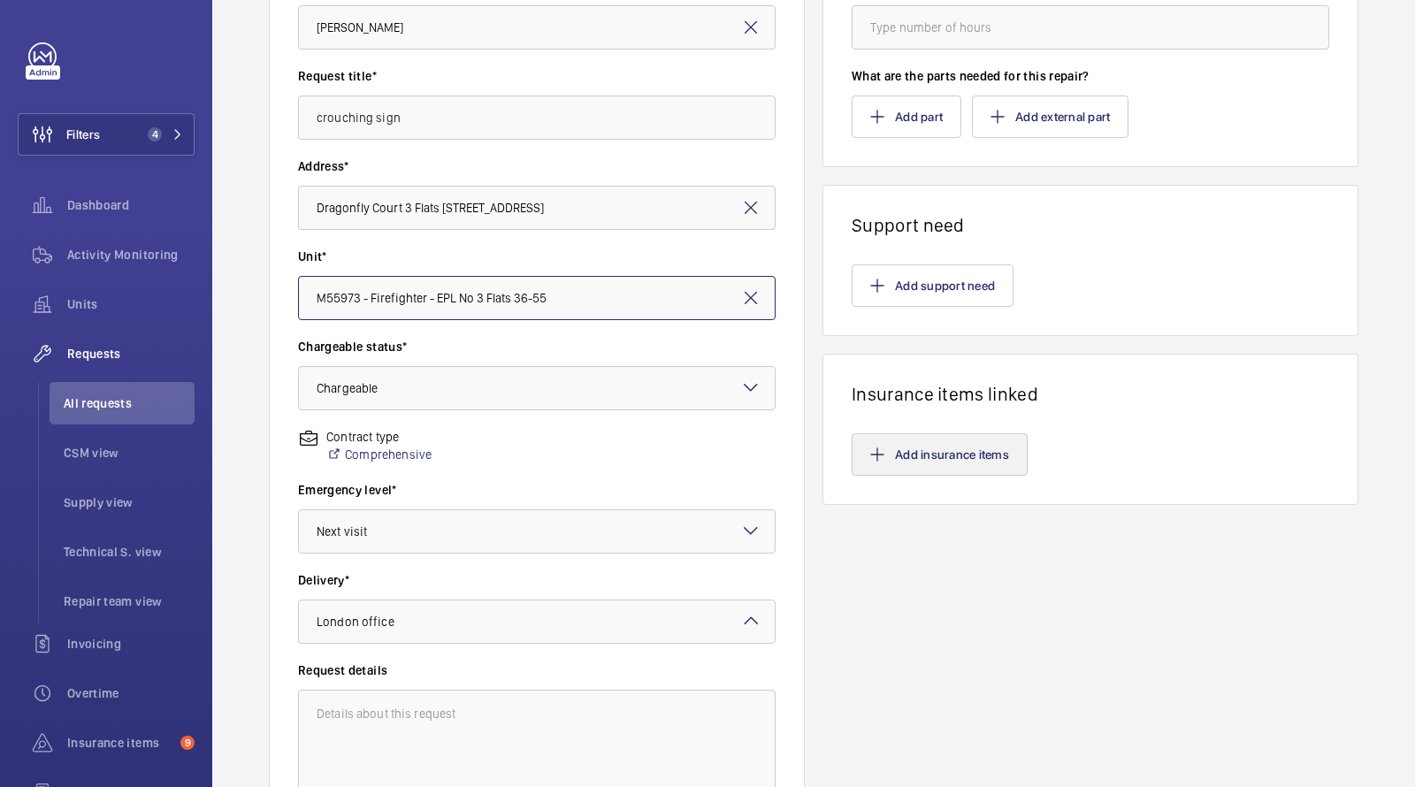
scroll to position [42, 0]
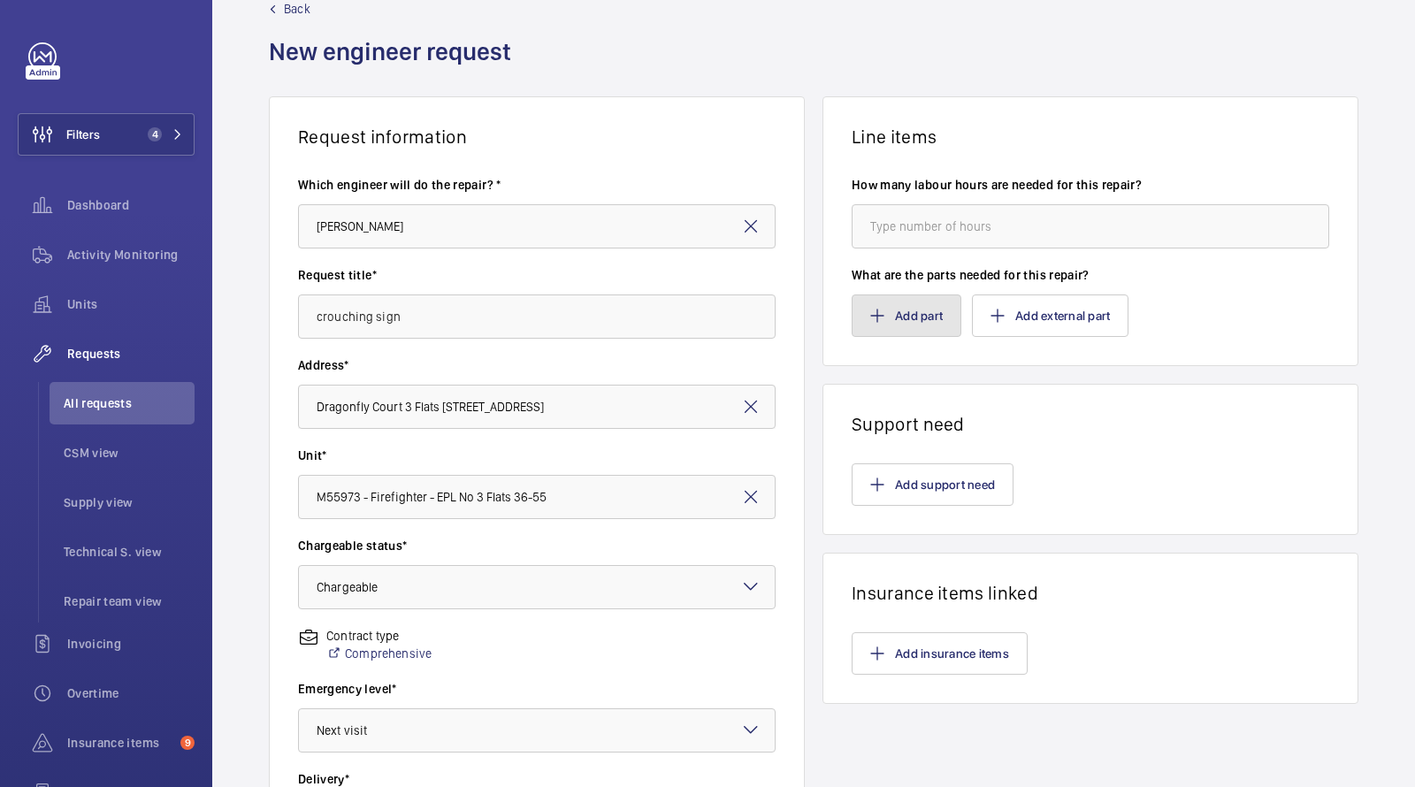
click at [912, 311] on button "Add part" at bounding box center [907, 316] width 110 height 42
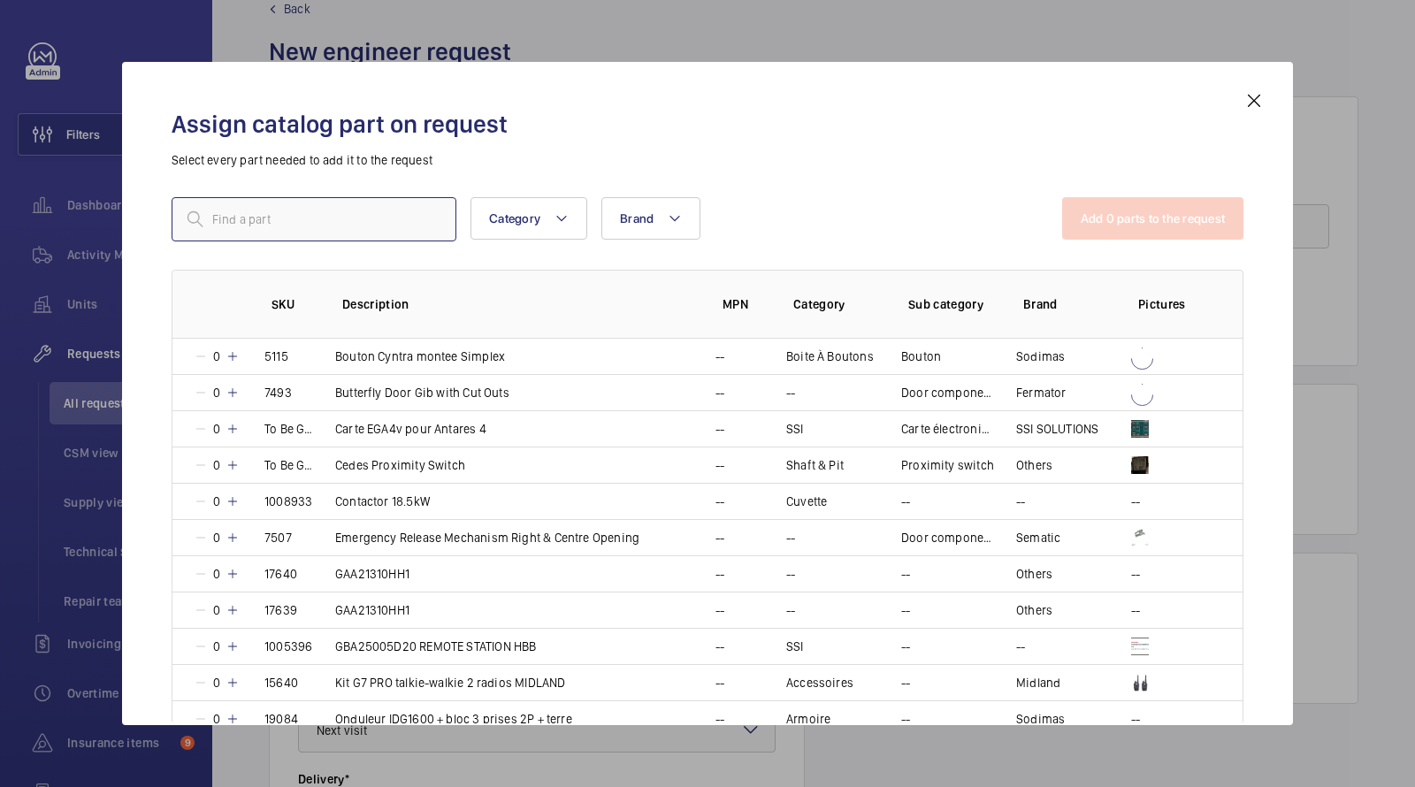
click at [403, 222] on input "text" at bounding box center [314, 219] width 285 height 44
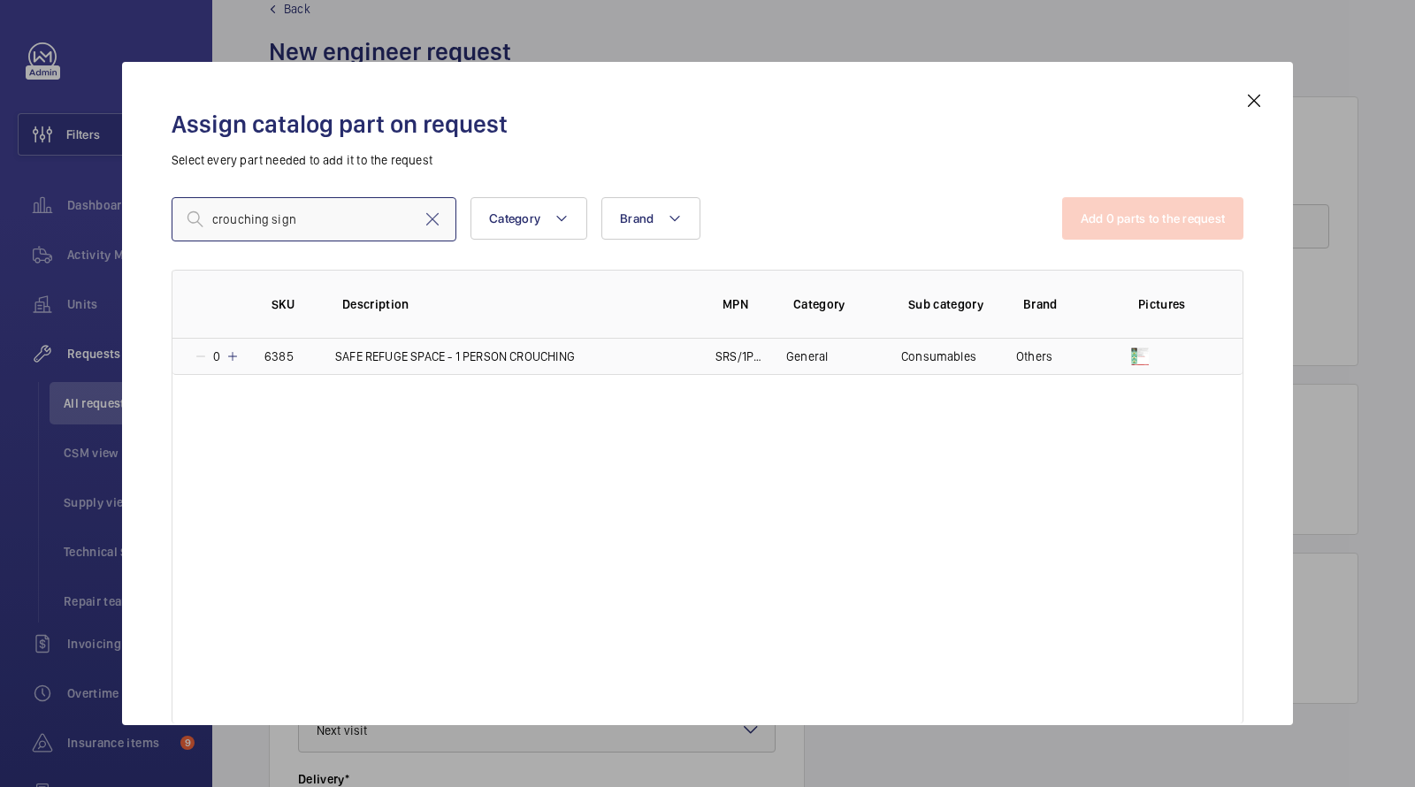
type input "crouching sign"
click at [452, 355] on p "SAFE REFUGE SPACE - 1 PERSON CROUCHING" at bounding box center [455, 357] width 240 height 18
click at [1094, 222] on button "Add 1 parts to the request" at bounding box center [1155, 218] width 180 height 42
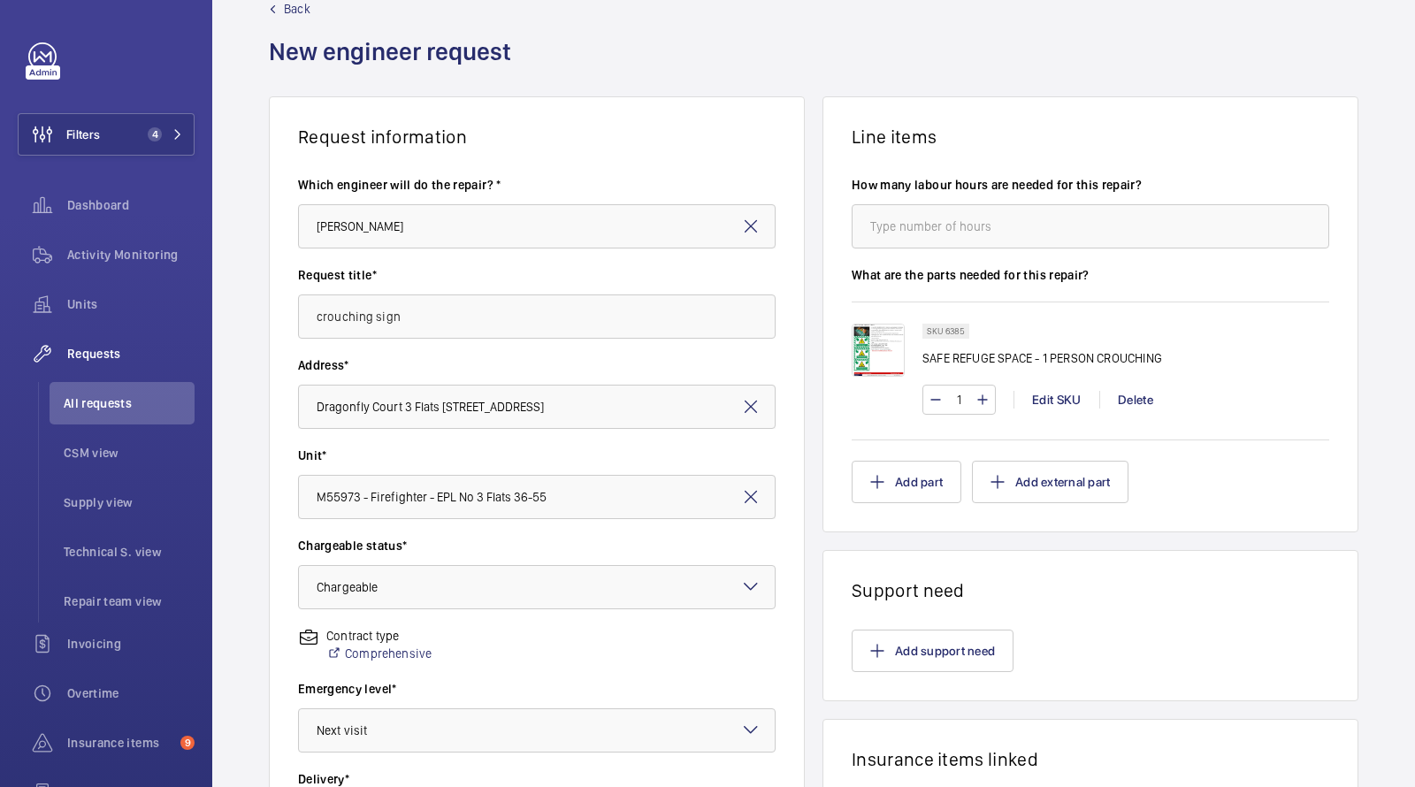
scroll to position [418, 0]
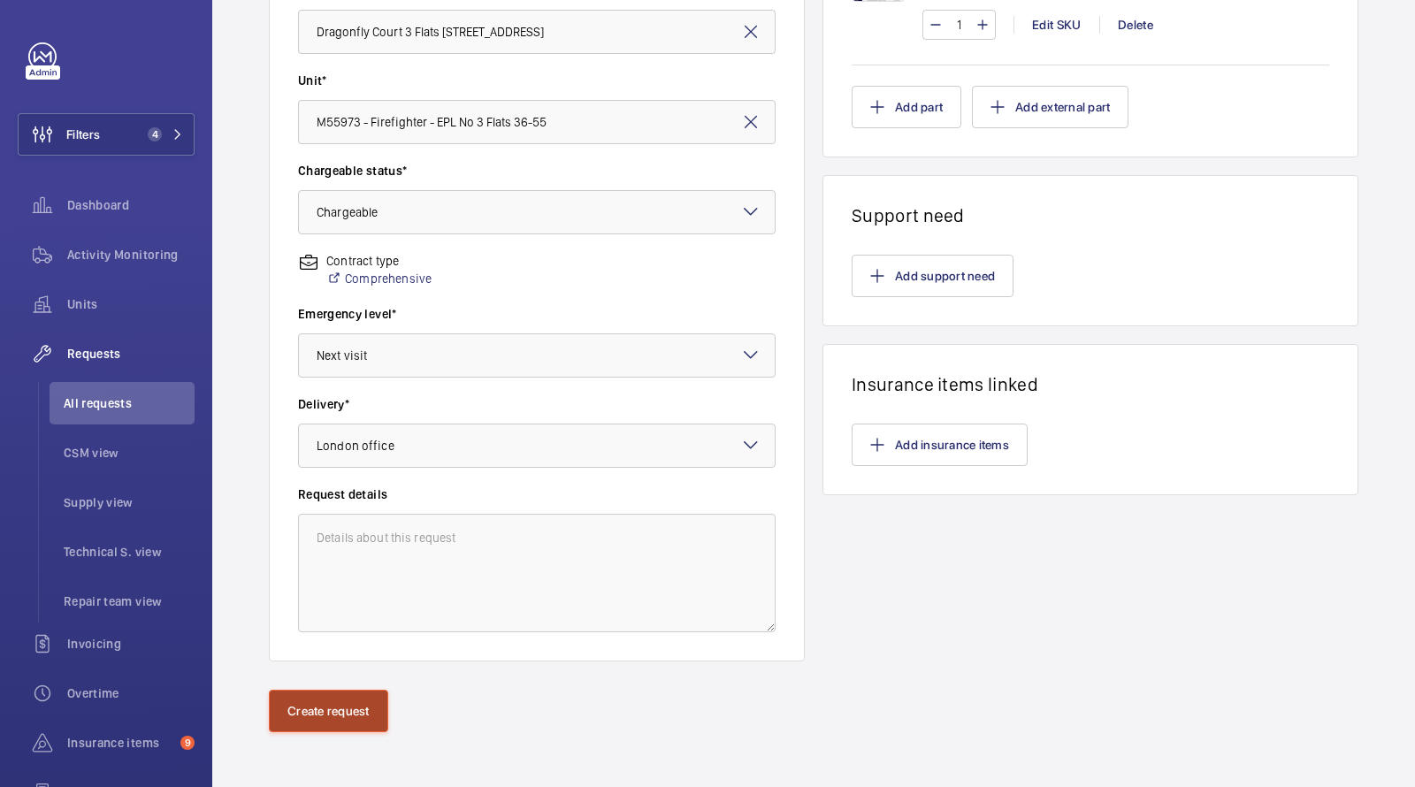
click at [358, 690] on button "Create request" at bounding box center [328, 711] width 119 height 42
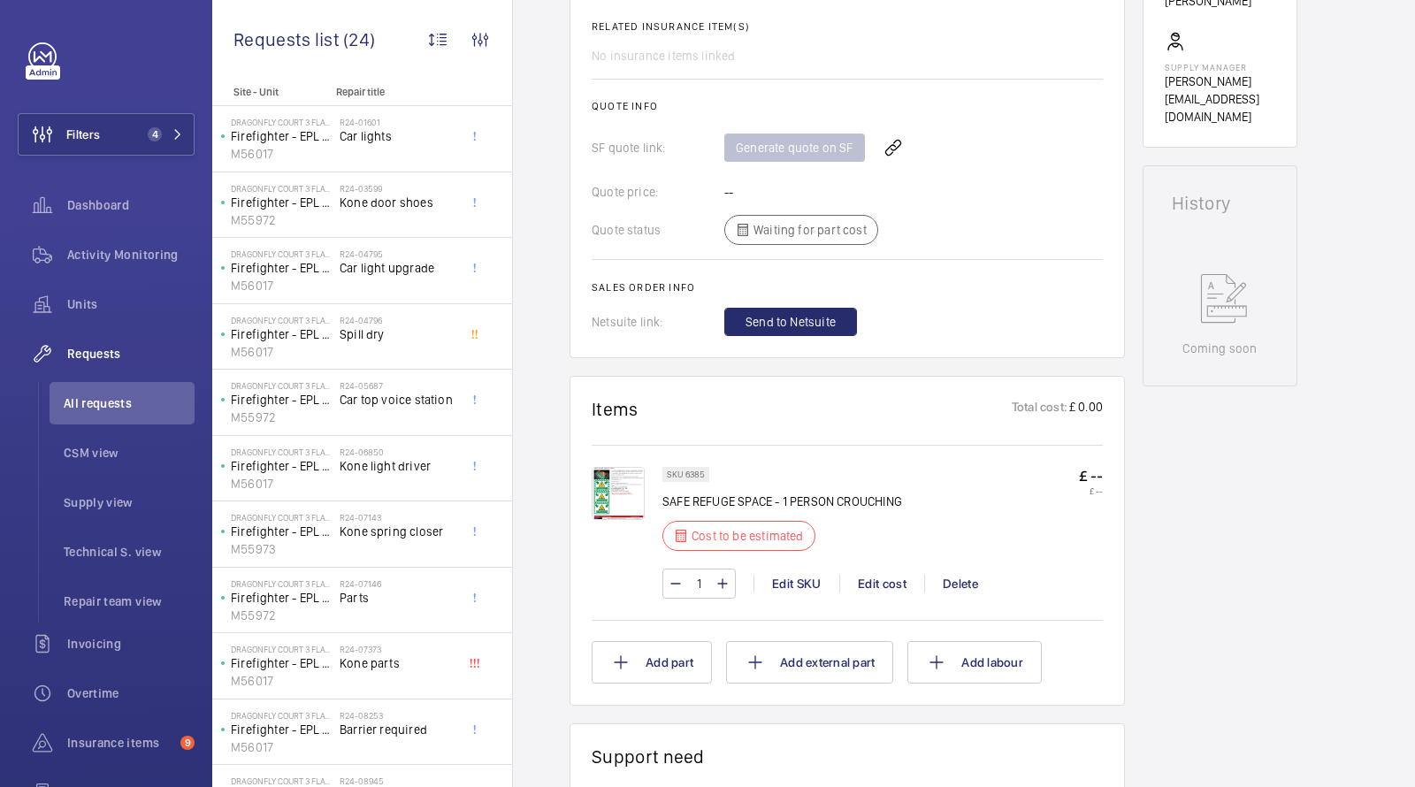
scroll to position [549, 0]
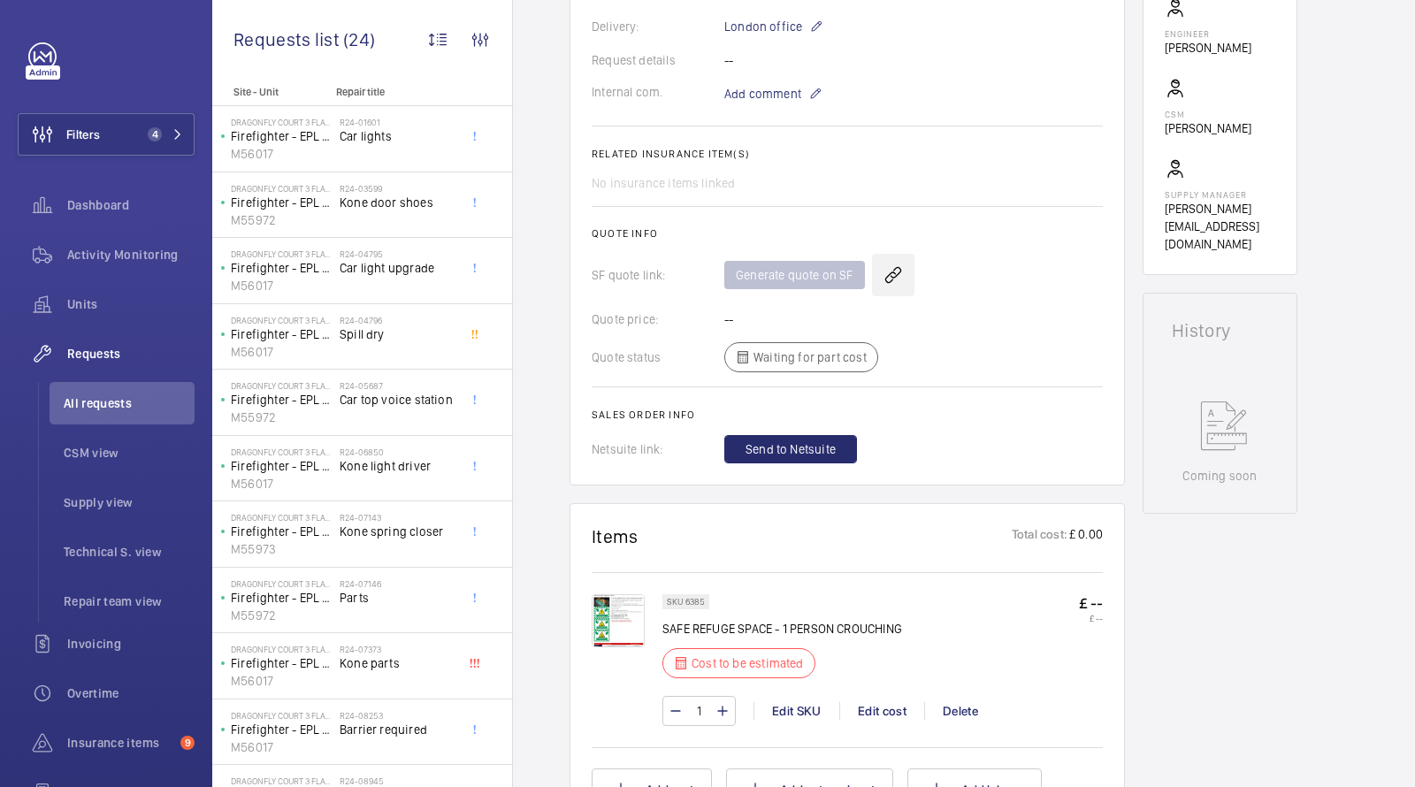
click at [892, 254] on wm-front-icon-button at bounding box center [893, 275] width 42 height 42
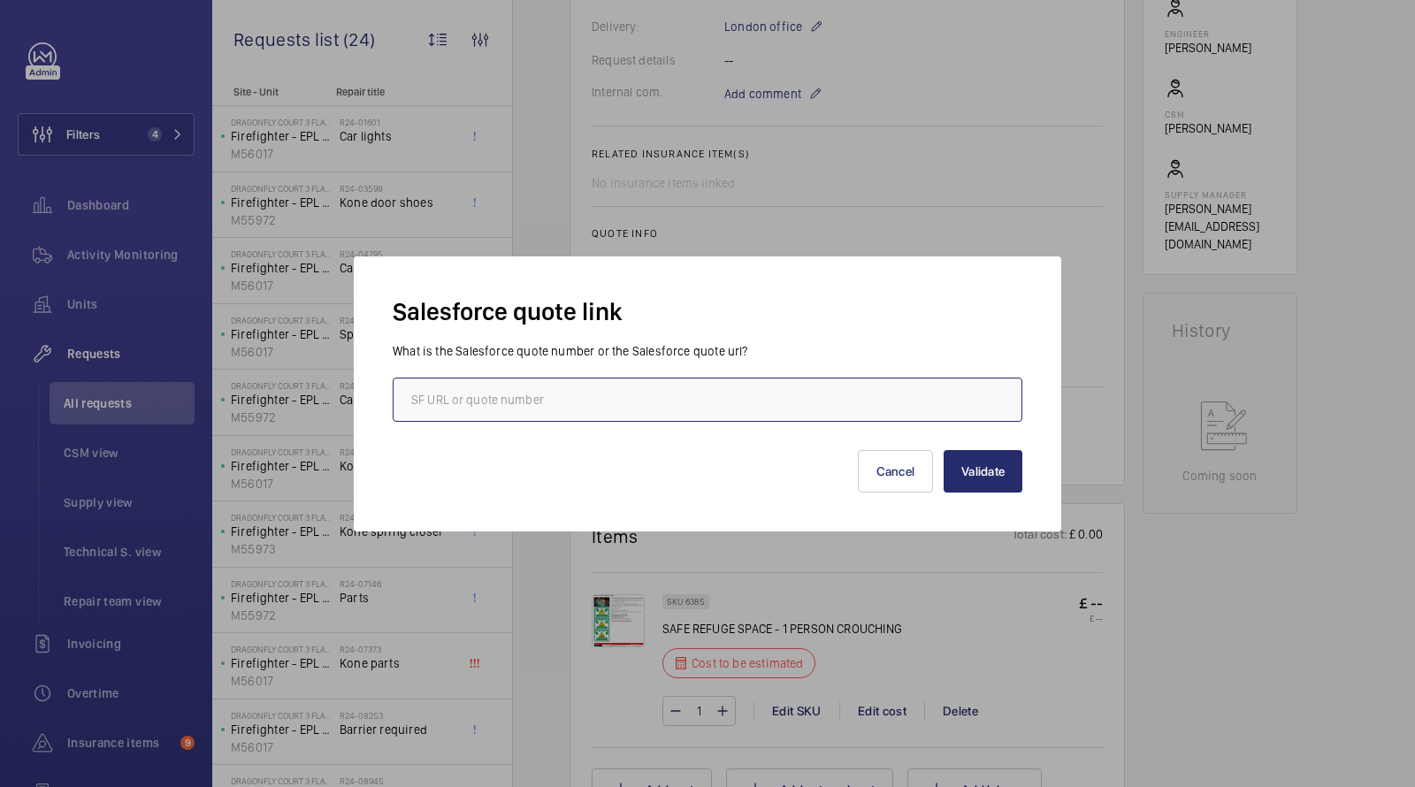
click at [685, 418] on input "text" at bounding box center [708, 400] width 630 height 44
click at [657, 412] on input "text" at bounding box center [708, 400] width 630 height 44
paste input "Q00013813 - Notting Hill Genesis - Dragonfly Court 3 Flats 36-55 - Insurance It…"
drag, startPoint x: 941, startPoint y: 401, endPoint x: 480, endPoint y: 395, distance: 460.9
click at [480, 395] on input "Q00013813 - Notting Hill Genesis - Dragonfly Court 3 Flats 36-55 - Insurance It…" at bounding box center [708, 400] width 630 height 44
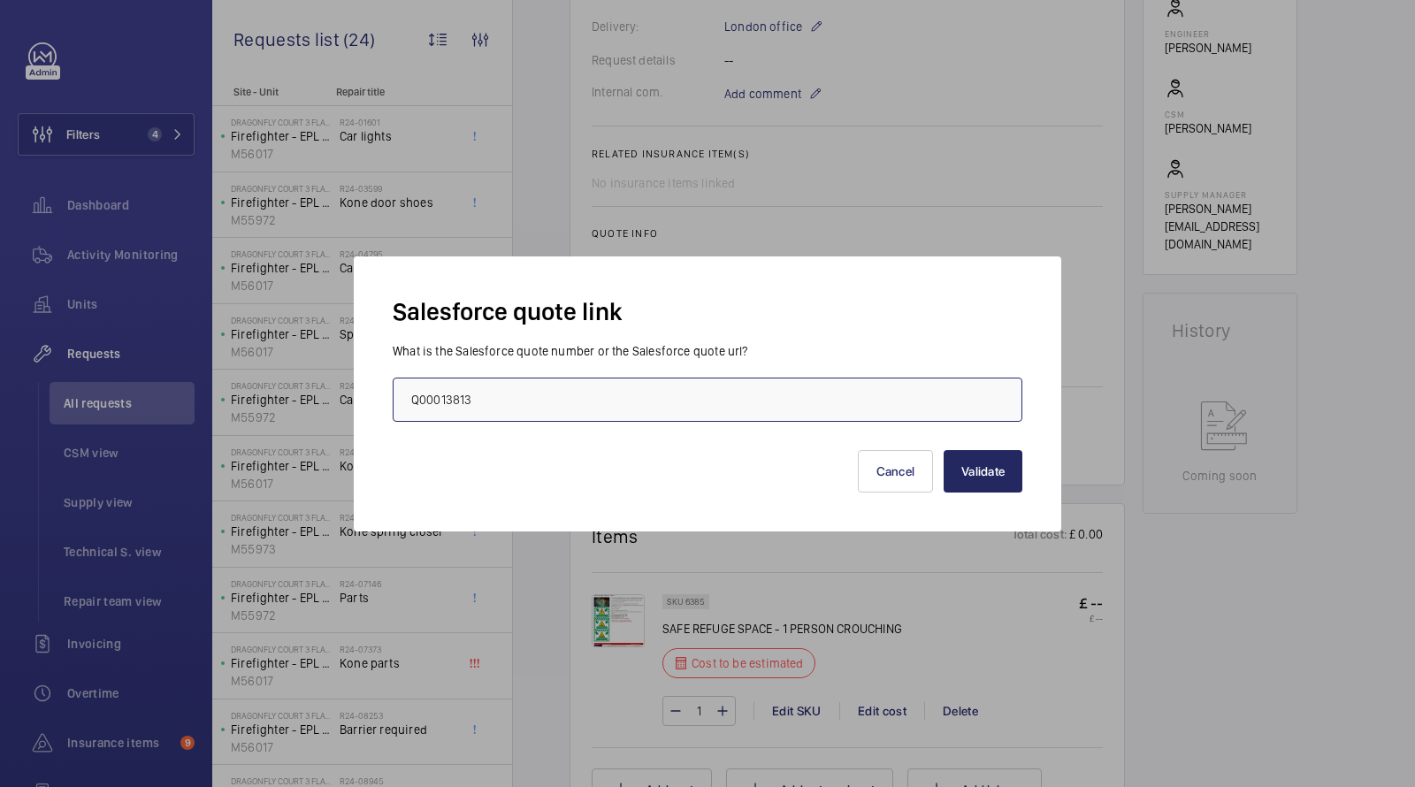
type input "Q00013813"
click at [991, 475] on button "Validate" at bounding box center [983, 471] width 79 height 42
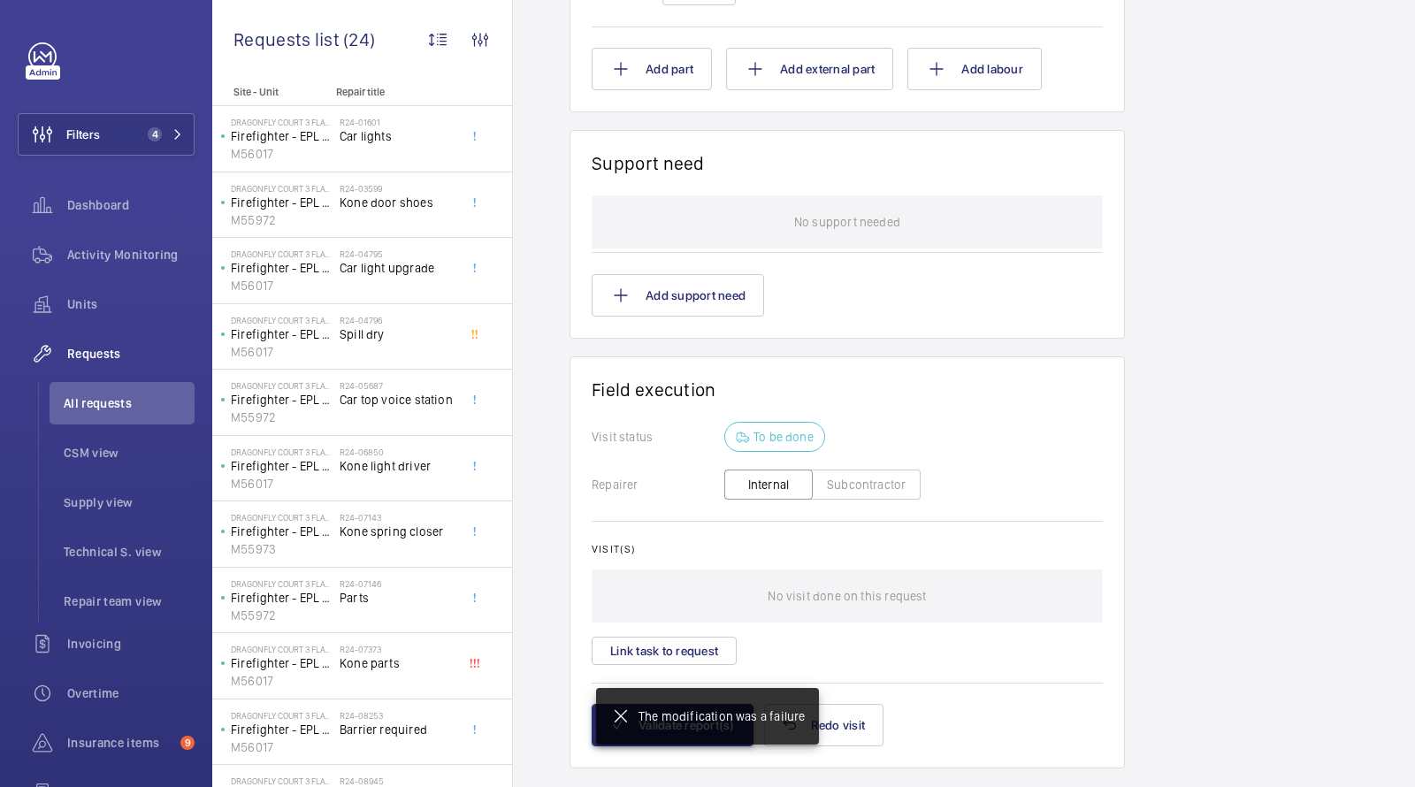
scroll to position [982, 0]
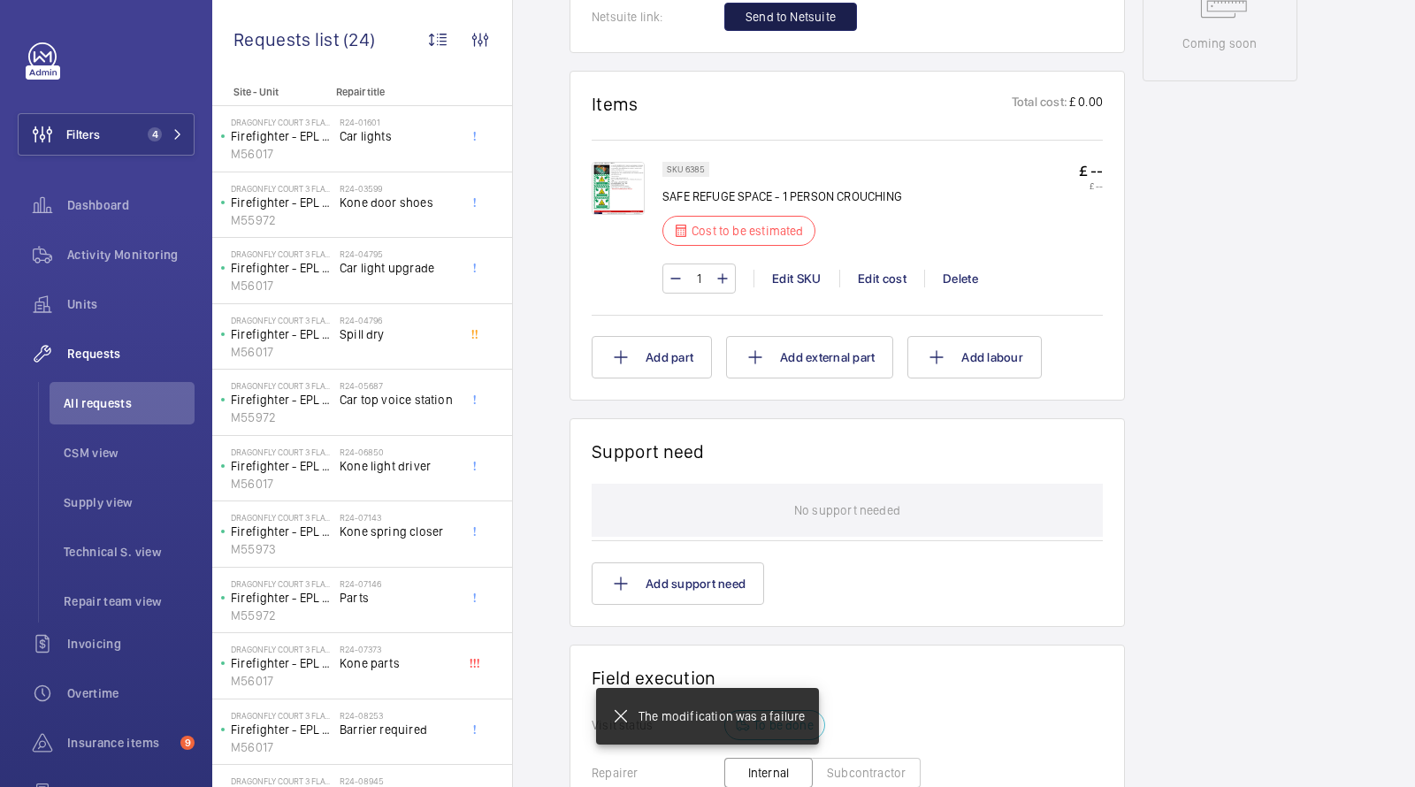
click at [807, 17] on span "Send to Netsuite" at bounding box center [791, 17] width 90 height 18
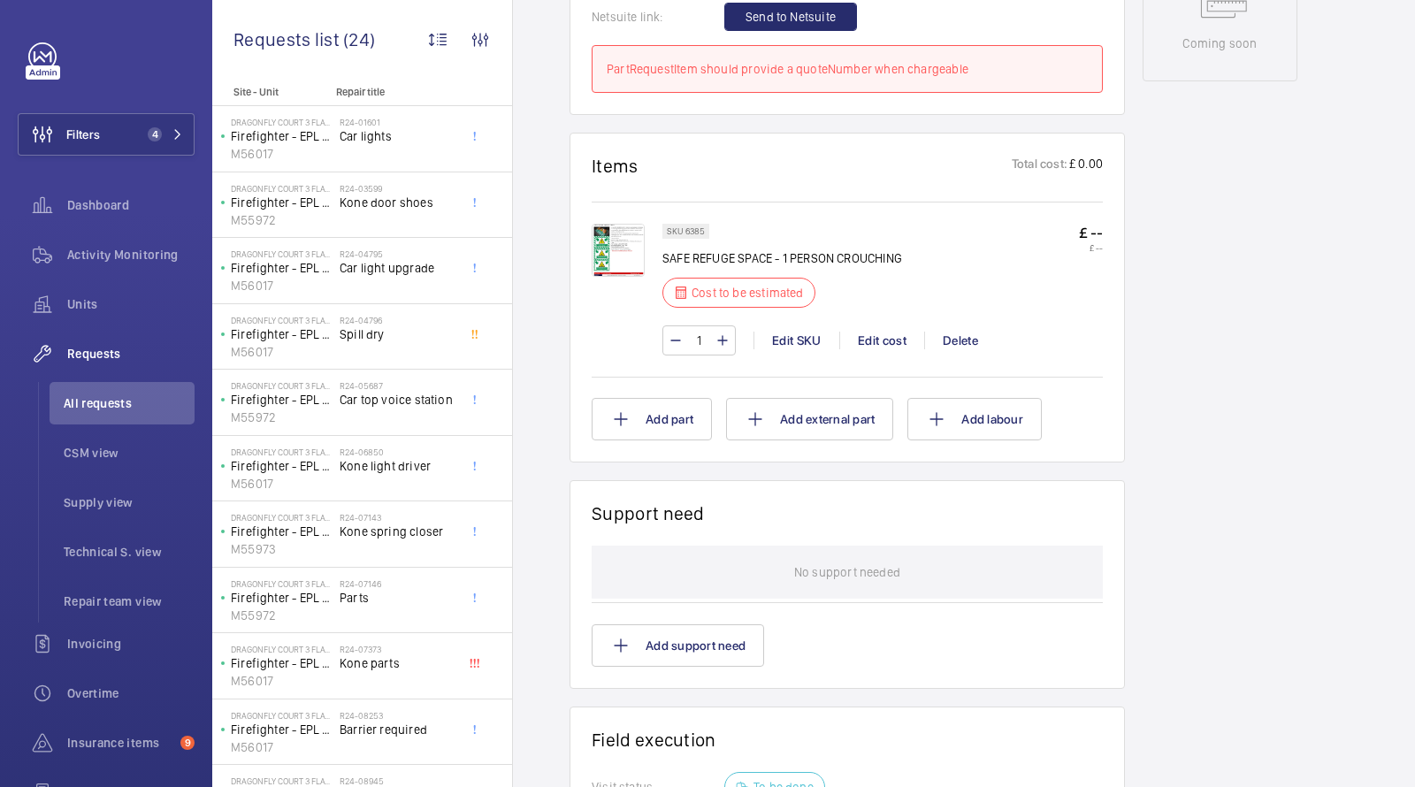
scroll to position [607, 0]
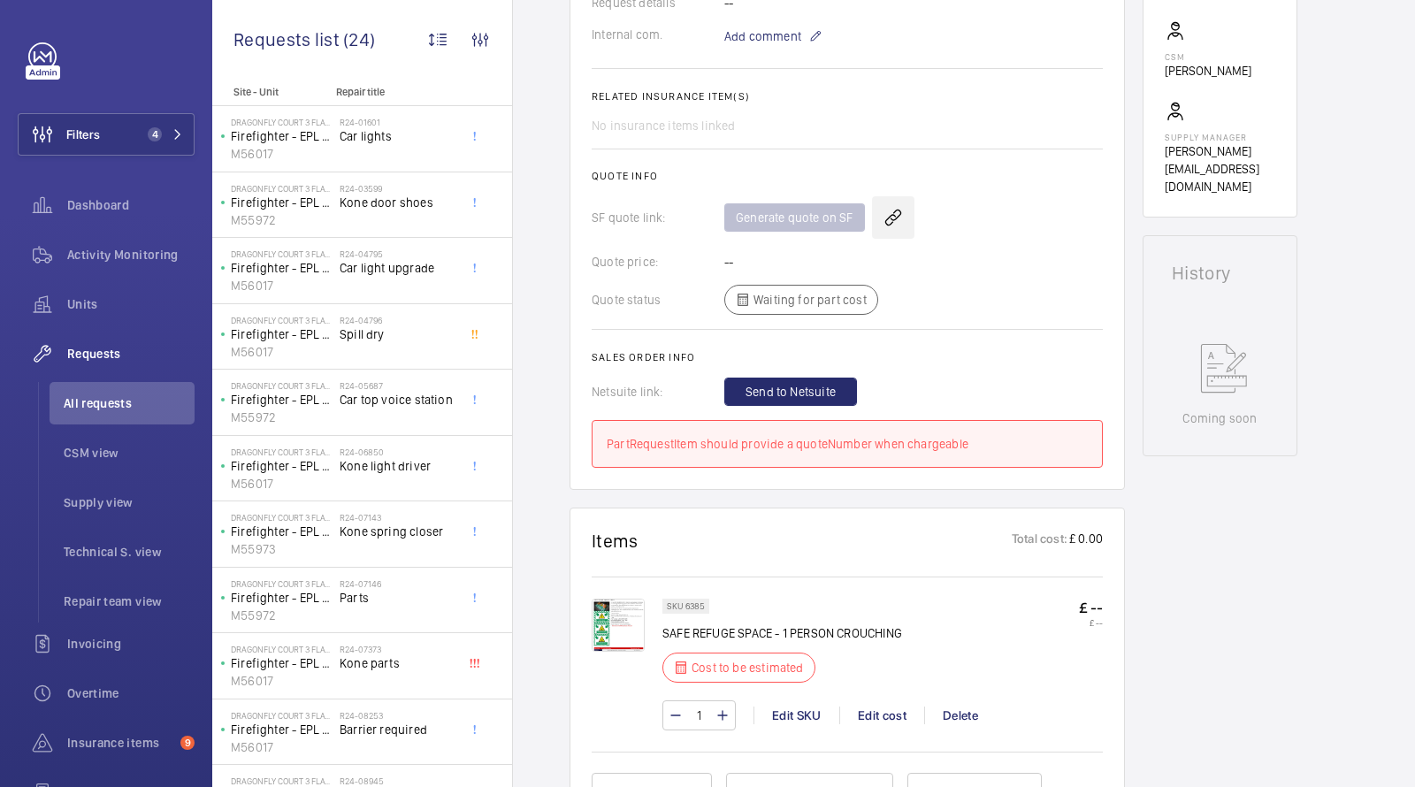
click at [893, 215] on wm-front-icon-button at bounding box center [893, 217] width 42 height 42
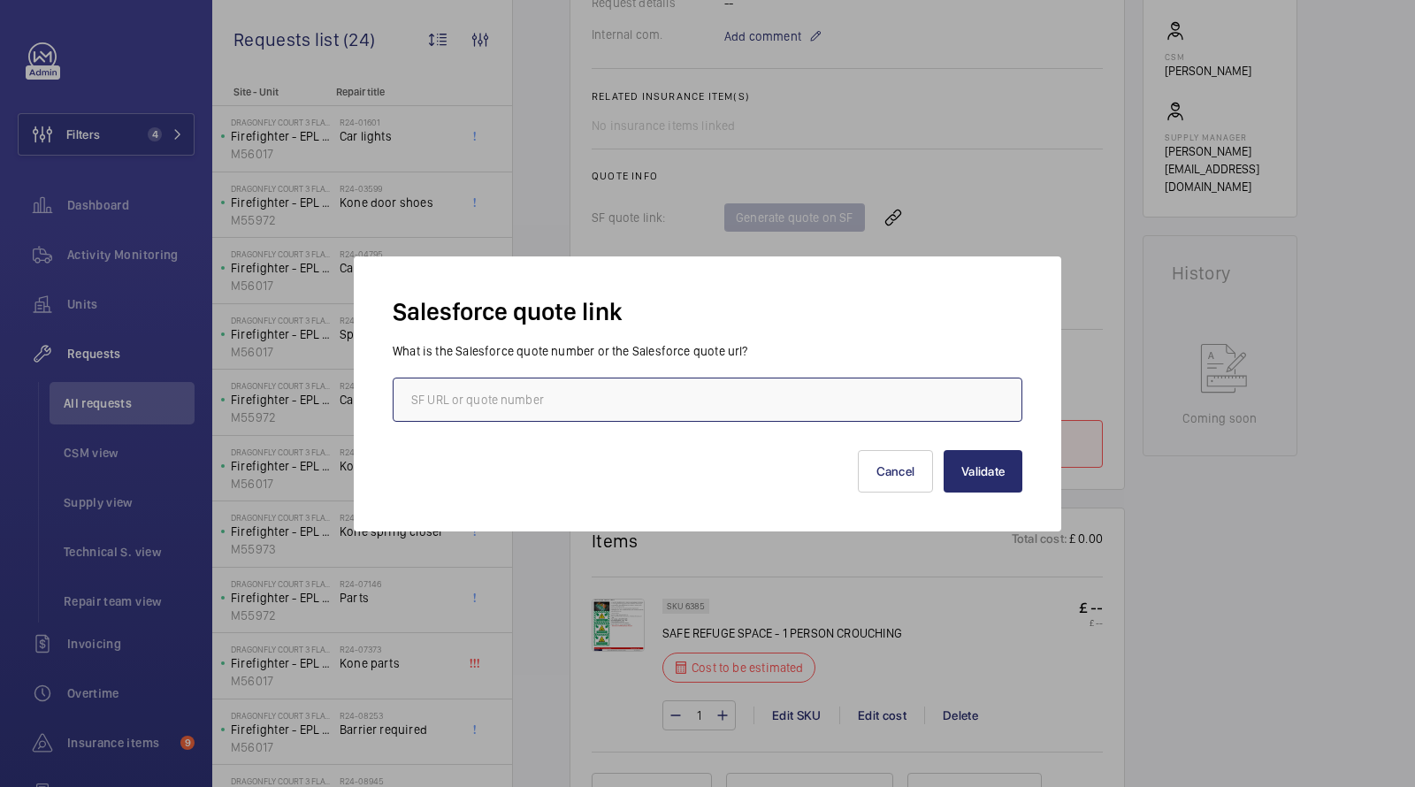
click at [756, 389] on input "text" at bounding box center [708, 400] width 630 height 44
paste input "Q00013813 - Notting Hill Genesis - Dragonfly Court 3 Flats 36-55 - Insurance It…"
drag, startPoint x: 470, startPoint y: 403, endPoint x: 987, endPoint y: 459, distance: 520.5
click at [1000, 472] on div "Salesforce quote link What is the Salesforce quote number or the Salesforce quo…" at bounding box center [708, 393] width 630 height 197
click at [419, 399] on input "Q00013813" at bounding box center [708, 400] width 630 height 44
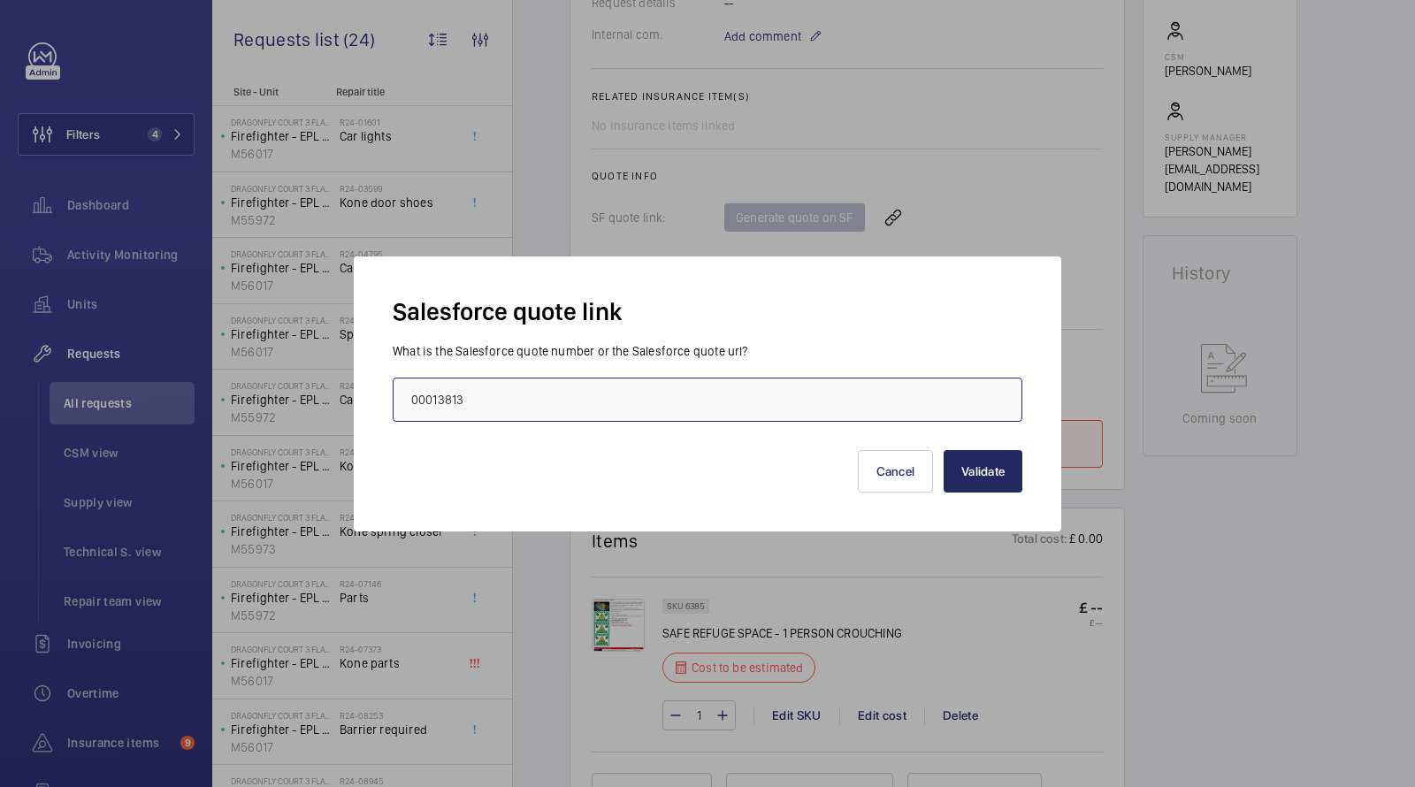
type input "00013813"
click at [985, 472] on button "Validate" at bounding box center [983, 471] width 79 height 42
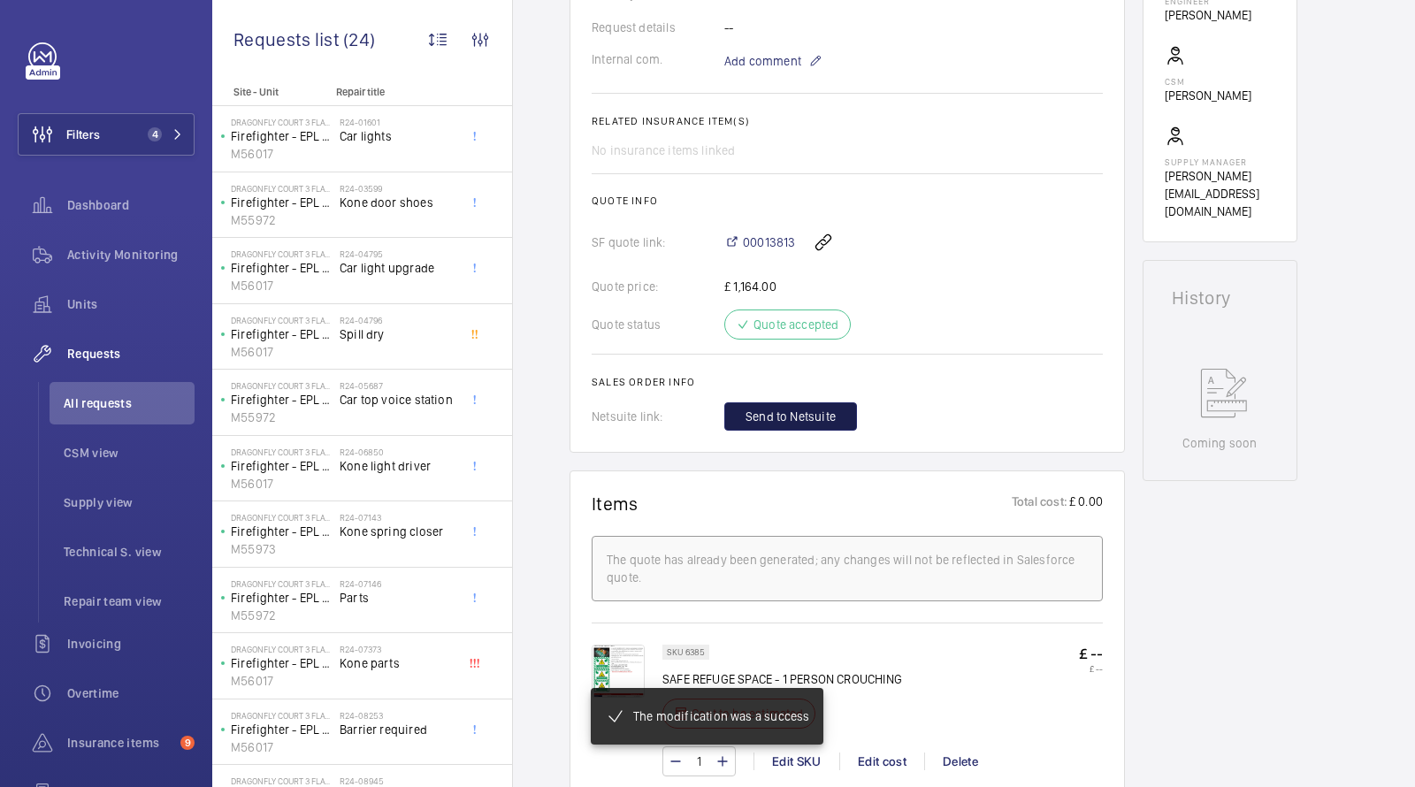
click at [811, 412] on span "Send to Netsuite" at bounding box center [791, 417] width 90 height 18
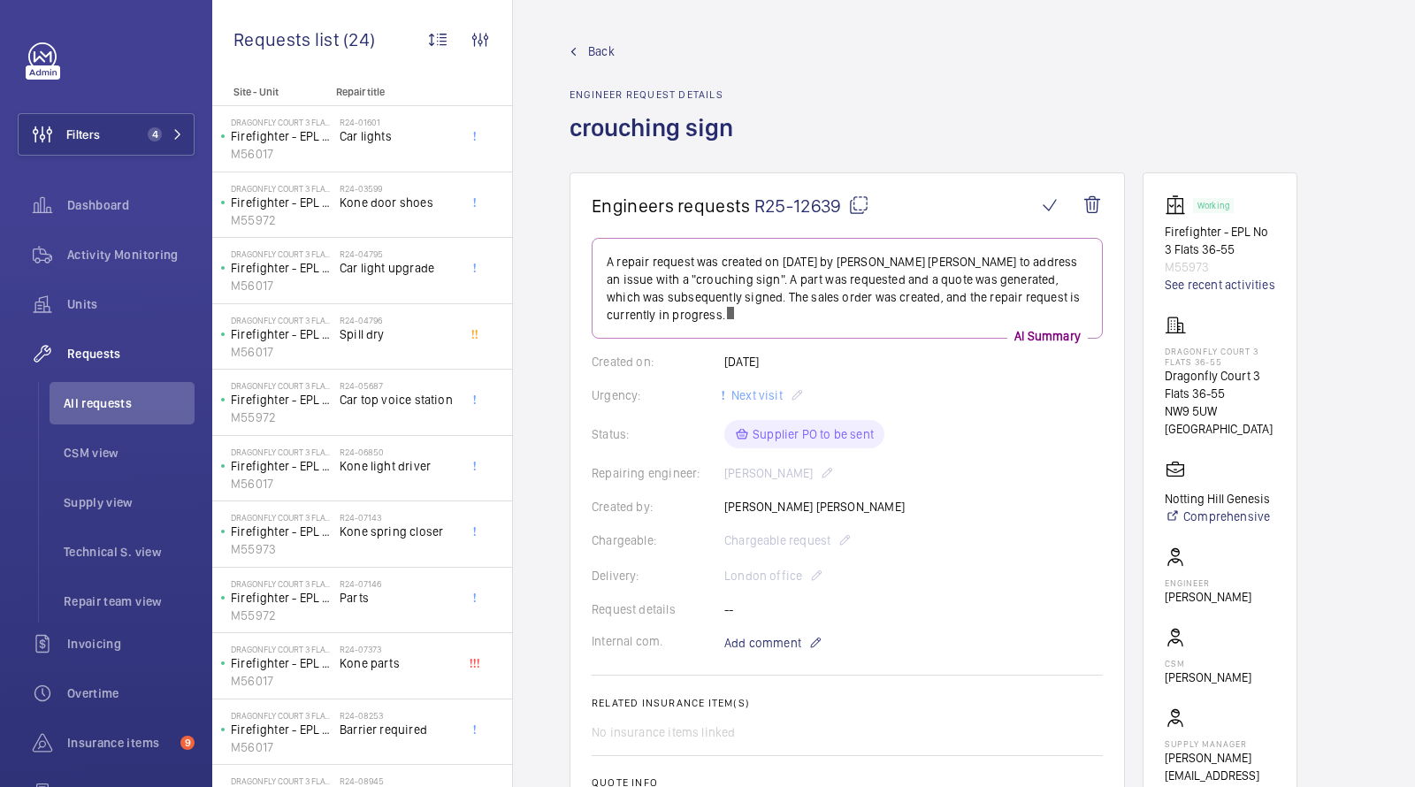
scroll to position [838, 0]
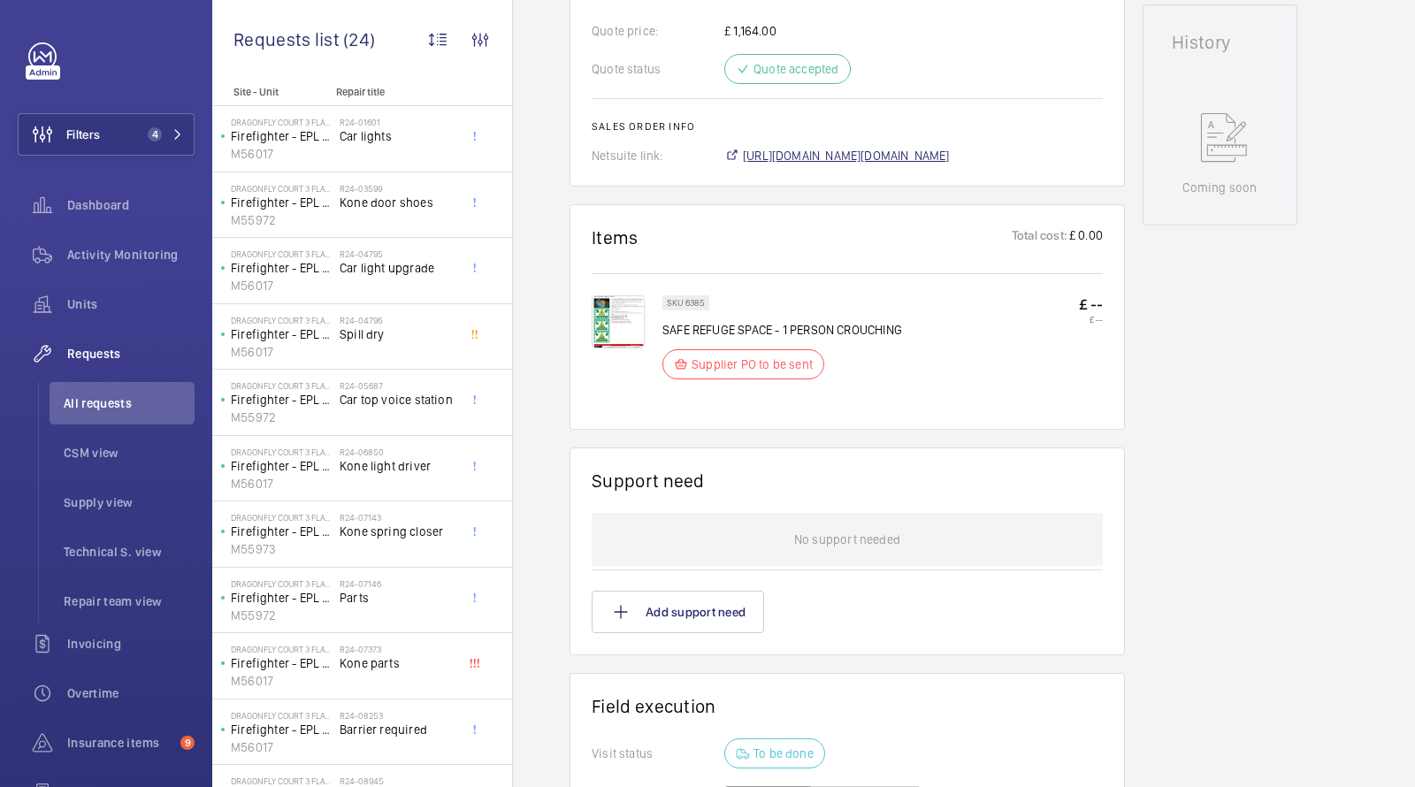
click at [809, 151] on span "https://6461500.app.netsuite.com/app/accounting/transactions/salesord.nl?id=302…" at bounding box center [846, 156] width 207 height 18
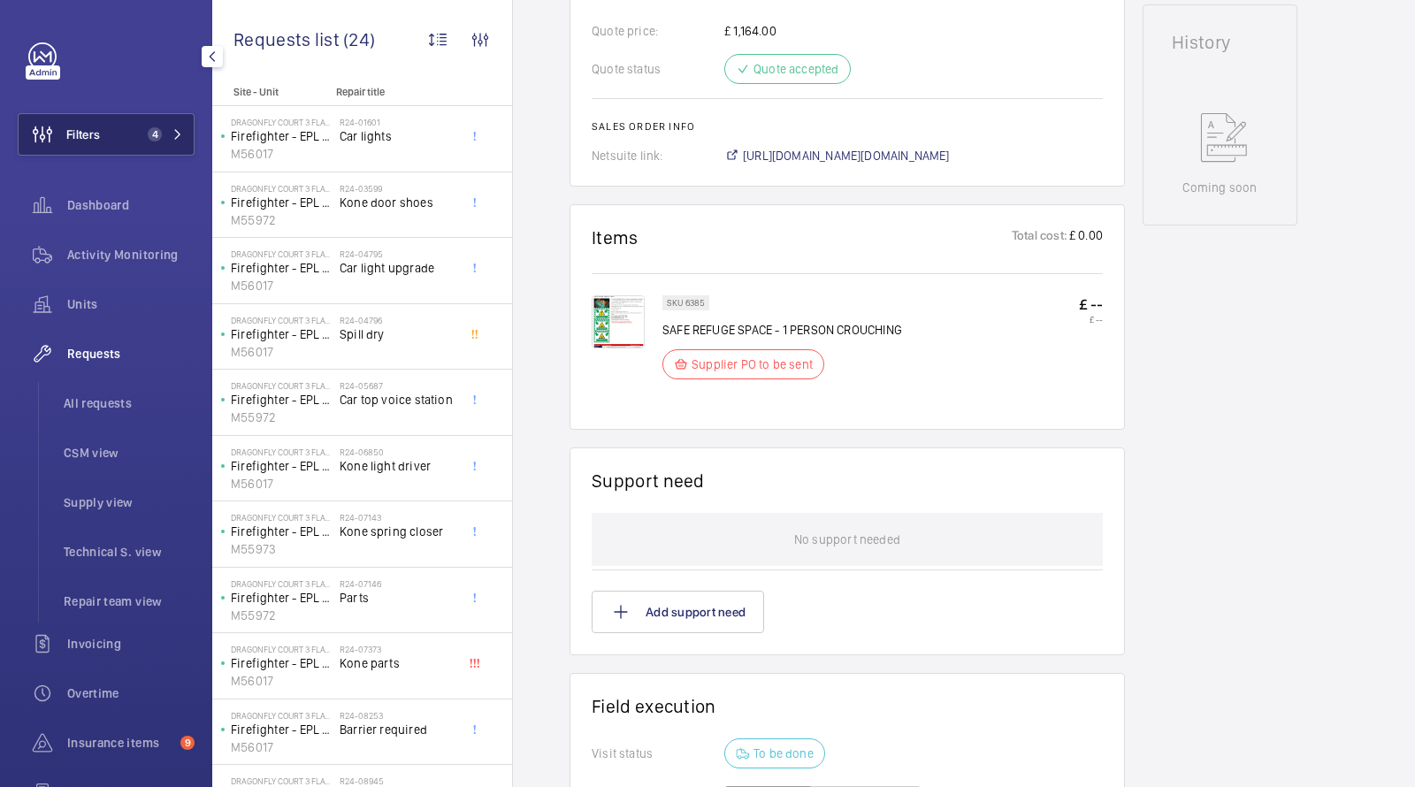
click at [118, 140] on button "Filters 4" at bounding box center [106, 134] width 177 height 42
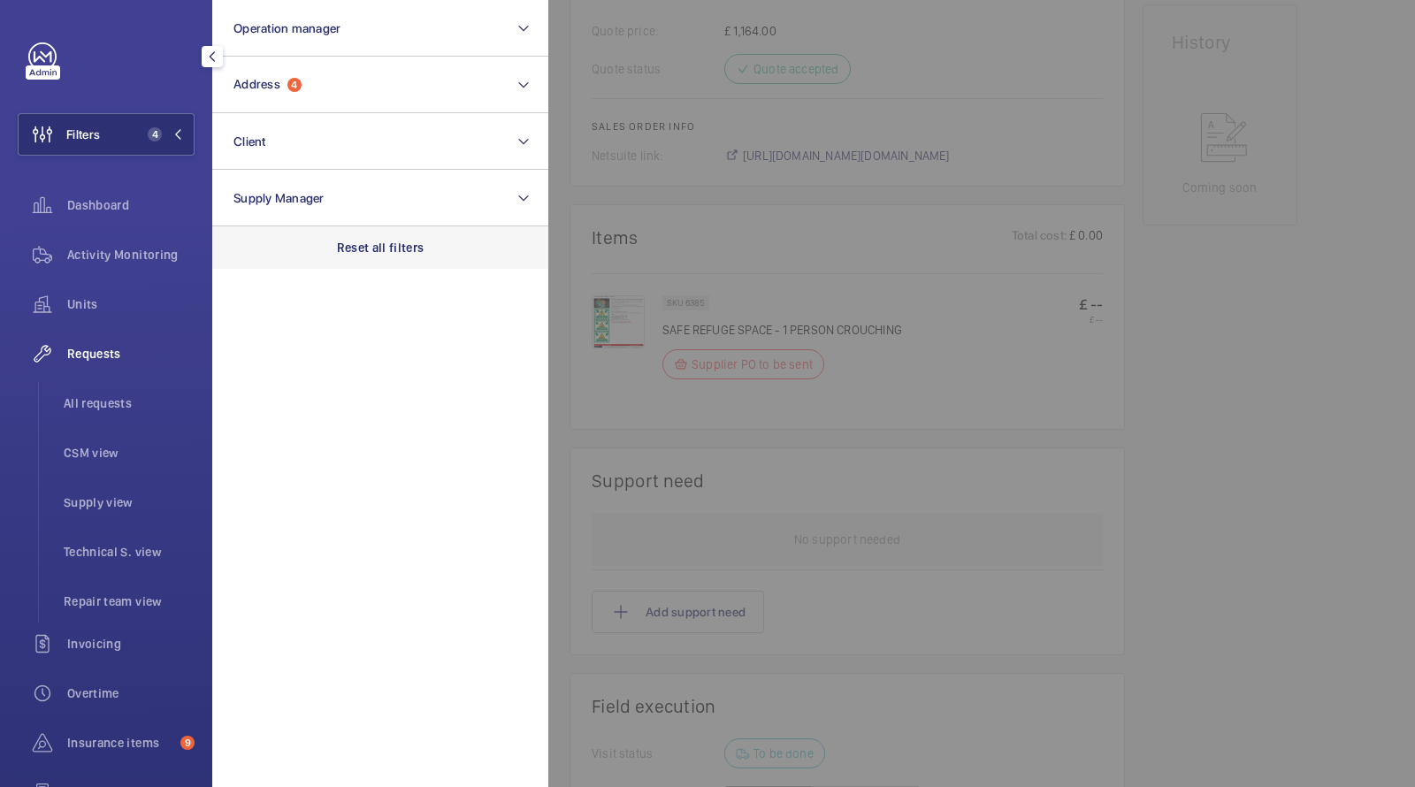
click at [387, 243] on p "Reset all filters" at bounding box center [381, 248] width 88 height 18
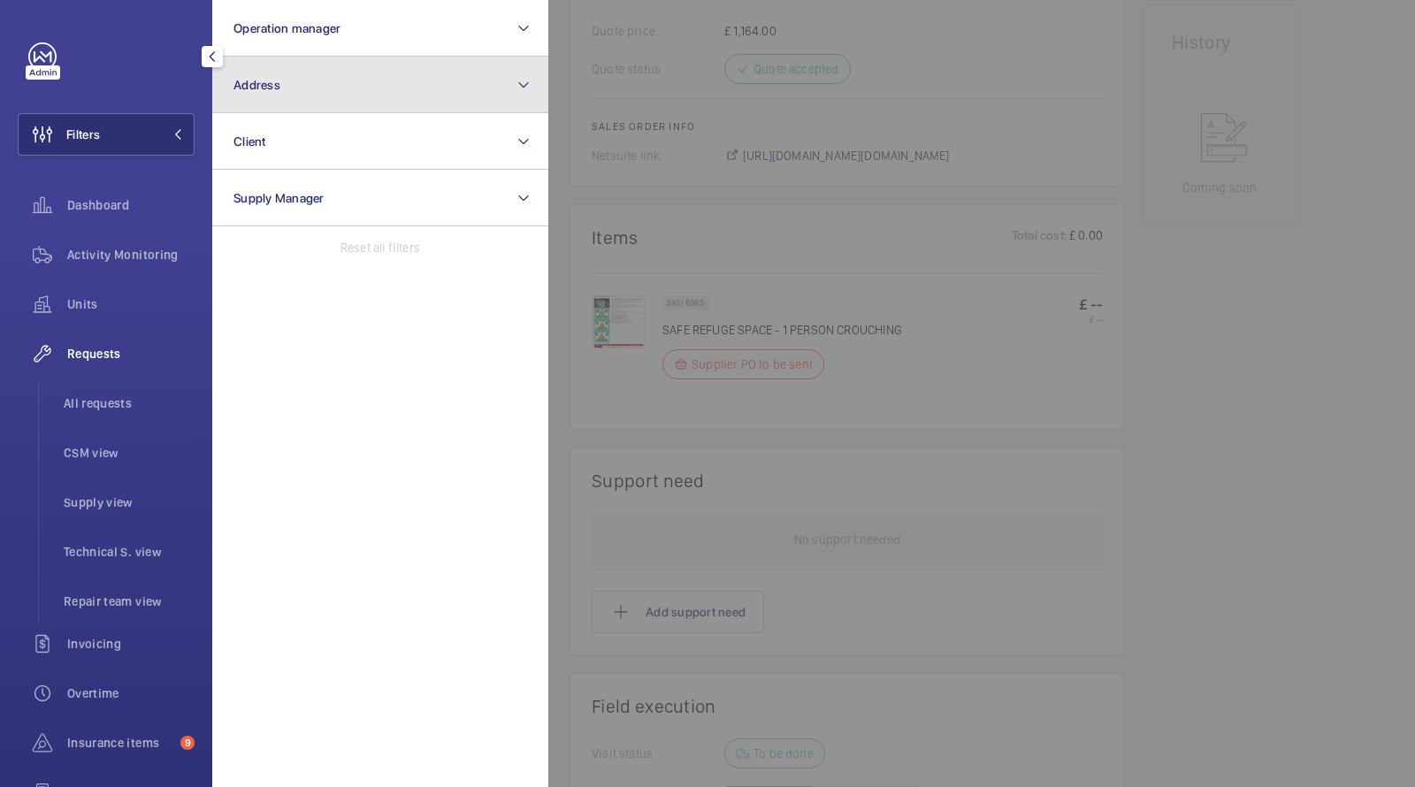
click at [304, 84] on button "Address" at bounding box center [380, 85] width 336 height 57
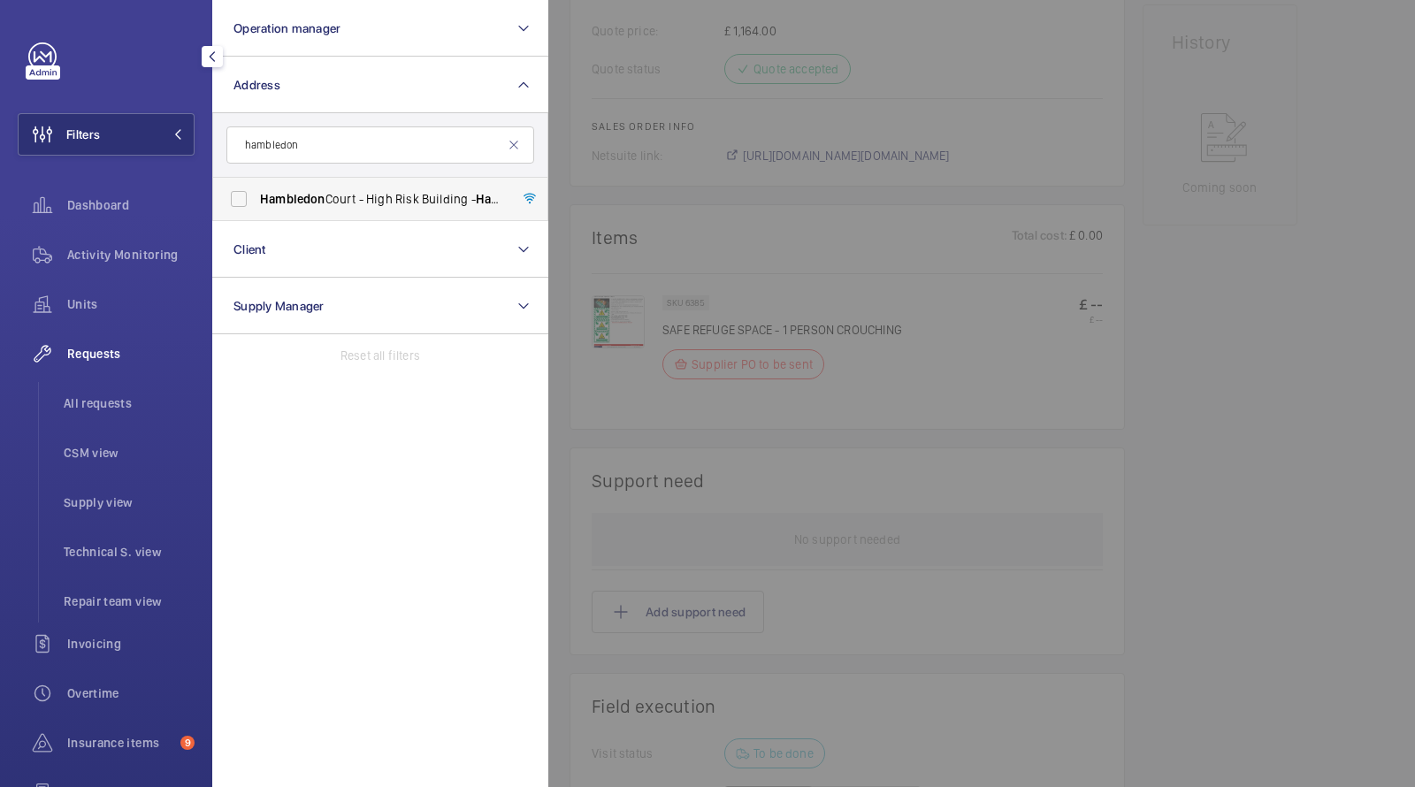
type input "hambledon"
click at [357, 204] on span "Hambledon Court - High Risk Building - Hambledon Court, LONDON SE22 8EJ" at bounding box center [381, 199] width 243 height 18
click at [257, 204] on input "Hambledon Court - High Risk Building - Hambledon Court, LONDON SE22 8EJ" at bounding box center [238, 198] width 35 height 35
checkbox input "true"
click at [121, 400] on span "All requests" at bounding box center [129, 404] width 131 height 18
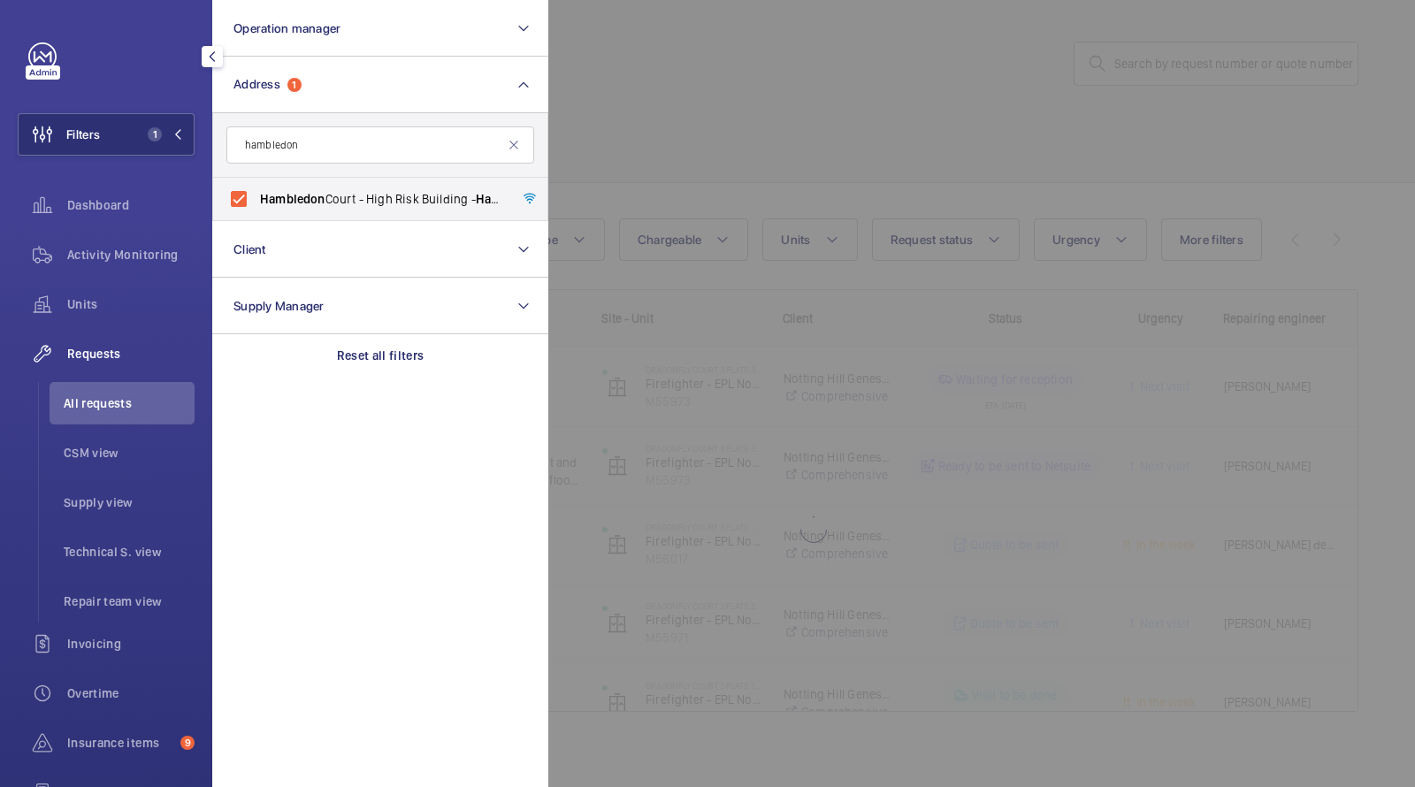
click at [811, 119] on div at bounding box center [1255, 393] width 1415 height 787
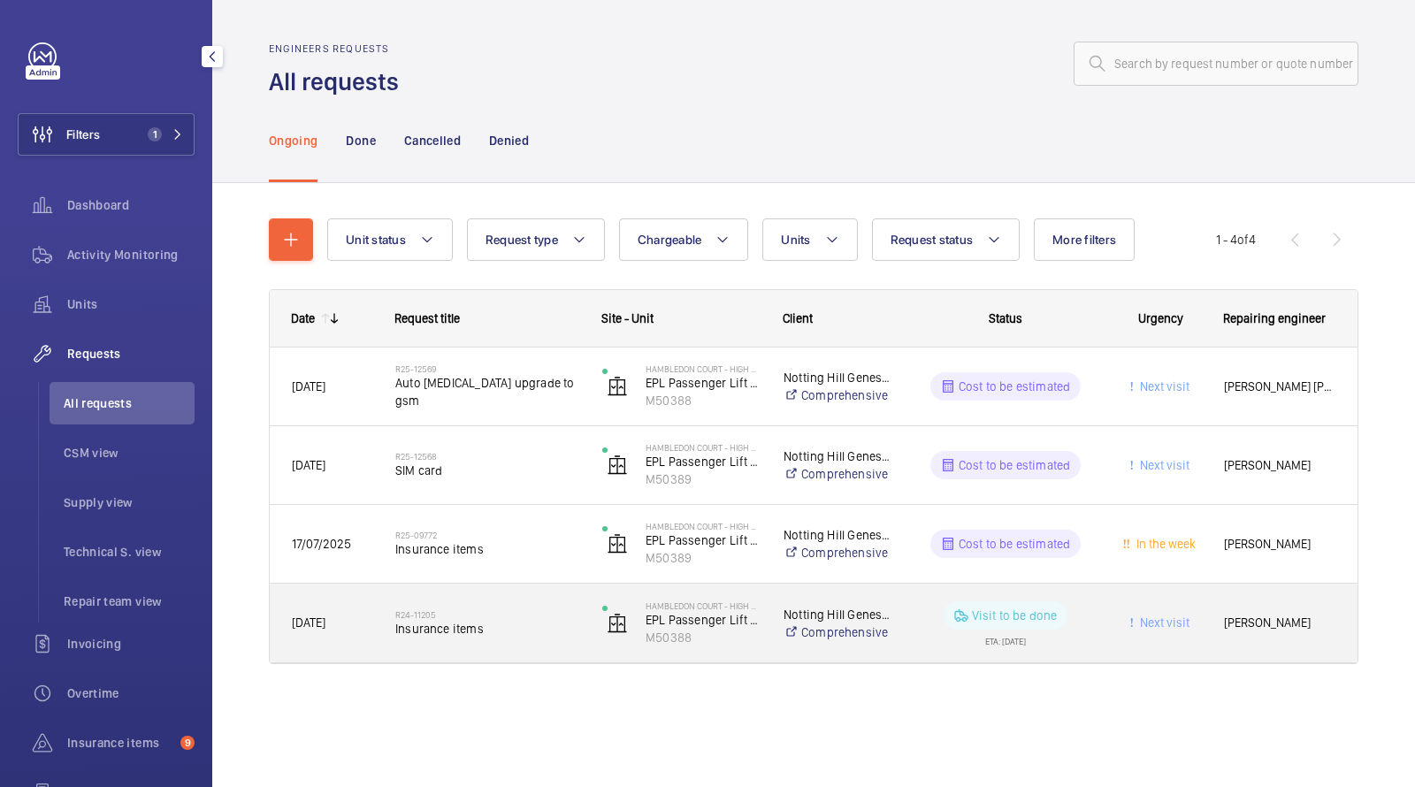
click at [496, 620] on span "Insurance items" at bounding box center [487, 629] width 184 height 18
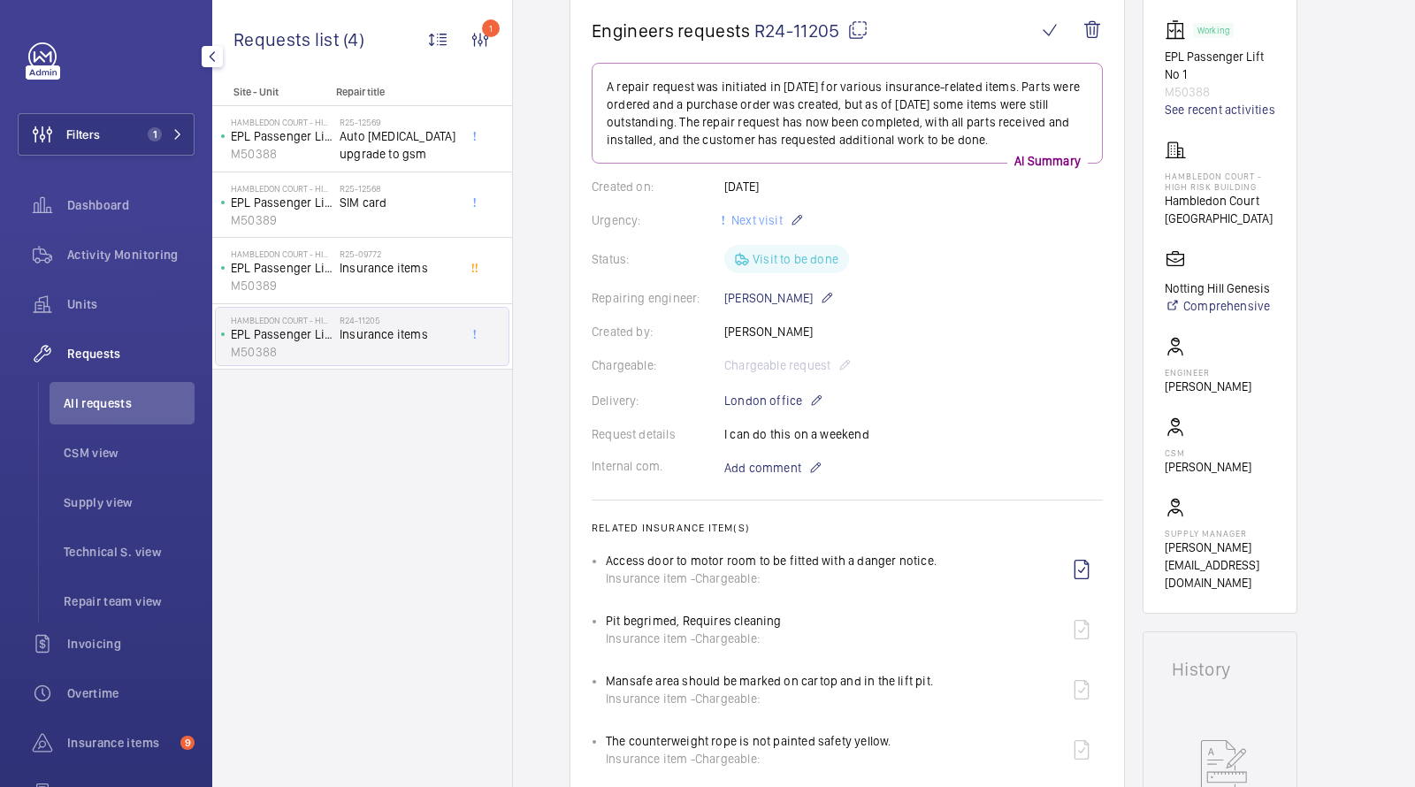
scroll to position [60, 0]
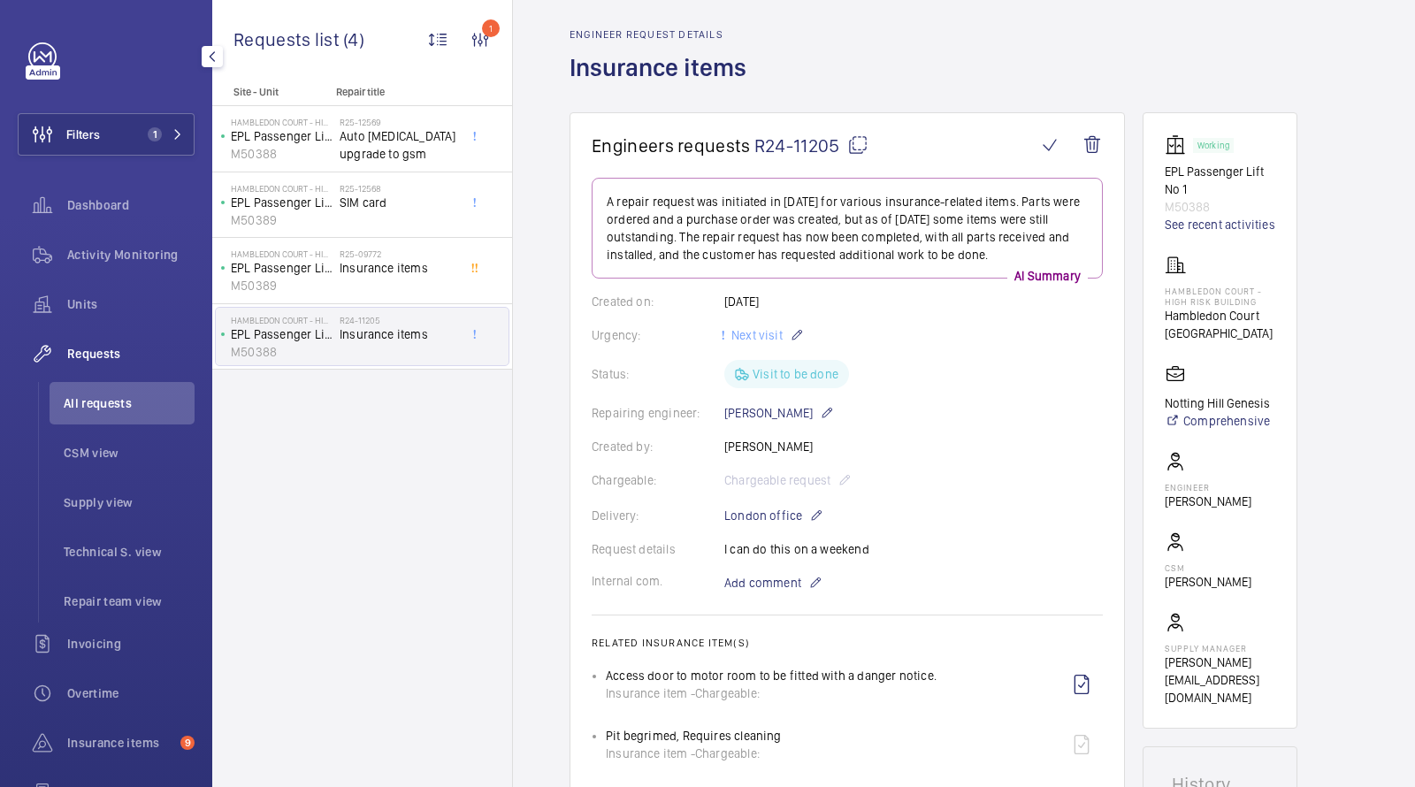
click at [1197, 207] on p "M50388" at bounding box center [1220, 207] width 111 height 18
click at [1197, 208] on p "M50388" at bounding box center [1220, 207] width 111 height 18
copy p "M50388"
click at [127, 408] on span "All requests" at bounding box center [129, 404] width 131 height 18
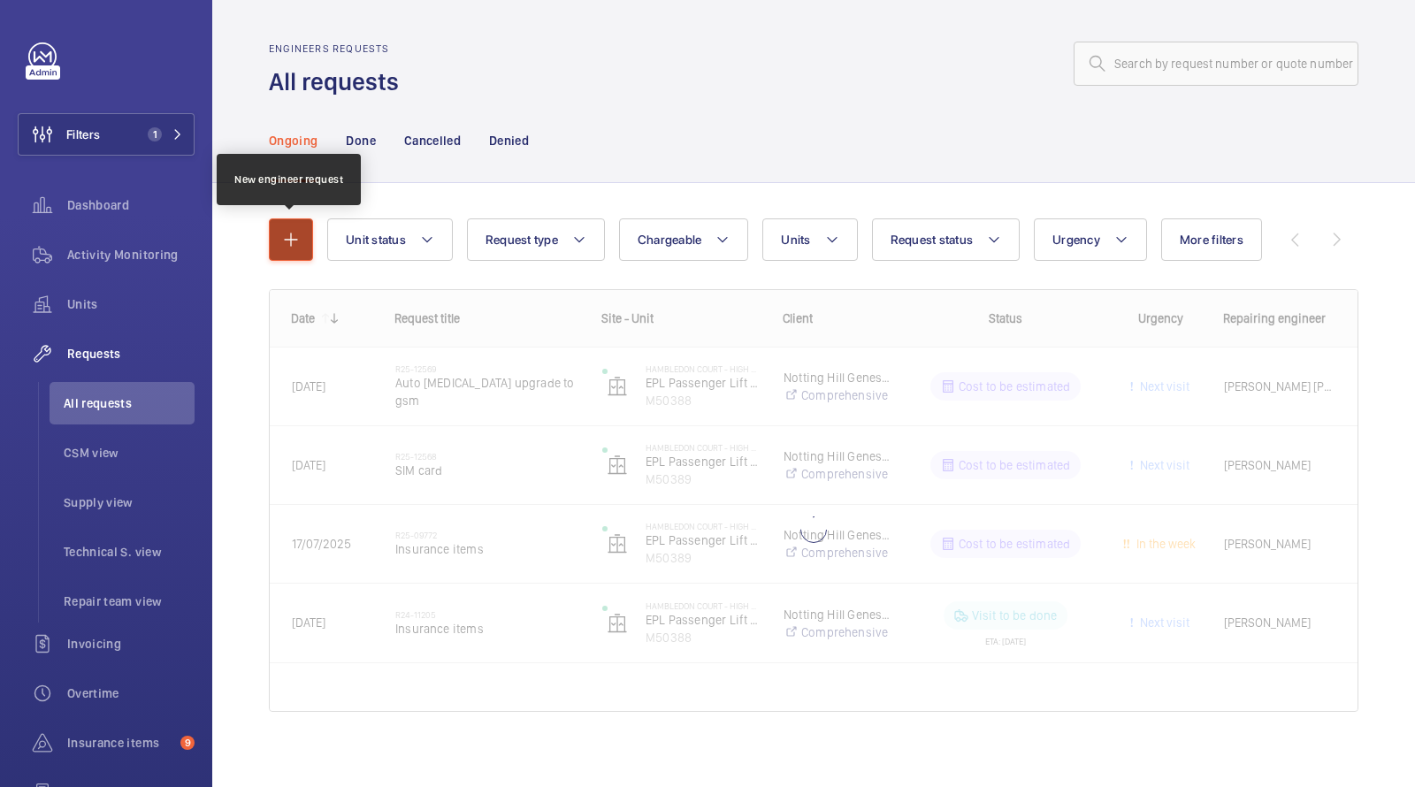
click at [283, 225] on button "button" at bounding box center [291, 240] width 44 height 42
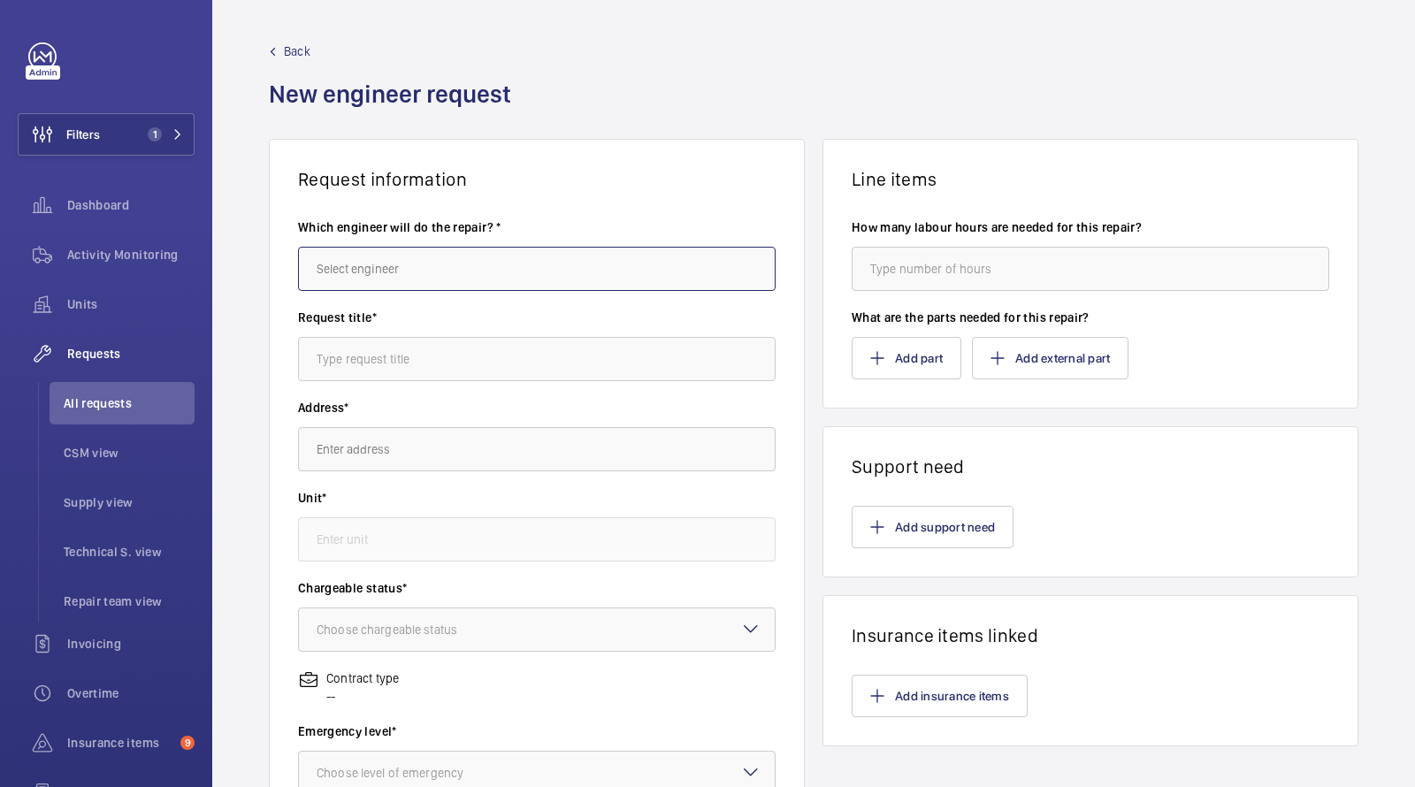
click at [418, 259] on input "text" at bounding box center [537, 269] width 478 height 44
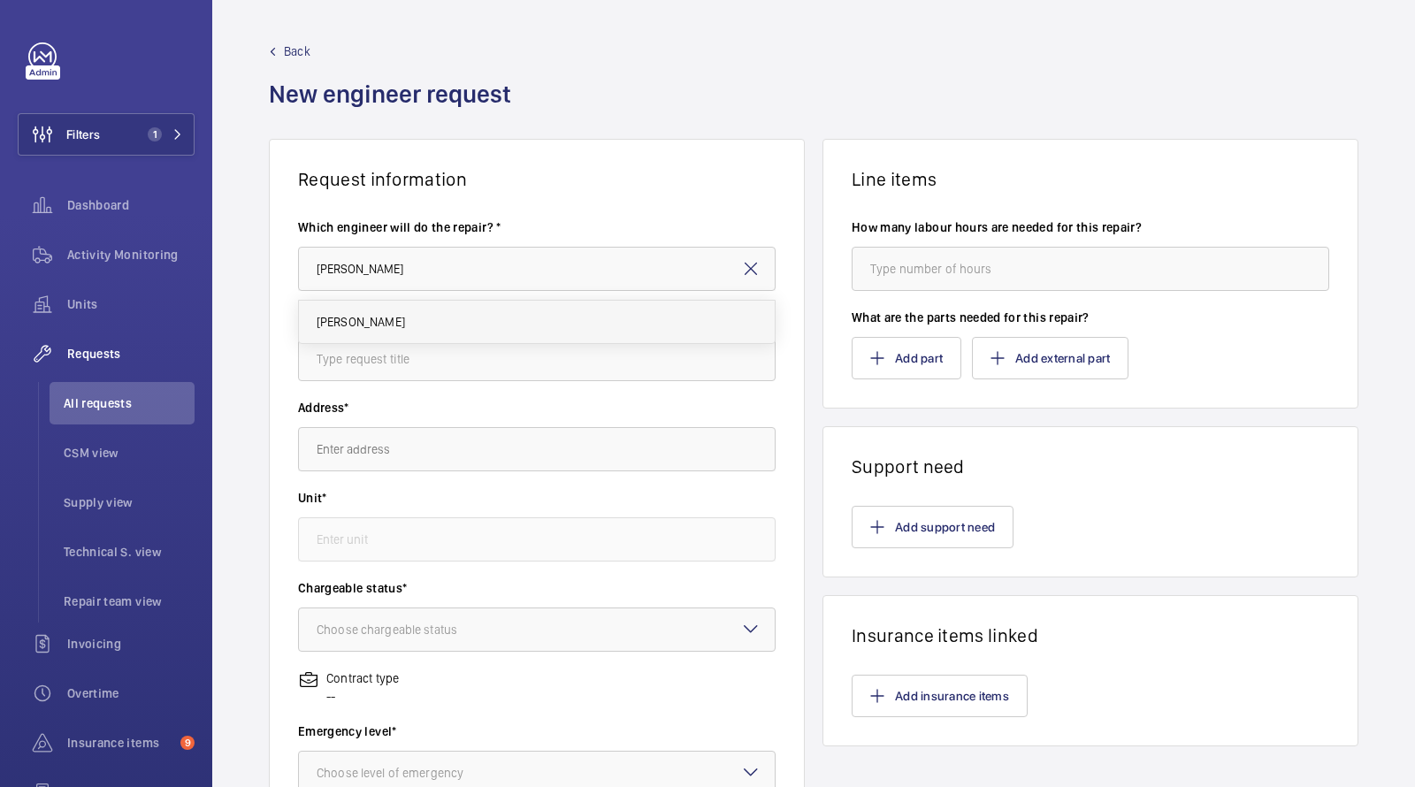
click at [397, 304] on mat-option "[PERSON_NAME]" at bounding box center [537, 322] width 477 height 42
type input "[PERSON_NAME]"
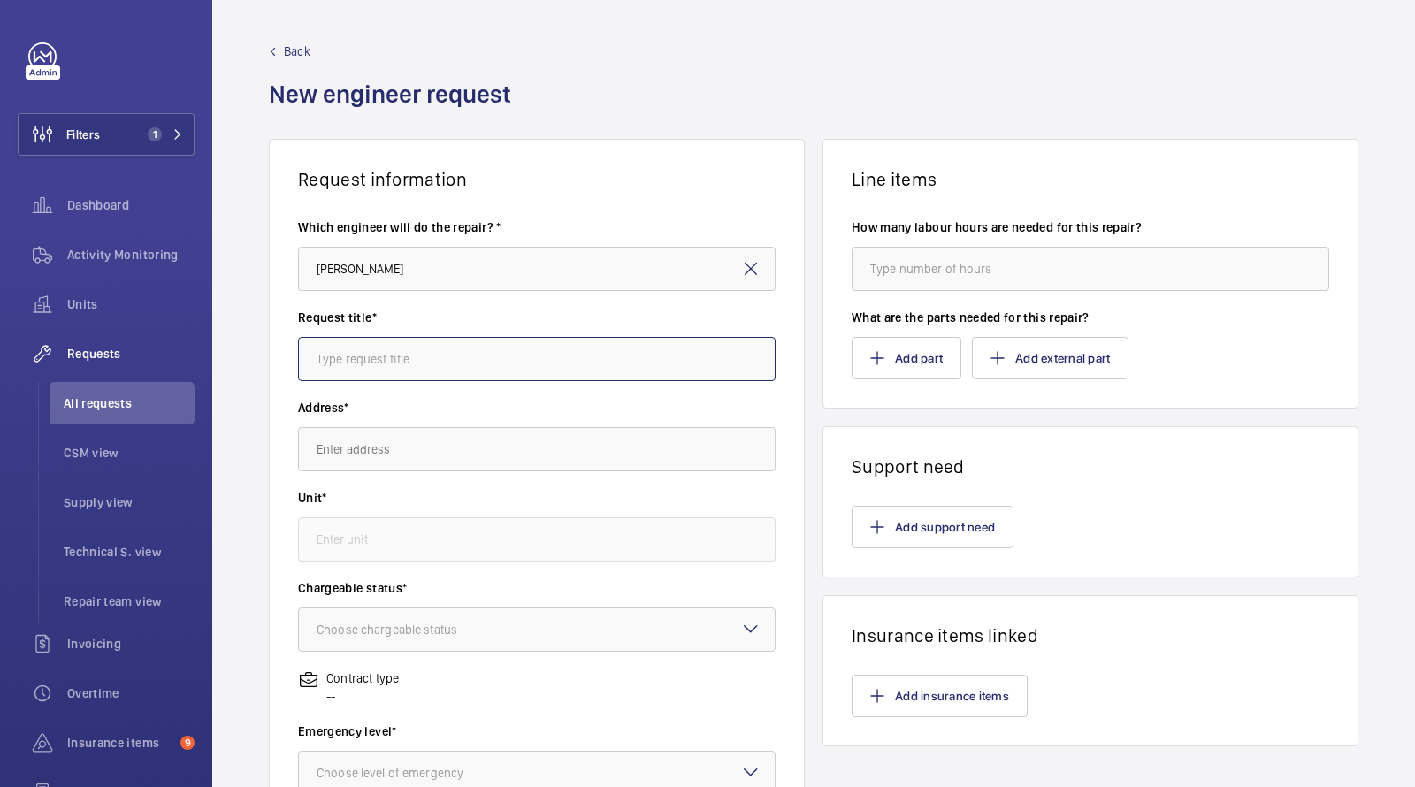
click at [370, 376] on input "text" at bounding box center [537, 359] width 478 height 44
type input "drip trays and signage"
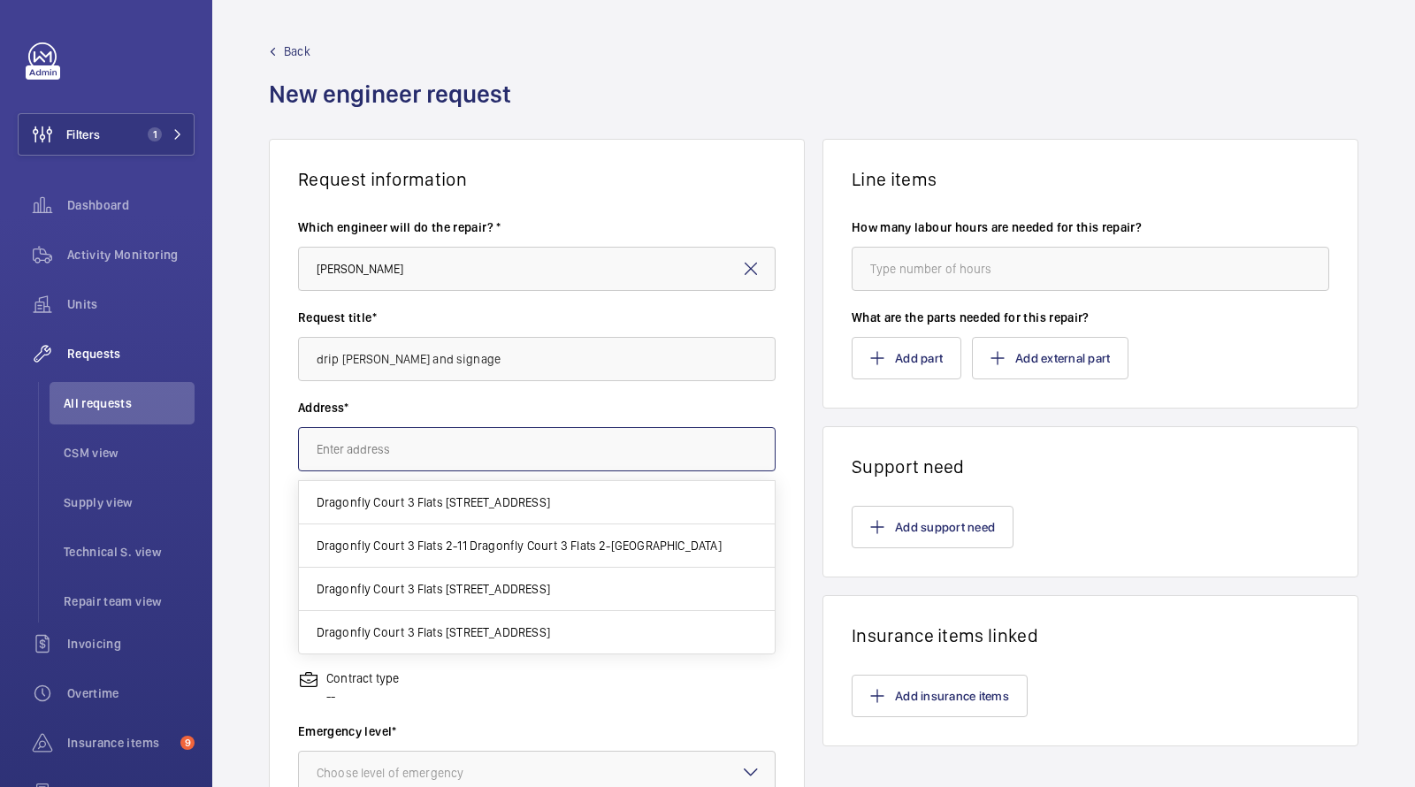
click at [379, 436] on input "text" at bounding box center [537, 449] width 478 height 44
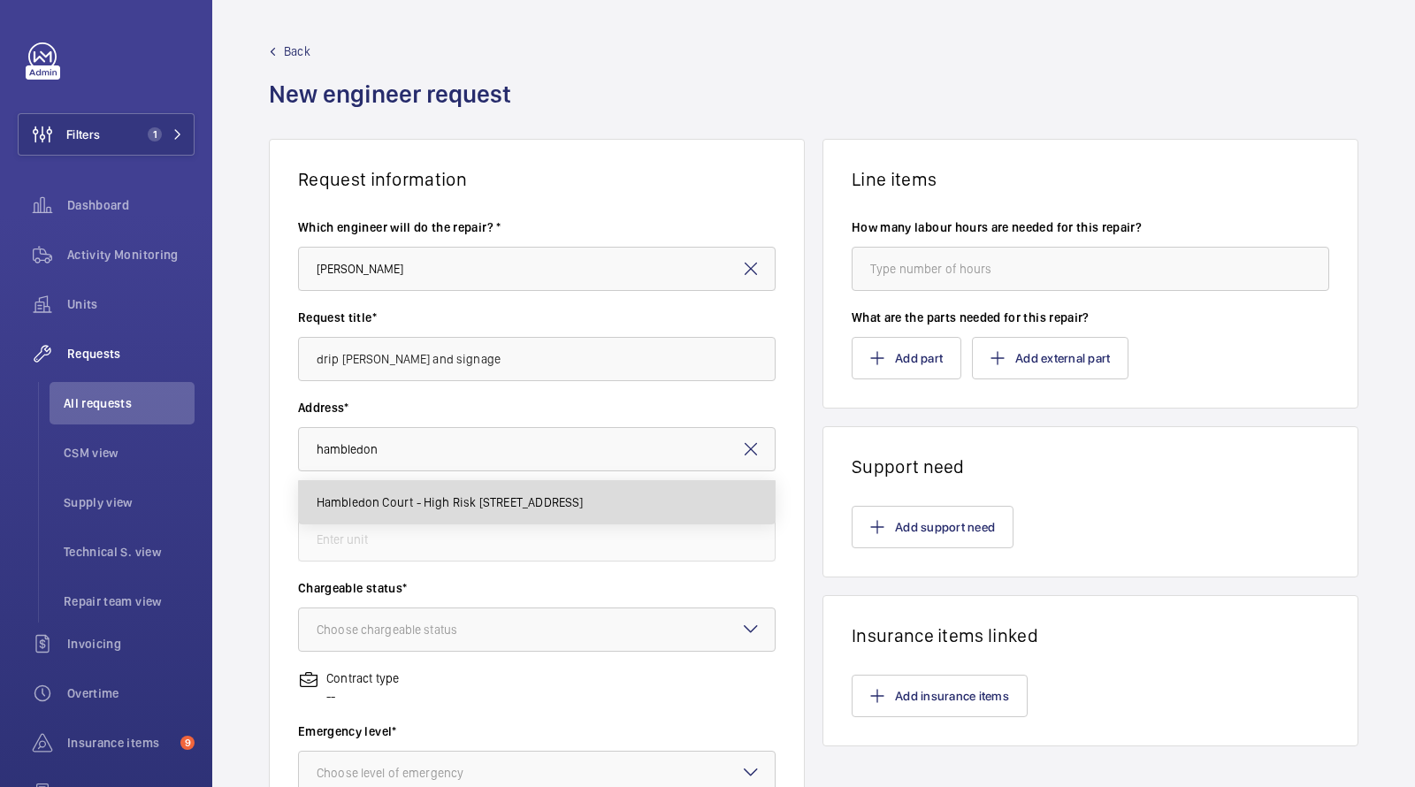
click at [432, 496] on span "Hambledon Court - High Risk Building Hambledon Court, SE22 8EJ LONDON" at bounding box center [450, 503] width 267 height 18
type input "Hambledon Court - High Risk Building Hambledon Court, SE22 8EJ LONDON"
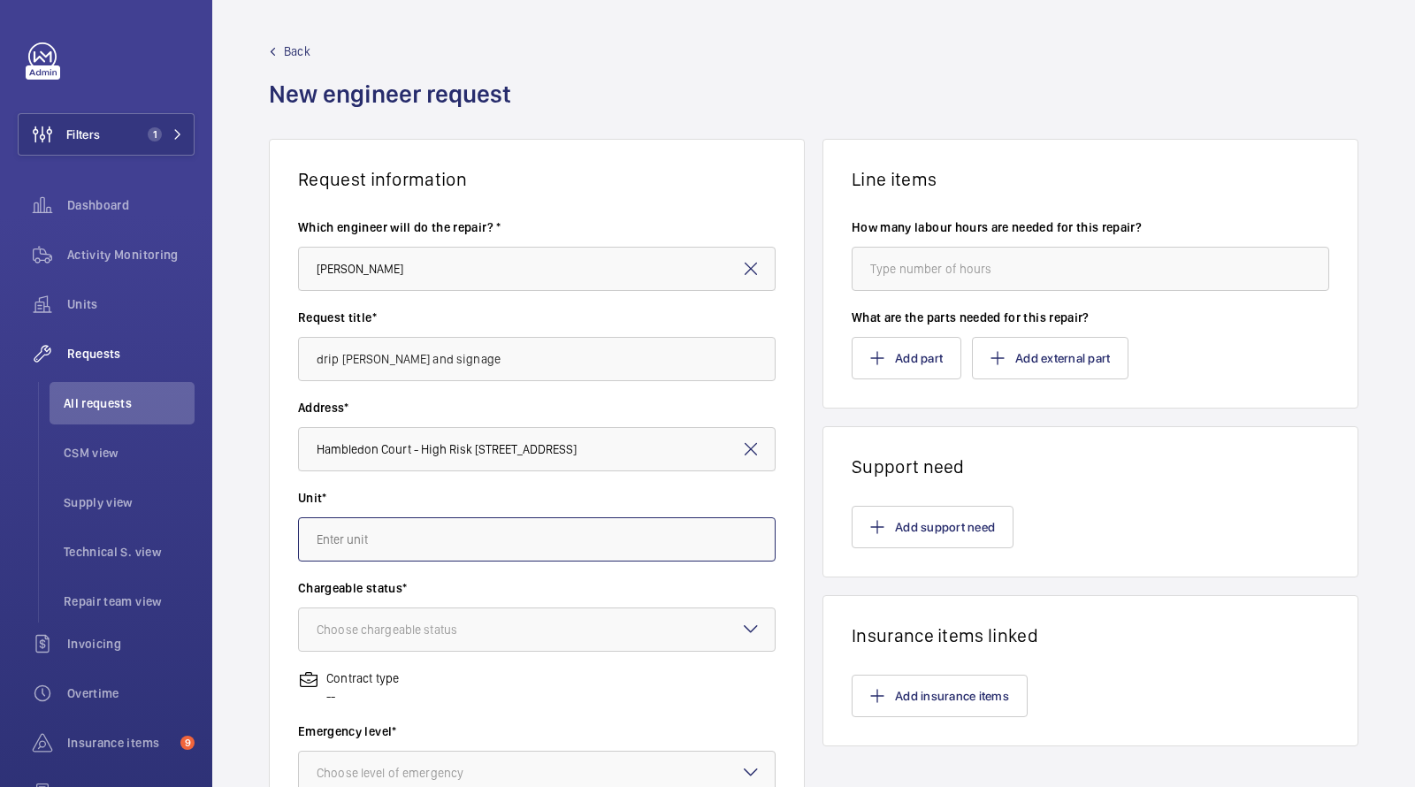
click at [407, 541] on input "text" at bounding box center [537, 540] width 478 height 44
click at [371, 633] on span "M50388 - EPL Passenger Lift No 1" at bounding box center [409, 636] width 184 height 18
type input "M50388 - EPL Passenger Lift No 1"
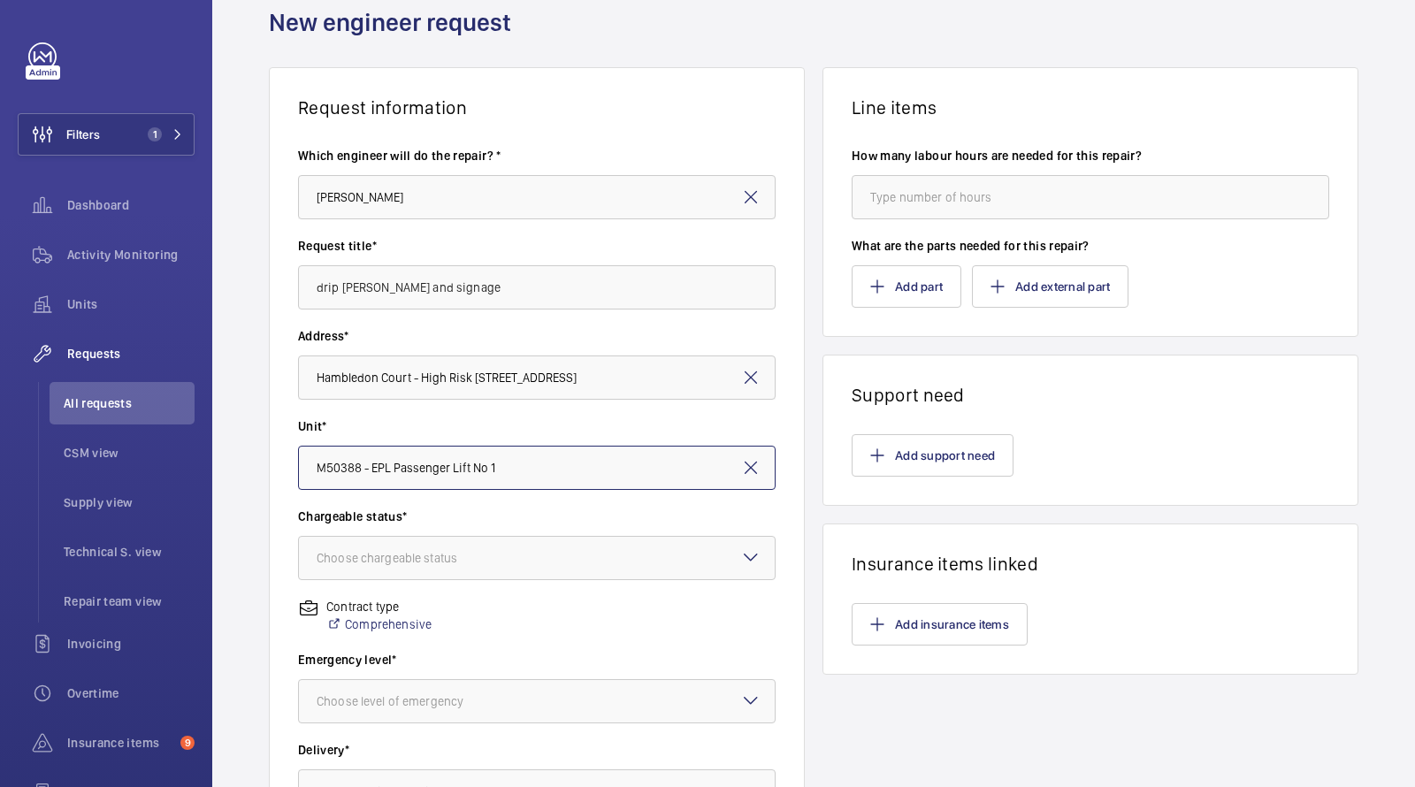
scroll to position [147, 0]
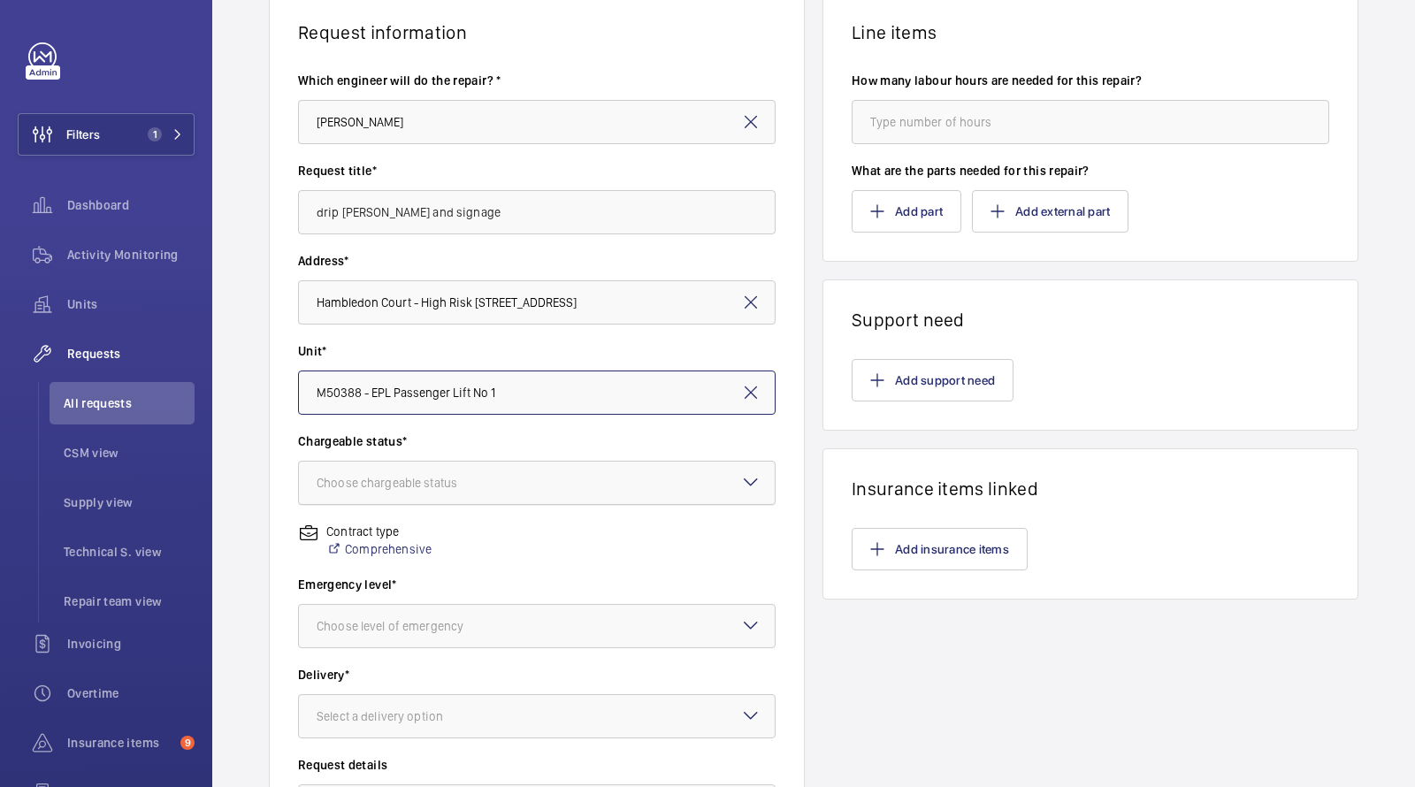
click at [353, 479] on div "Choose chargeable status" at bounding box center [409, 483] width 185 height 18
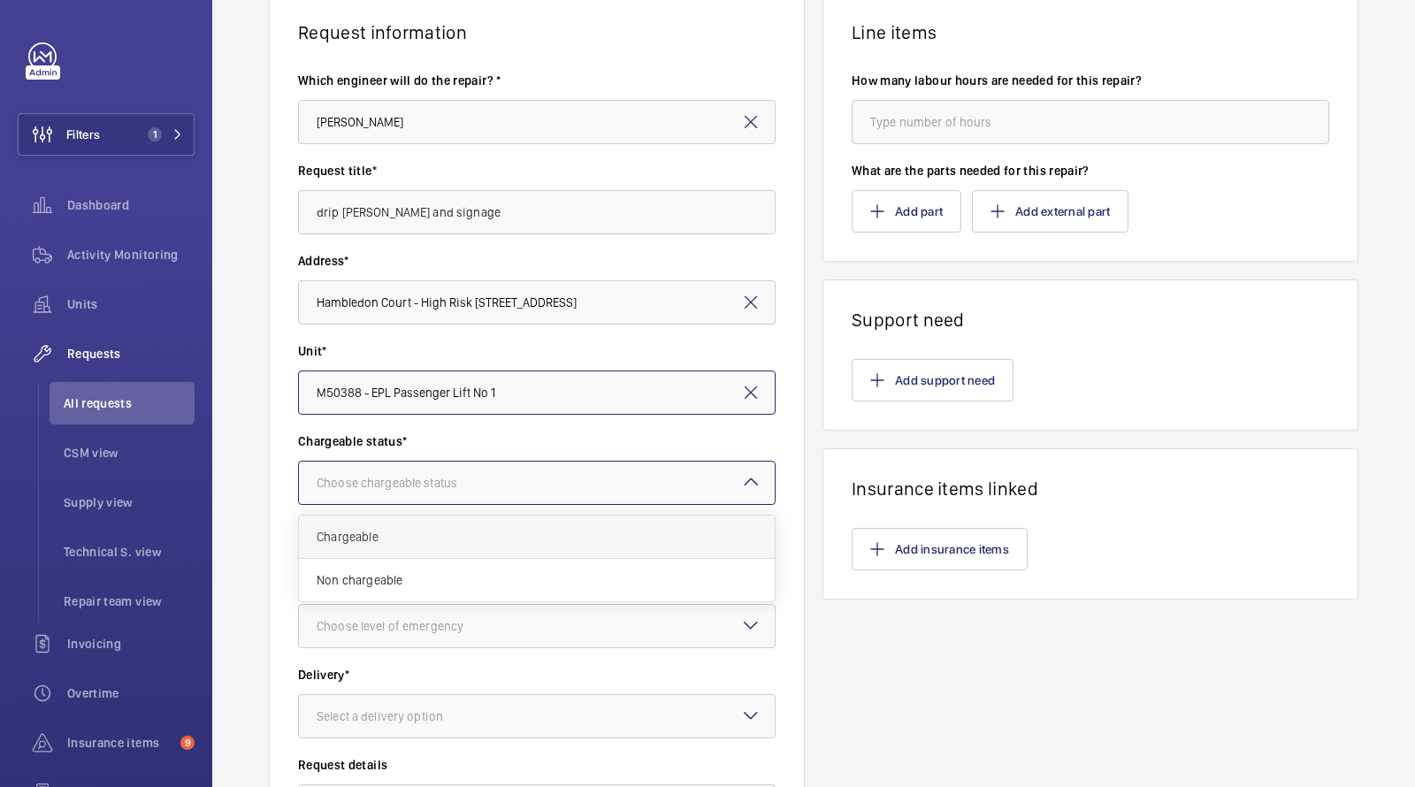
click at [367, 517] on div "Chargeable" at bounding box center [537, 537] width 476 height 43
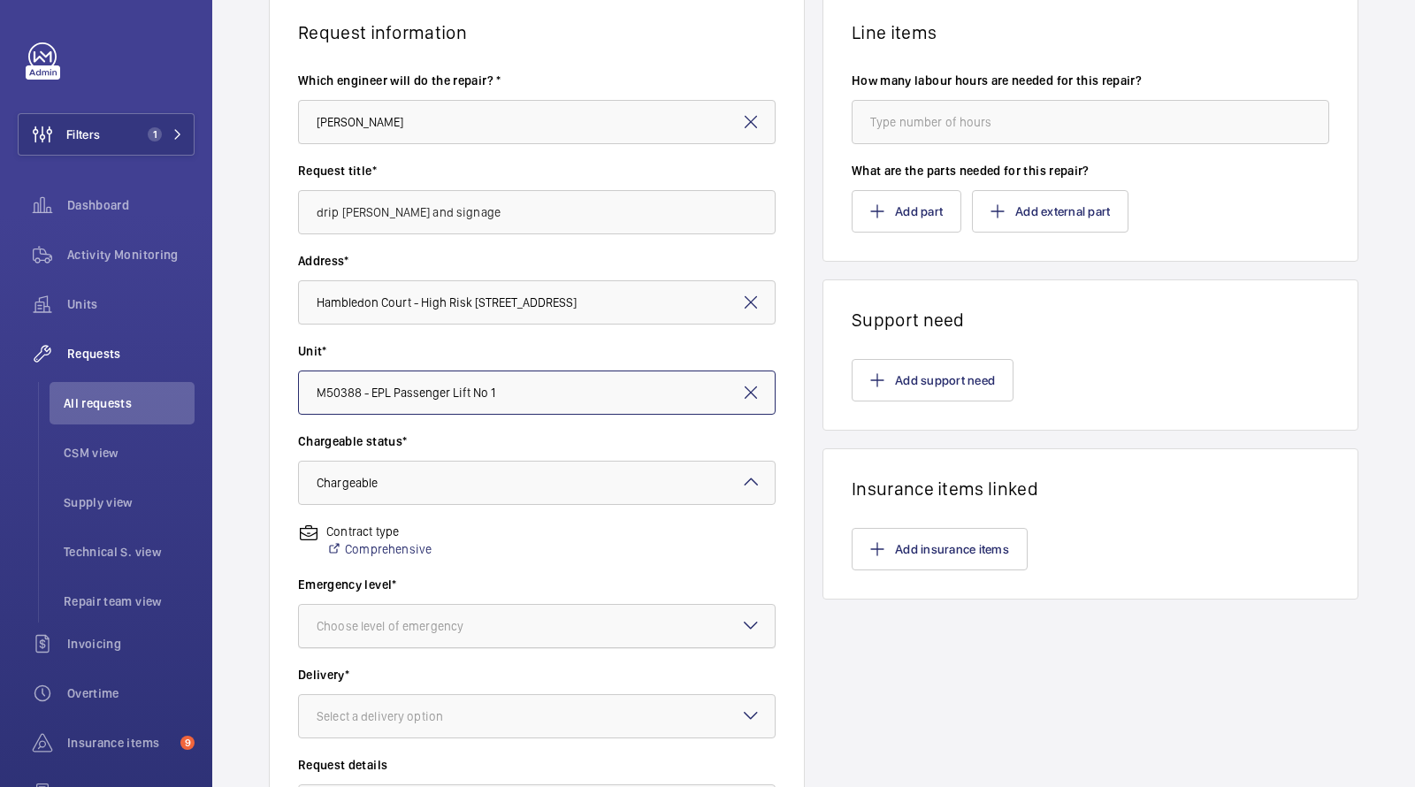
click at [401, 622] on div "Choose level of emergency" at bounding box center [412, 626] width 191 height 18
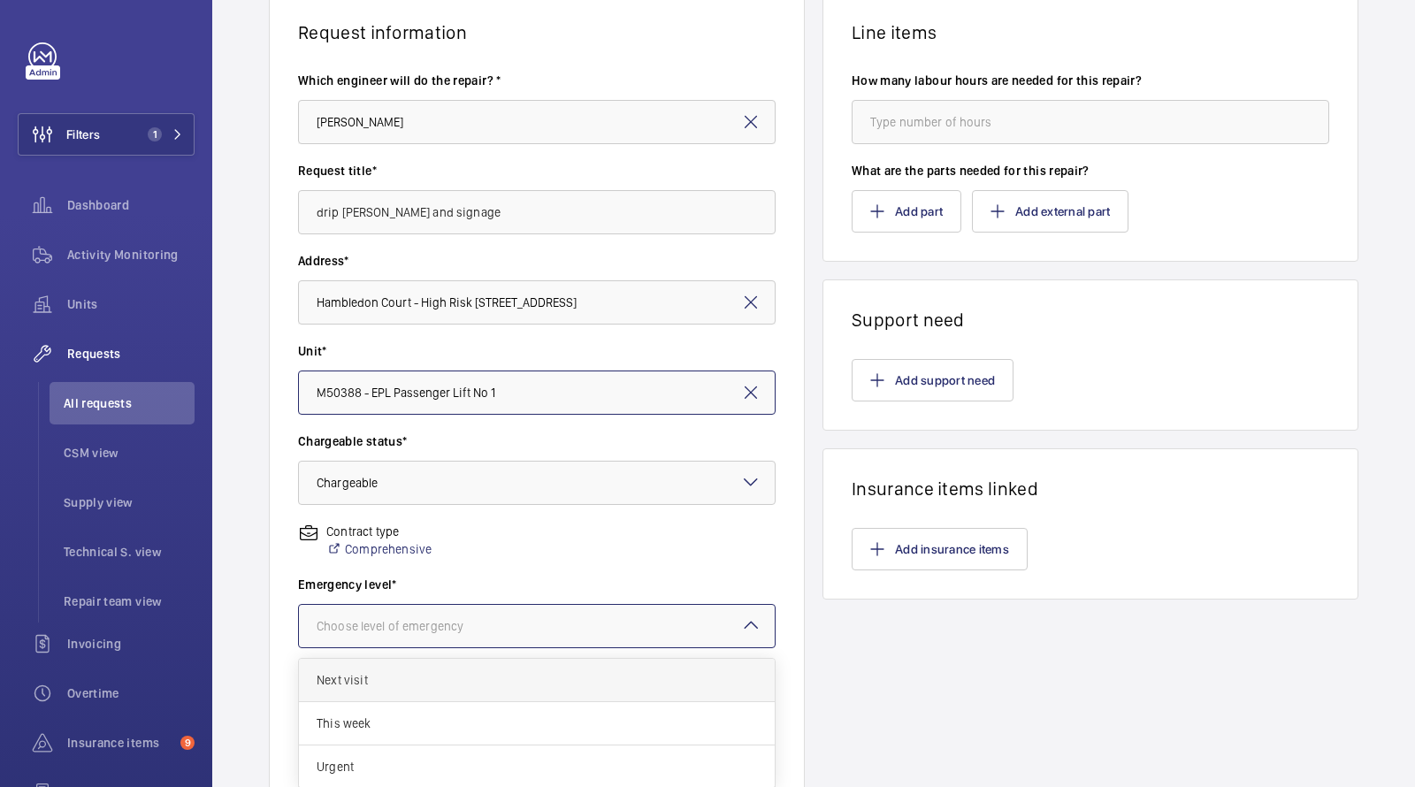
click at [388, 679] on span "Next visit" at bounding box center [537, 680] width 441 height 18
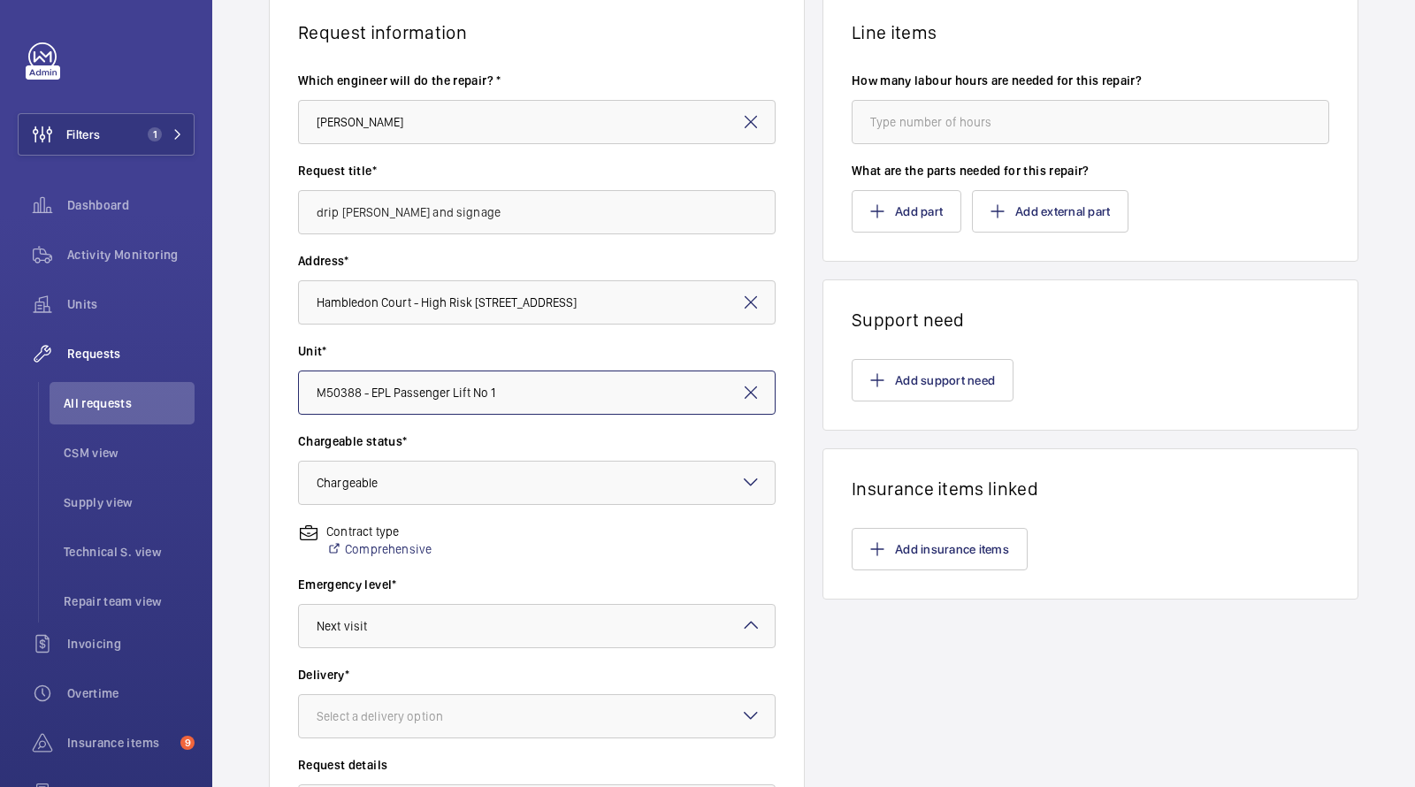
scroll to position [394, 0]
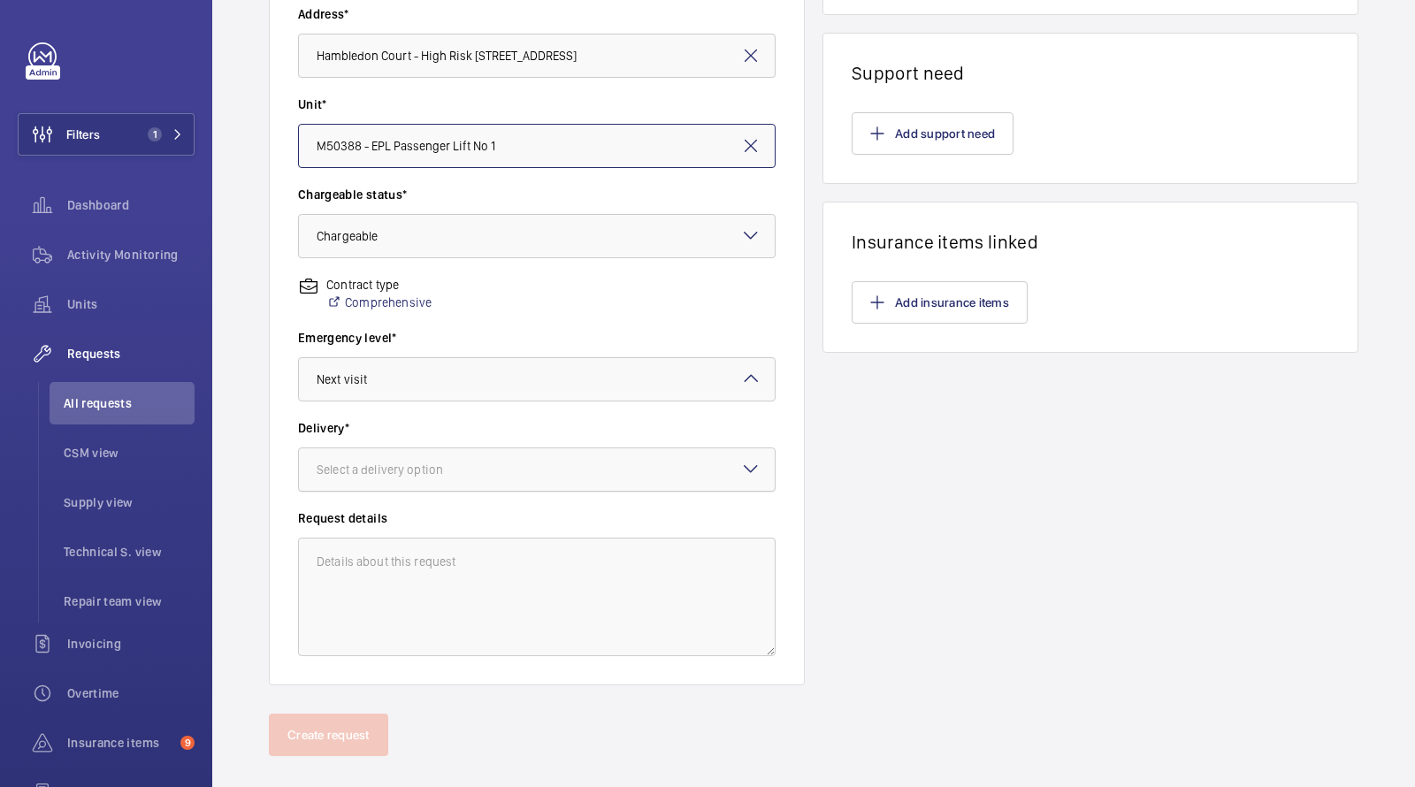
click at [411, 487] on div at bounding box center [537, 470] width 476 height 42
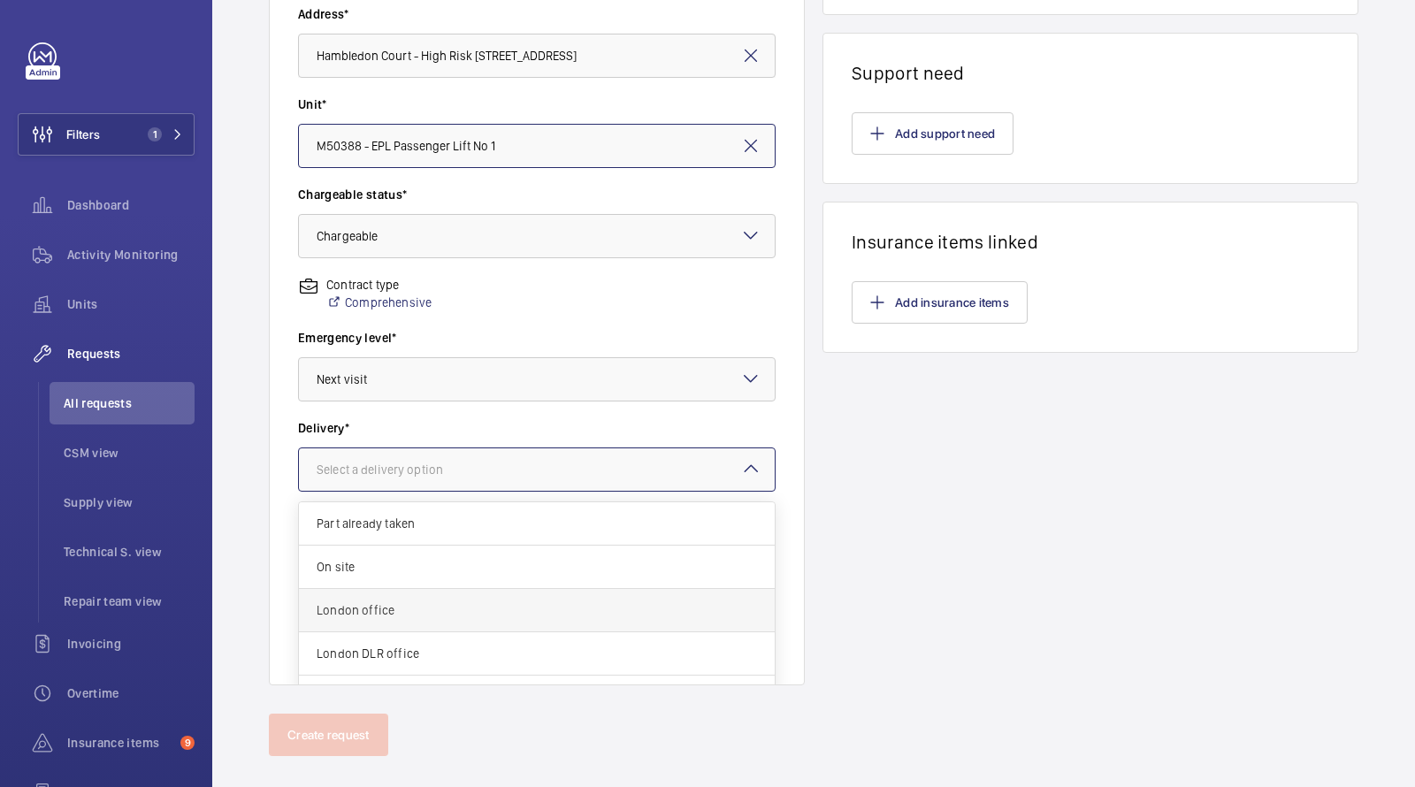
click at [386, 602] on span "London office" at bounding box center [537, 611] width 441 height 18
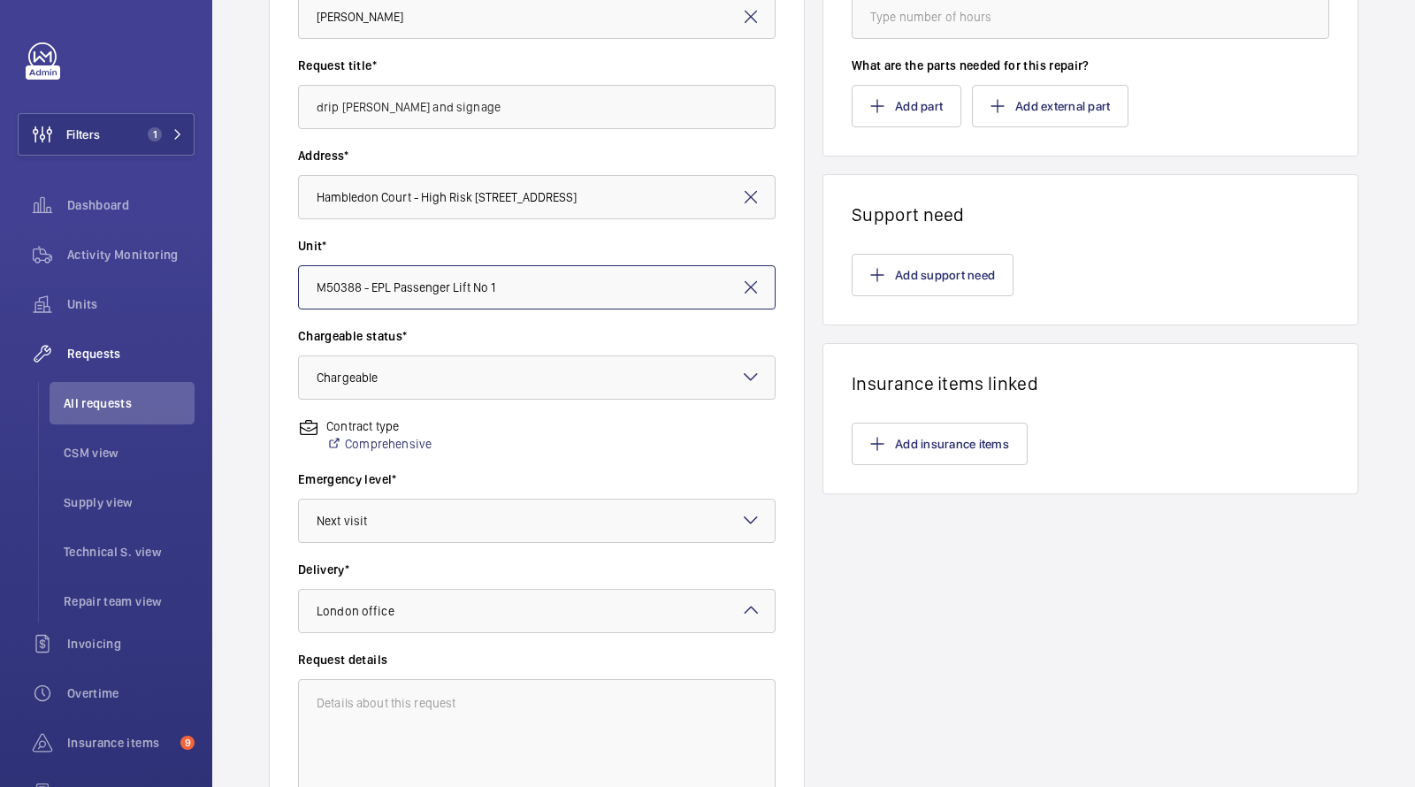
scroll to position [0, 0]
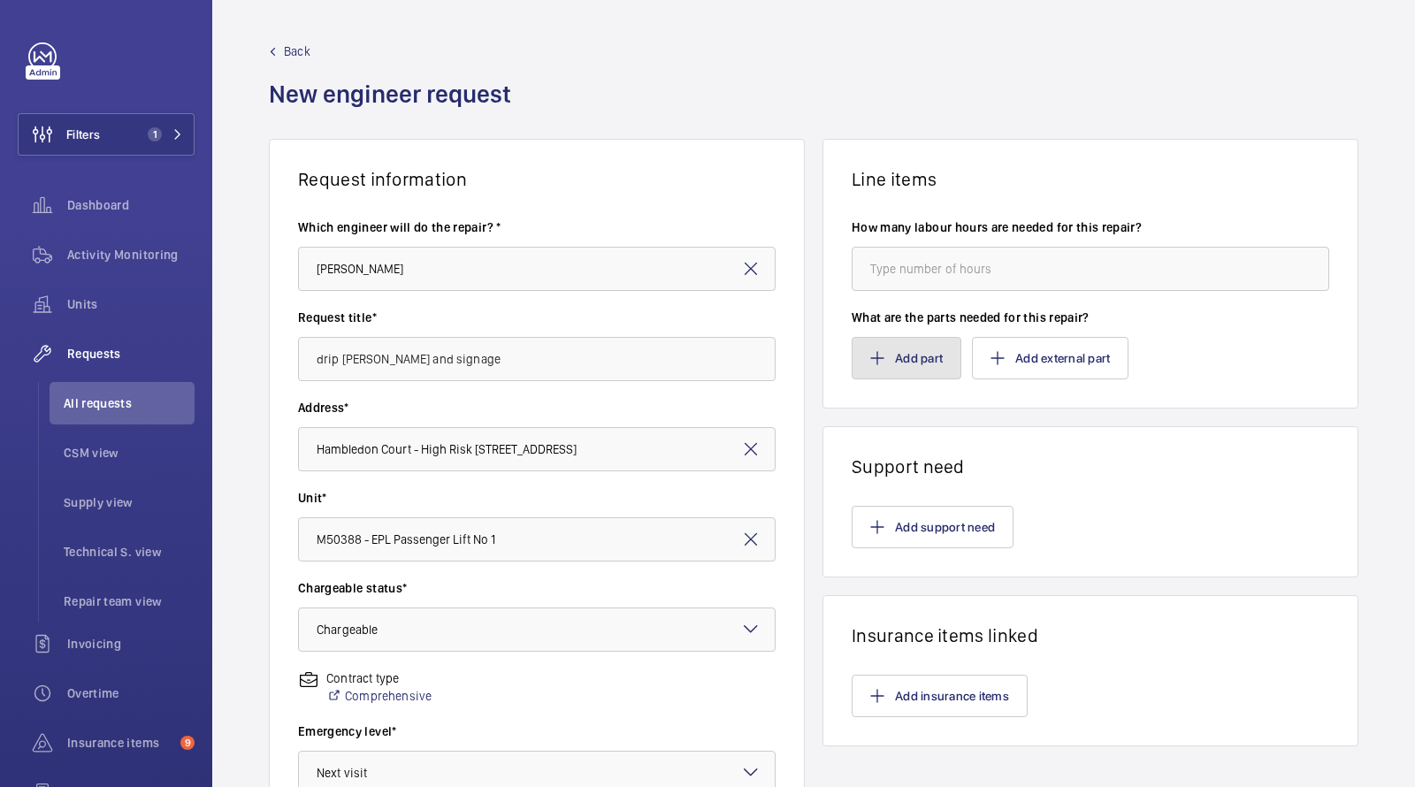
click at [909, 359] on button "Add part" at bounding box center [907, 358] width 110 height 42
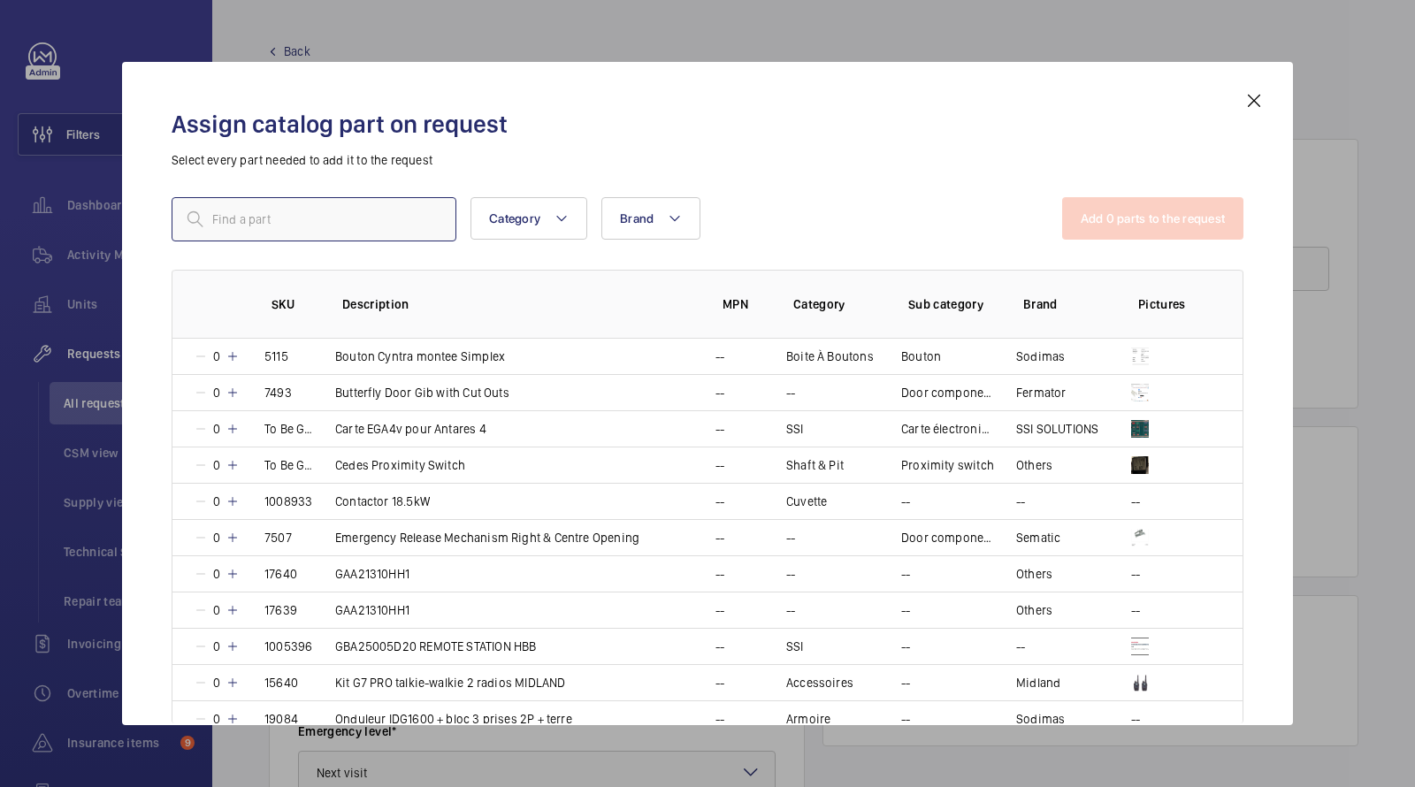
click at [357, 234] on input "text" at bounding box center [314, 219] width 285 height 44
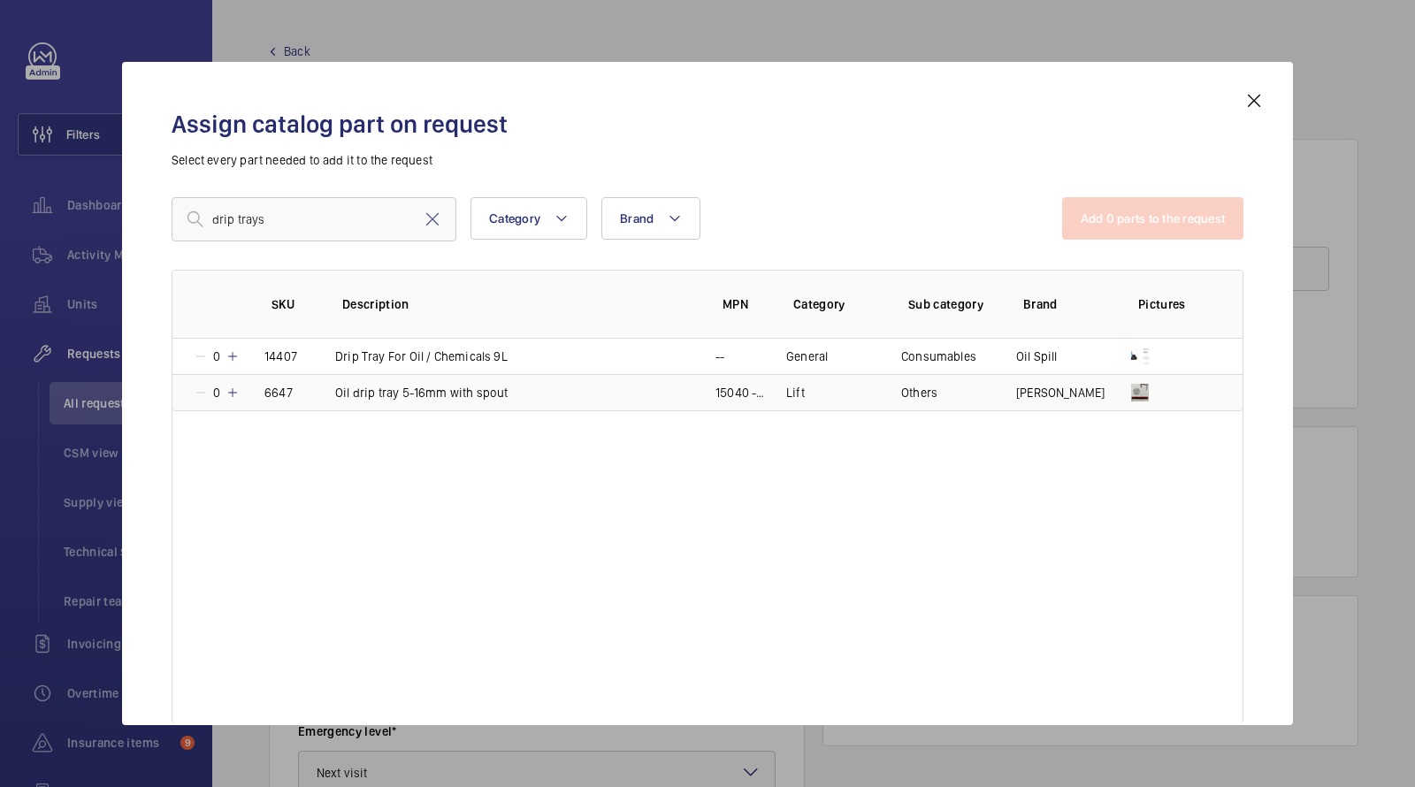
click at [413, 390] on p "Oil drip tray 5-16mm with spout" at bounding box center [421, 393] width 173 height 18
click at [449, 381] on td "Oil drip tray 5-16mm with spout" at bounding box center [504, 392] width 380 height 37
click at [449, 384] on p "Oil drip tray 5-16mm with spout" at bounding box center [421, 393] width 173 height 18
click at [325, 208] on input "drip trays" at bounding box center [314, 219] width 285 height 44
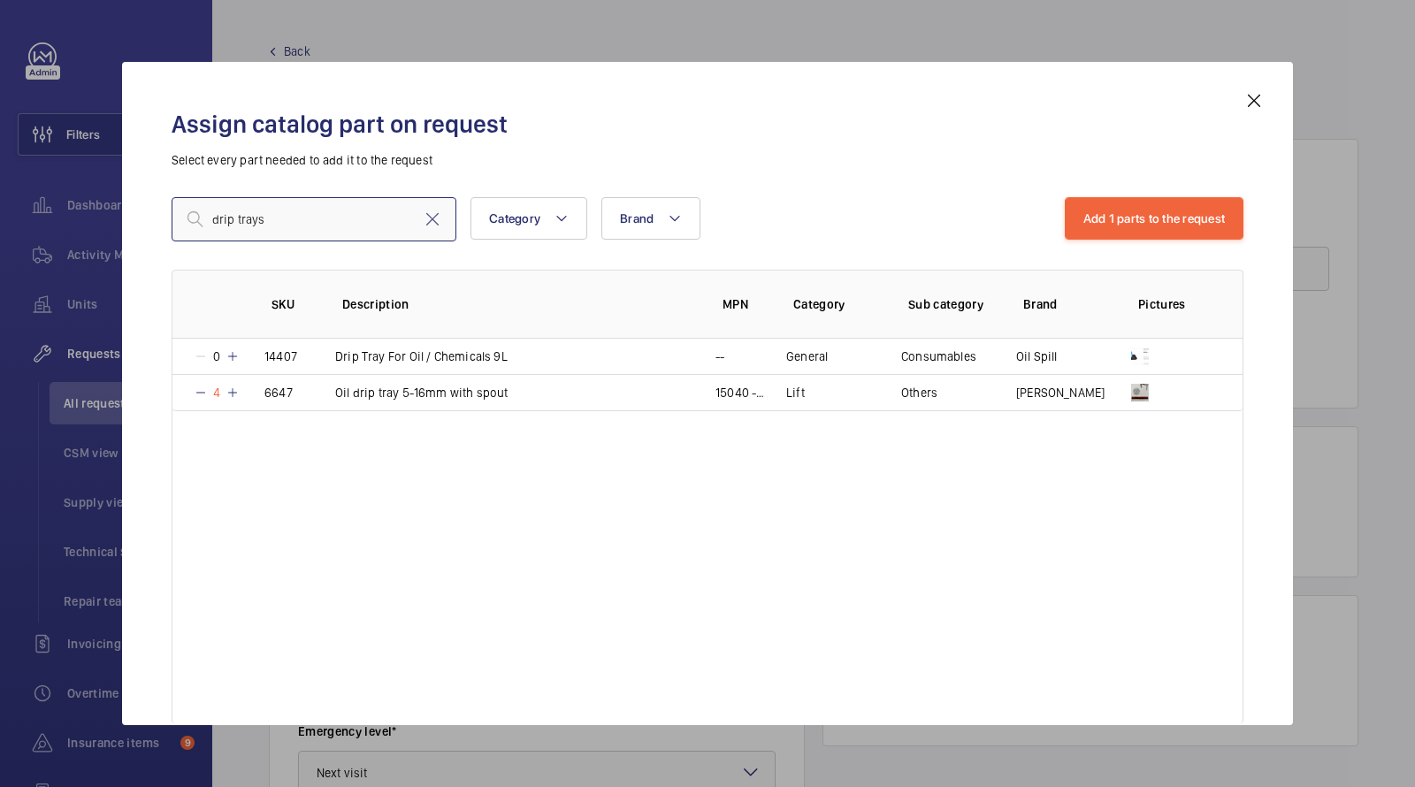
drag, startPoint x: 323, startPoint y: 214, endPoint x: 137, endPoint y: 211, distance: 185.8
click at [154, 214] on div "Assign catalog part on request Select every part needed to add it to the reques…" at bounding box center [707, 407] width 1115 height 635
type input "crouching sign"
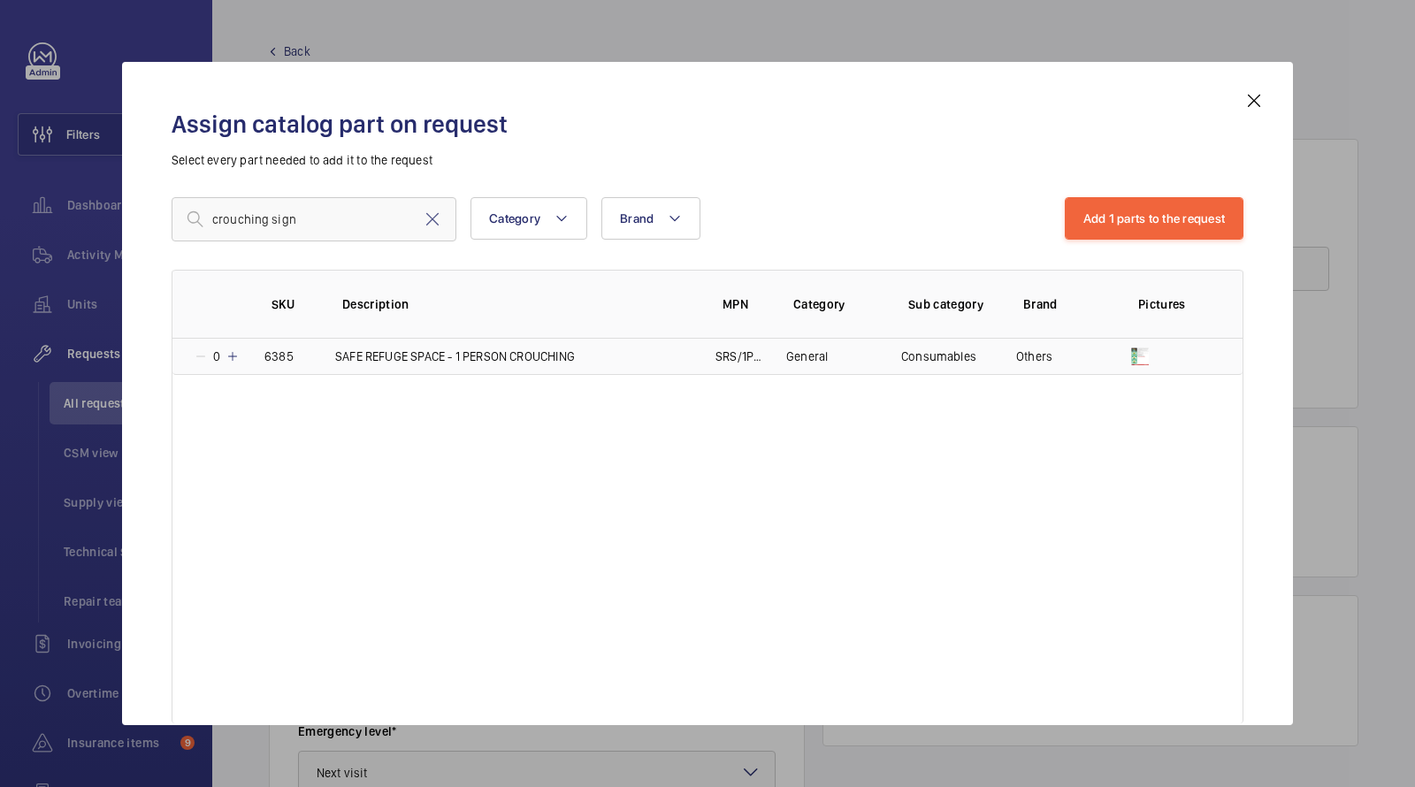
click at [379, 355] on p "SAFE REFUGE SPACE - 1 PERSON CROUCHING" at bounding box center [455, 357] width 240 height 18
click at [1155, 217] on button "Add 2 parts to the request" at bounding box center [1153, 218] width 181 height 42
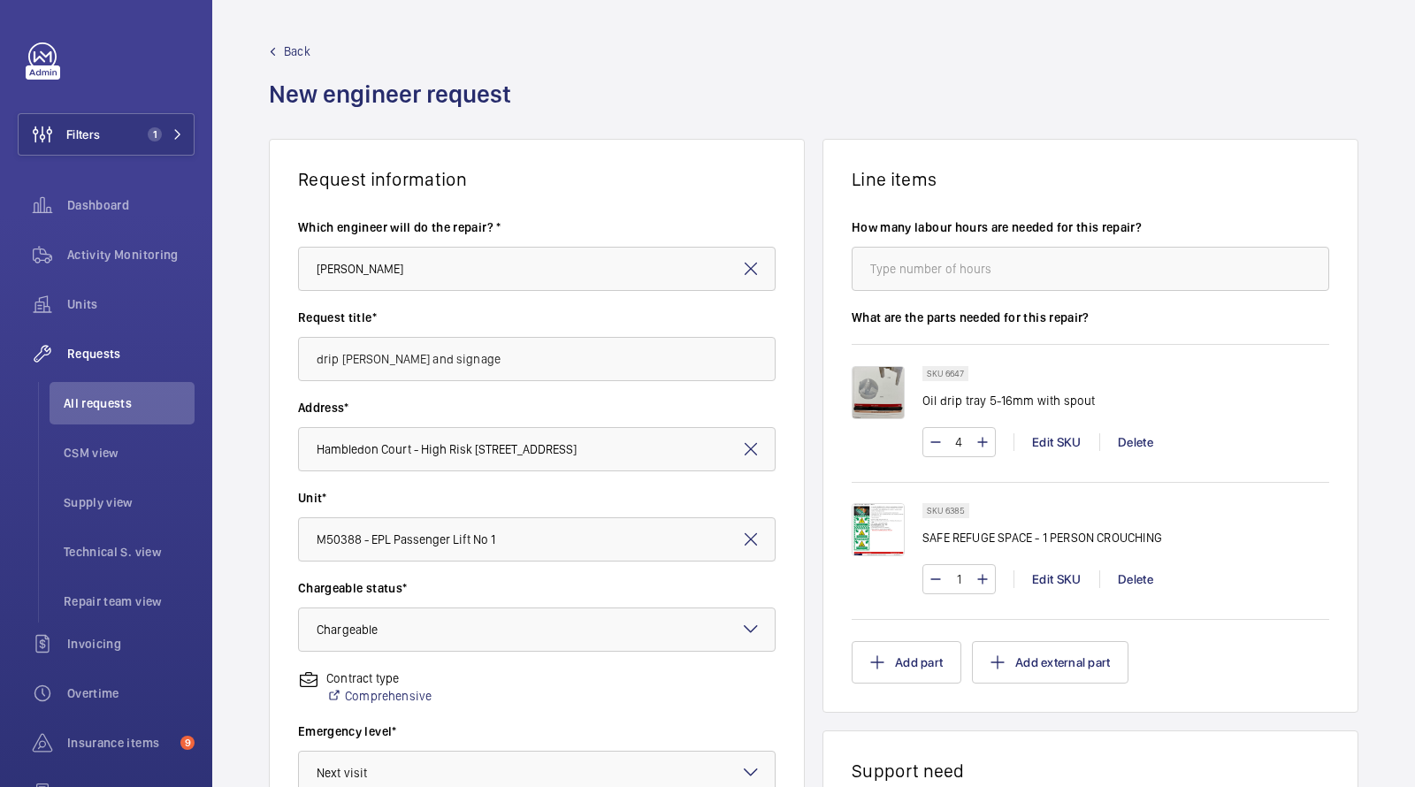
scroll to position [418, 0]
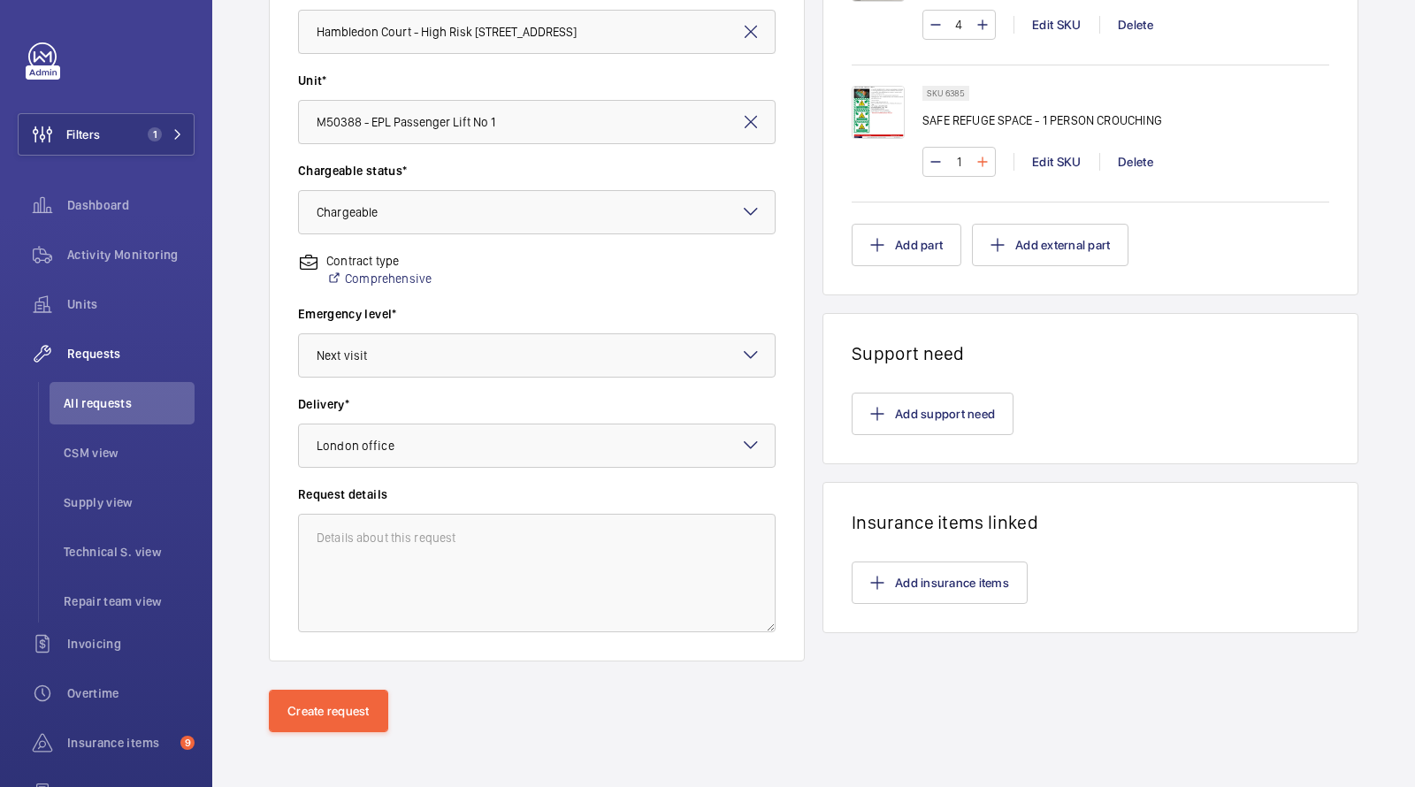
click at [987, 161] on mat-icon at bounding box center [983, 161] width 14 height 21
type input "2"
click at [352, 707] on button "Create request" at bounding box center [328, 711] width 119 height 42
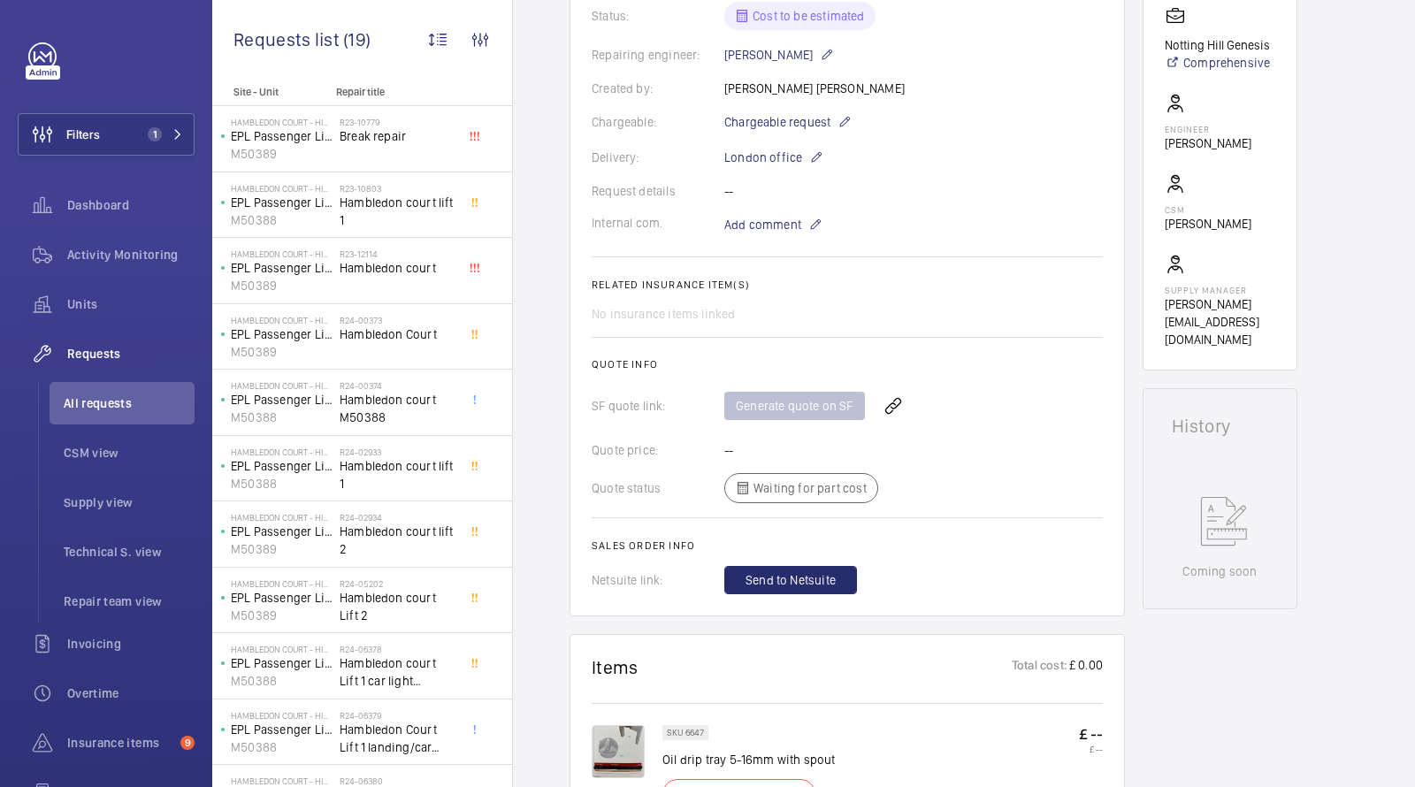
scroll to position [454, 0]
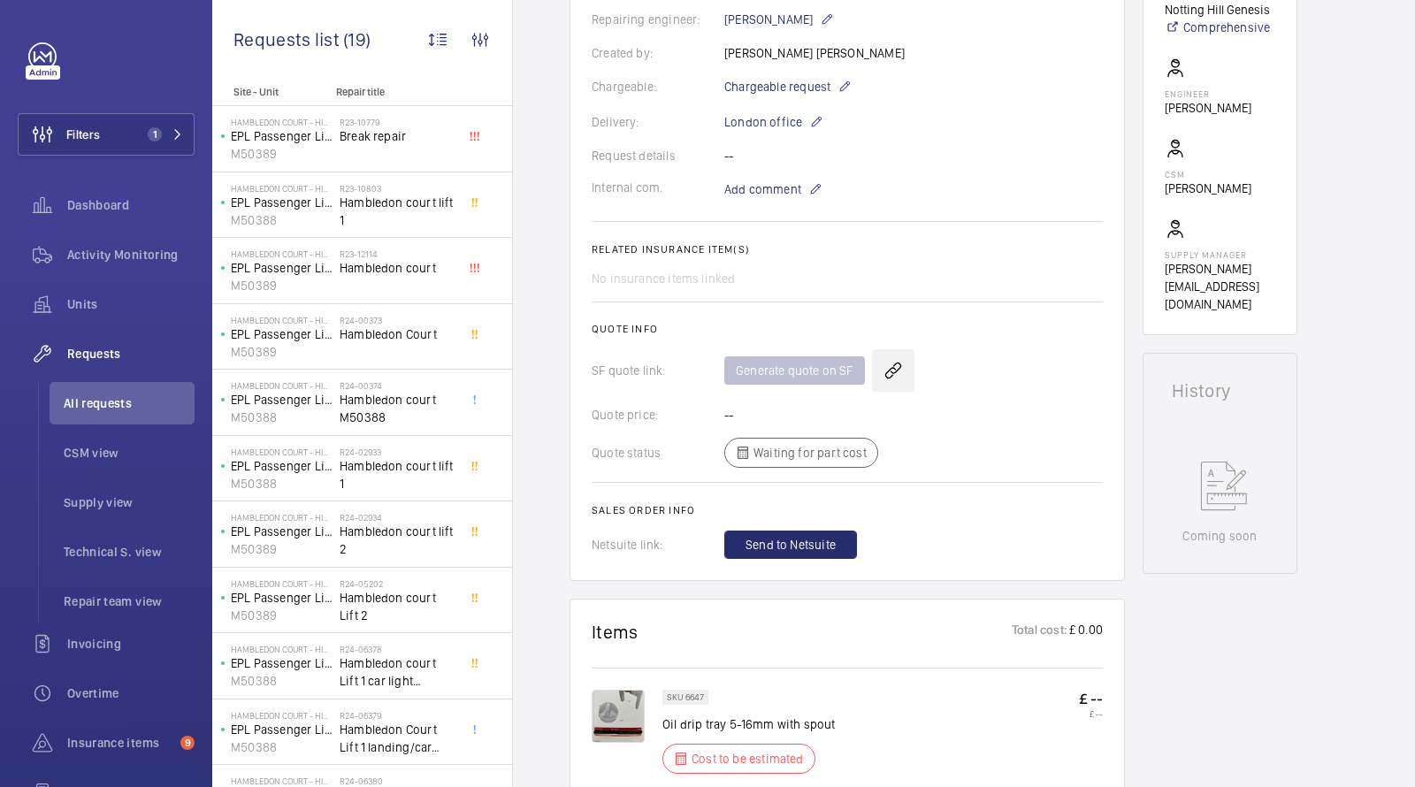
click at [899, 349] on wm-front-icon-button at bounding box center [893, 370] width 42 height 42
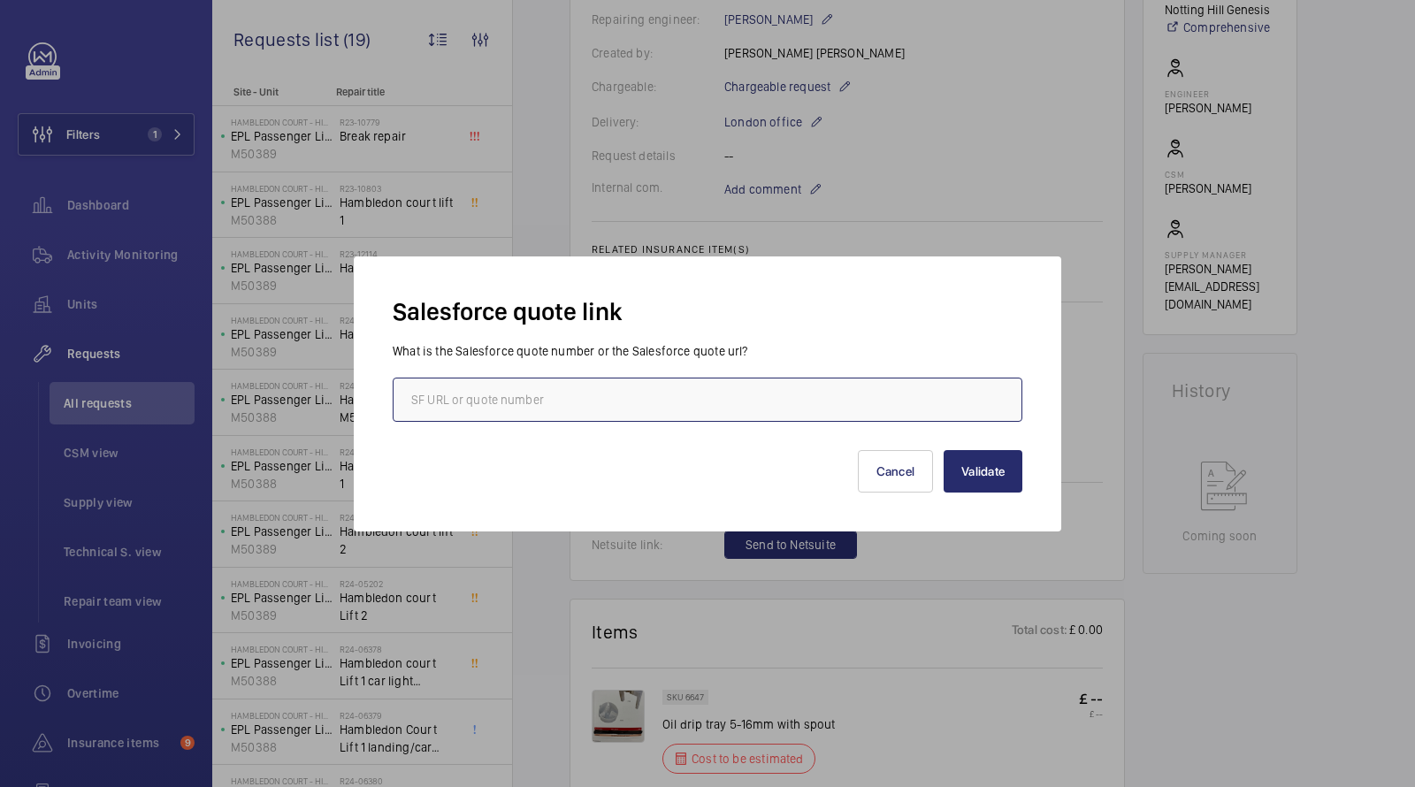
click at [768, 398] on input "text" at bounding box center [708, 400] width 630 height 44
type input "00015896"
click at [979, 483] on button "Validate" at bounding box center [983, 471] width 79 height 42
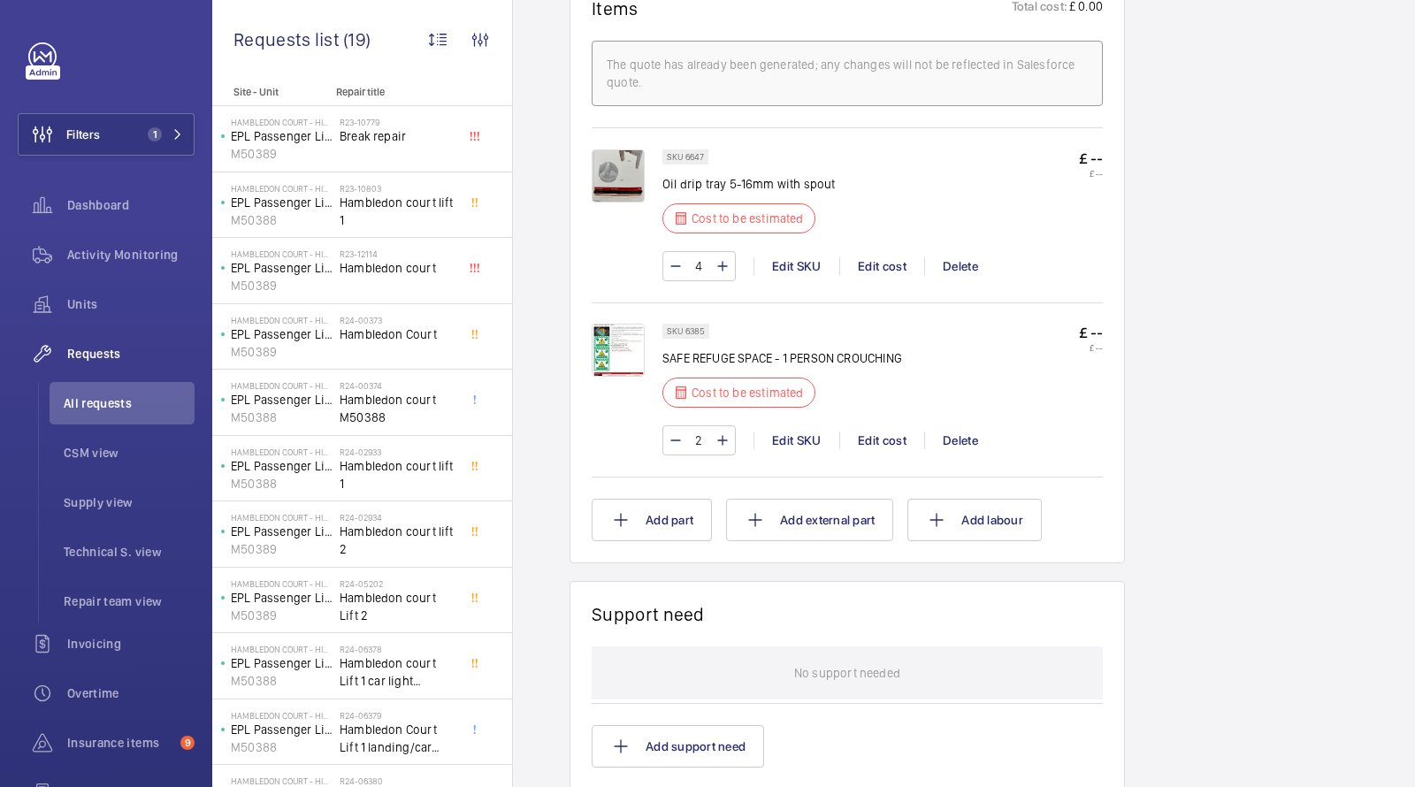
scroll to position [542, 0]
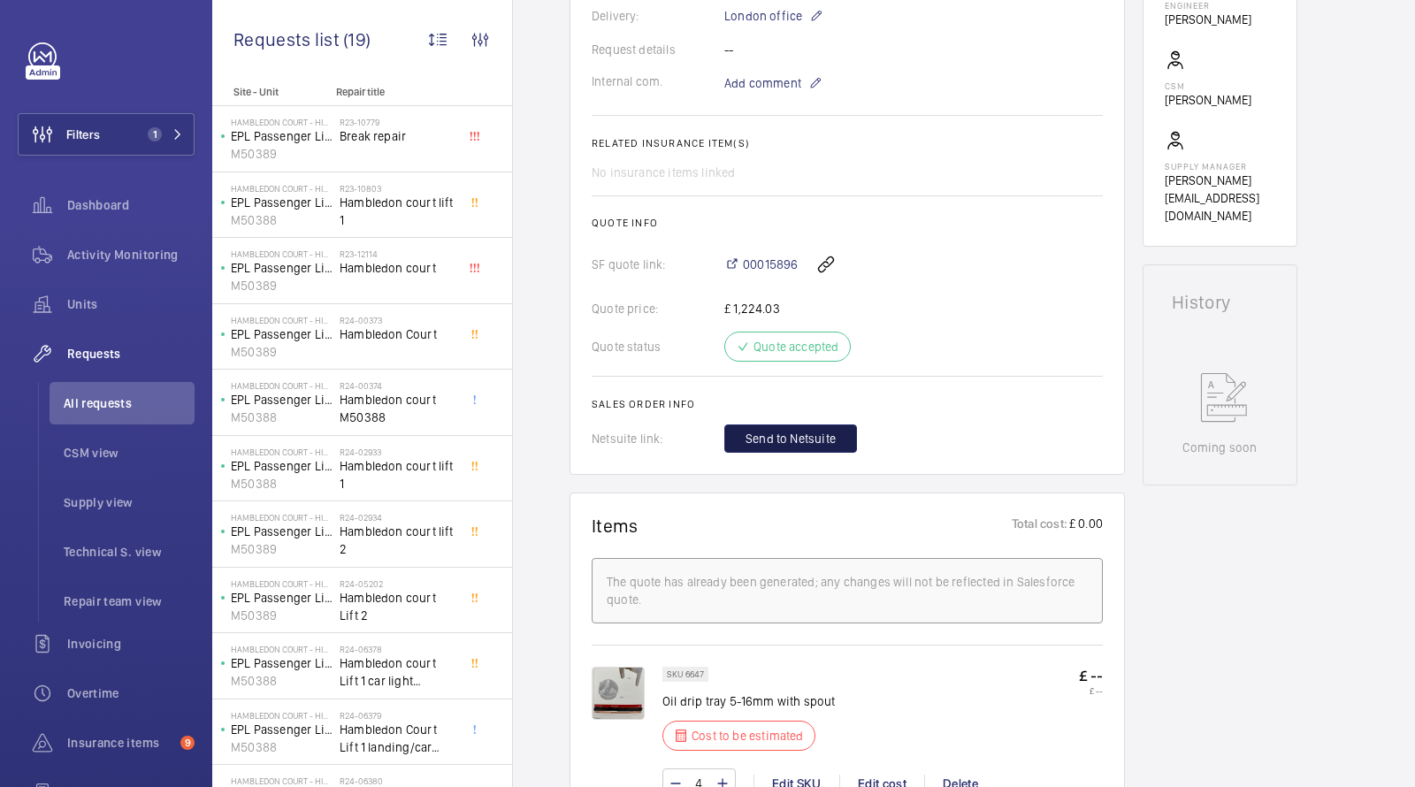
click at [788, 432] on span "Send to Netsuite" at bounding box center [791, 439] width 90 height 18
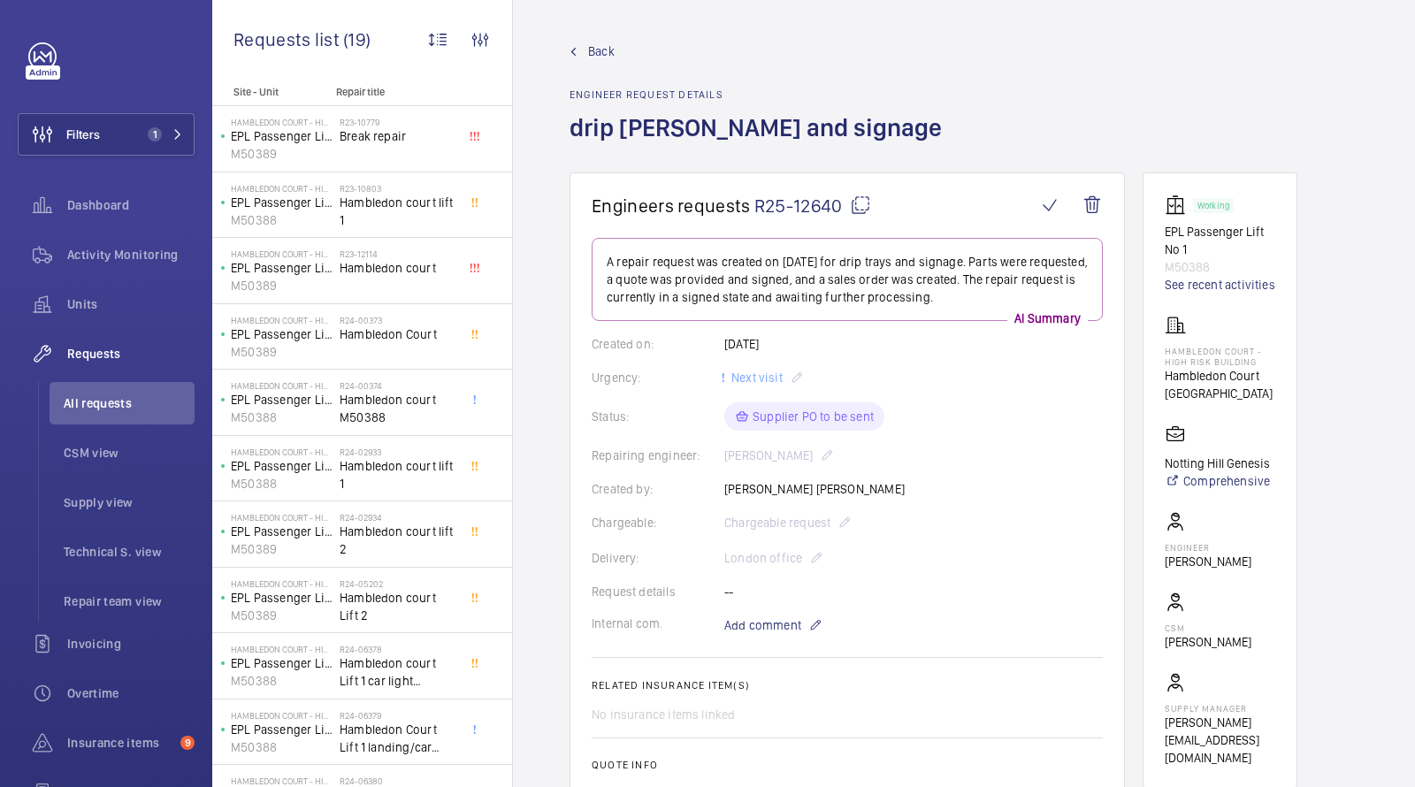
scroll to position [346, 0]
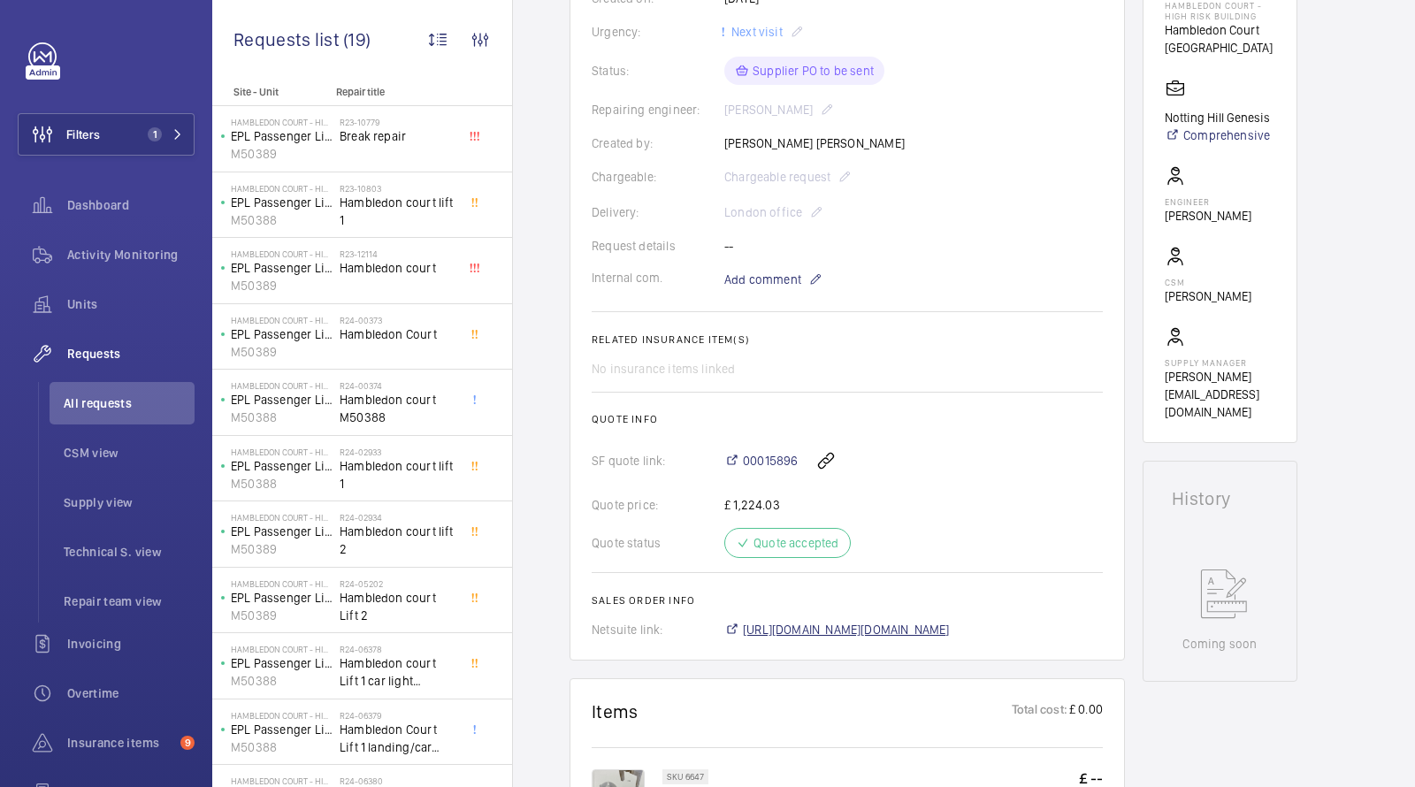
click at [807, 626] on span "https://6461500.app.netsuite.com/app/accounting/transactions/salesord.nl?id=302…" at bounding box center [846, 630] width 207 height 18
click at [151, 142] on button "Filters 1" at bounding box center [106, 134] width 177 height 42
click at [155, 121] on button "Filters 1" at bounding box center [106, 134] width 177 height 42
click at [303, 81] on div "Requests list (19) Unit status Request type Chargeable Units Request status Urg…" at bounding box center [362, 43] width 300 height 86
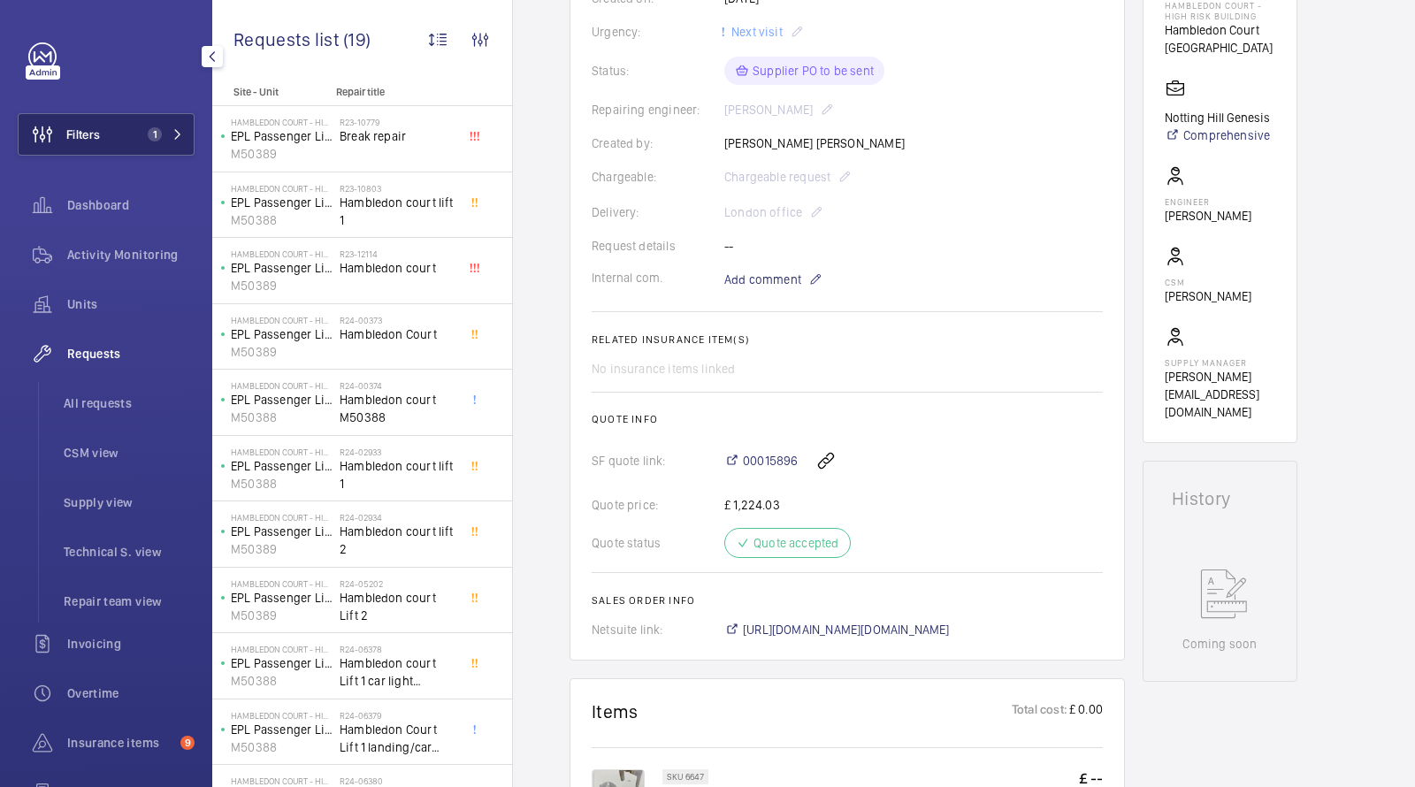
click at [137, 116] on button "Filters 1" at bounding box center [106, 134] width 177 height 42
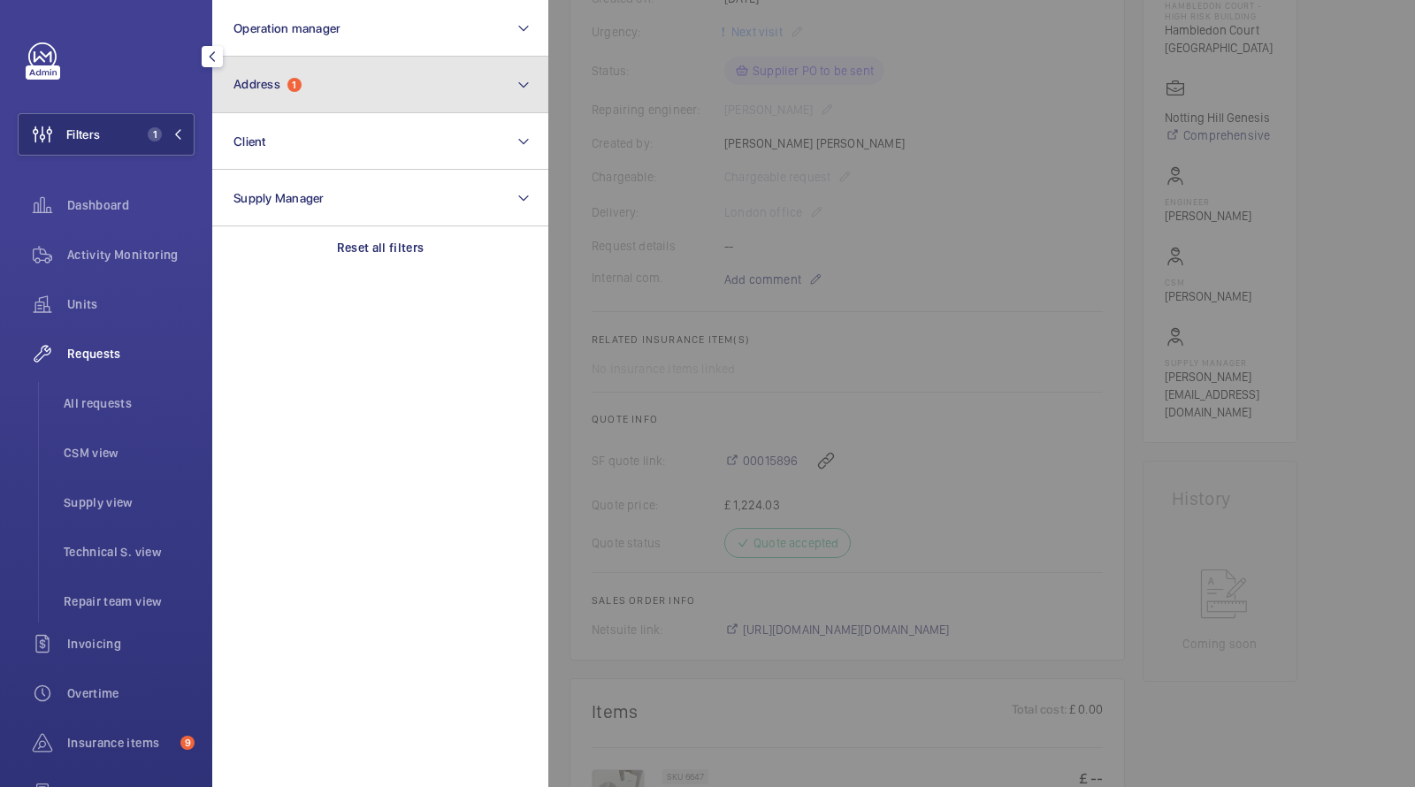
click at [241, 75] on button "Address 1" at bounding box center [380, 85] width 336 height 57
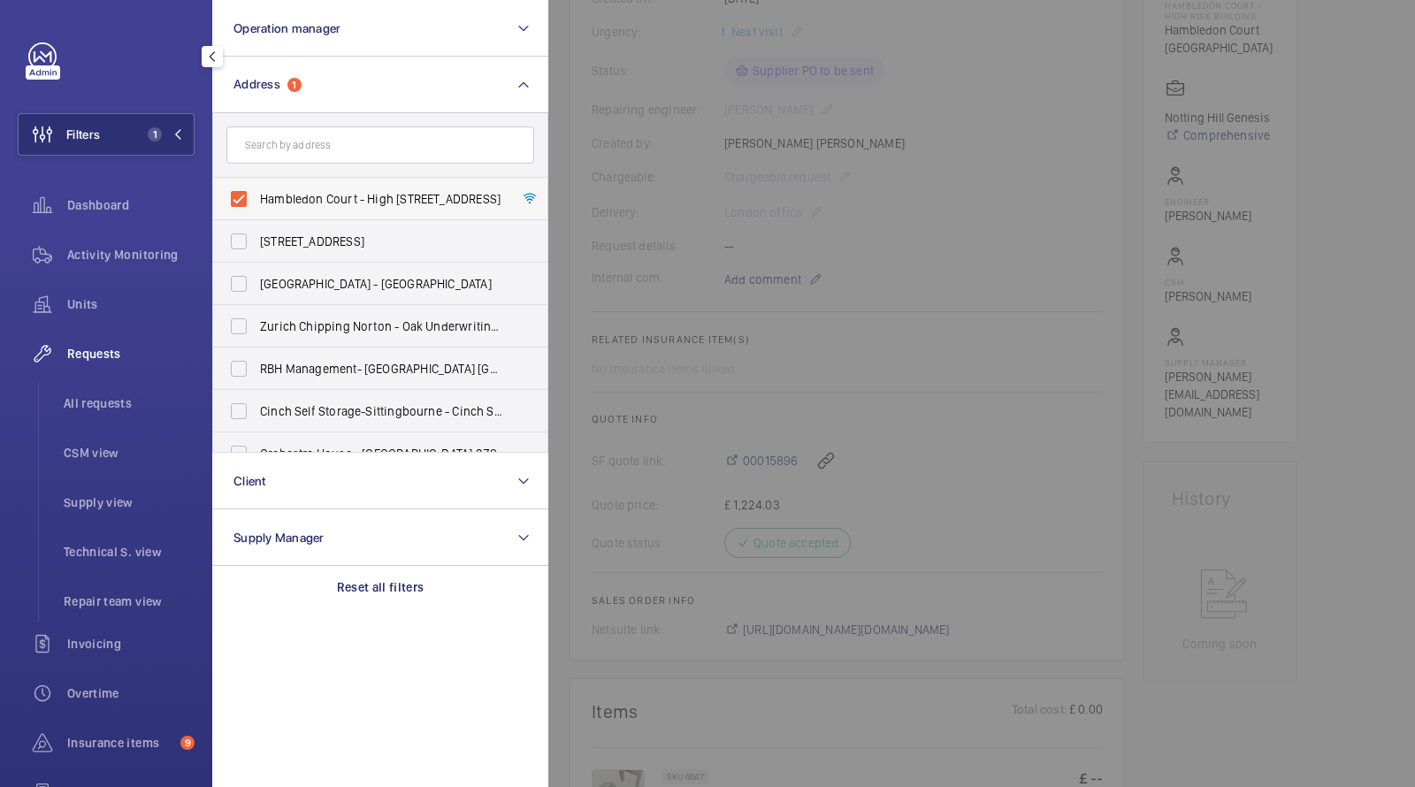
click at [316, 204] on span "Hambledon Court - High Risk Building - Hambledon Court, LONDON SE22 8EJ" at bounding box center [381, 199] width 243 height 18
click at [257, 204] on input "Hambledon Court - High Risk Building - Hambledon Court, LONDON SE22 8EJ" at bounding box center [238, 198] width 35 height 35
checkbox input "false"
click at [311, 136] on input "text" at bounding box center [380, 145] width 308 height 37
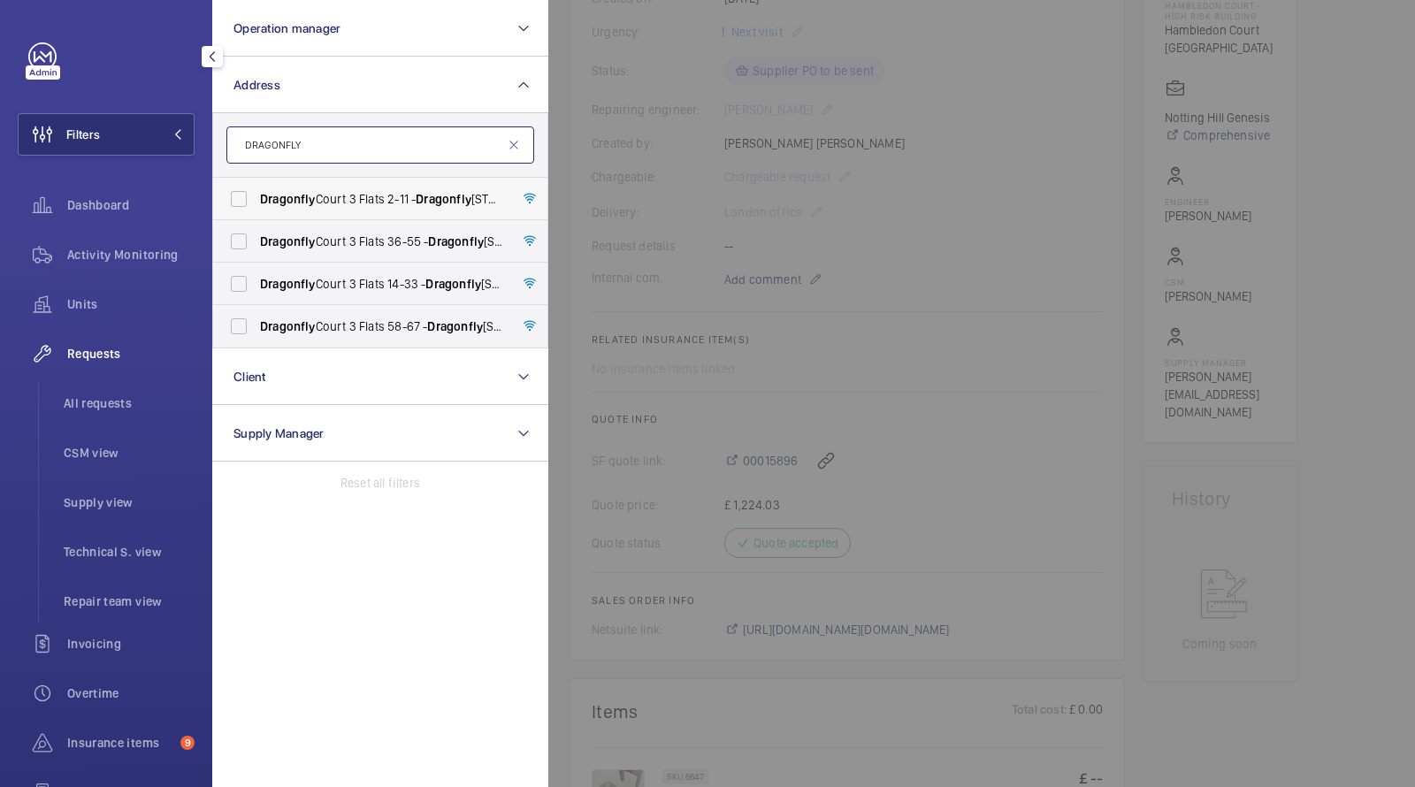
type input "DRAGONFLY"
click at [324, 194] on span "Dragonfly Court 3 Flats 2-11 - Dragonfly Court 3 Flats 2-11, LONDON NW9 5UW" at bounding box center [381, 199] width 243 height 18
click at [257, 194] on input "Dragonfly Court 3 Flats 2-11 - Dragonfly Court 3 Flats 2-11, LONDON NW9 5UW" at bounding box center [238, 198] width 35 height 35
checkbox input "true"
click at [112, 399] on span "All requests" at bounding box center [129, 404] width 131 height 18
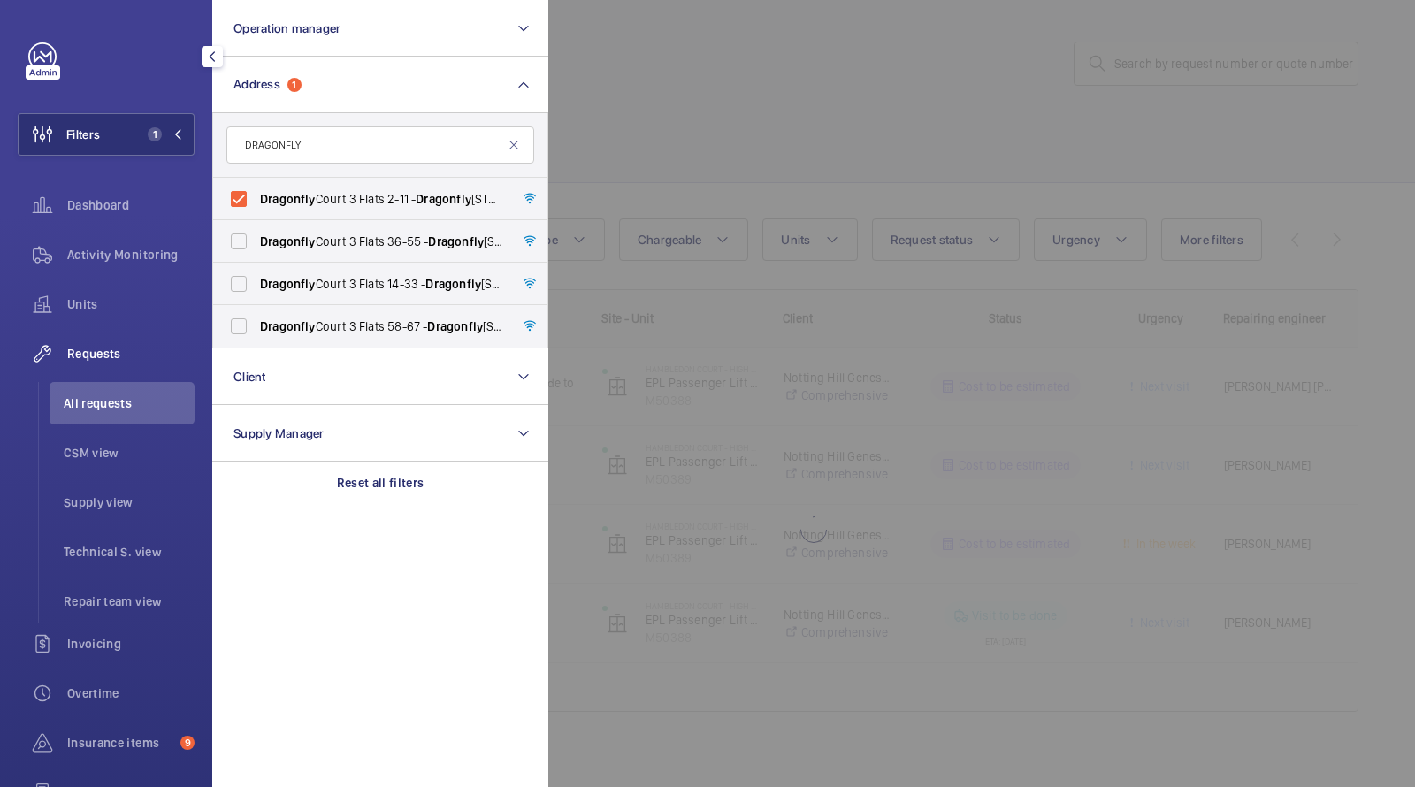
click at [881, 159] on div at bounding box center [1255, 393] width 1415 height 787
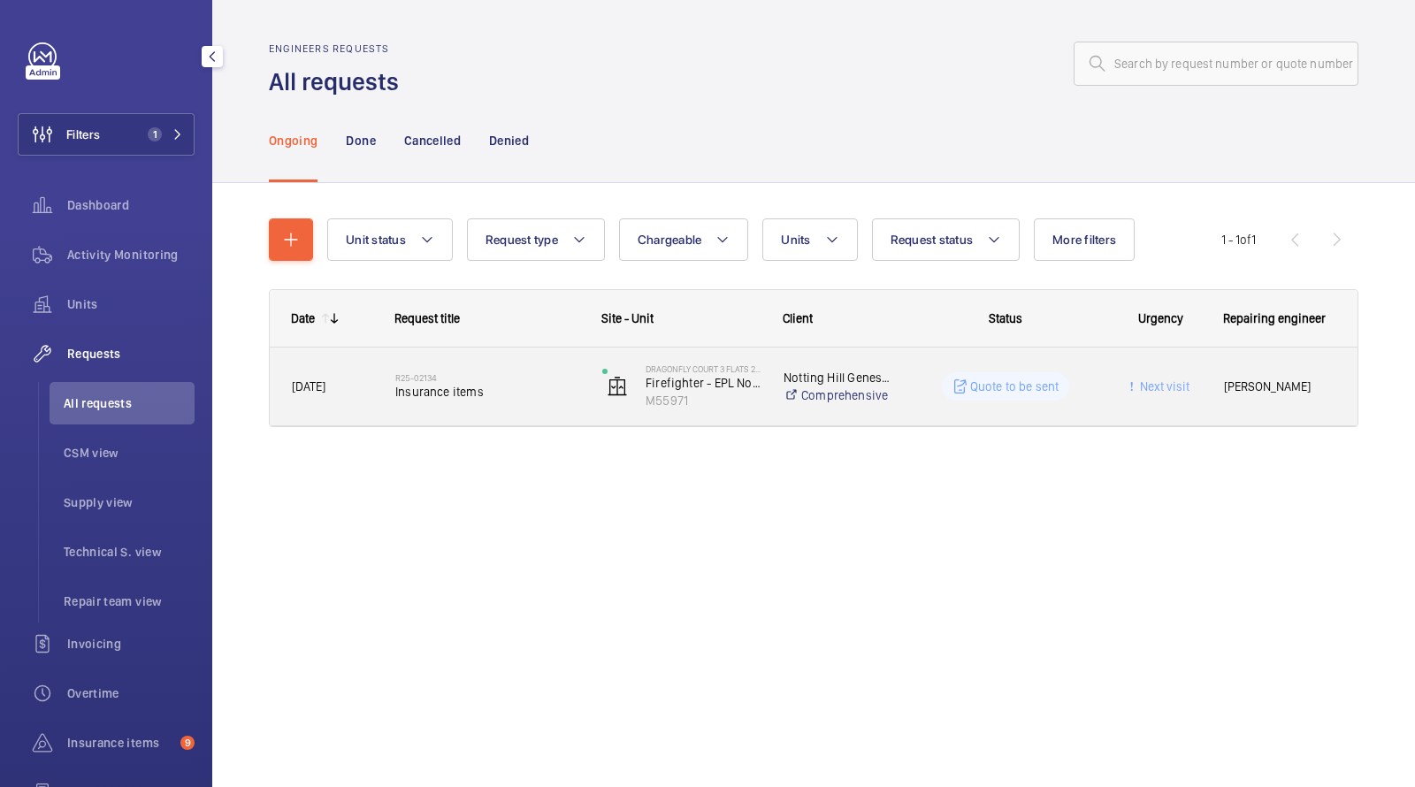
click at [416, 377] on h2 "R25-02134" at bounding box center [487, 377] width 184 height 11
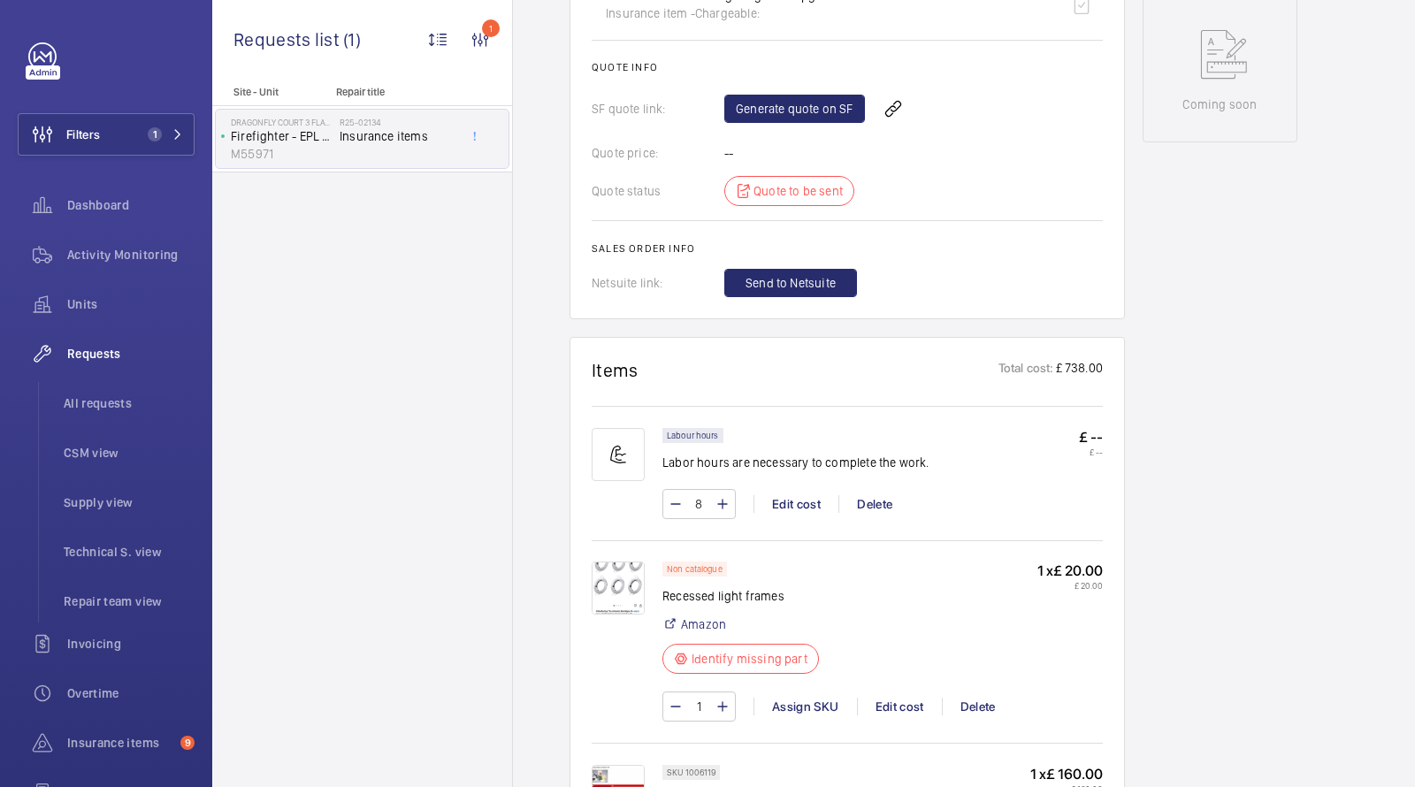
scroll to position [506, 0]
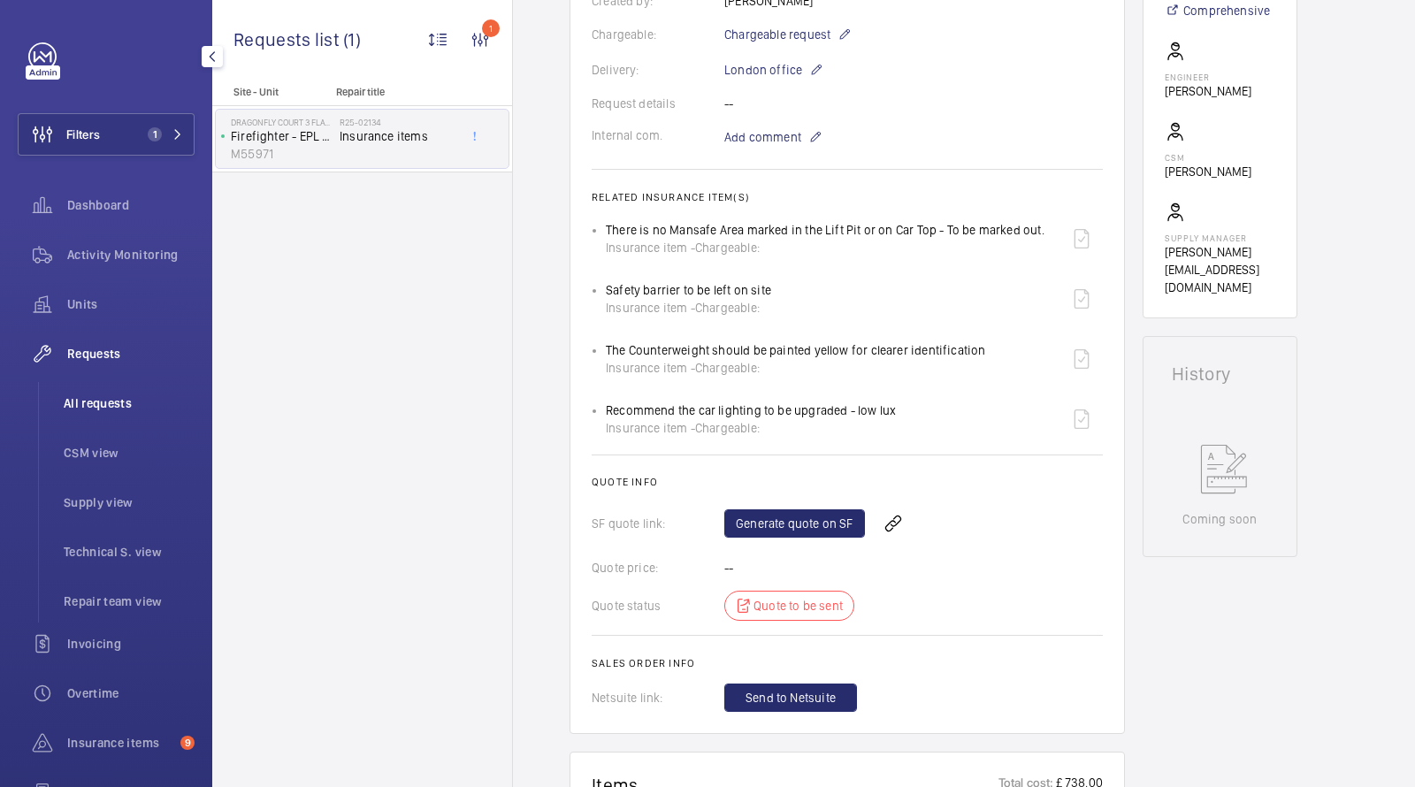
click at [112, 392] on li "All requests" at bounding box center [122, 403] width 145 height 42
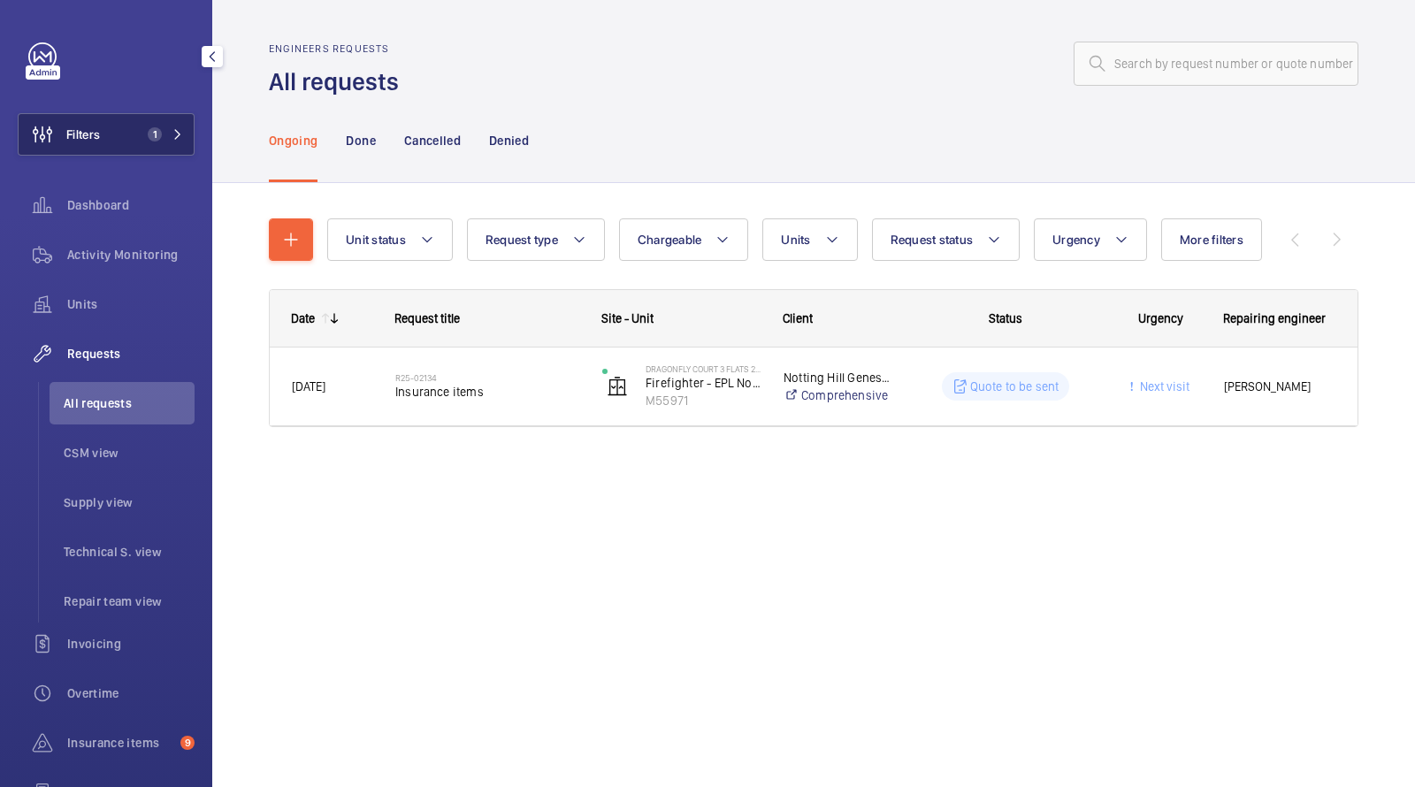
click at [160, 137] on span "1" at bounding box center [155, 134] width 14 height 14
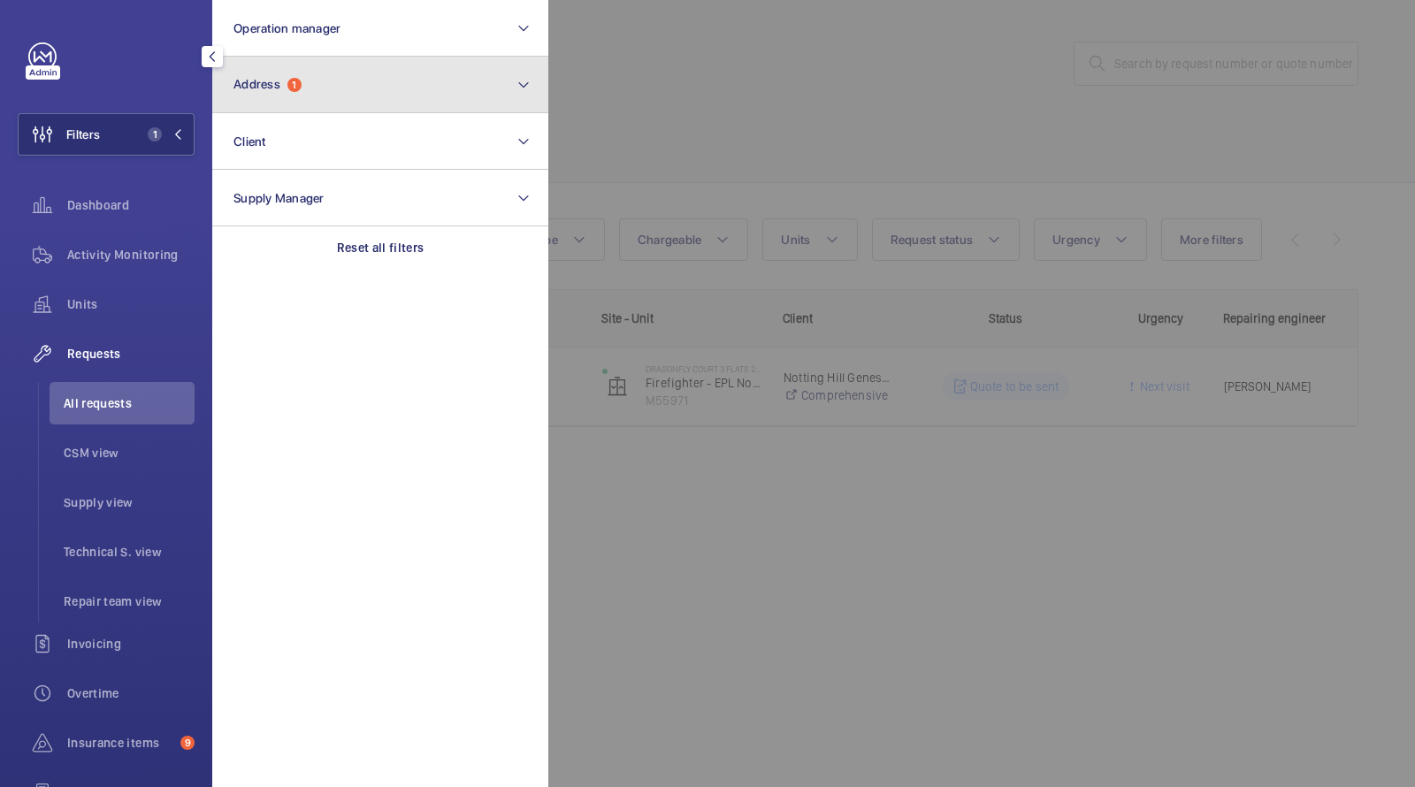
click at [305, 100] on button "Address 1" at bounding box center [380, 85] width 336 height 57
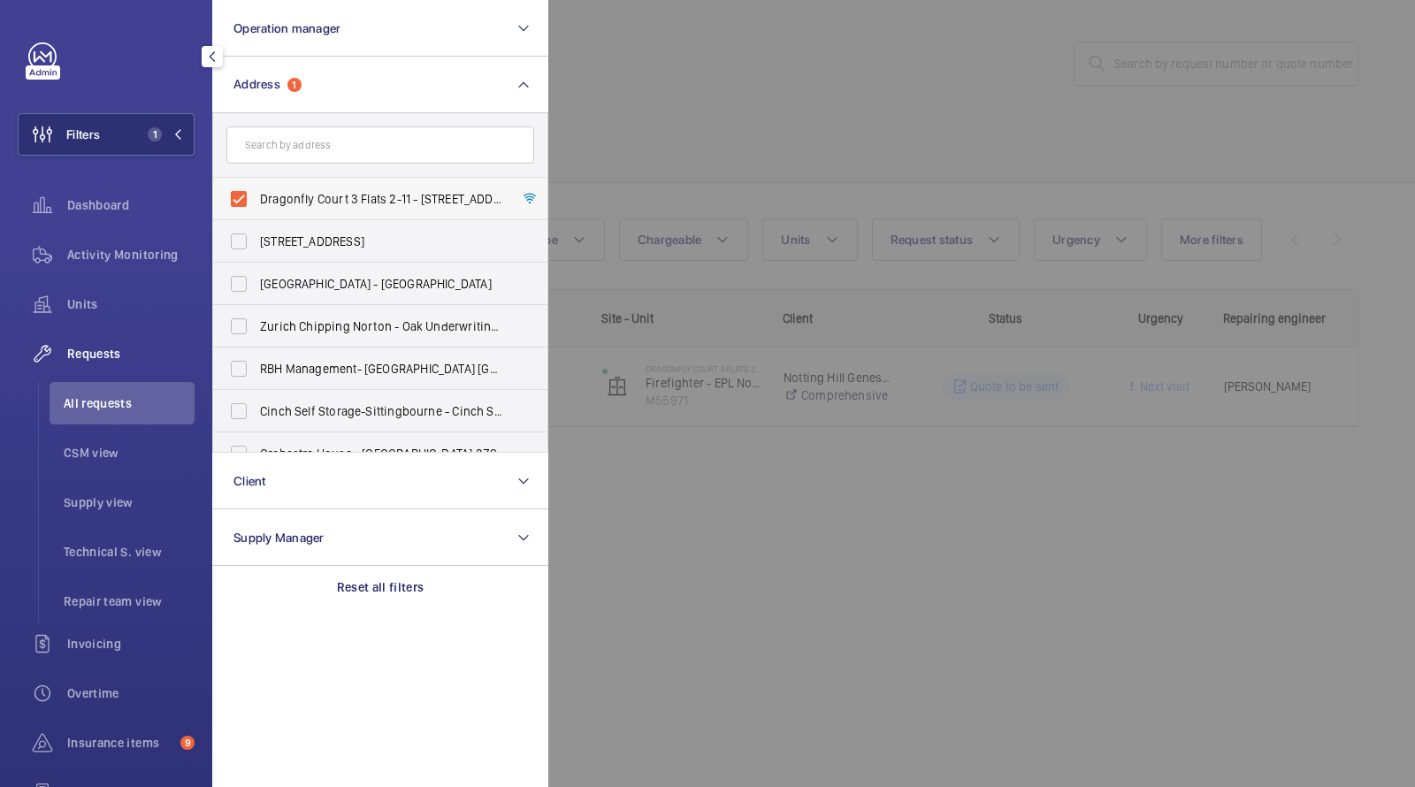
click at [317, 205] on span "Dragonfly Court 3 Flats 2-11 - Dragonfly Court 3 Flats 2-11, LONDON NW9 5UW" at bounding box center [381, 199] width 243 height 18
click at [257, 205] on input "Dragonfly Court 3 Flats 2-11 - Dragonfly Court 3 Flats 2-11, LONDON NW9 5UW" at bounding box center [238, 198] width 35 height 35
checkbox input "false"
click at [324, 157] on input "text" at bounding box center [380, 145] width 308 height 37
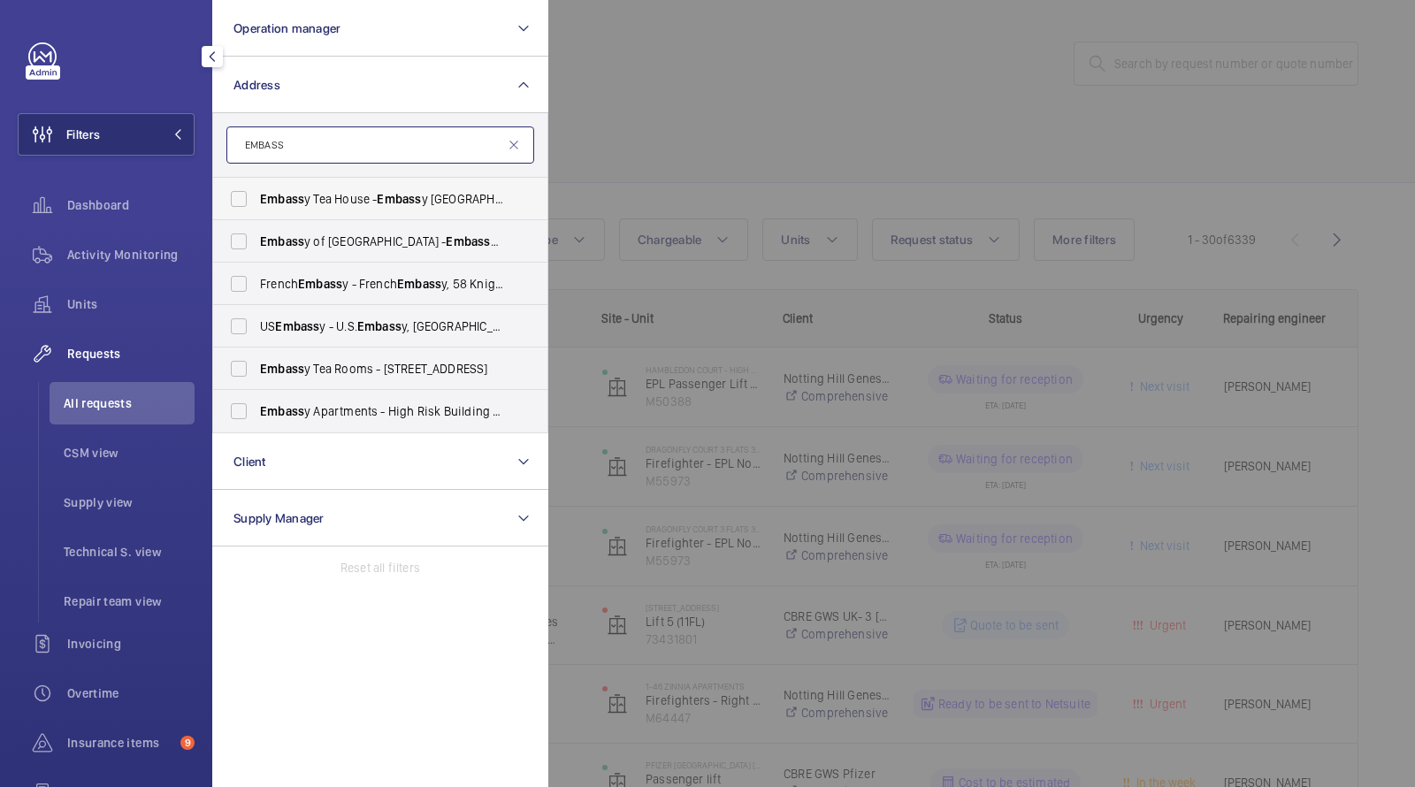
type input "EMBASS"
click at [338, 199] on span "Embass y Tea House - Embass y Tea House, LONDON SE1 0LN" at bounding box center [381, 199] width 243 height 18
click at [257, 199] on input "Embass y Tea House - Embass y Tea House, LONDON SE1 0LN" at bounding box center [238, 198] width 35 height 35
click at [338, 199] on span "Embass y Tea House - Embass y Tea House, LONDON SE1 0LN" at bounding box center [381, 199] width 243 height 18
click at [257, 199] on input "Embass y Tea House - Embass y Tea House, LONDON SE1 0LN" at bounding box center [238, 198] width 35 height 35
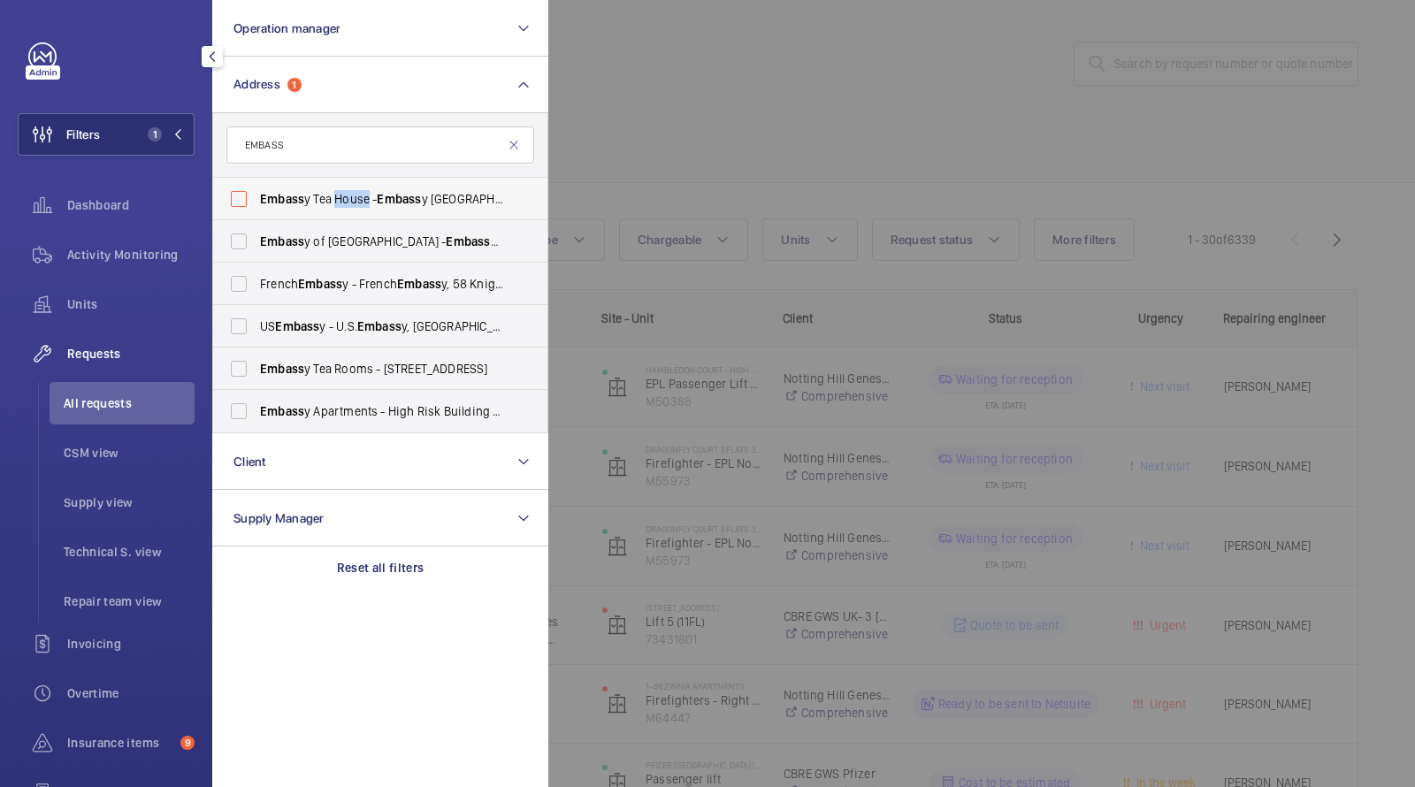
checkbox input "false"
click at [365, 404] on span "Embass y Apartments - High Risk Building - Embass y Apartments, LONDON SE5 9BB" at bounding box center [381, 412] width 243 height 18
click at [257, 404] on input "Embass y Apartments - High Risk Building - Embass y Apartments, LONDON SE5 9BB" at bounding box center [238, 411] width 35 height 35
checkbox input "true"
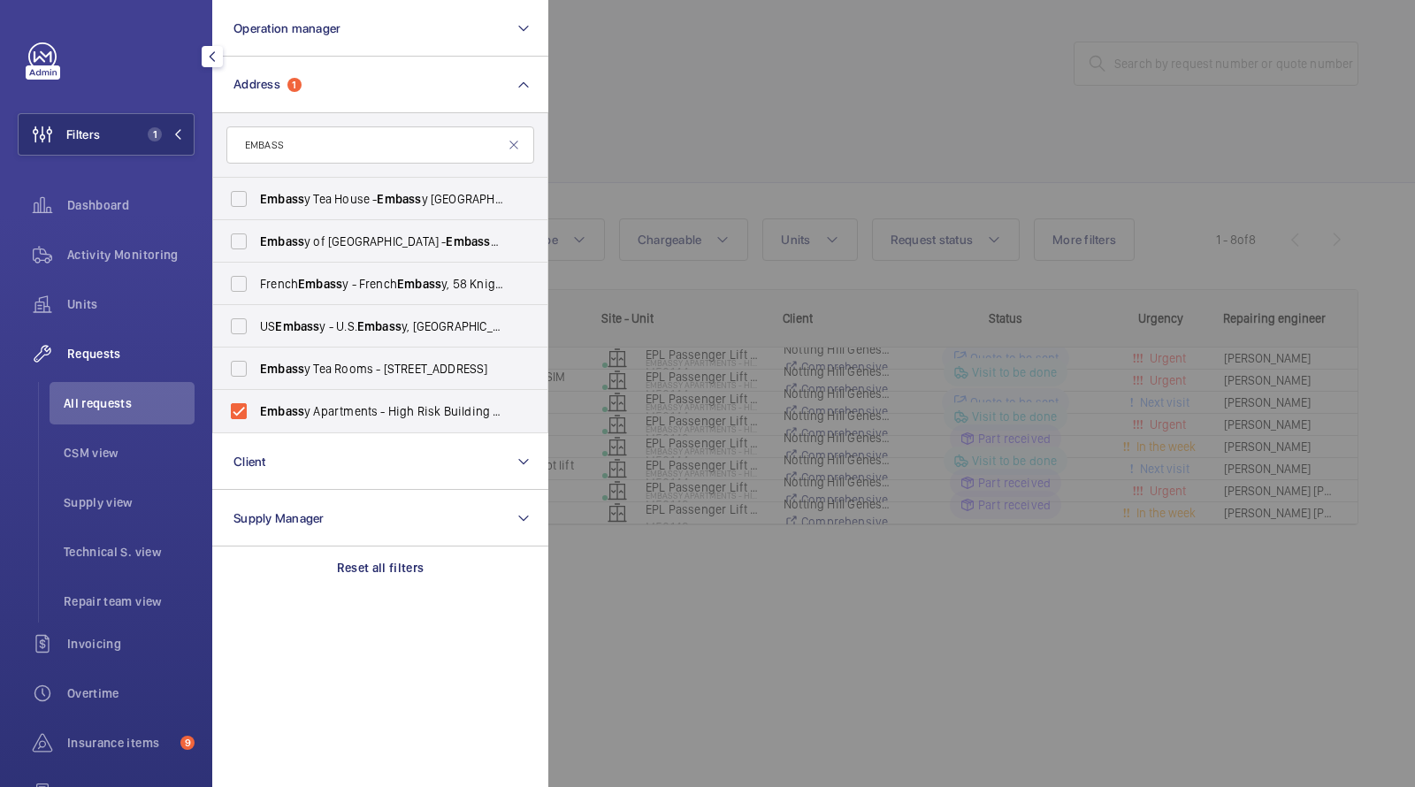
click at [724, 58] on div at bounding box center [1255, 393] width 1415 height 787
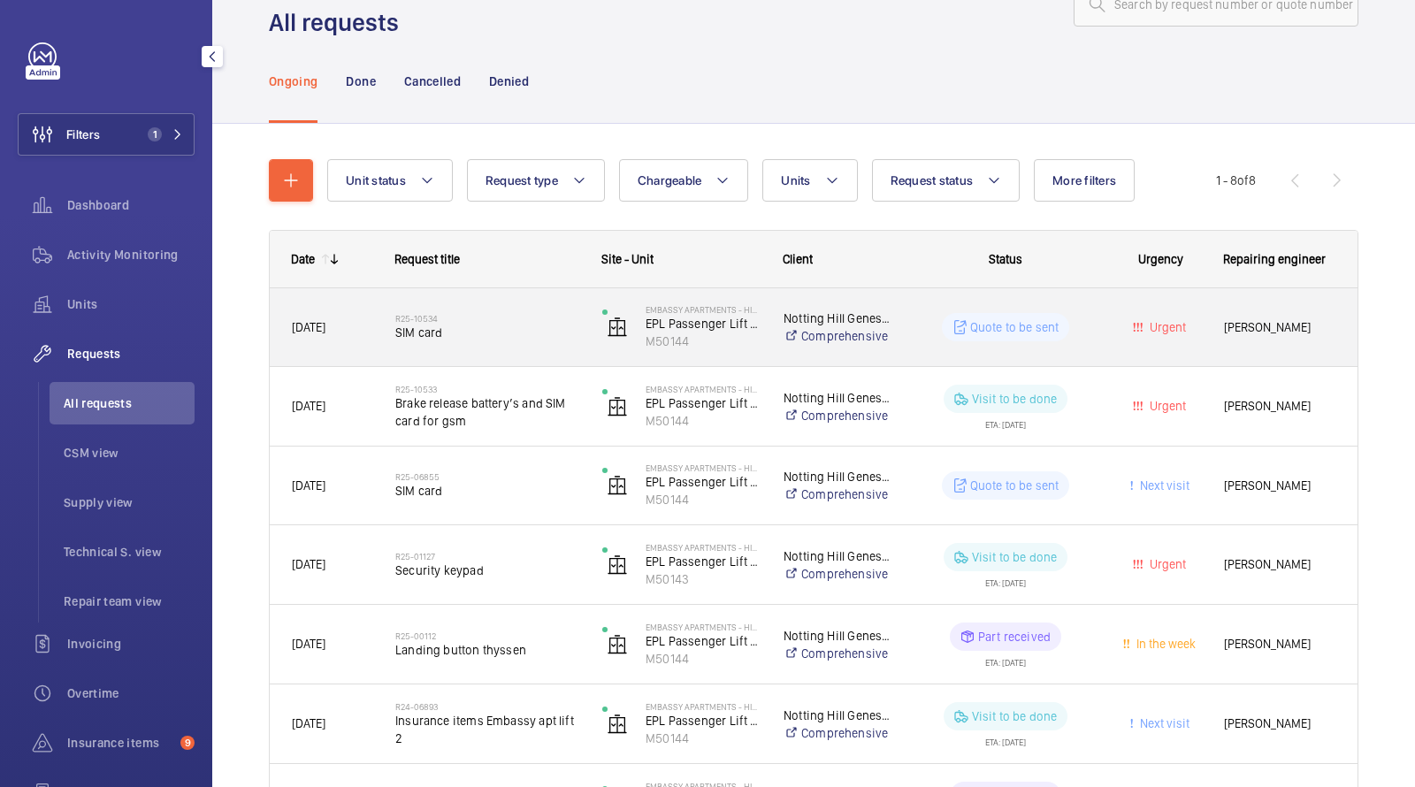
scroll to position [55, 0]
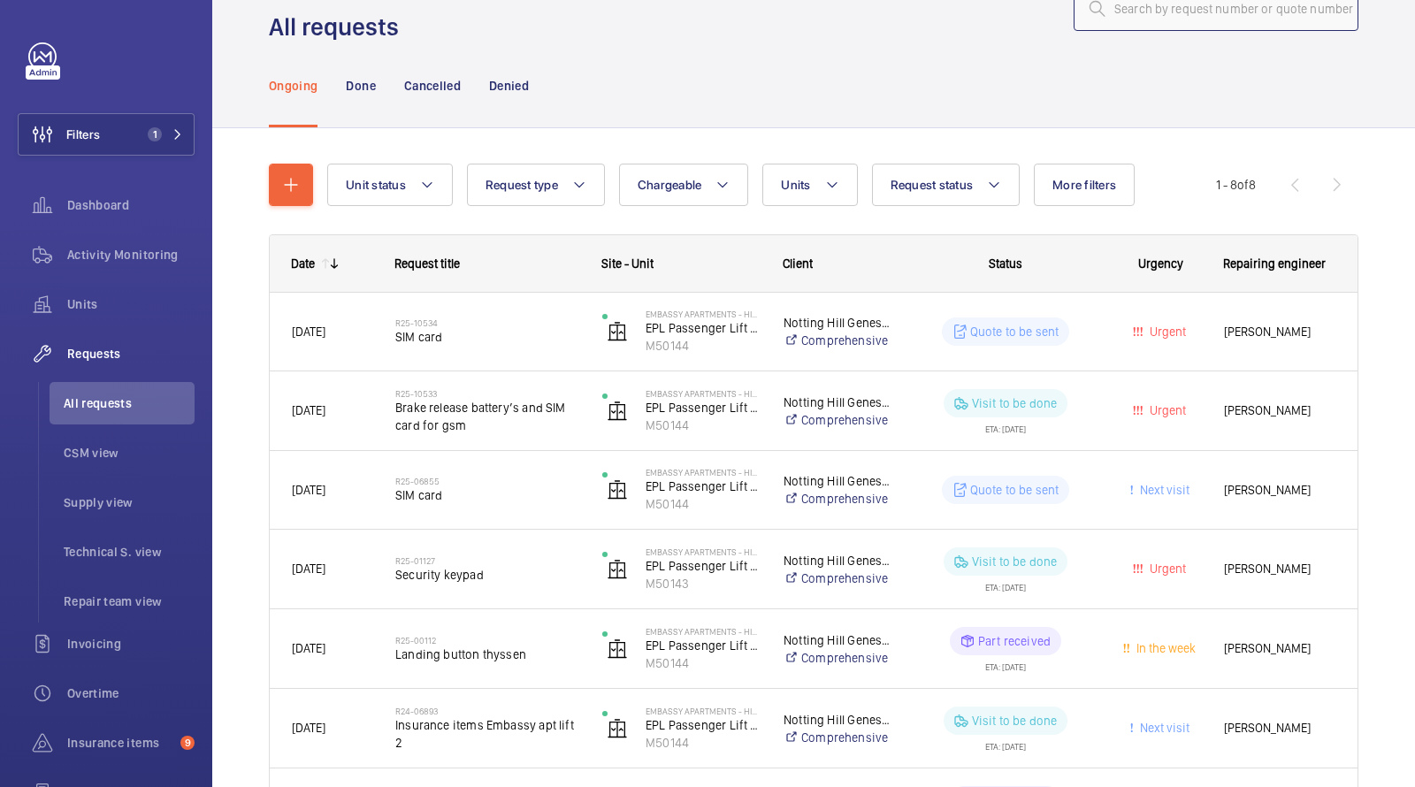
click at [1144, 21] on input "text" at bounding box center [1216, 9] width 285 height 44
paste input "R25-12639"
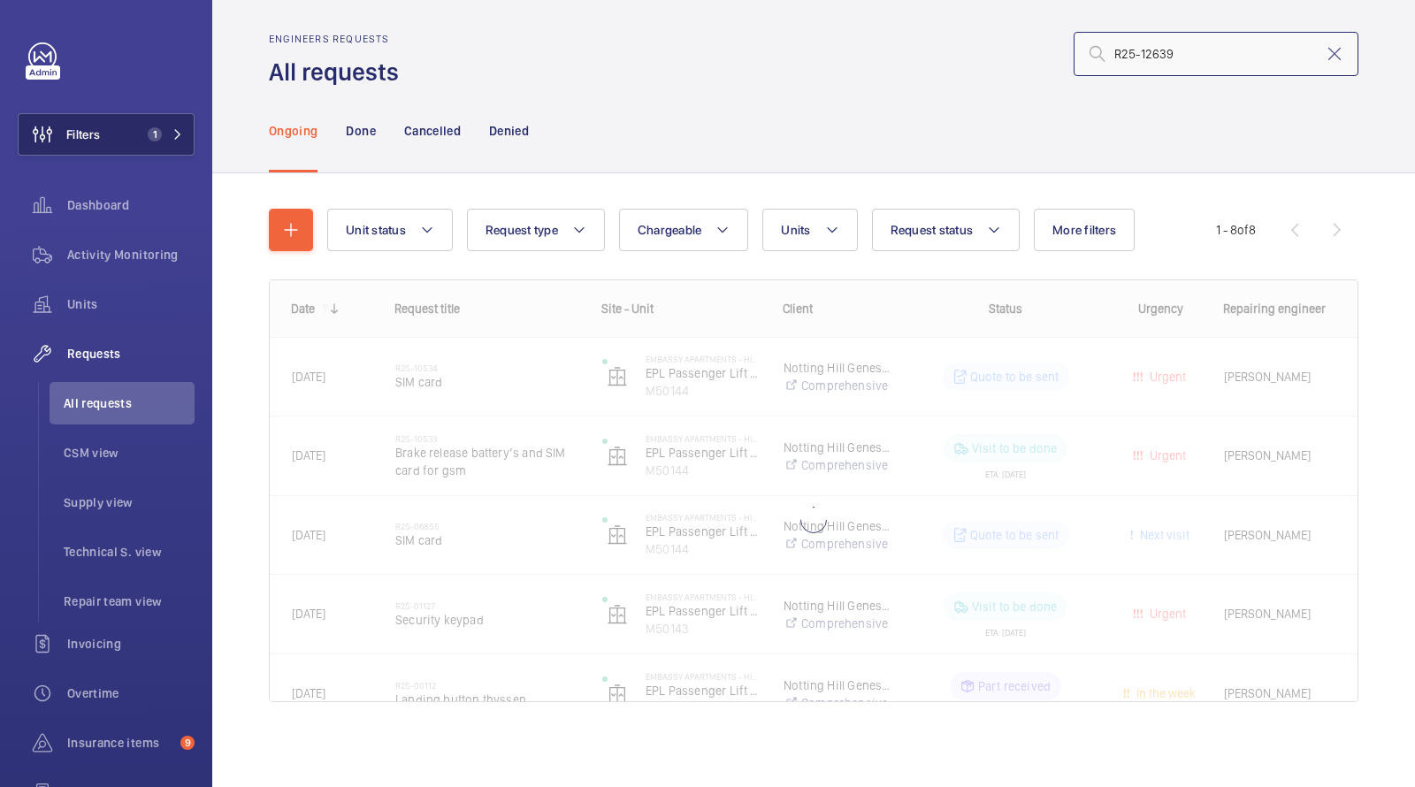
type input "R25-12639"
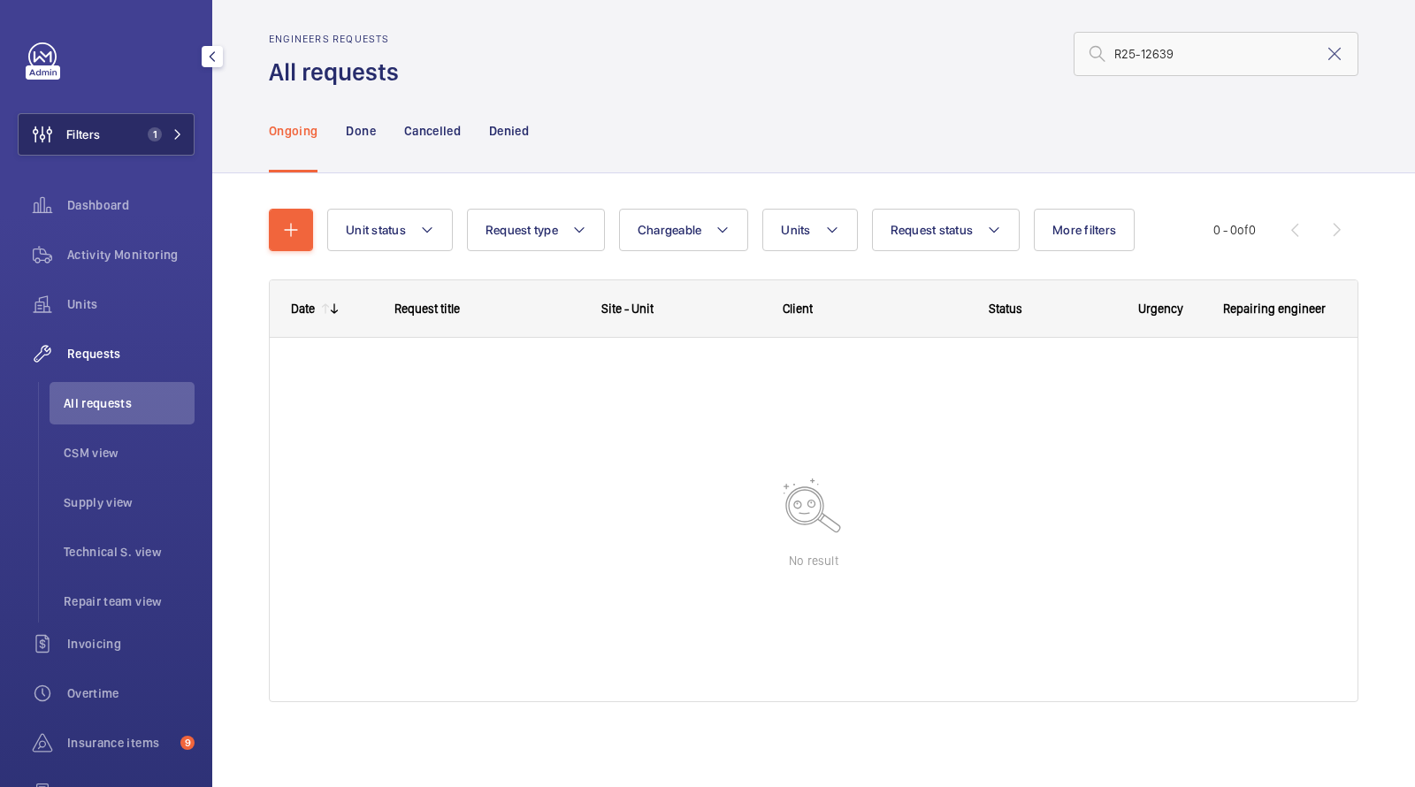
click at [150, 142] on button "Filters 1" at bounding box center [106, 134] width 177 height 42
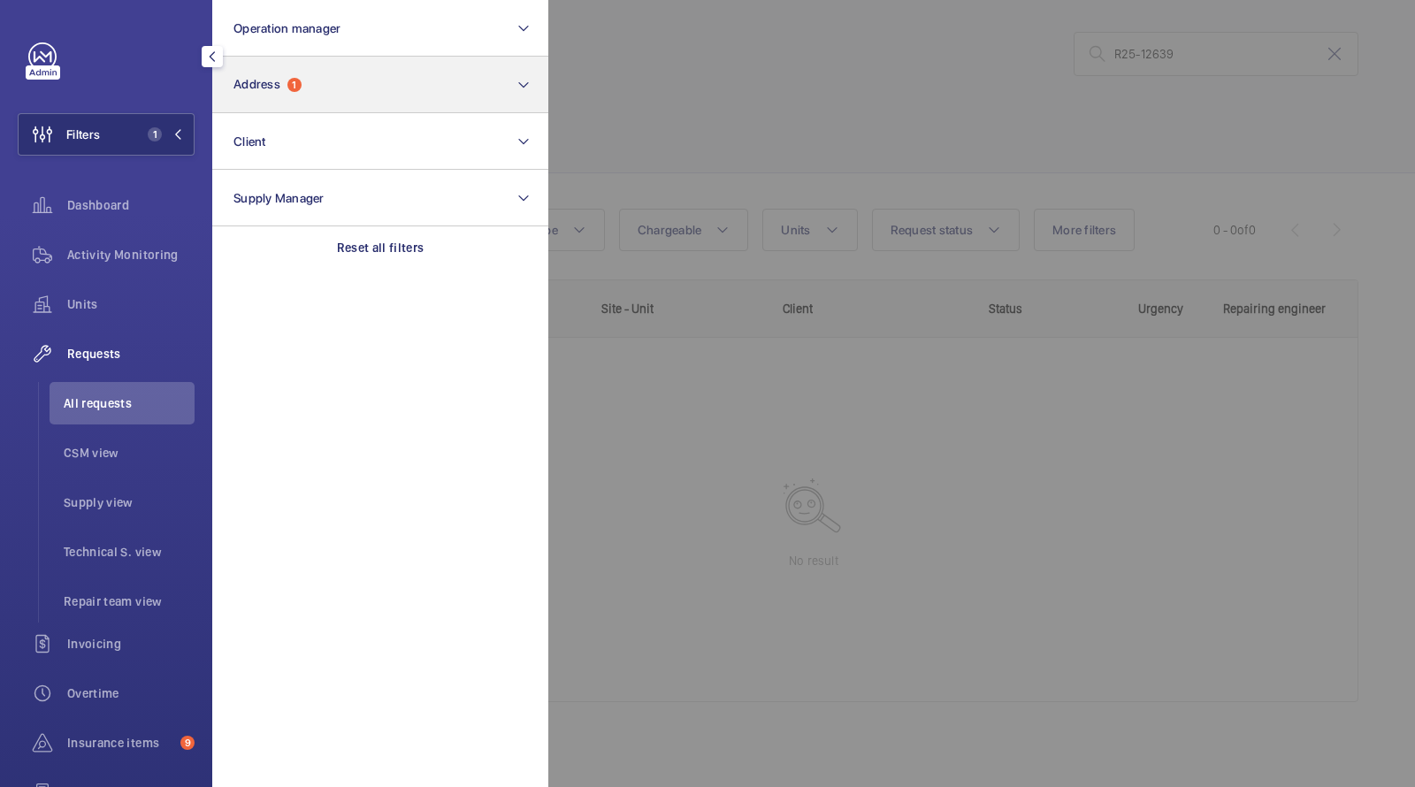
scroll to position [10, 0]
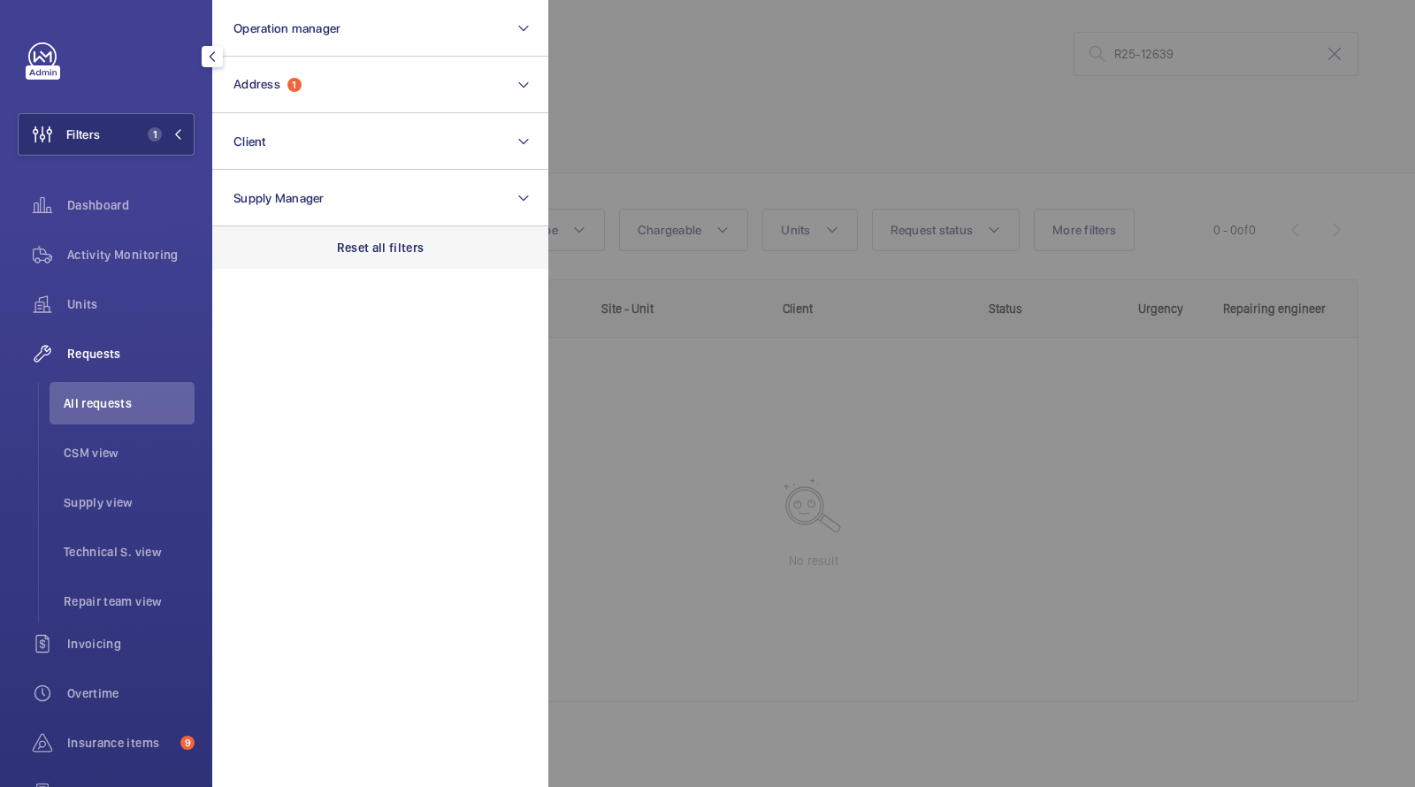
click at [391, 242] on p "Reset all filters" at bounding box center [381, 248] width 88 height 18
click at [863, 88] on div at bounding box center [1255, 393] width 1415 height 787
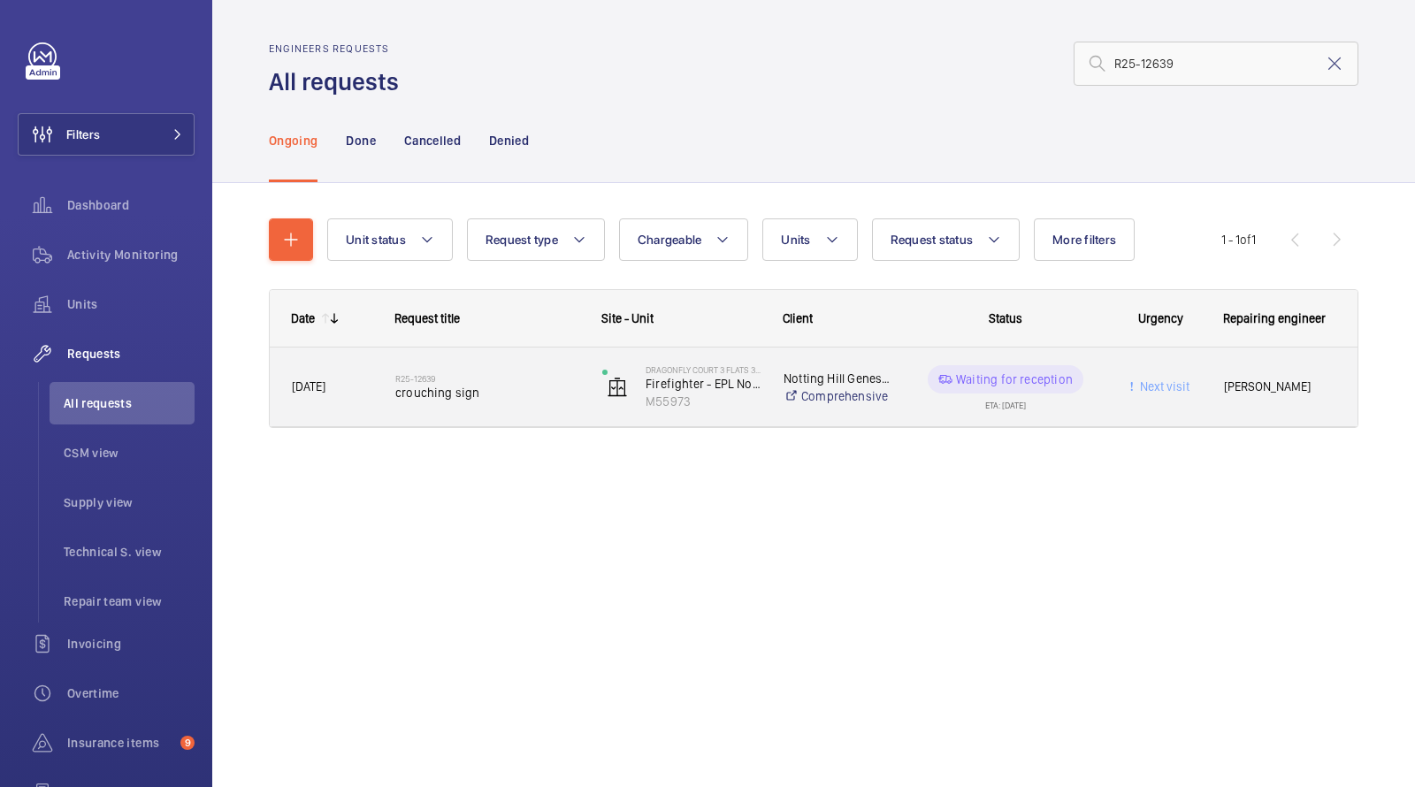
click at [433, 409] on div "R25-12639 crouching sign" at bounding box center [487, 387] width 184 height 51
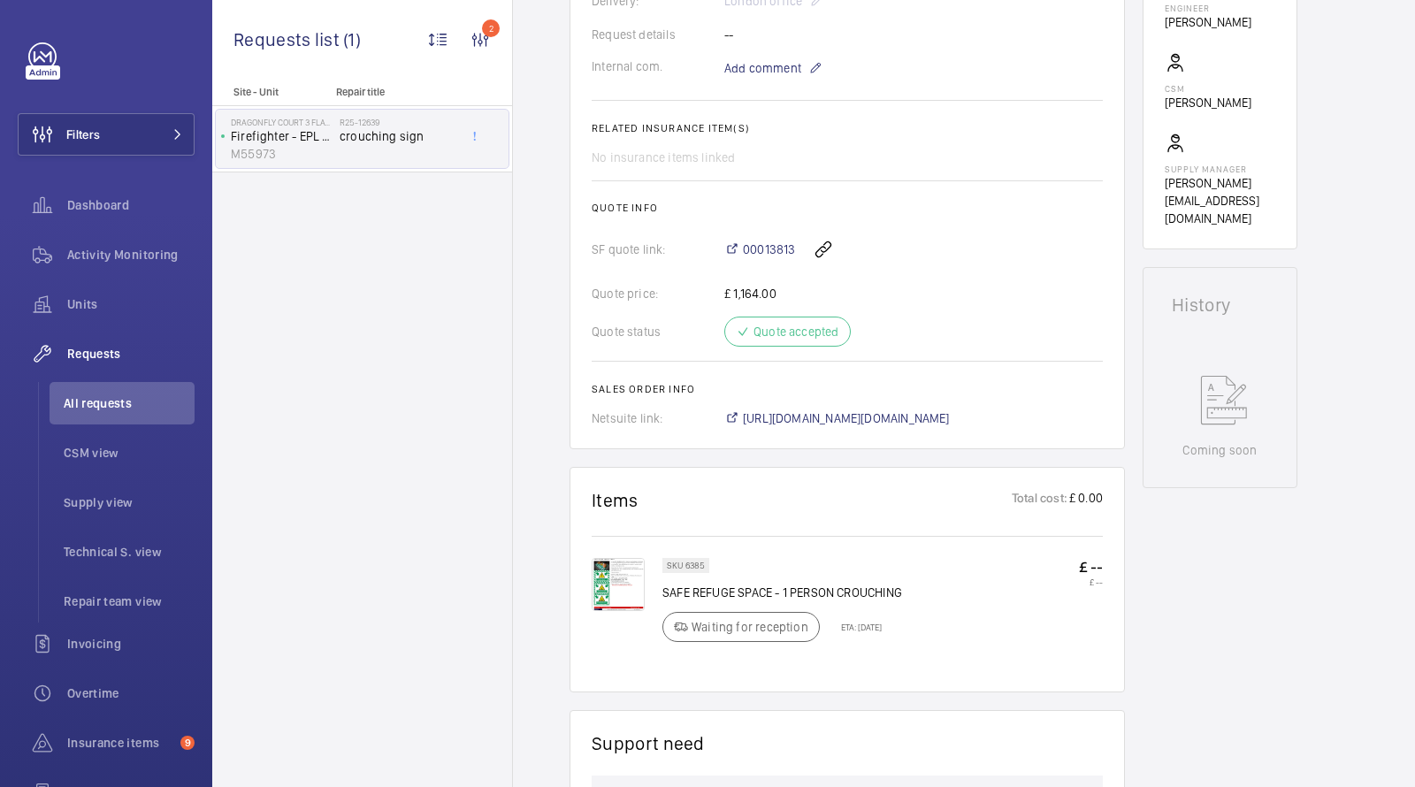
scroll to position [579, 0]
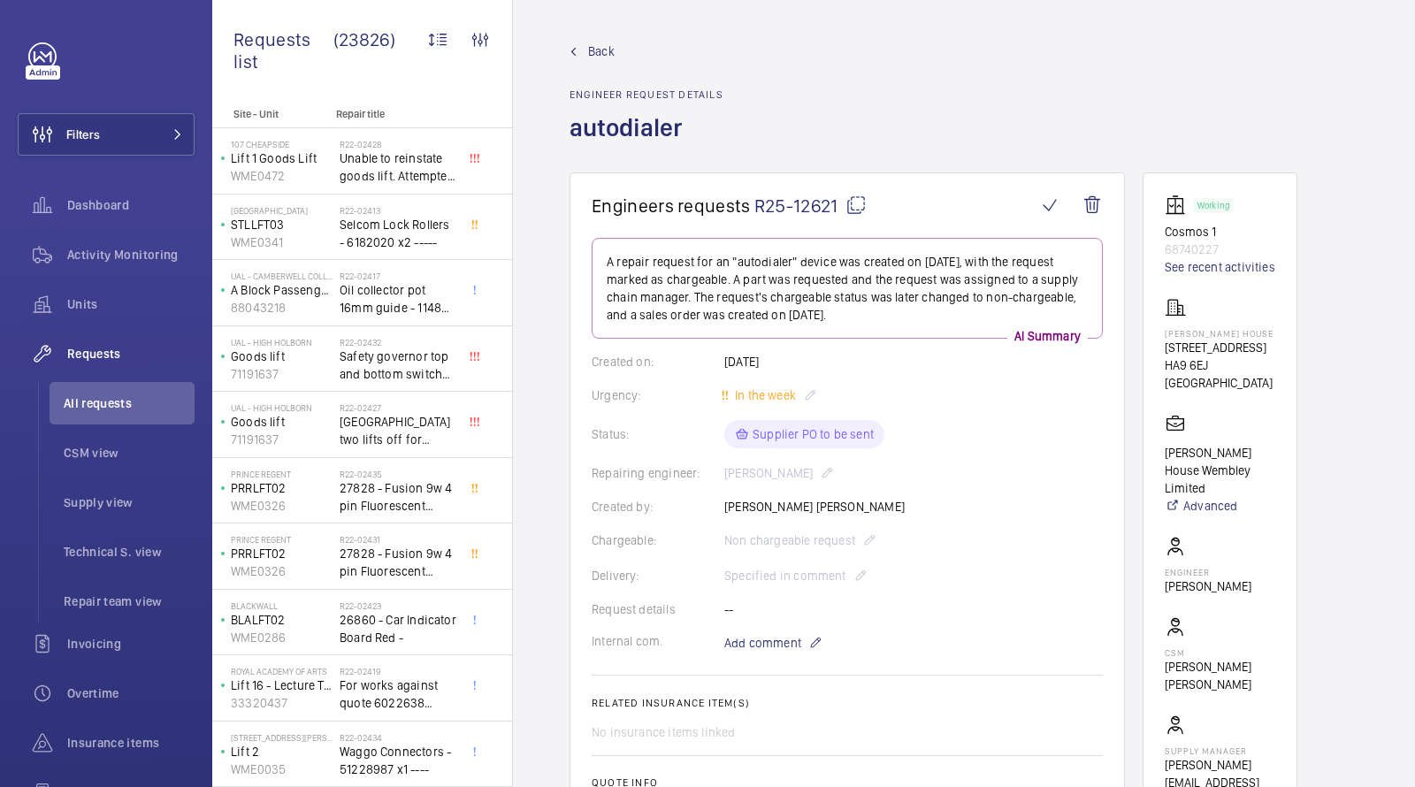
scroll to position [591, 0]
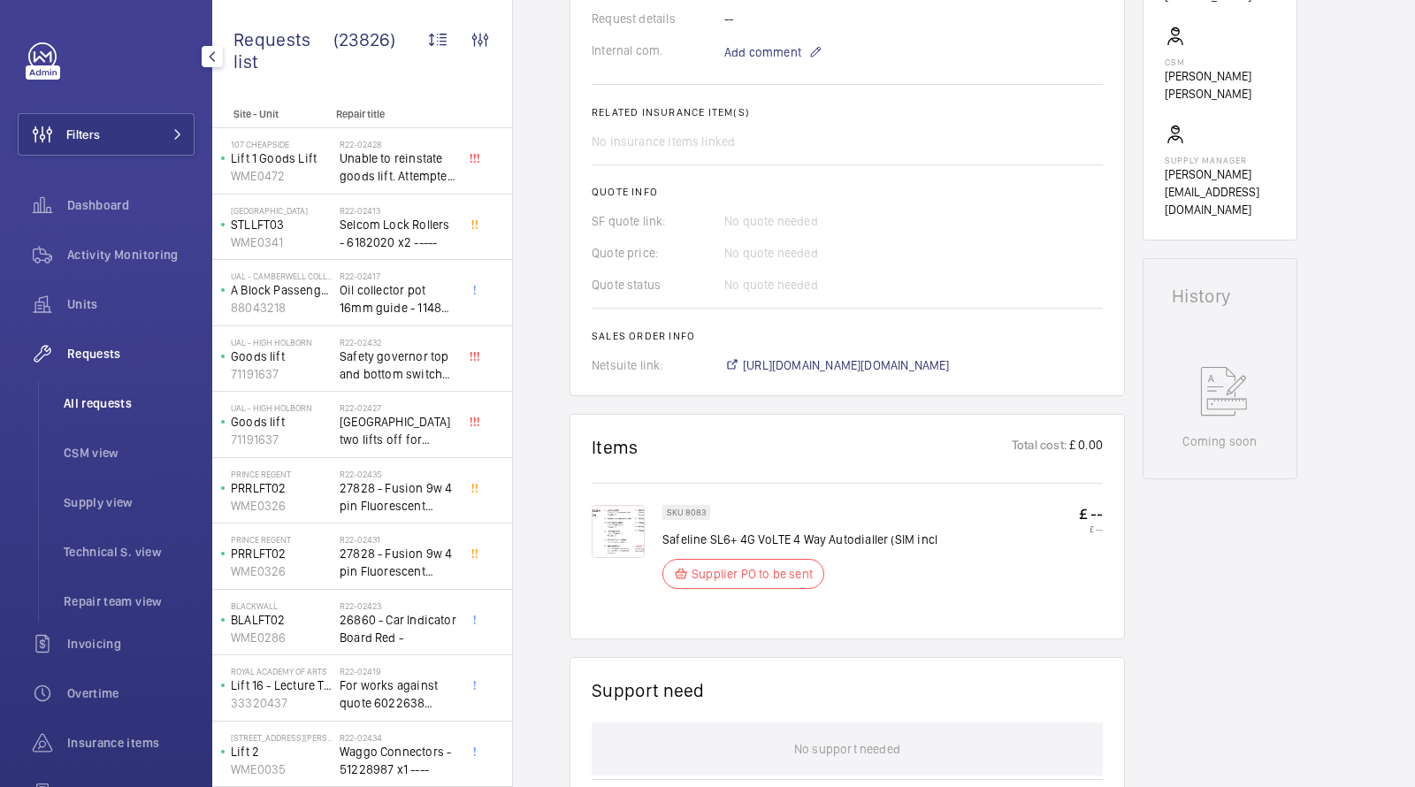
click at [119, 402] on span "All requests" at bounding box center [129, 404] width 131 height 18
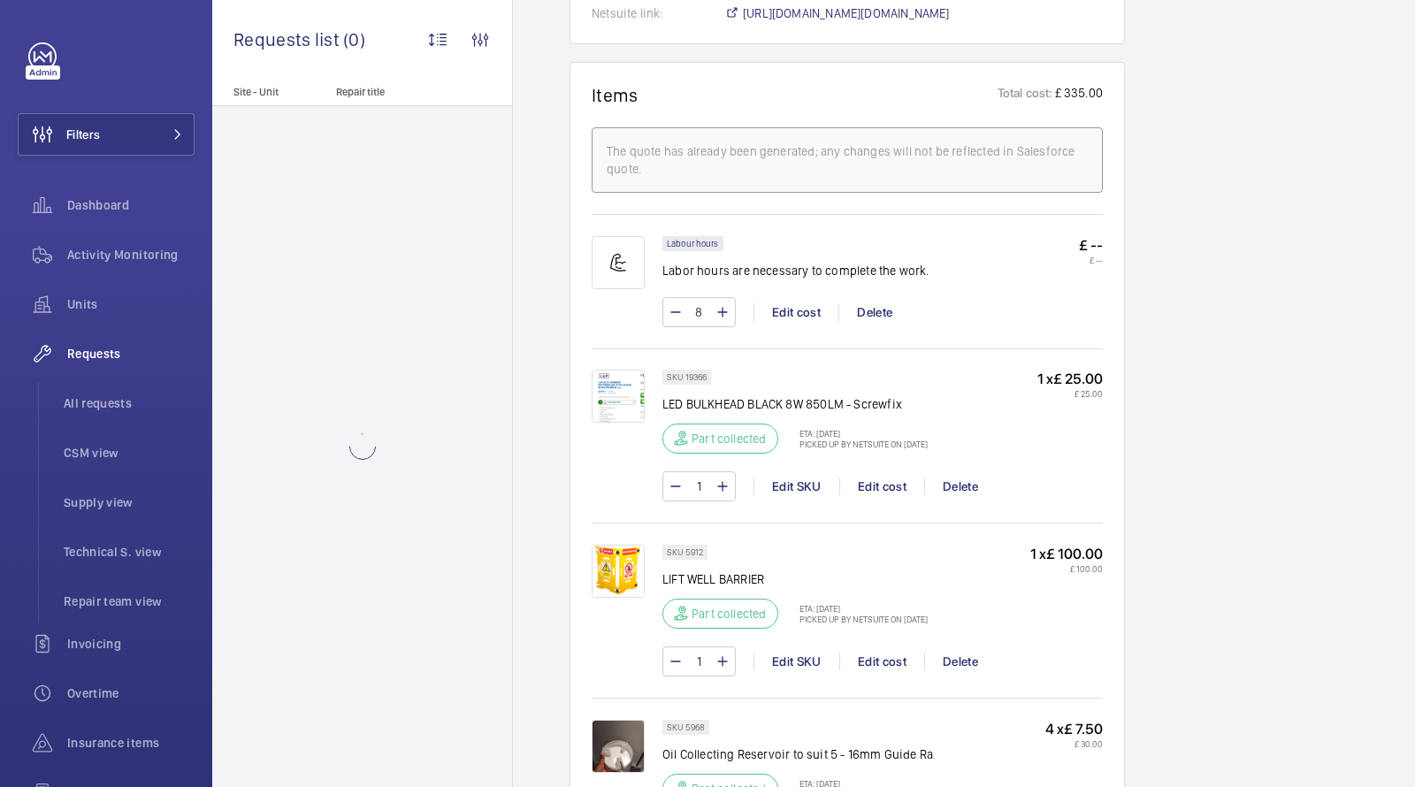
scroll to position [1430, 0]
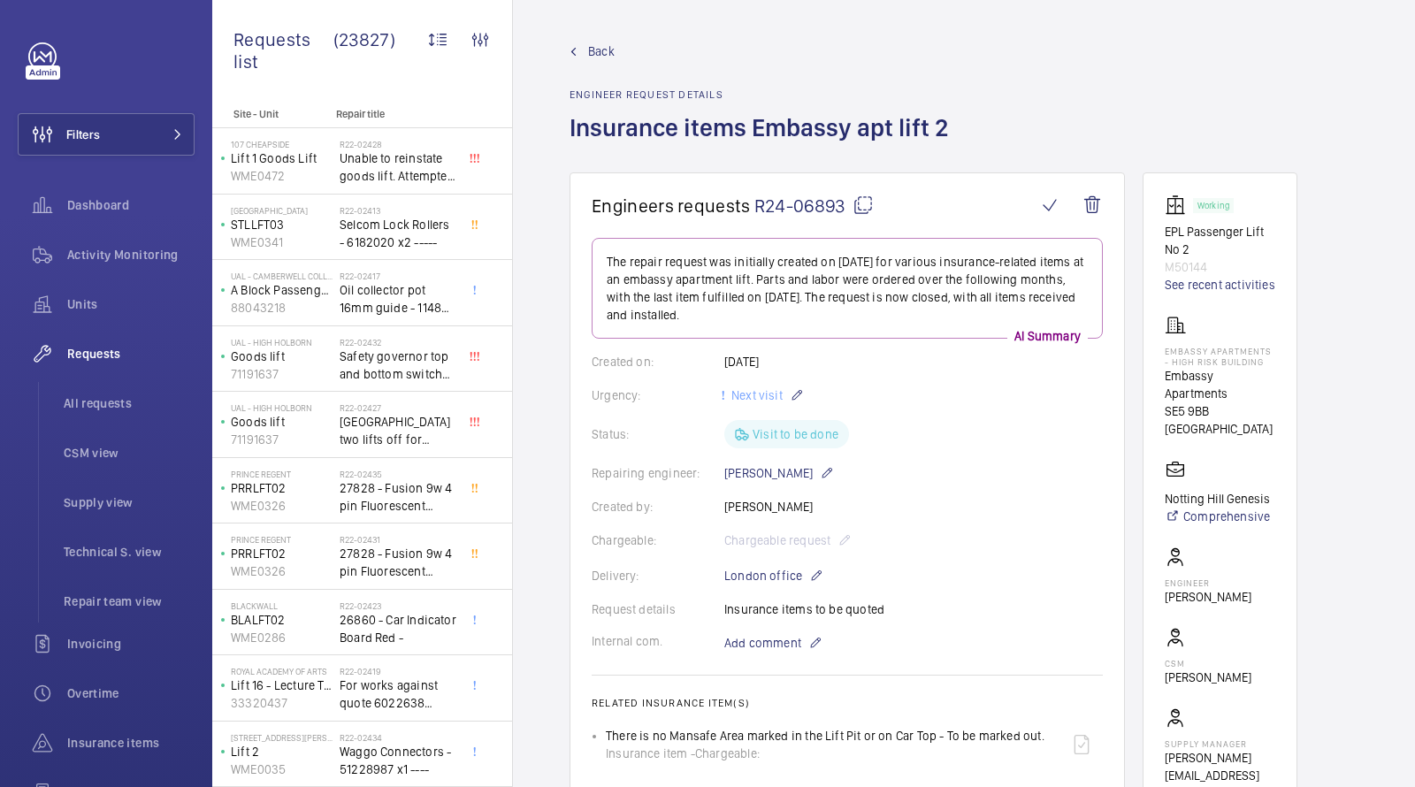
click at [1196, 260] on p "M50144" at bounding box center [1220, 267] width 111 height 18
copy p "M50144"
click at [134, 129] on button "Filters" at bounding box center [106, 134] width 177 height 42
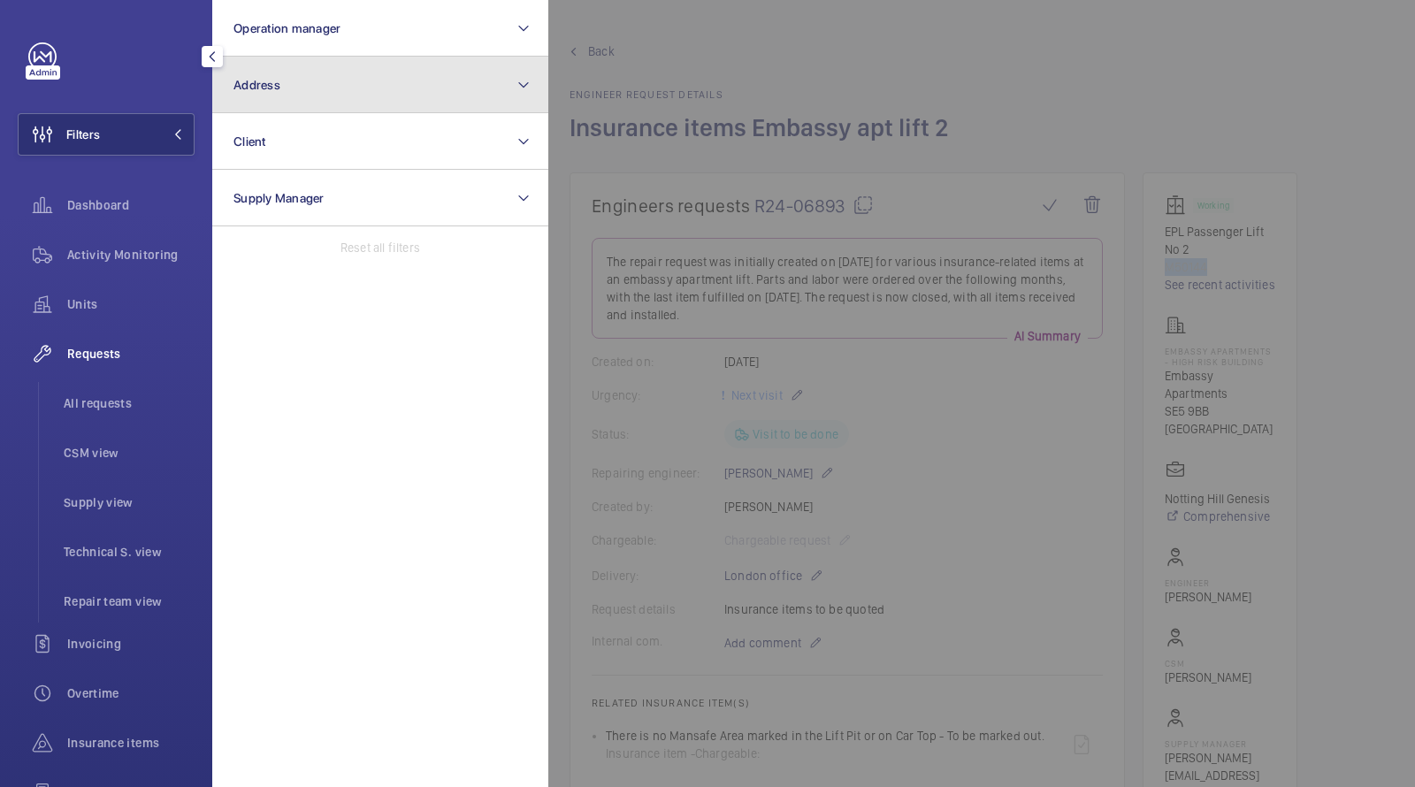
click at [276, 89] on span "Address" at bounding box center [257, 85] width 47 height 14
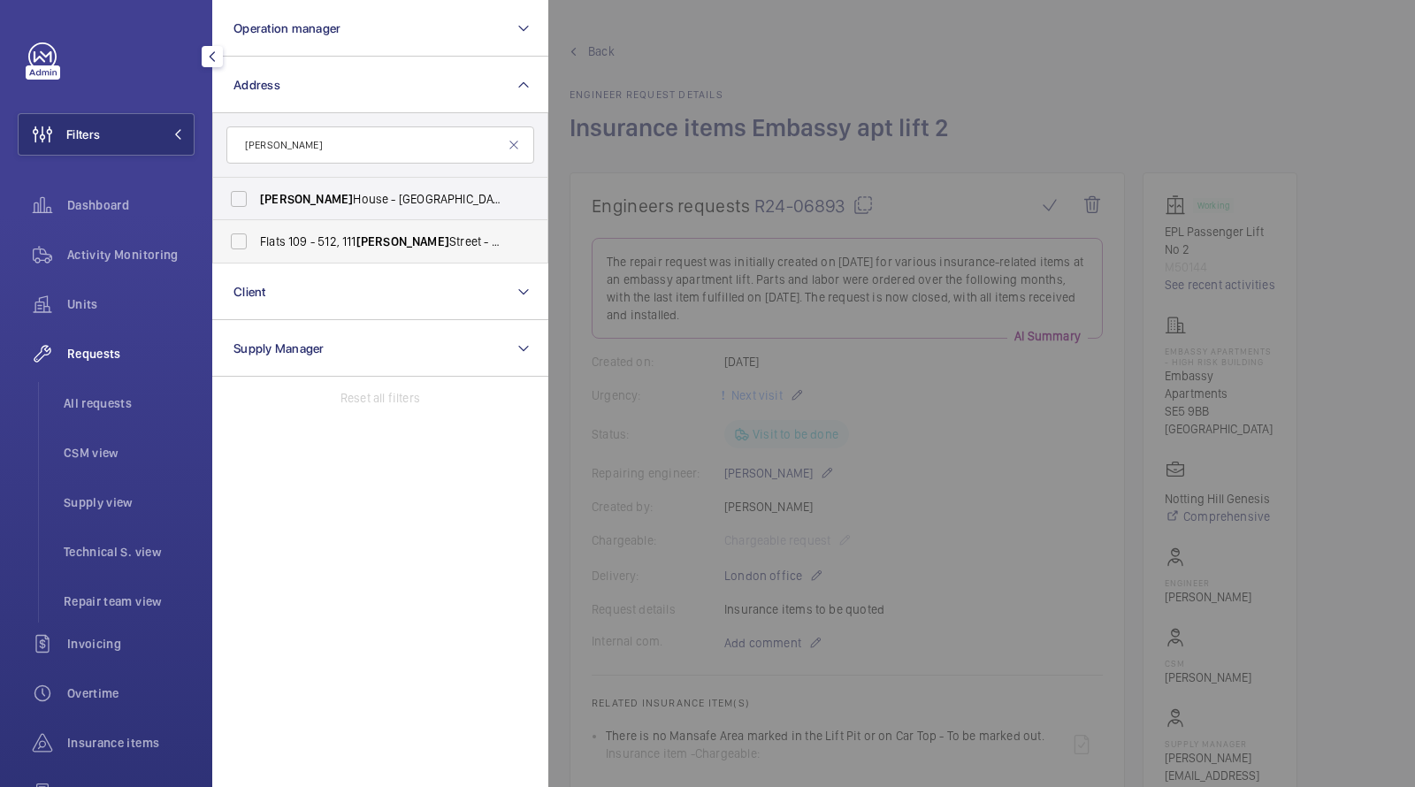
type input "DAWES"
click at [380, 233] on span "Flats 109 - 512, 111 Dawes Street - 111 Dawes Street, LONDON SE17 2GR" at bounding box center [381, 242] width 243 height 18
click at [257, 232] on input "Flats 109 - 512, 111 Dawes Street - 111 Dawes Street, LONDON SE17 2GR" at bounding box center [238, 241] width 35 height 35
checkbox input "true"
click at [102, 251] on span "Activity Monitoring" at bounding box center [130, 255] width 127 height 18
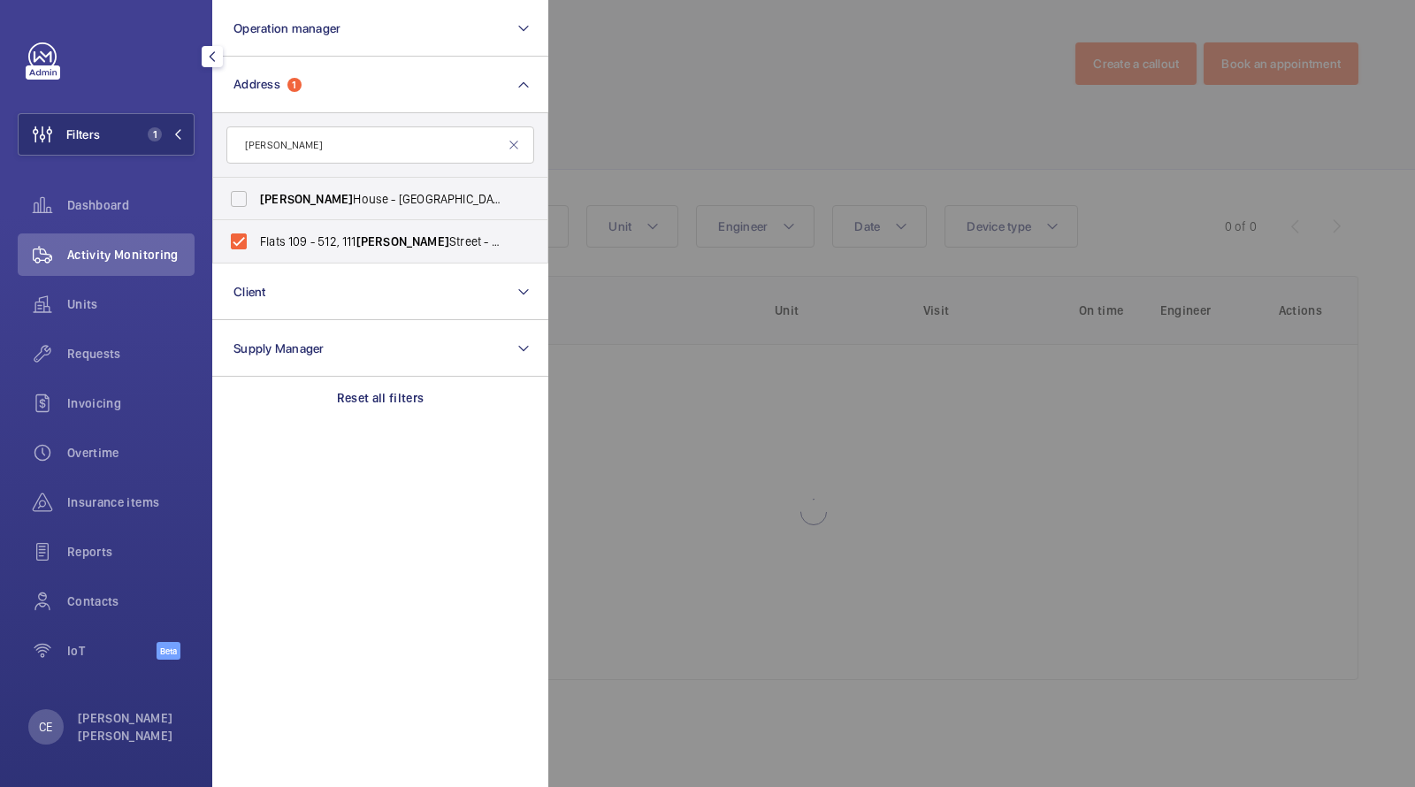
click at [828, 159] on div at bounding box center [1255, 393] width 1415 height 787
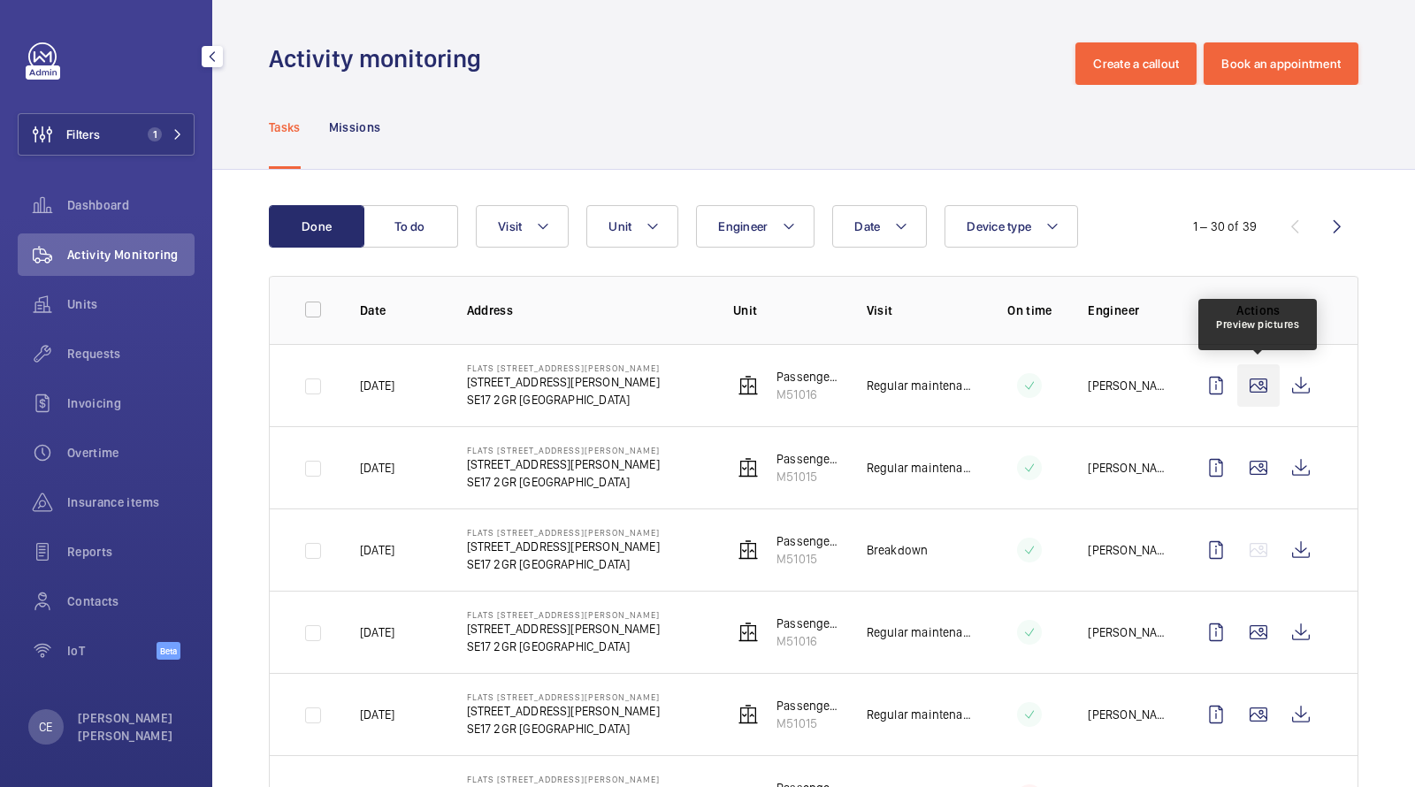
click at [1266, 382] on wm-front-icon-button at bounding box center [1259, 385] width 42 height 42
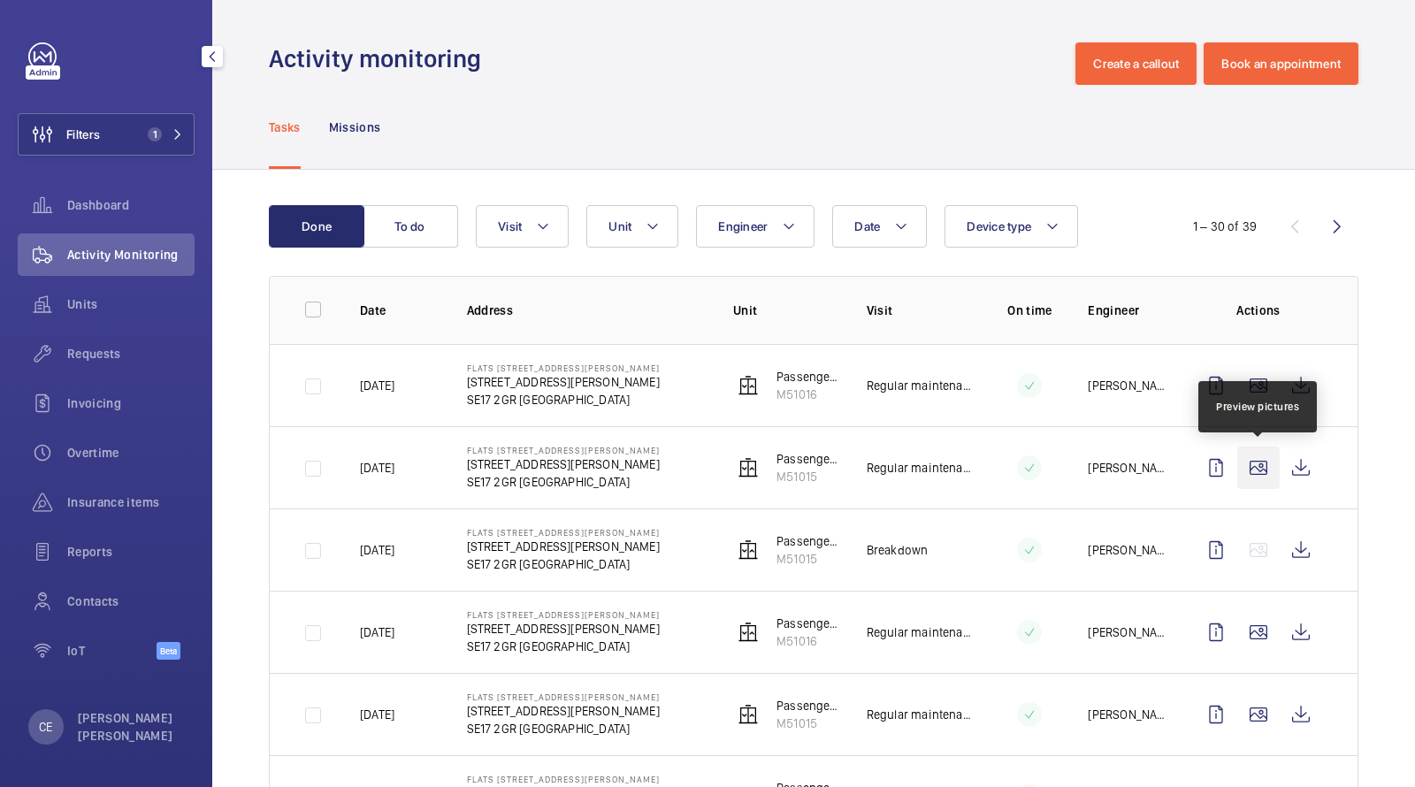
click at [1252, 463] on wm-front-icon-button at bounding box center [1259, 468] width 42 height 42
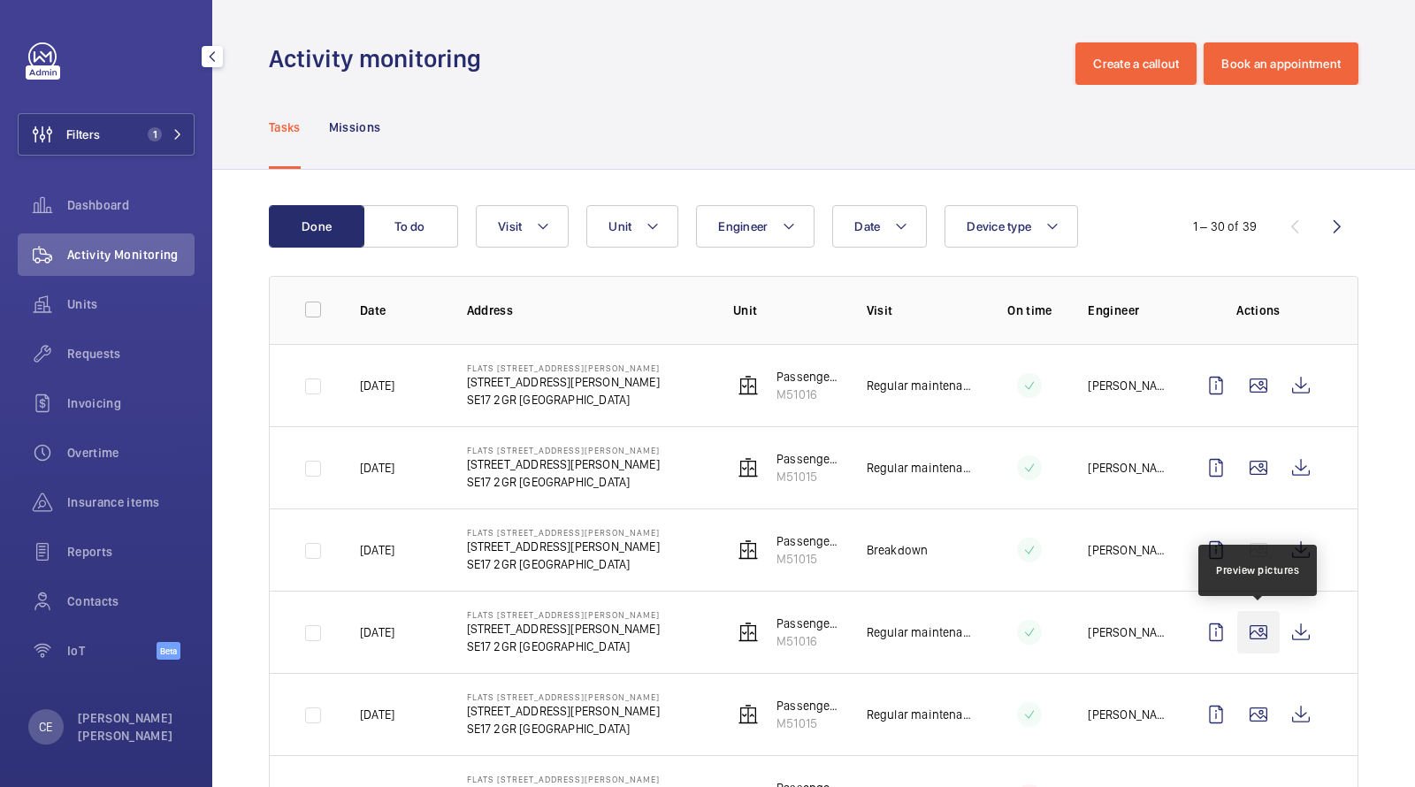
click at [1258, 639] on wm-front-icon-button at bounding box center [1259, 632] width 42 height 42
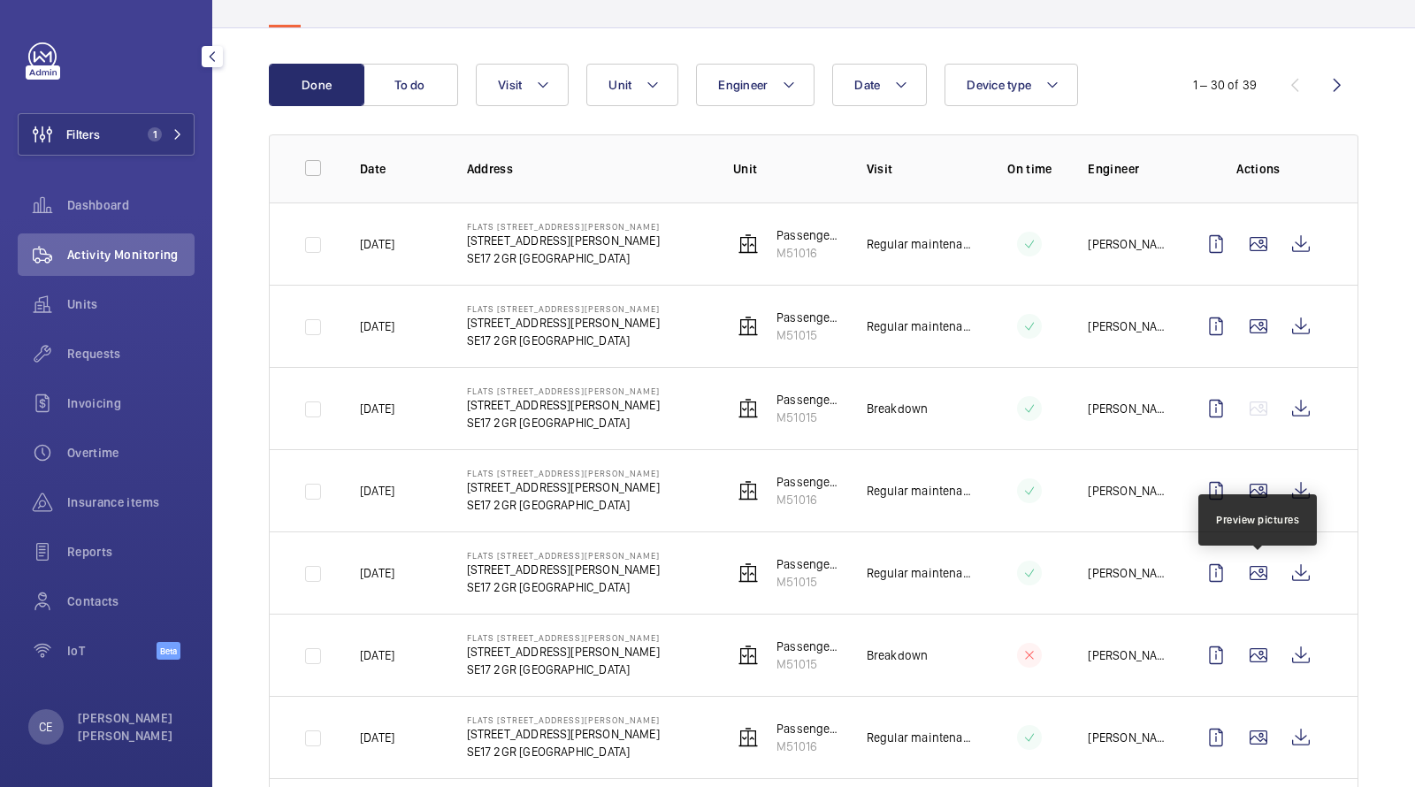
scroll to position [213, 0]
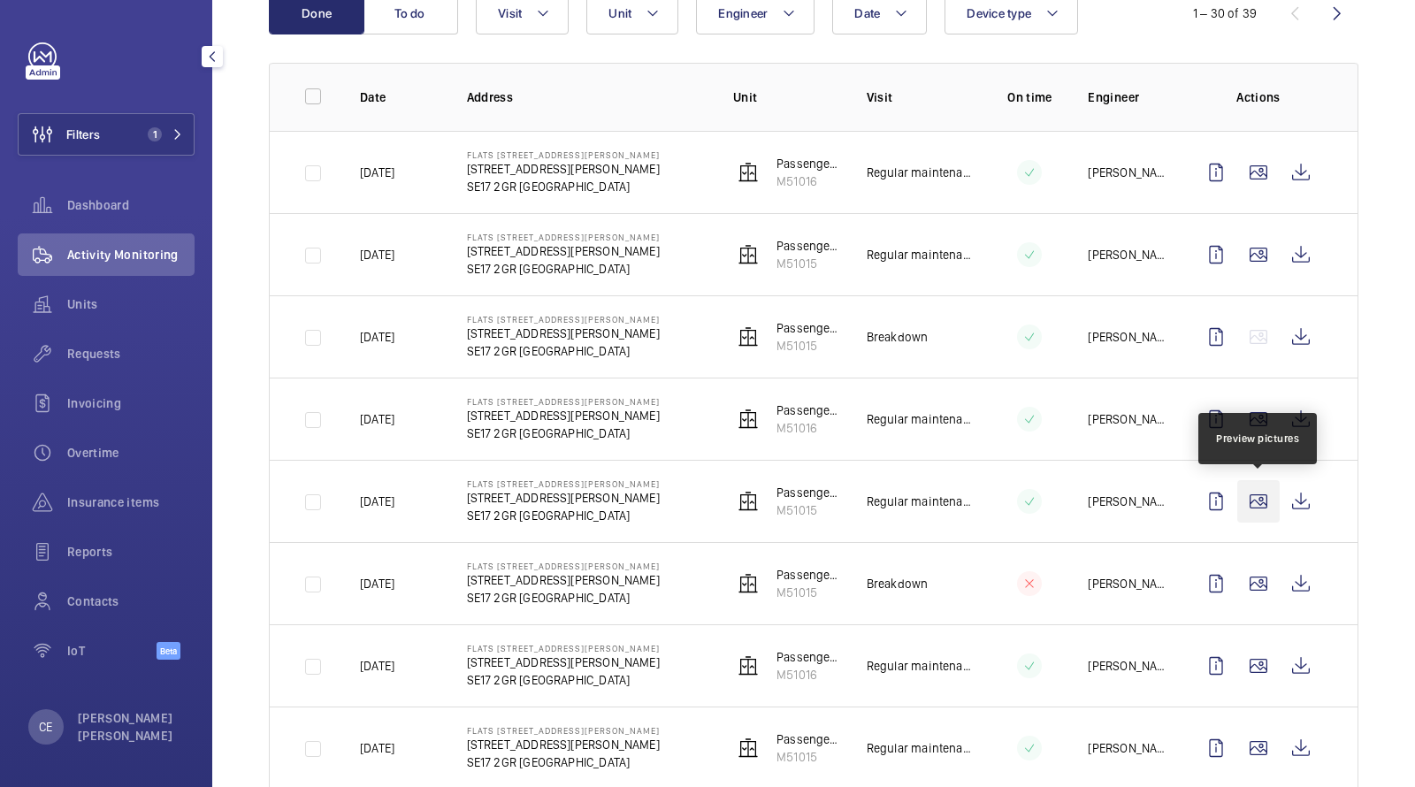
click at [1261, 512] on wm-front-icon-button at bounding box center [1259, 501] width 42 height 42
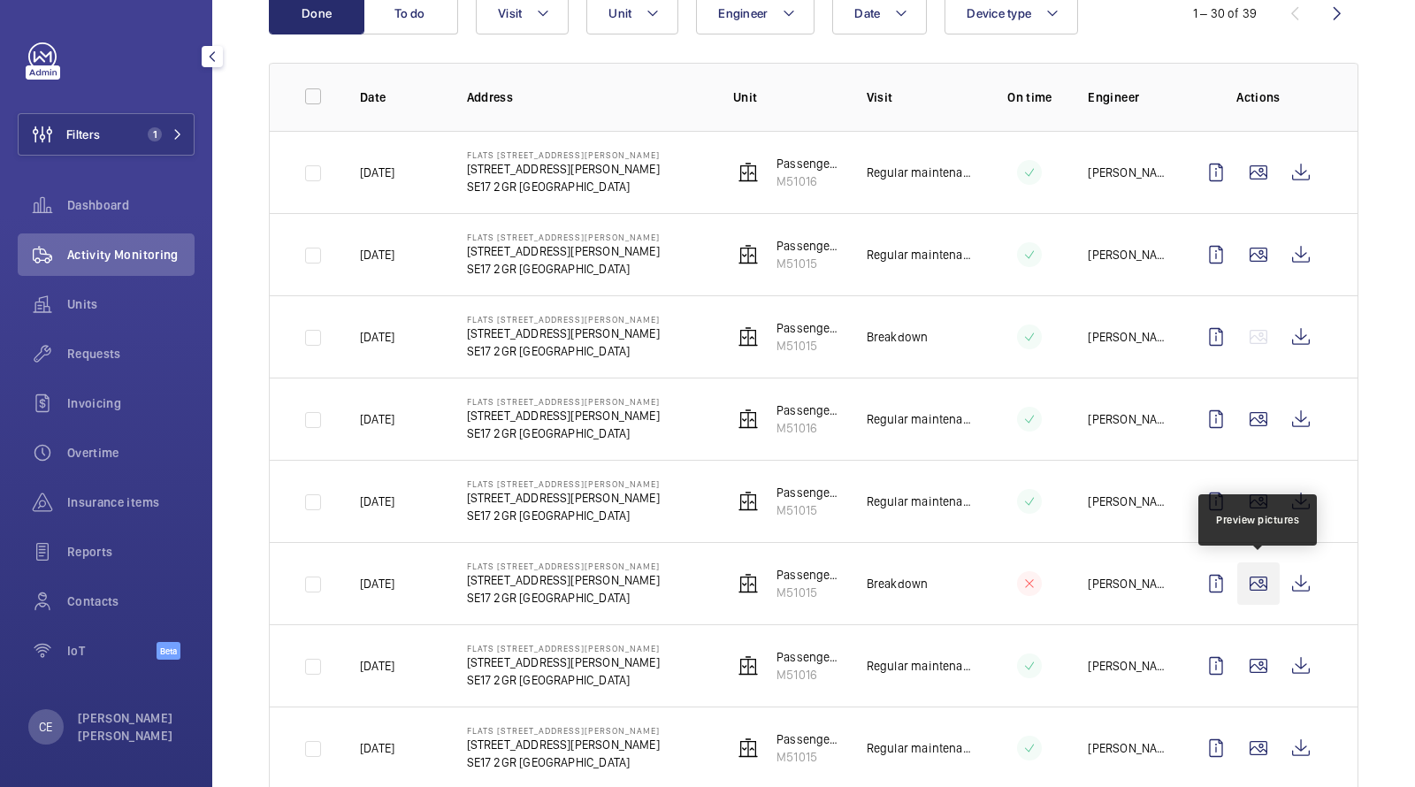
click at [1246, 581] on wm-front-icon-button at bounding box center [1259, 584] width 42 height 42
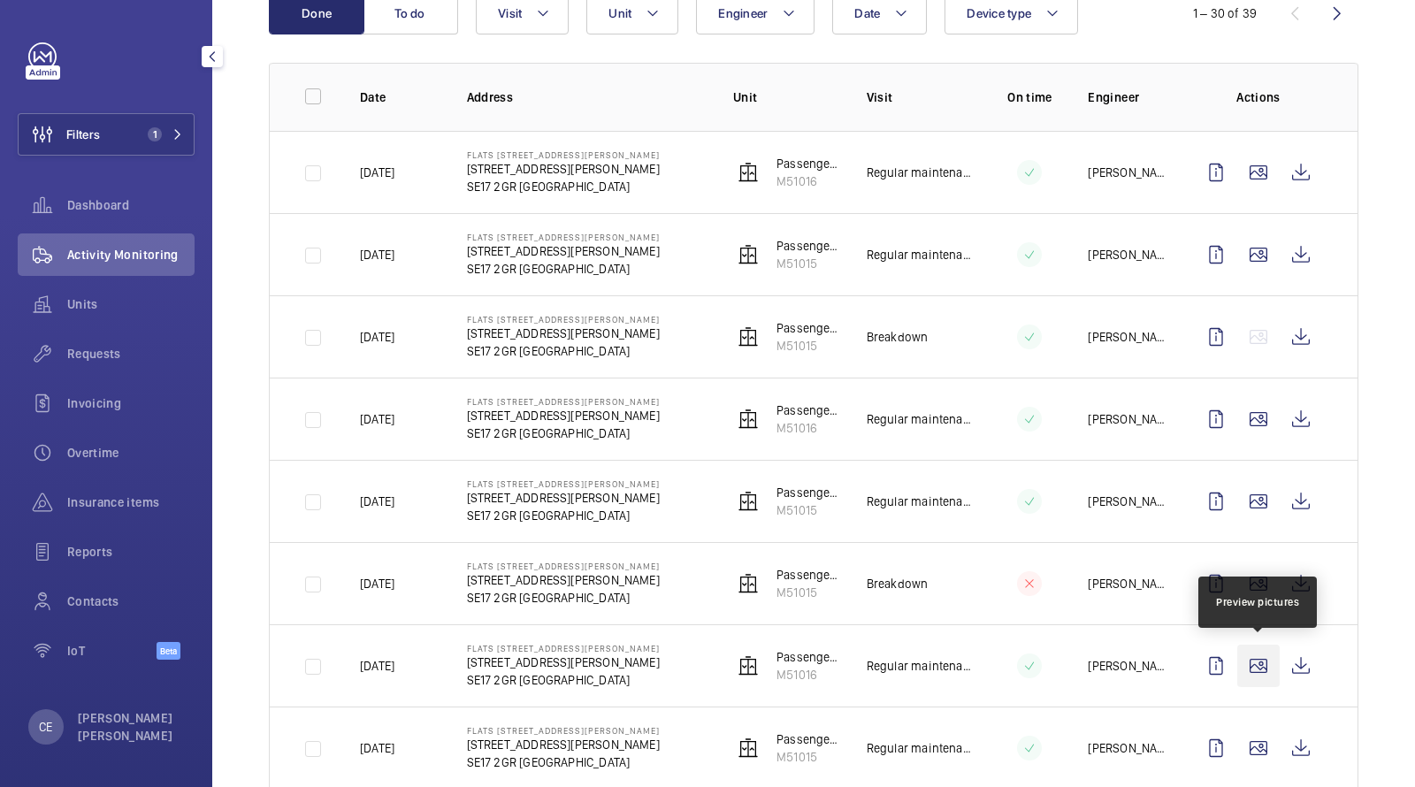
click at [1255, 666] on wm-front-icon-button at bounding box center [1259, 666] width 42 height 42
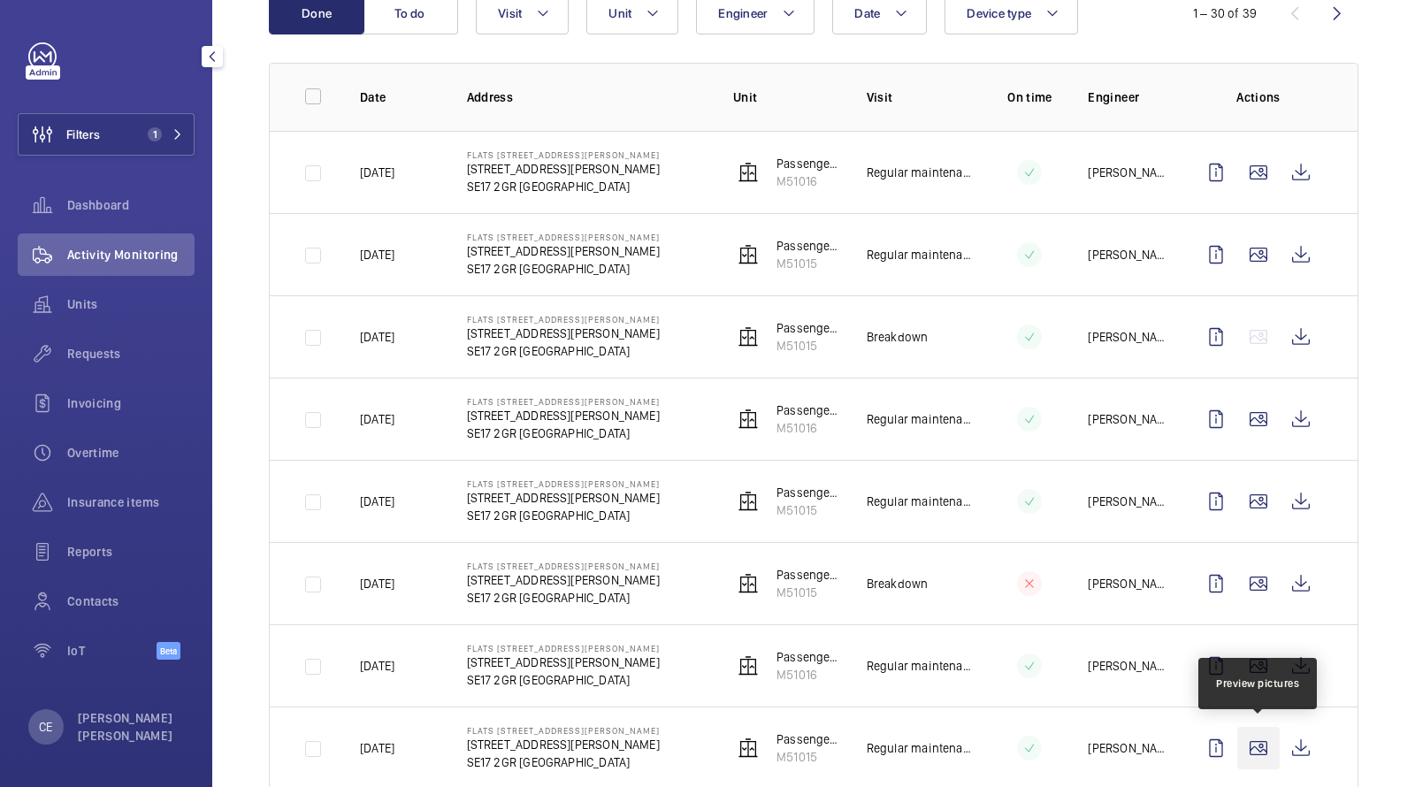
click at [1253, 730] on wm-front-icon-button at bounding box center [1259, 748] width 42 height 42
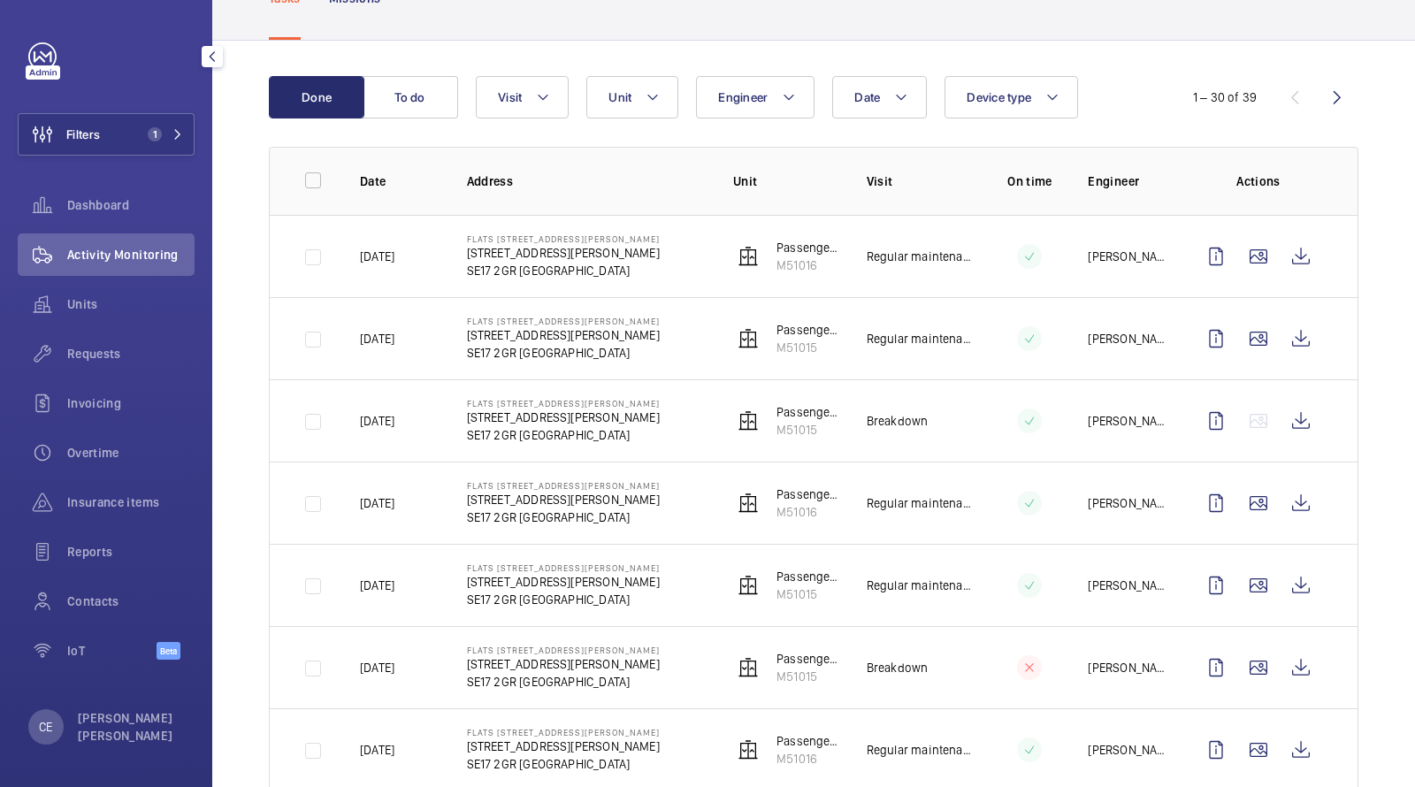
scroll to position [0, 0]
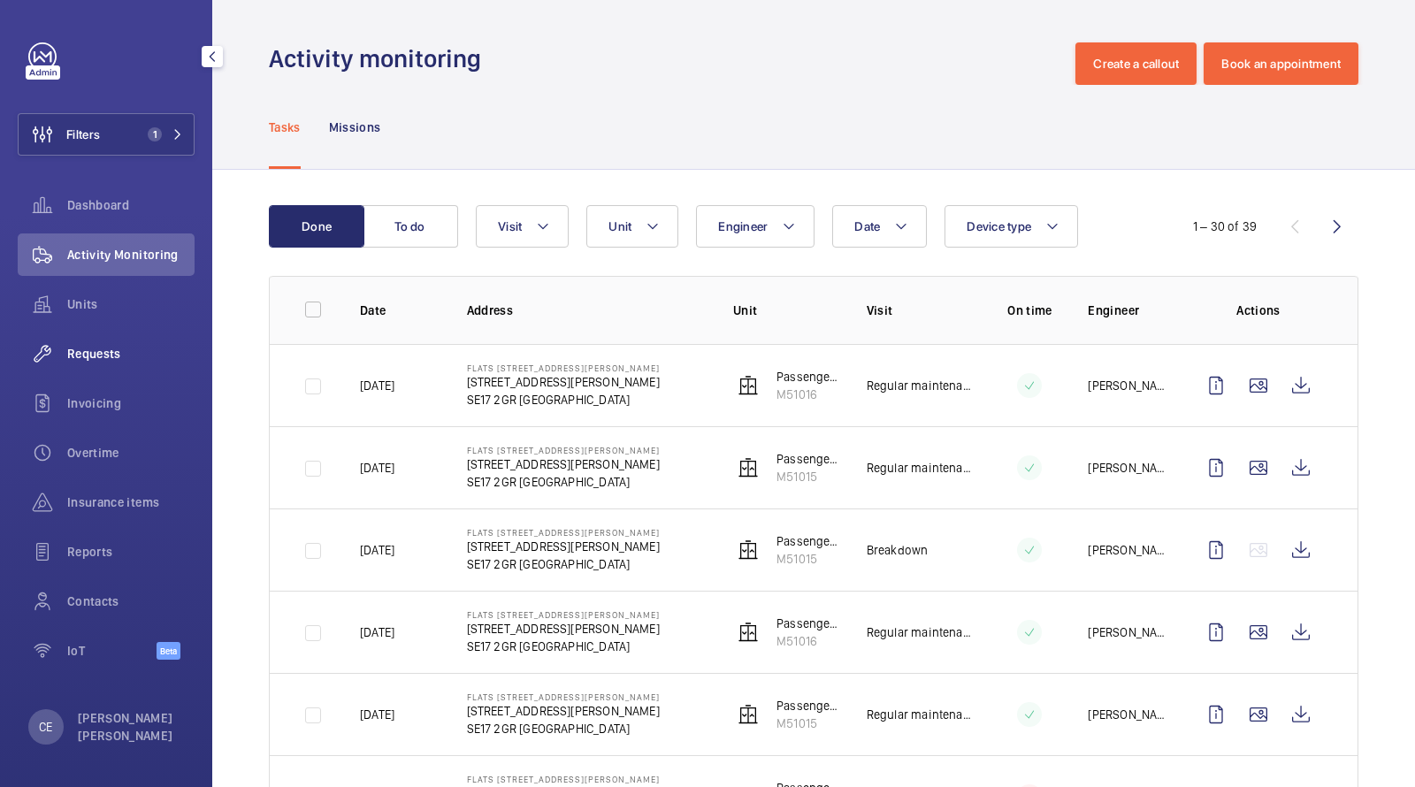
click at [93, 357] on span "Requests" at bounding box center [130, 354] width 127 height 18
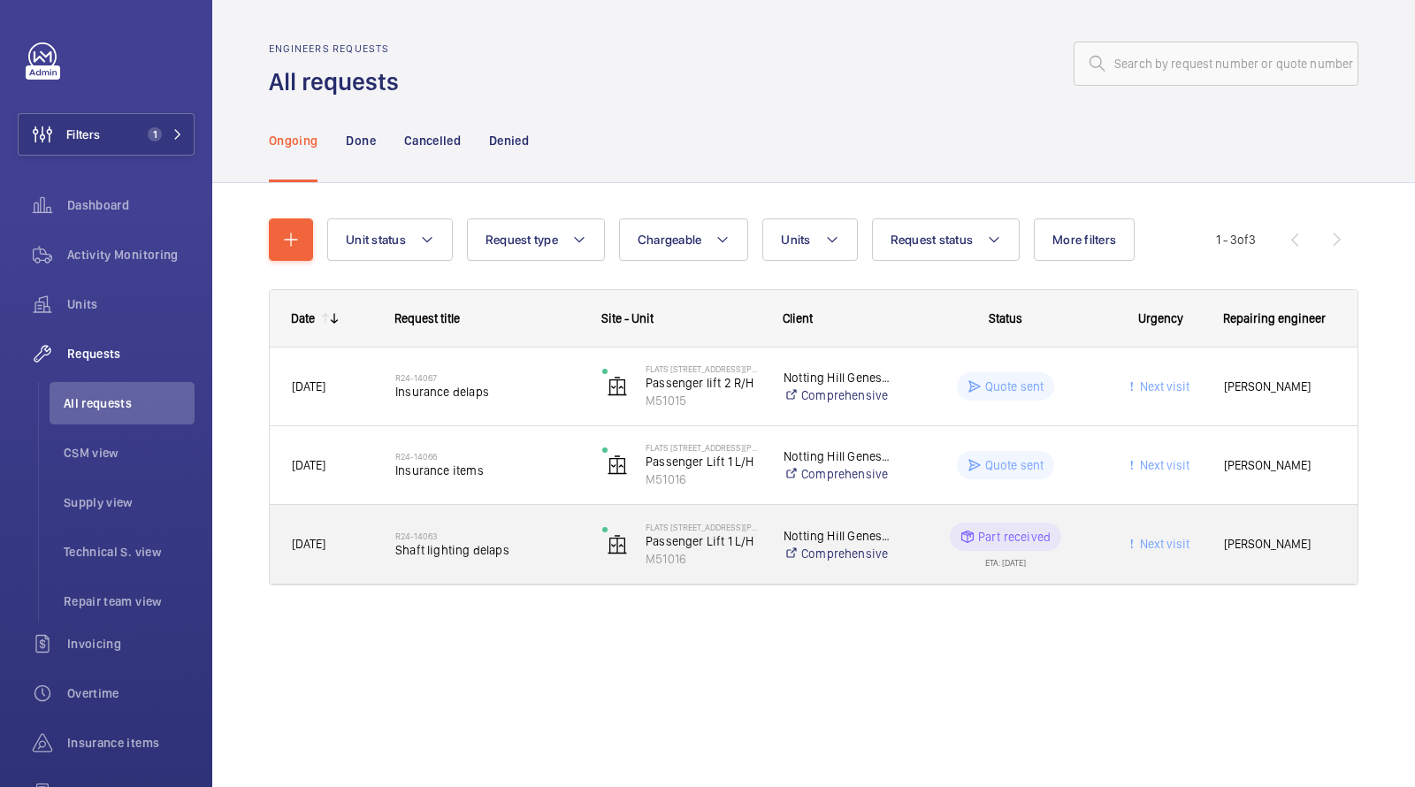
click at [484, 550] on span "Shaft lighting delaps" at bounding box center [487, 550] width 184 height 18
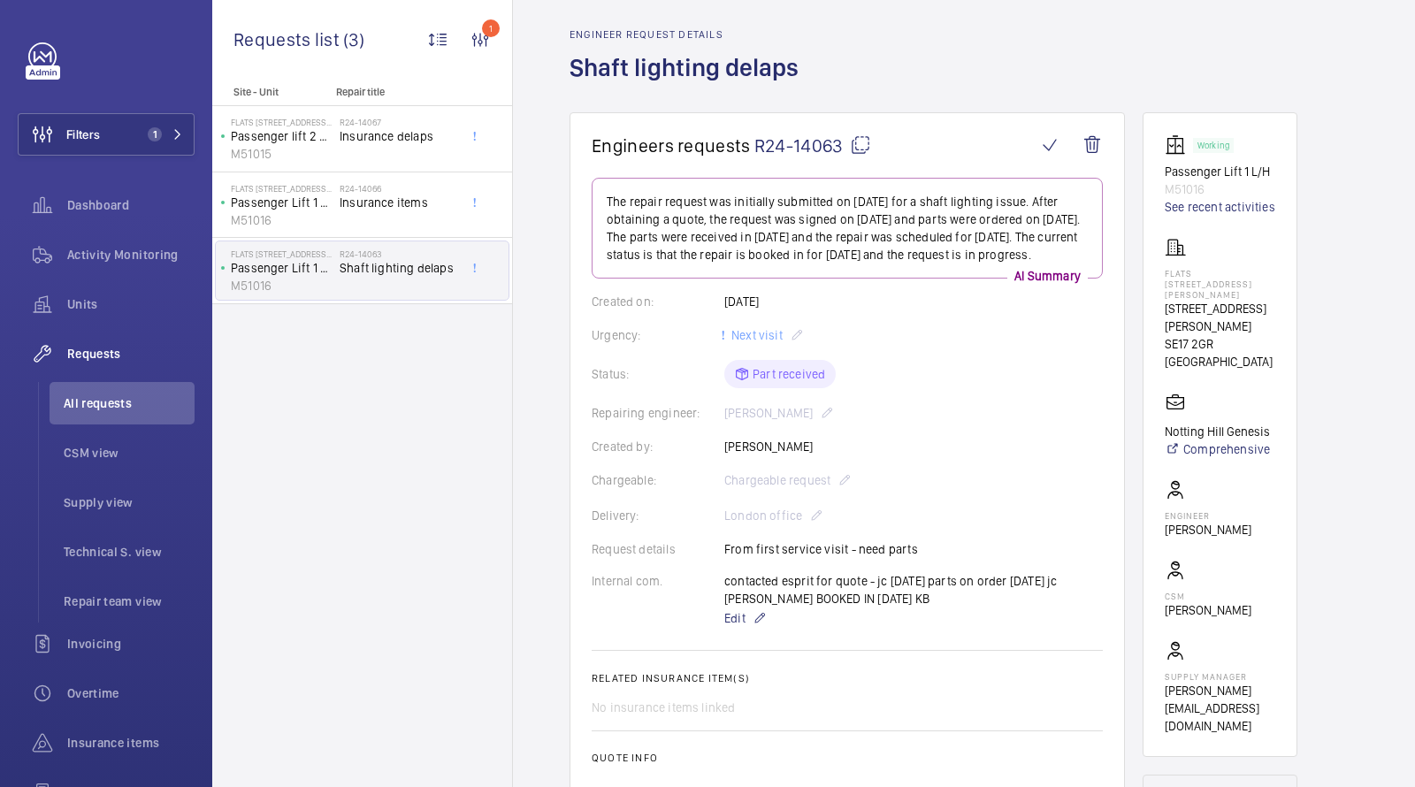
scroll to position [65, 0]
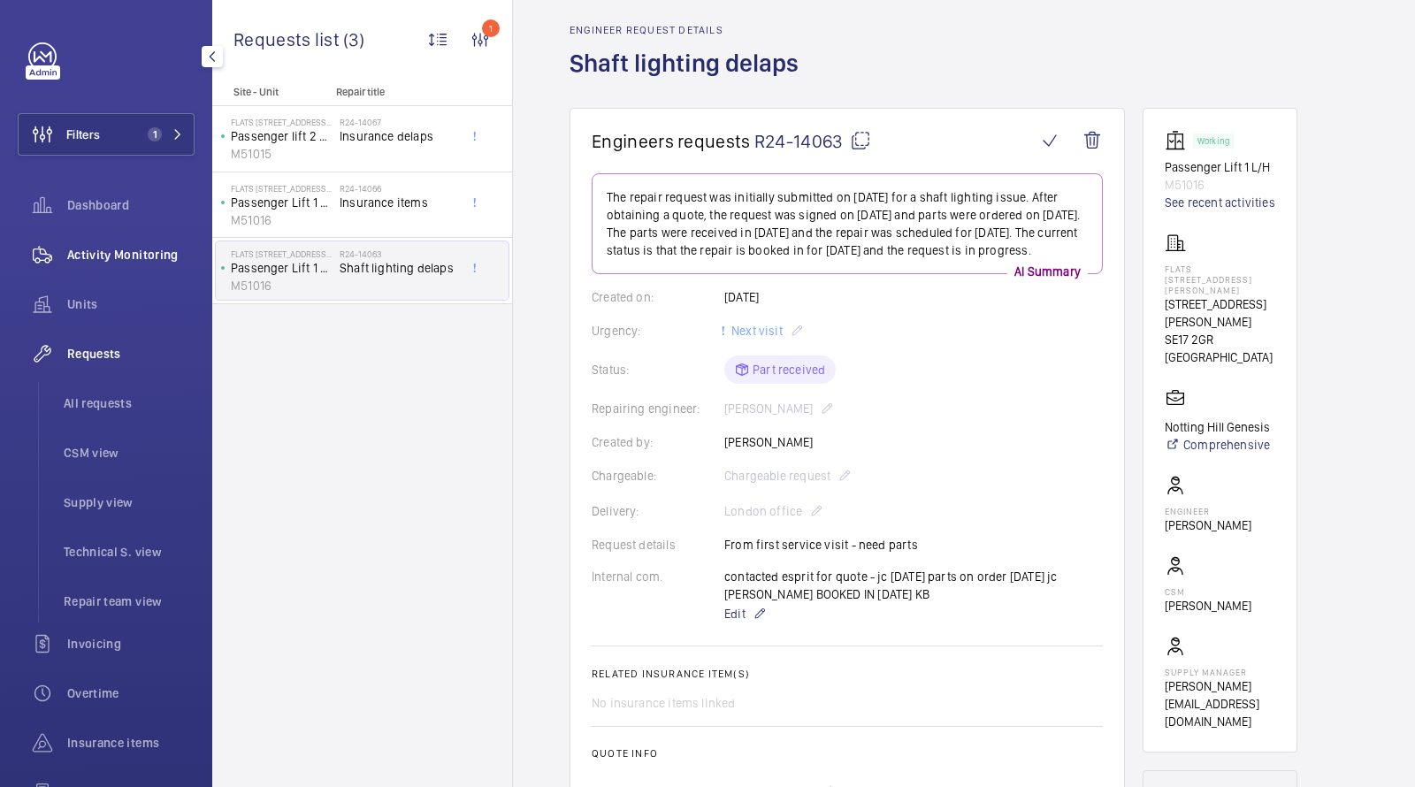
click at [111, 261] on span "Activity Monitoring" at bounding box center [130, 255] width 127 height 18
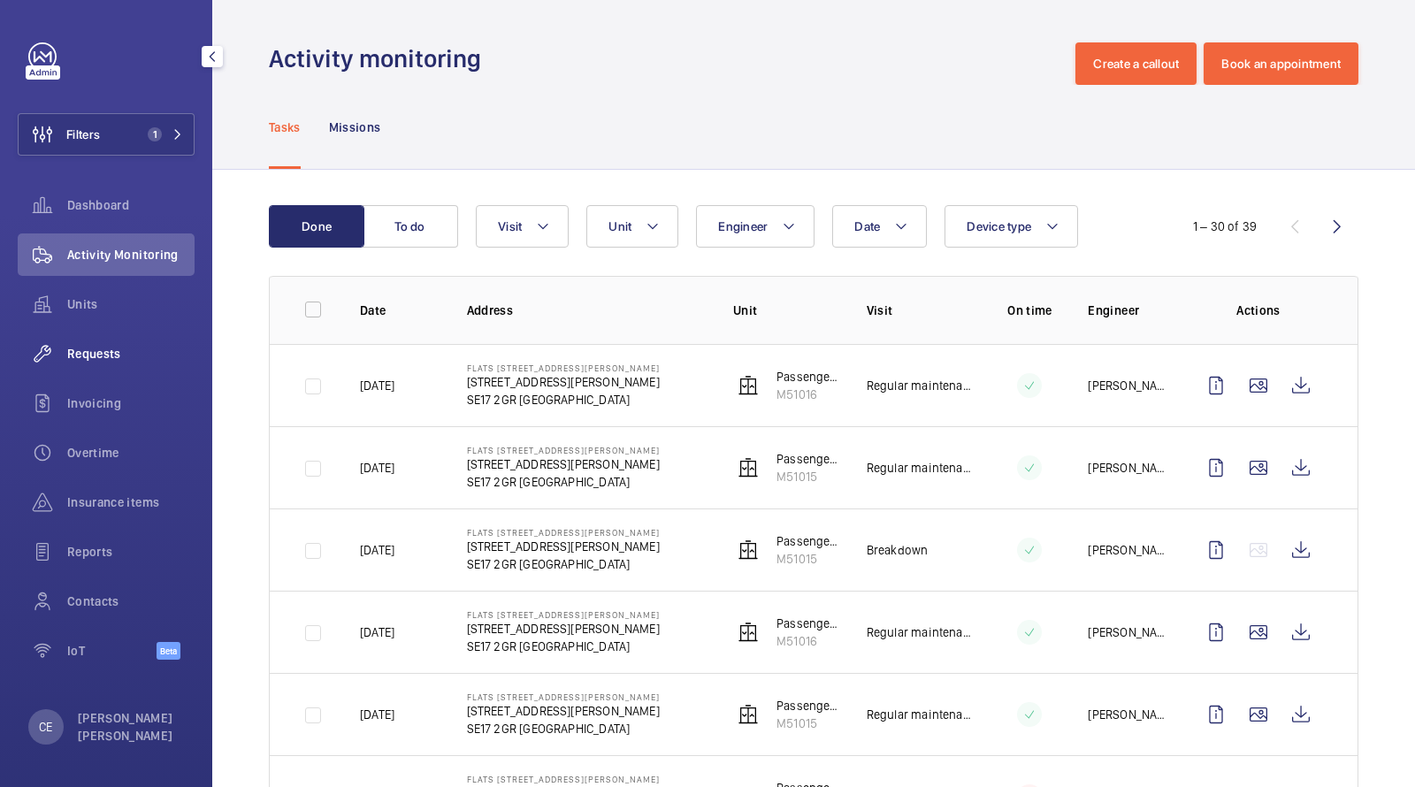
click at [96, 350] on span "Requests" at bounding box center [130, 354] width 127 height 18
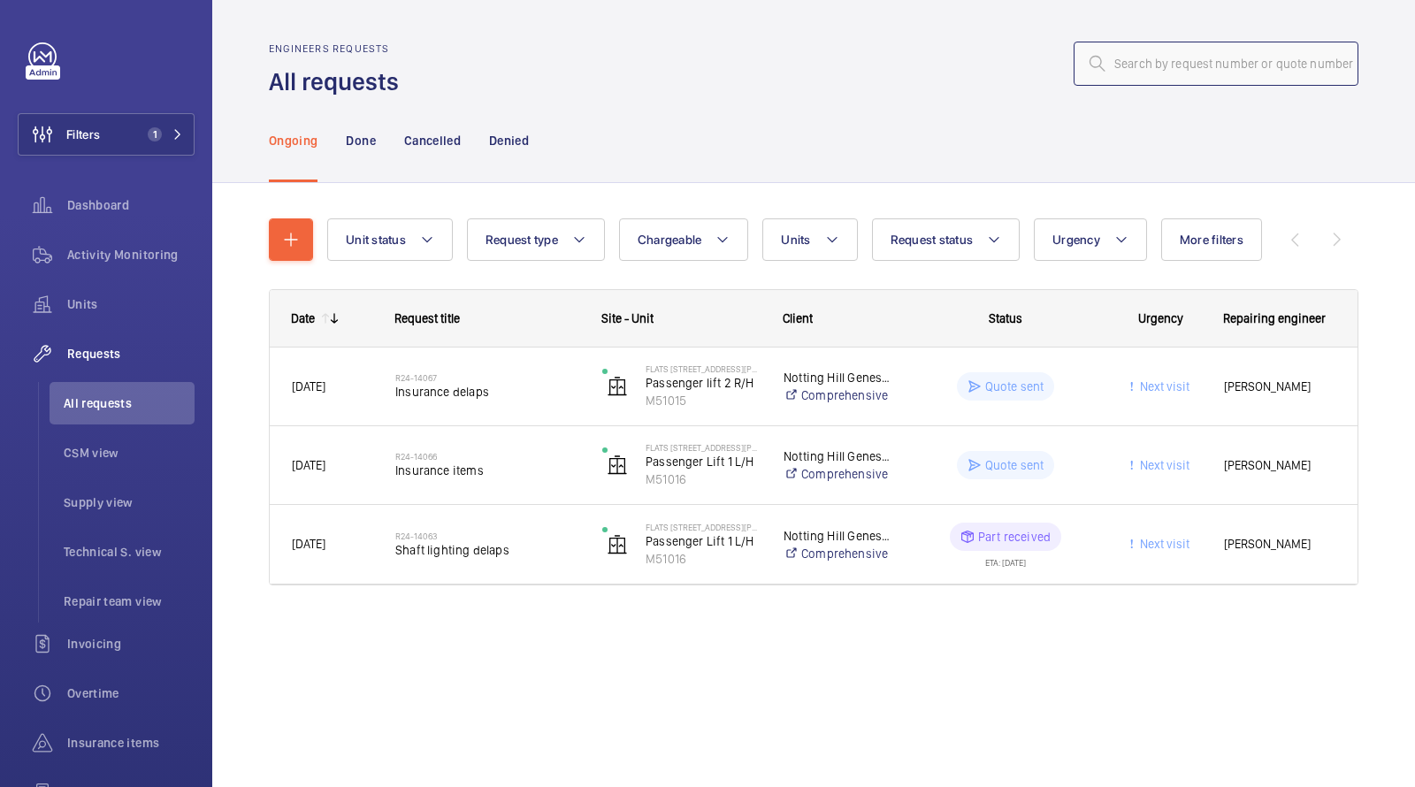
click at [1163, 50] on input "text" at bounding box center [1216, 64] width 285 height 44
click at [182, 124] on button "Filters 1" at bounding box center [106, 134] width 177 height 42
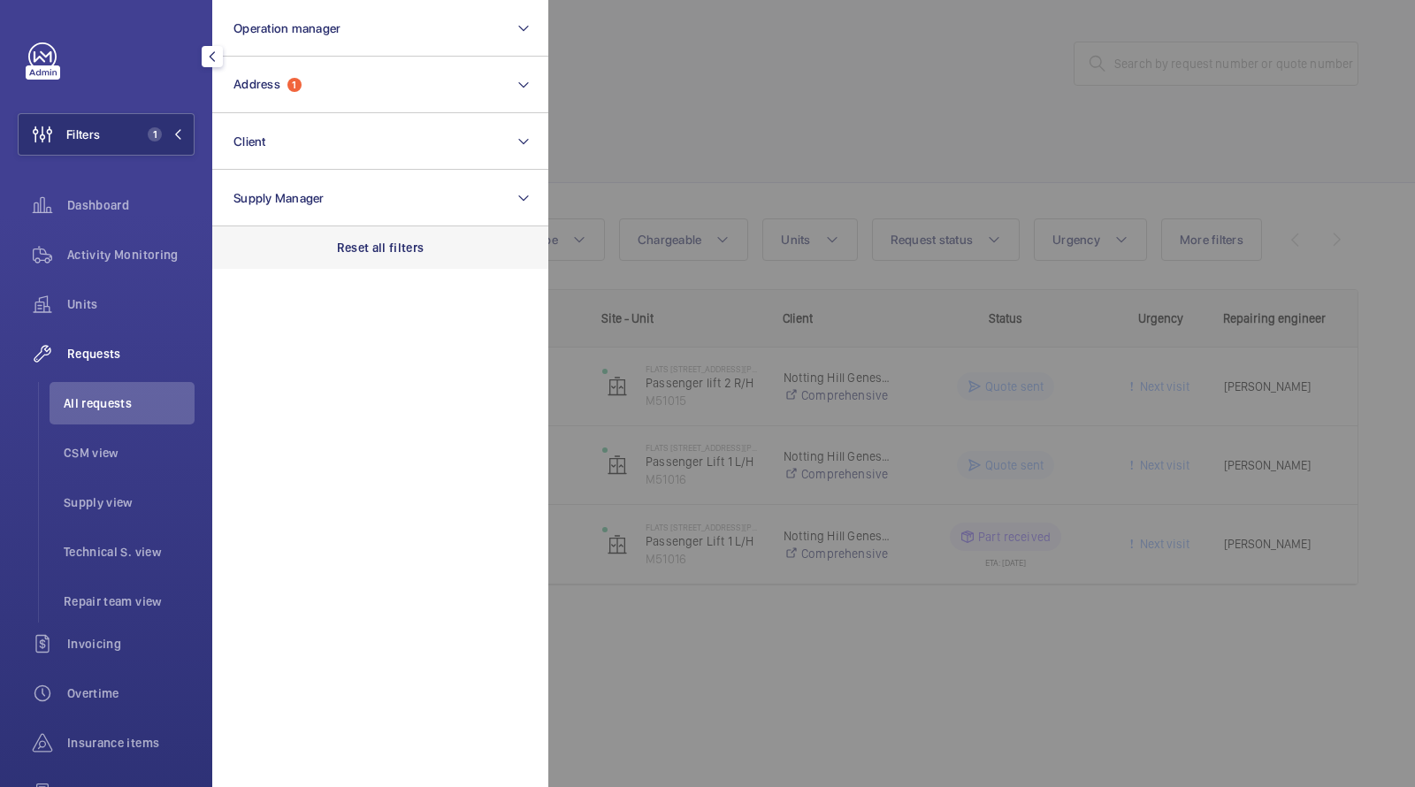
click at [403, 255] on p "Reset all filters" at bounding box center [381, 248] width 88 height 18
click at [808, 157] on div at bounding box center [1255, 393] width 1415 height 787
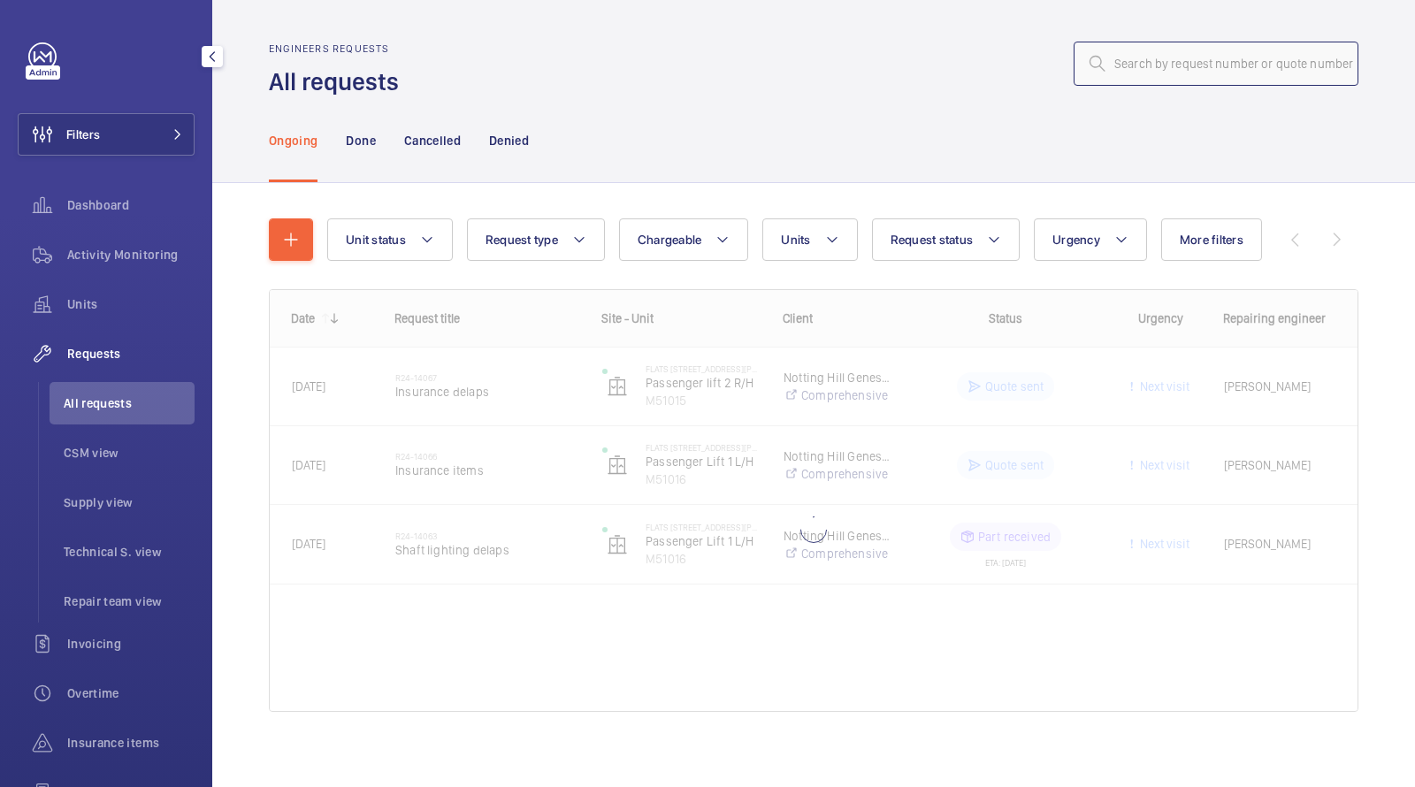
click at [1164, 70] on input "text" at bounding box center [1216, 64] width 285 height 44
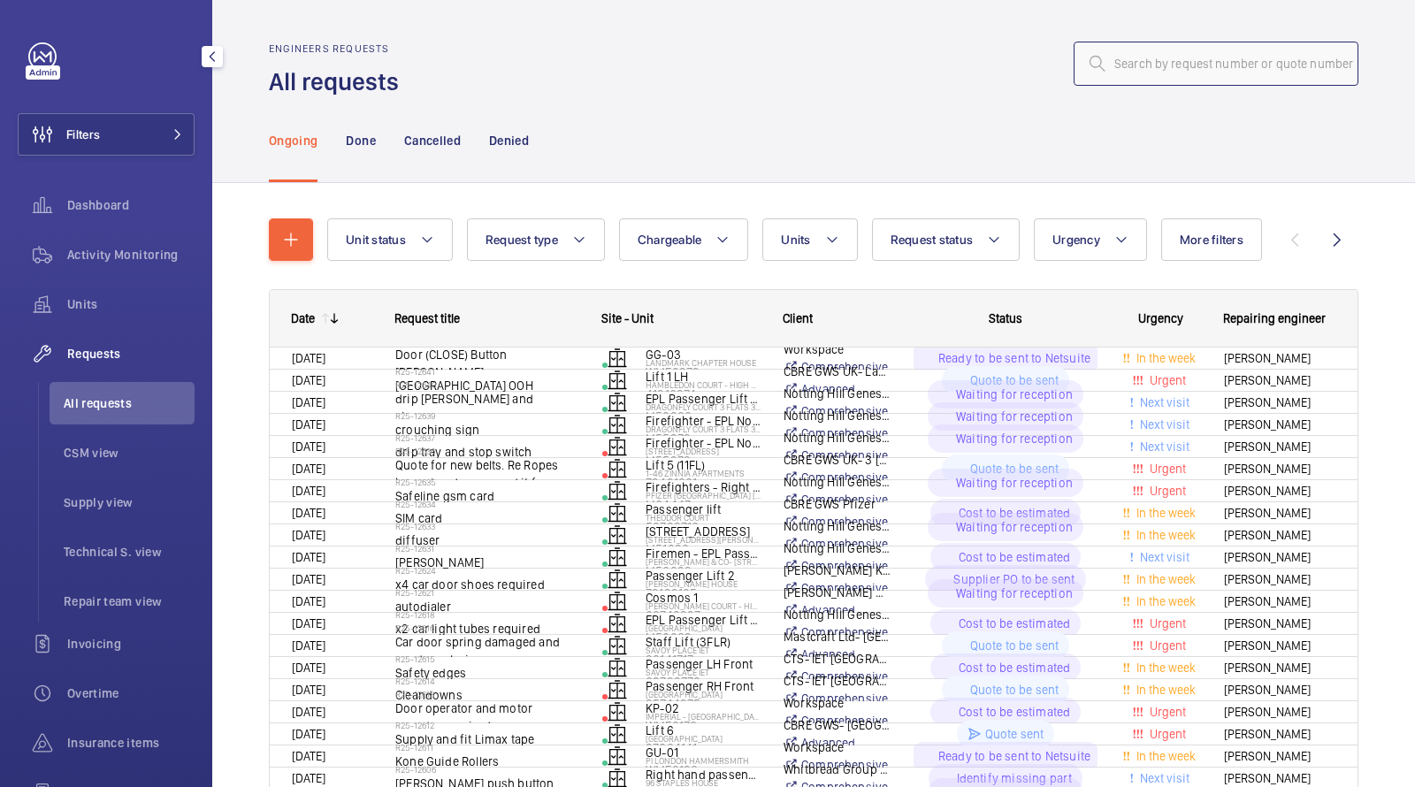
paste input "R25-12640"
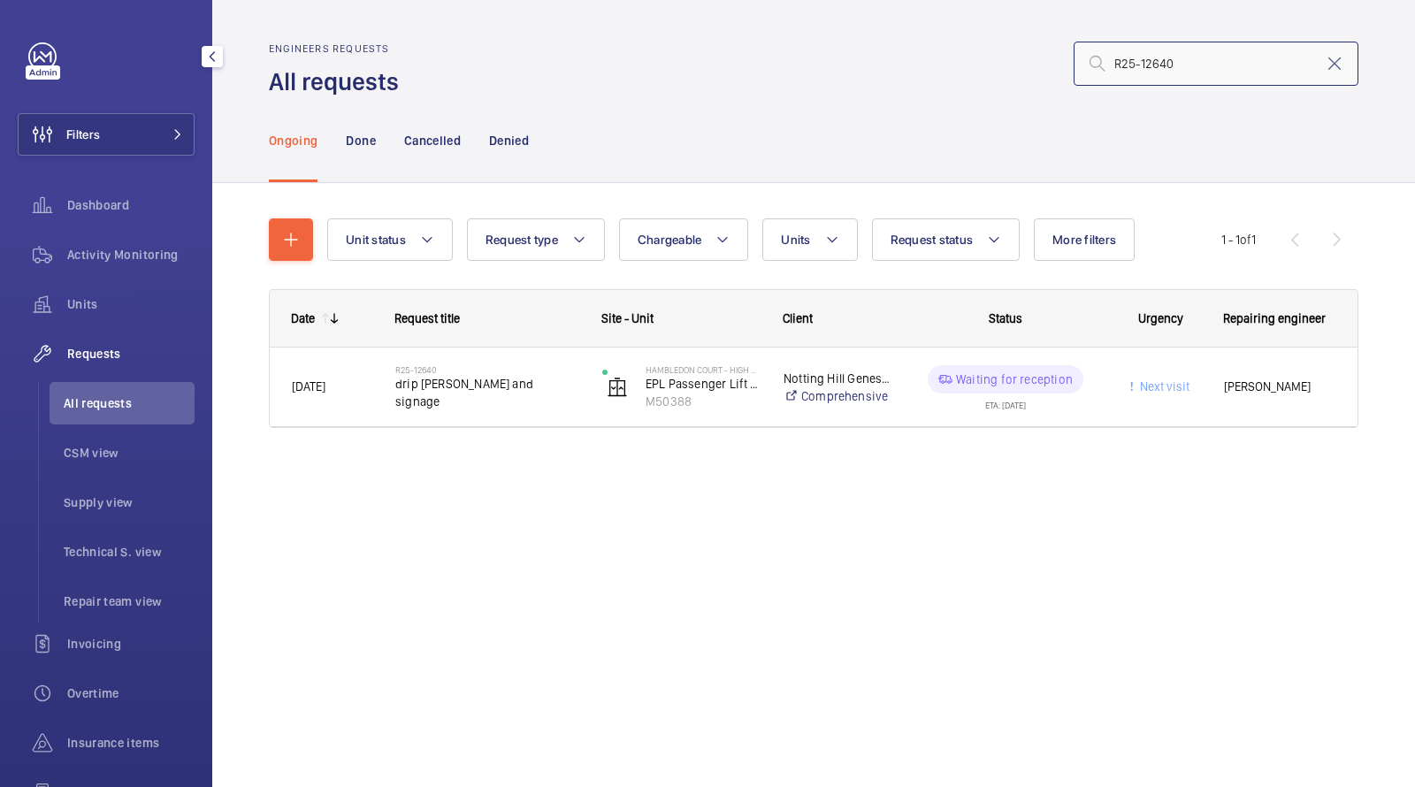
type input "R25-12640"
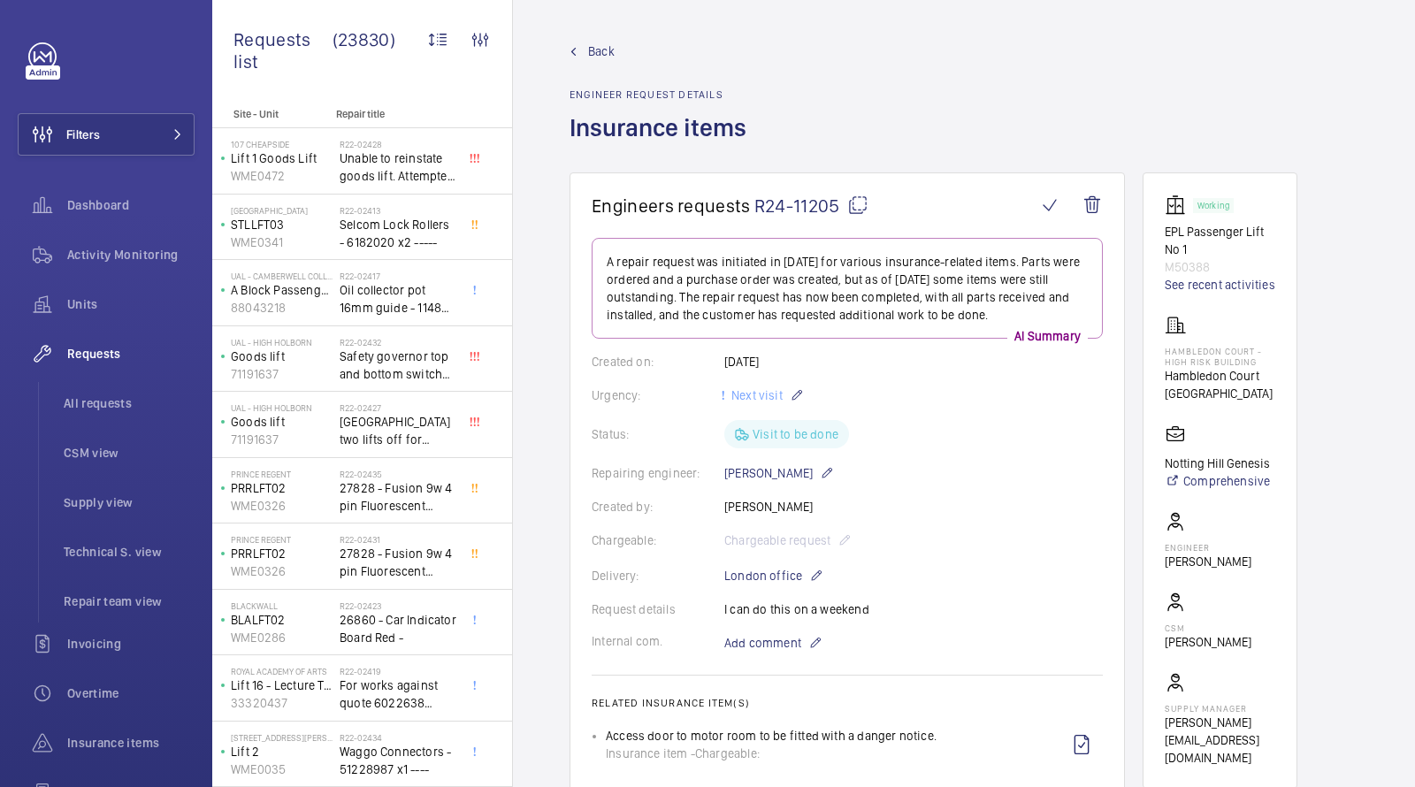
click at [1189, 269] on p "M50388" at bounding box center [1220, 267] width 111 height 18
click at [1189, 270] on p "M50388" at bounding box center [1220, 267] width 111 height 18
copy p "M50388"
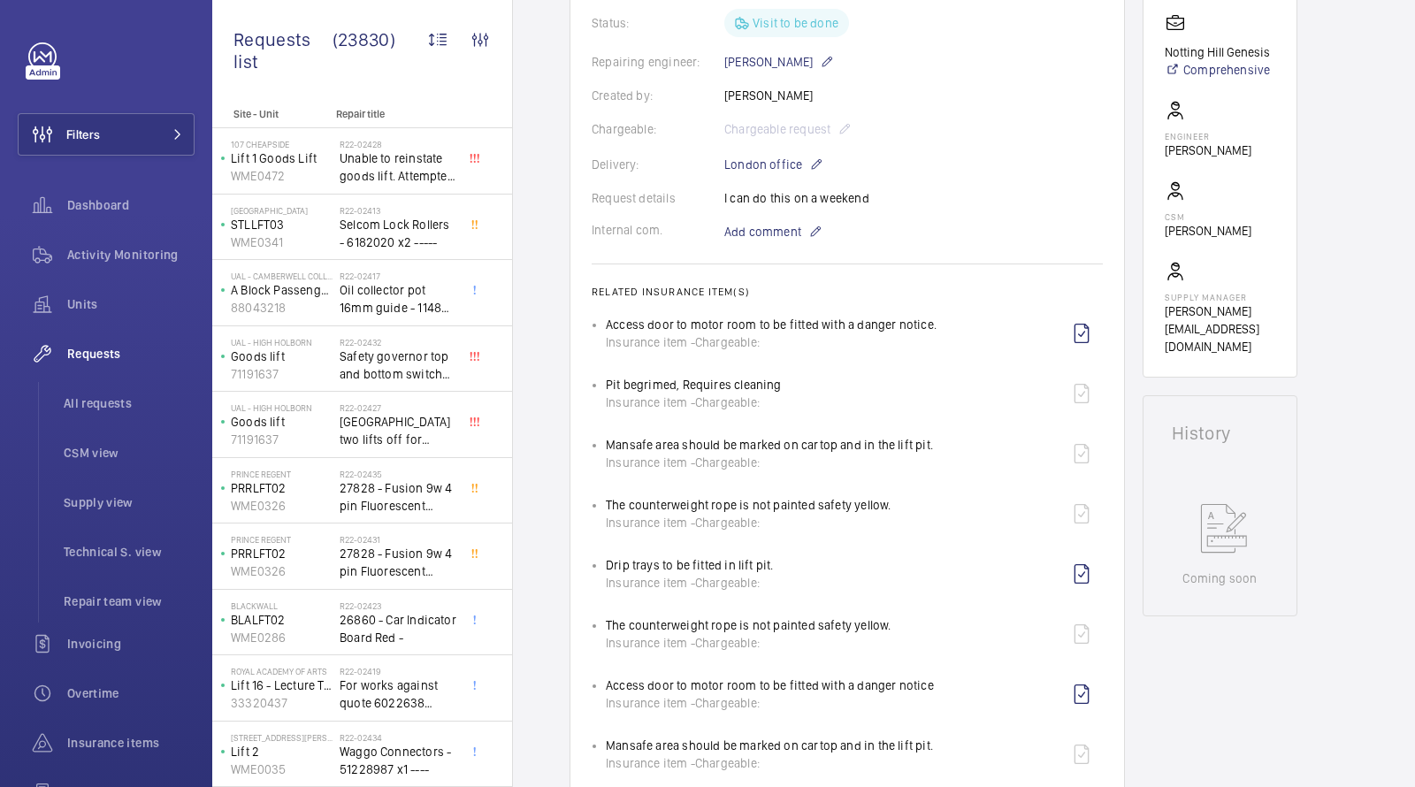
scroll to position [22, 0]
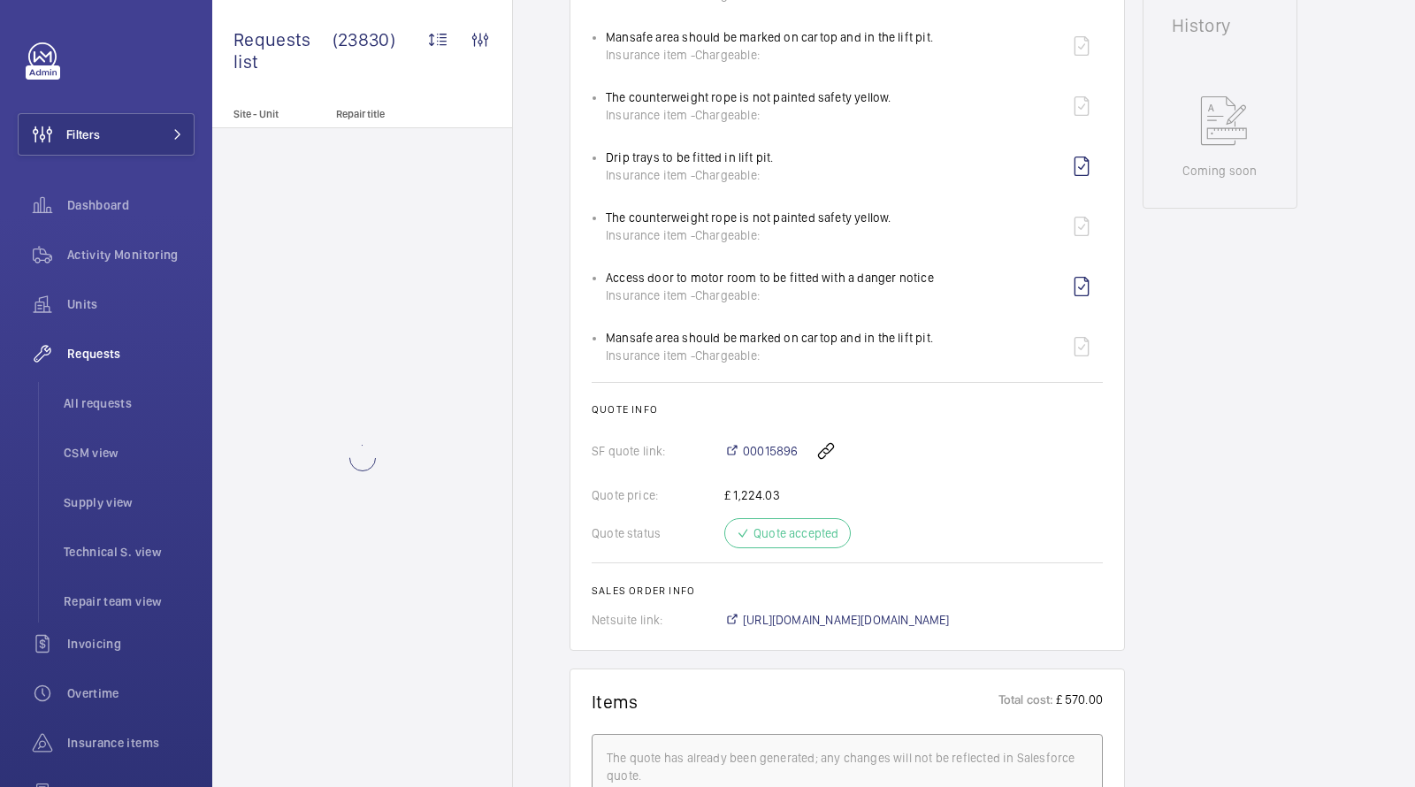
scroll to position [818, 0]
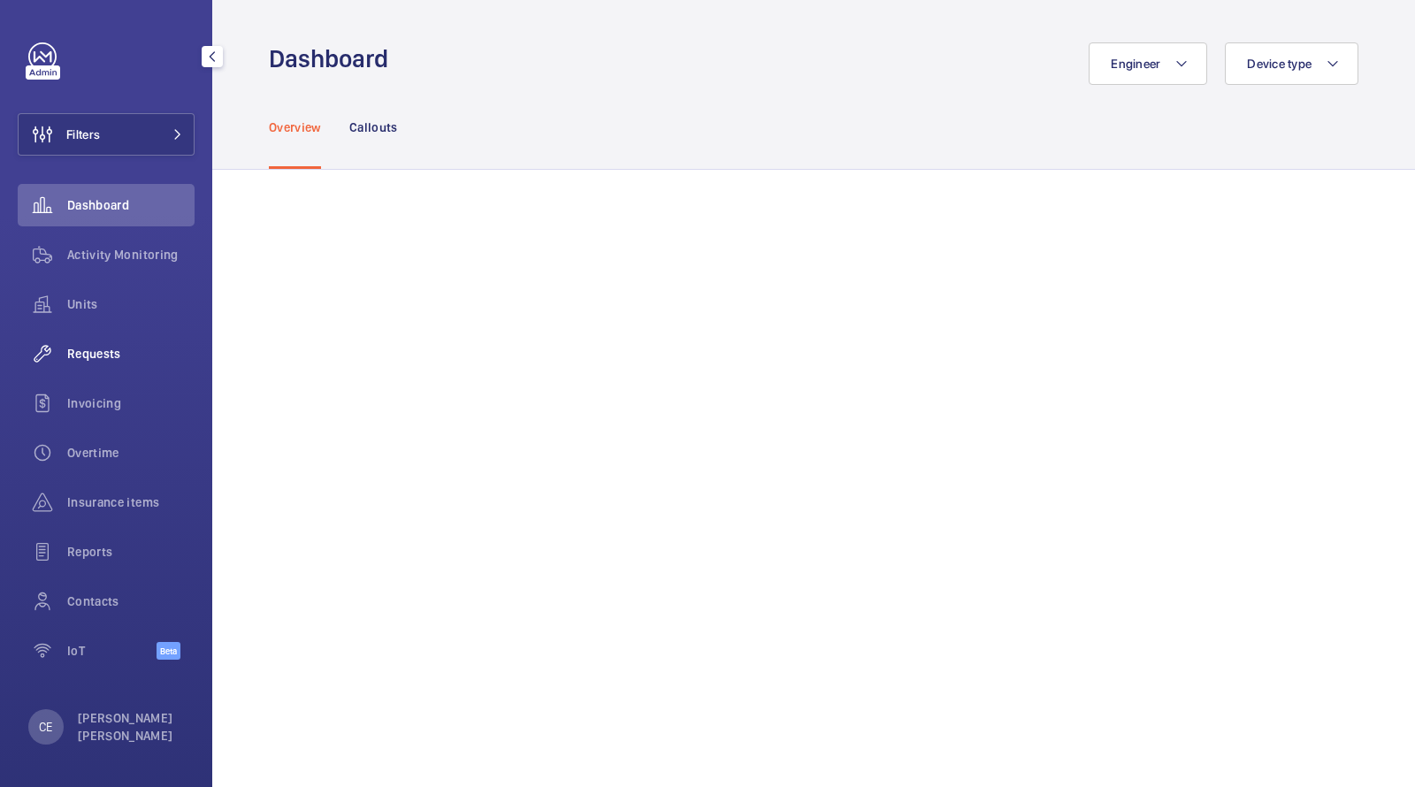
click at [95, 354] on span "Requests" at bounding box center [130, 354] width 127 height 18
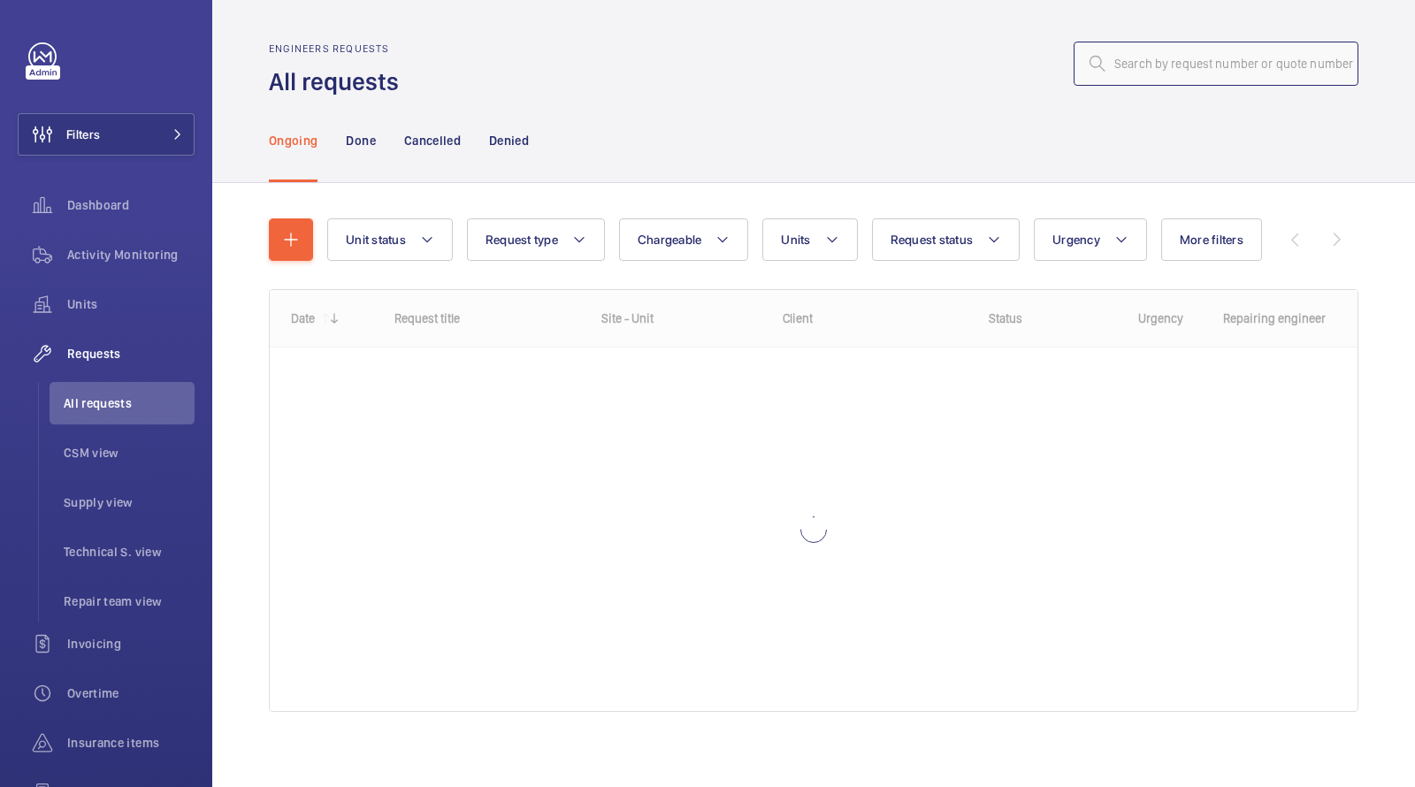
click at [1151, 53] on input "text" at bounding box center [1216, 64] width 285 height 44
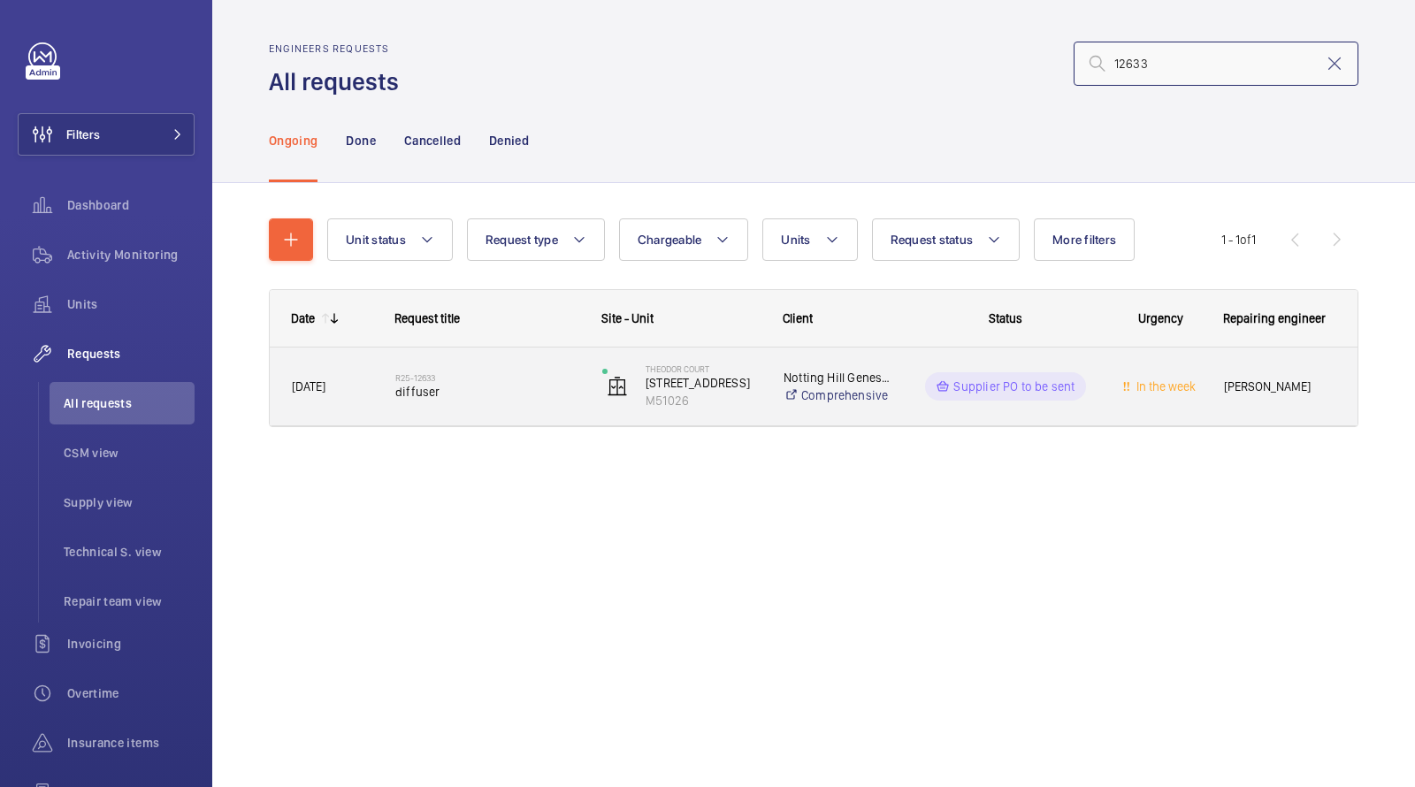
type input "12633"
click at [464, 385] on span "diffuser" at bounding box center [487, 392] width 184 height 18
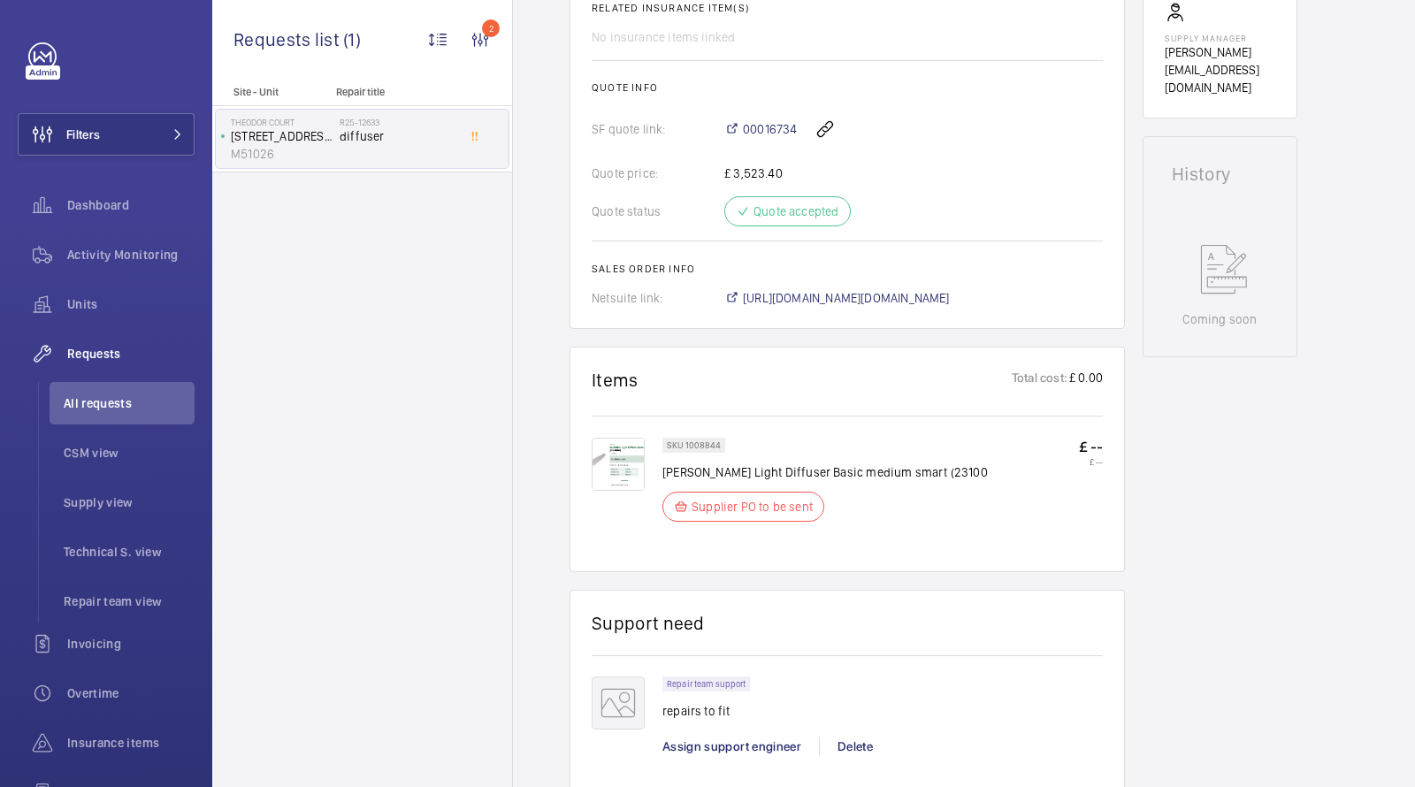
scroll to position [678, 0]
click at [873, 292] on span "[URL][DOMAIN_NAME][DOMAIN_NAME]" at bounding box center [846, 298] width 207 height 18
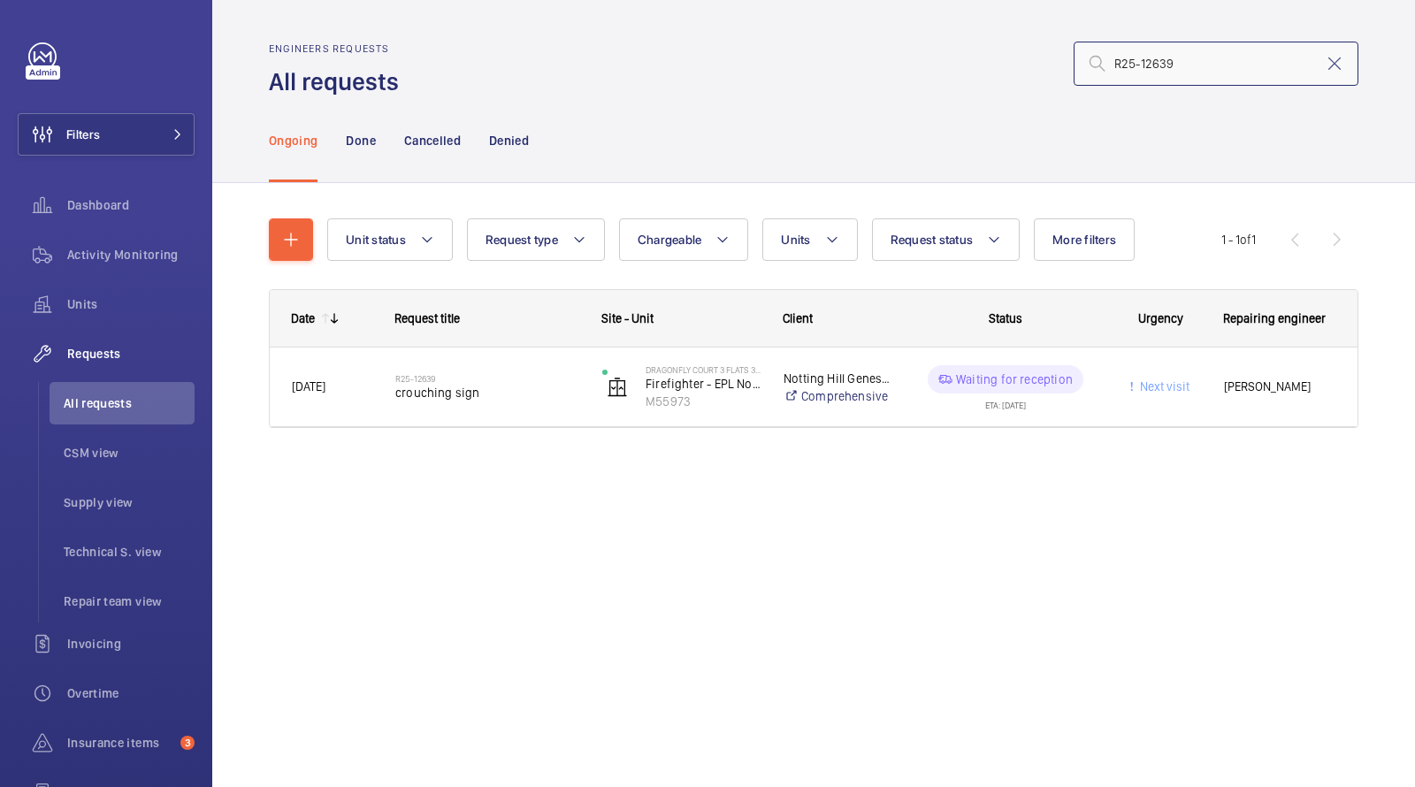
click at [1196, 70] on input "R25-12639" at bounding box center [1216, 64] width 285 height 44
drag, startPoint x: 1198, startPoint y: 70, endPoint x: 855, endPoint y: 50, distance: 343.0
click at [876, 58] on div "R25-12639" at bounding box center [884, 63] width 949 height 42
paste input "R25-12637"
type input "R25-12637"
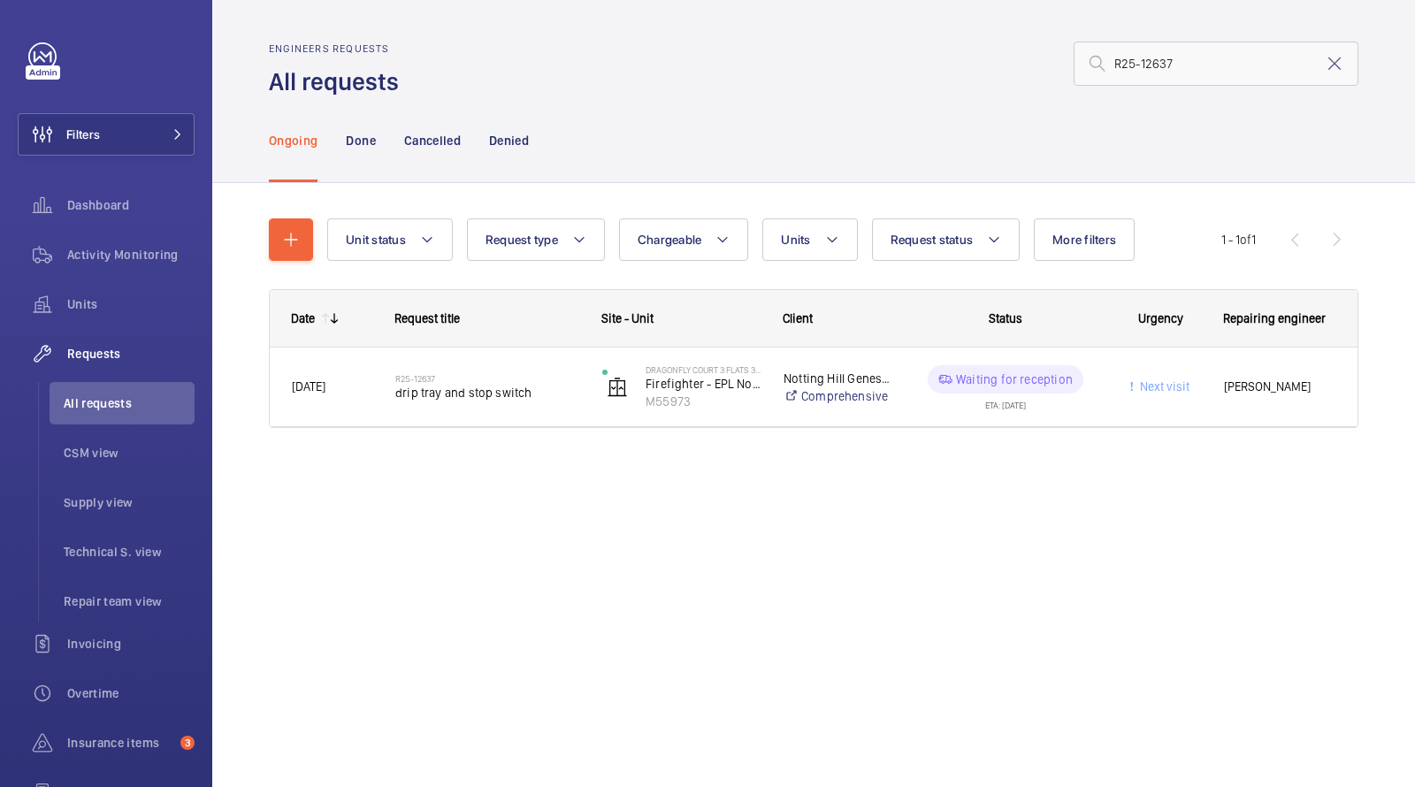
click at [880, 93] on div "Engineers requests All requests R25-12637" at bounding box center [814, 70] width 1090 height 56
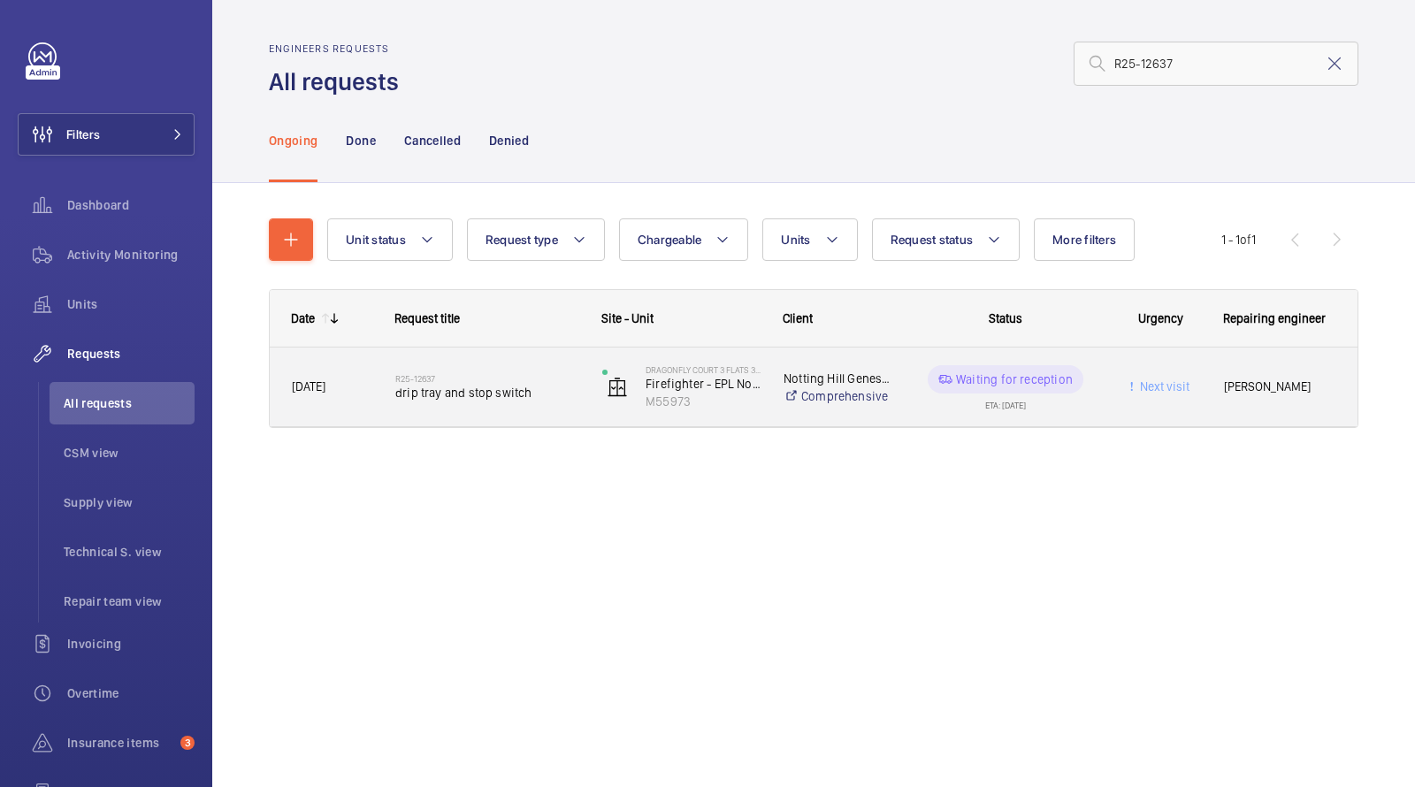
click at [507, 378] on h2 "R25-12637" at bounding box center [487, 378] width 184 height 11
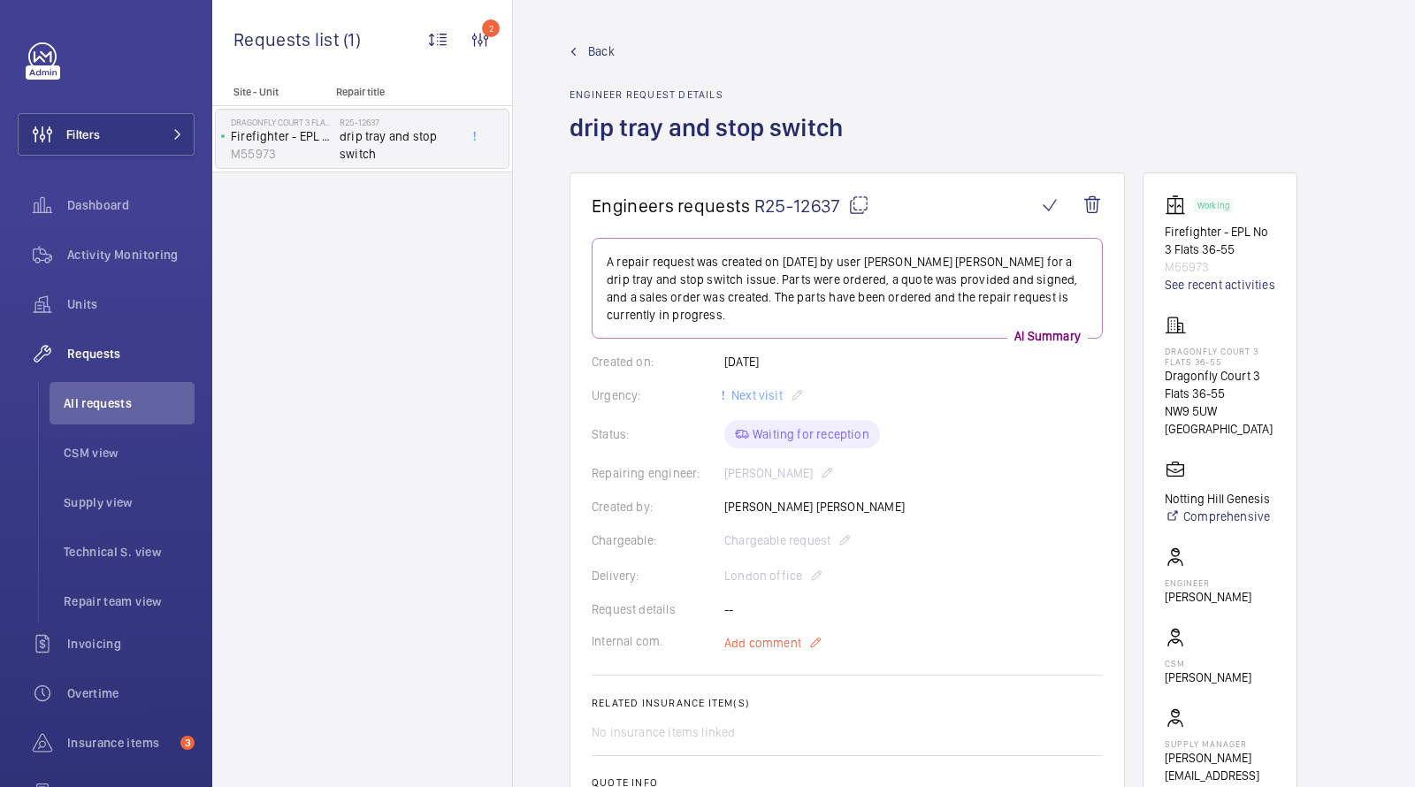
click at [772, 637] on span "Add comment" at bounding box center [763, 643] width 77 height 18
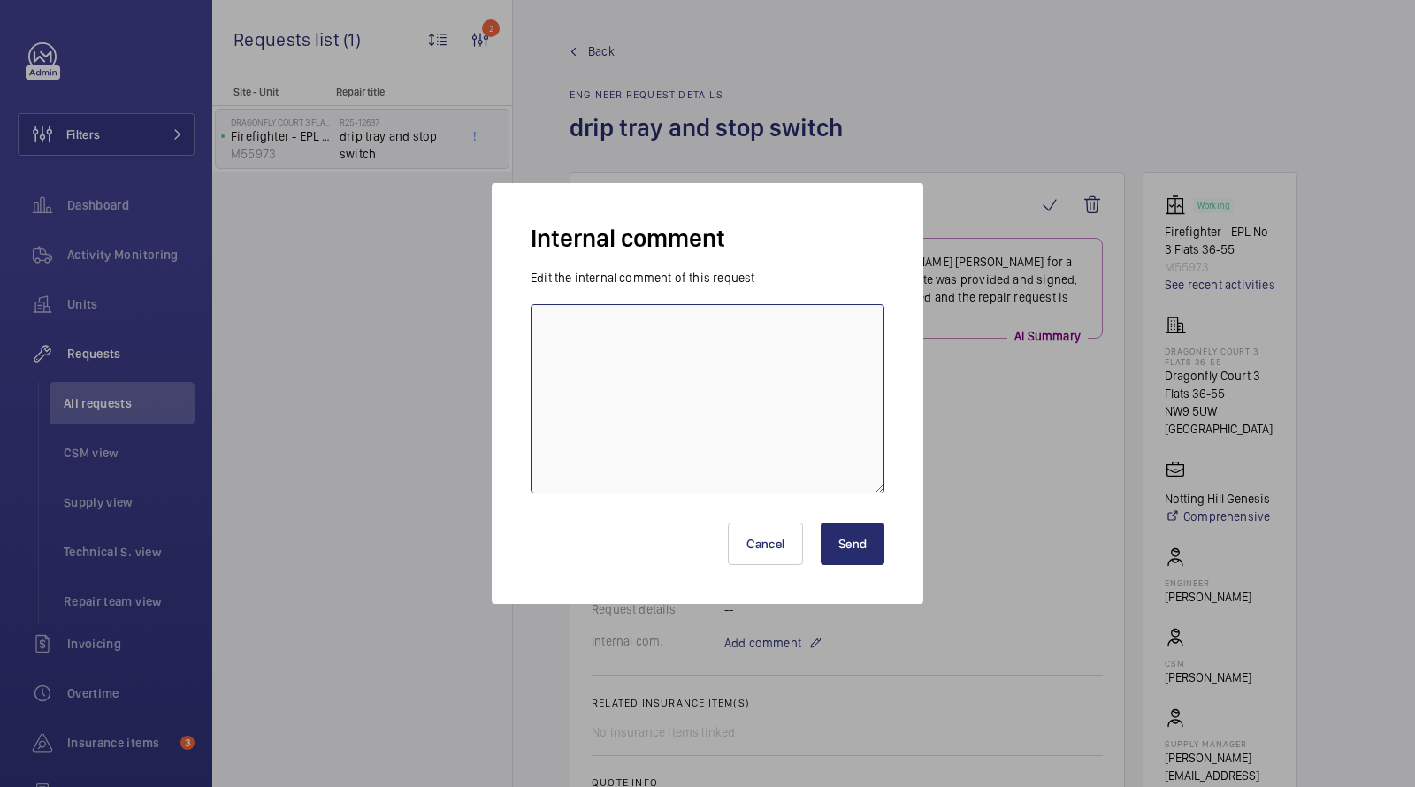
click at [656, 462] on textarea at bounding box center [708, 398] width 354 height 189
type textarea "t"
type textarea "R"
type textarea "THIS IS ACTUALLY FOR EMBASSY APARTMENTS"
click at [847, 541] on button "Send" at bounding box center [853, 544] width 64 height 42
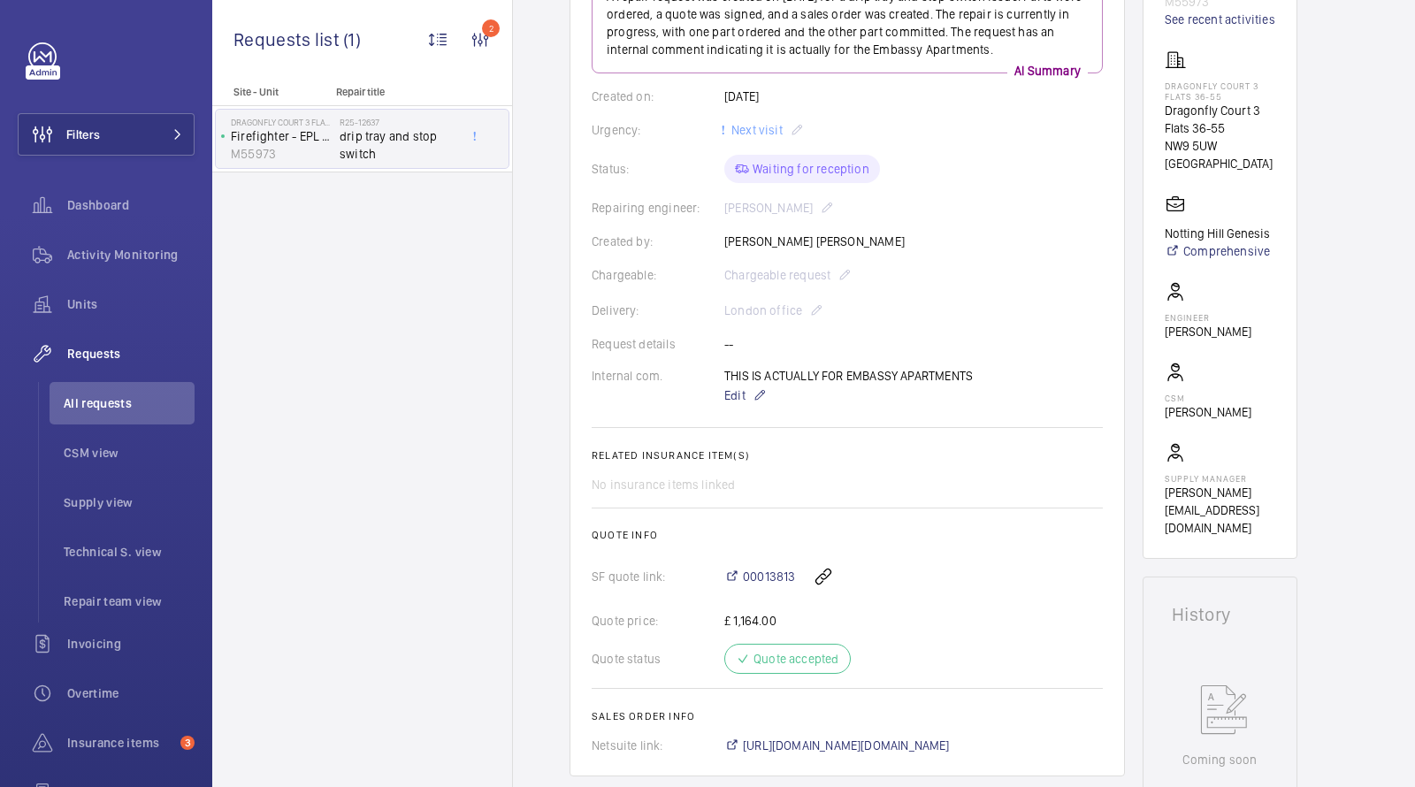
scroll to position [258, 0]
